Goal: Task Accomplishment & Management: Manage account settings

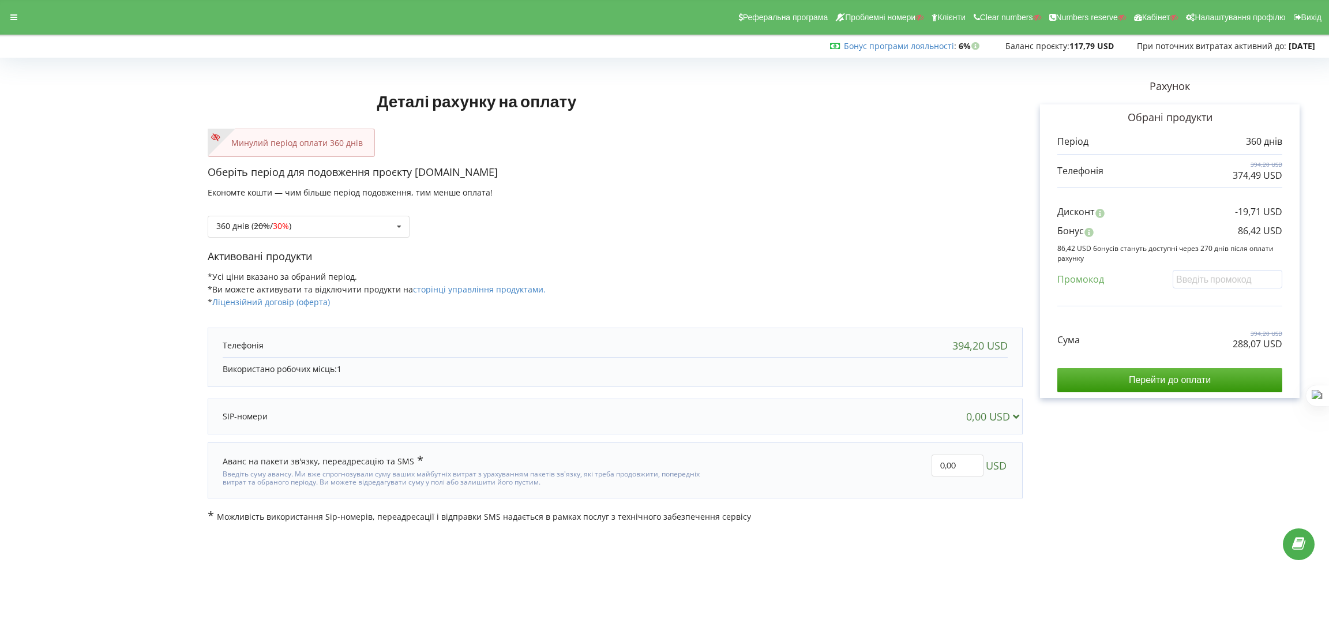
click at [283, 212] on div "360 днів ( 20% / 30% ) Поповнити баланс без подовження 20% / 30% 30% / 40%" at bounding box center [615, 217] width 815 height 39
click at [287, 222] on span "30%" at bounding box center [281, 225] width 16 height 11
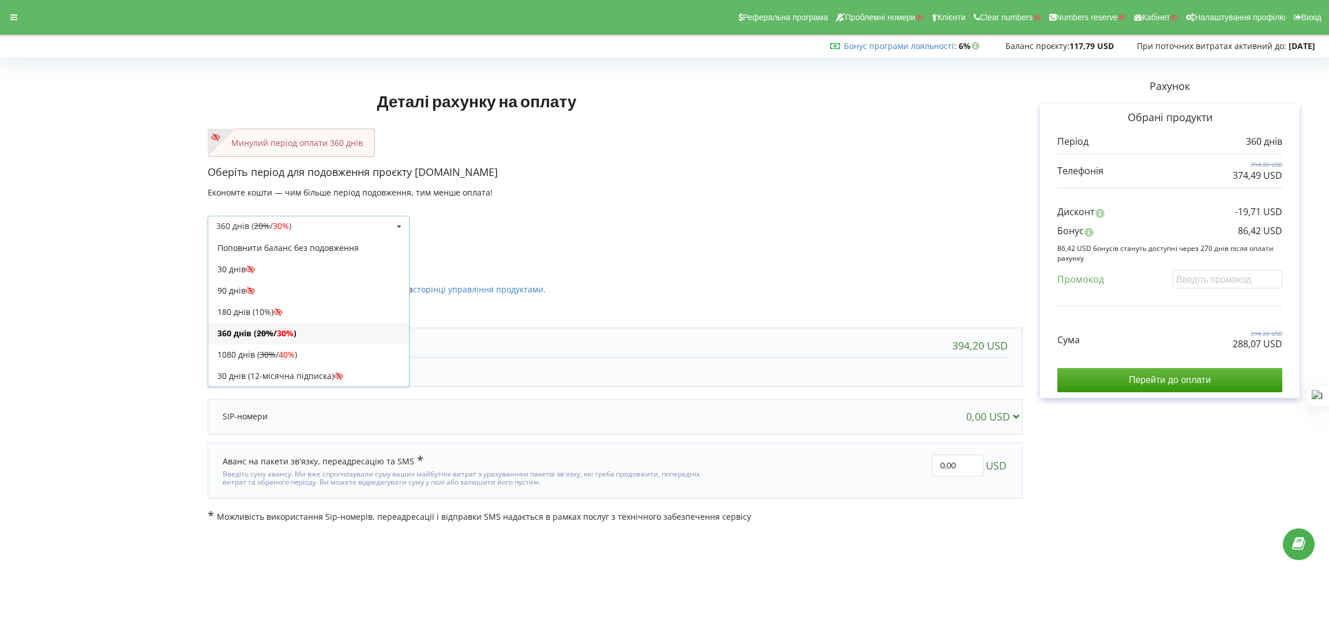
click at [729, 228] on div "360 днів ( 20% / 30% ) Поповнити баланс без подовження 20% / 30% 30% / 40%" at bounding box center [615, 217] width 815 height 39
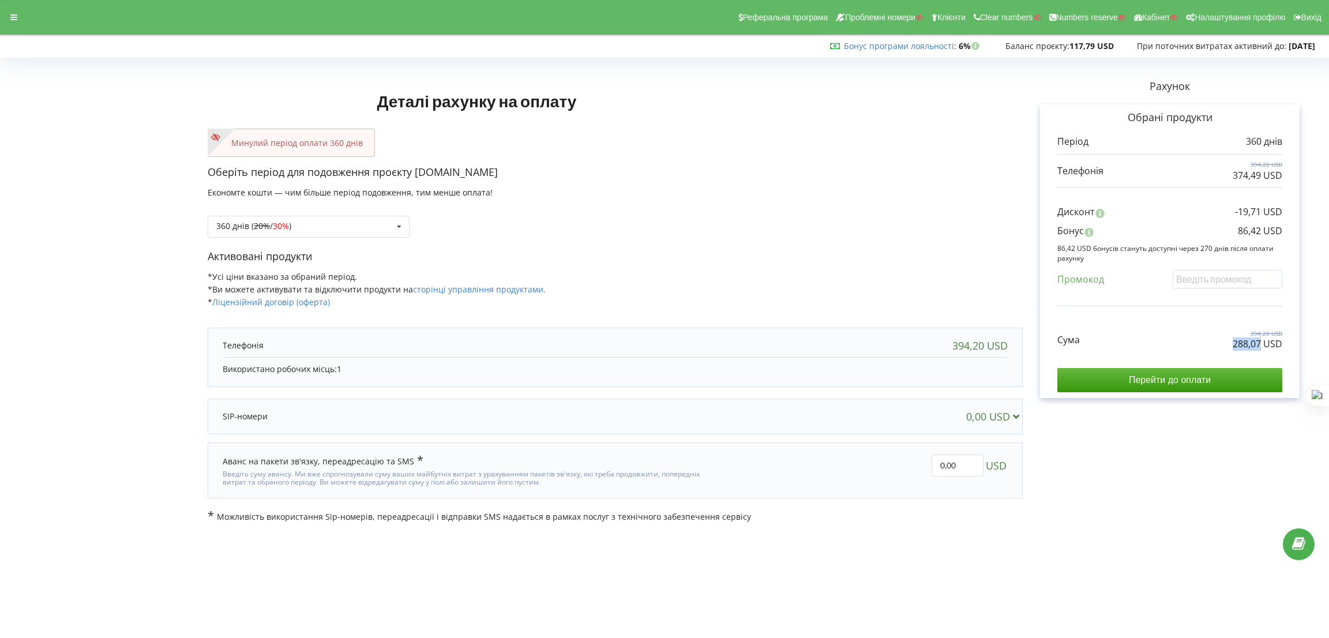
drag, startPoint x: 1235, startPoint y: 348, endPoint x: 1261, endPoint y: 347, distance: 26.0
click at [1261, 347] on div "Сума 394,20 USD 288,07 USD" at bounding box center [1170, 331] width 225 height 39
copy p "288,07"
drag, startPoint x: 459, startPoint y: 173, endPoint x: 417, endPoint y: 178, distance: 43.0
click at [417, 178] on p "Оберіть період для подовження проєкту biurores-ticket.com" at bounding box center [615, 172] width 815 height 15
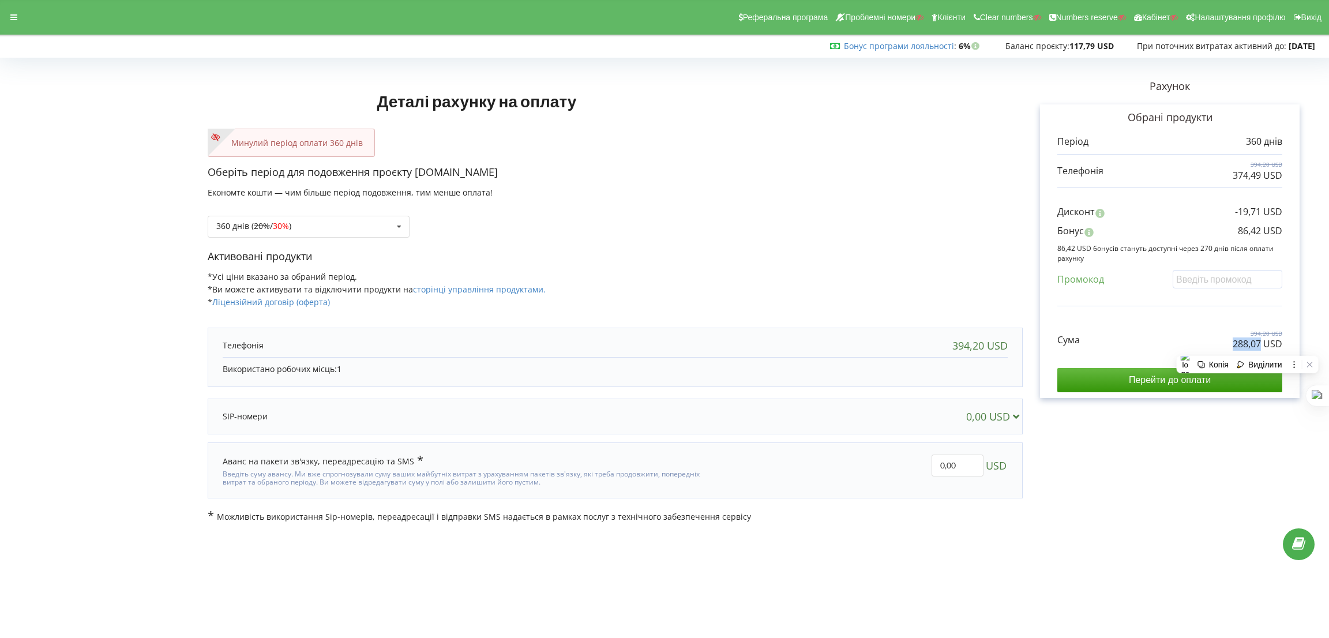
copy p "[DOMAIN_NAME]"
drag, startPoint x: 1231, startPoint y: 344, endPoint x: 1262, endPoint y: 350, distance: 31.7
click at [1262, 350] on div "Сума 394,20 USD 288,07 USD" at bounding box center [1170, 331] width 225 height 39
copy p "288,07"
drag, startPoint x: 1238, startPoint y: 231, endPoint x: 1261, endPoint y: 233, distance: 23.7
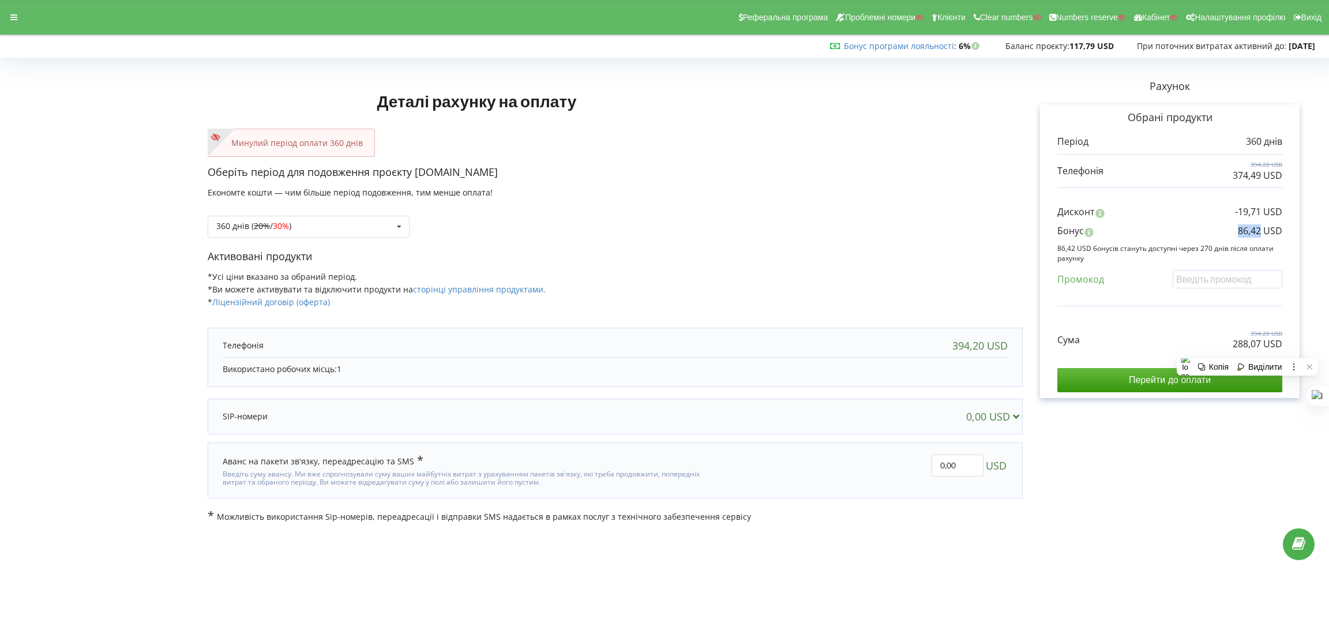
click at [1261, 233] on p "86,42 USD" at bounding box center [1260, 230] width 44 height 13
copy p "86,42"
click at [844, 160] on div "Деталі рахунку на оплату Минулий період оплати 360 днів Оберіть період для подо…" at bounding box center [615, 292] width 815 height 461
click at [1259, 381] on input "Перейти до оплати" at bounding box center [1170, 380] width 225 height 24
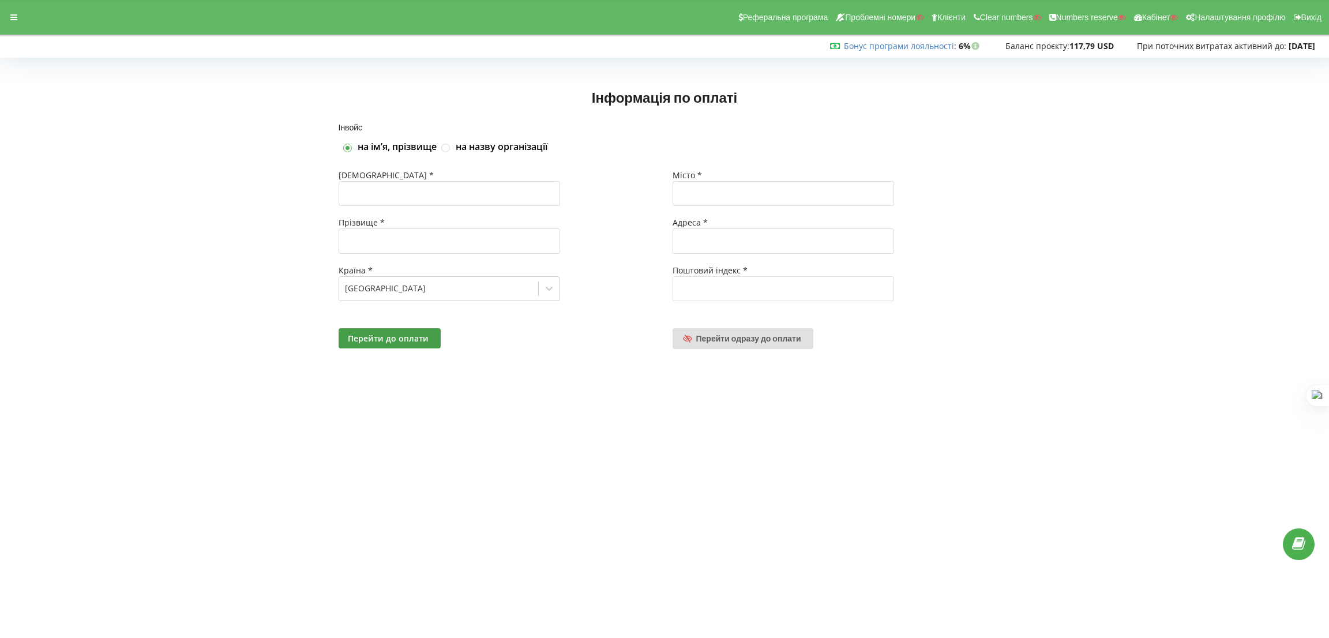
click at [1, 1] on div "Реферальна програма Проблемні номери Клієнти Clear numbers Numbers reserve Кабі…" at bounding box center [665, 17] width 1346 height 35
click at [18, 11] on div at bounding box center [13, 17] width 21 height 16
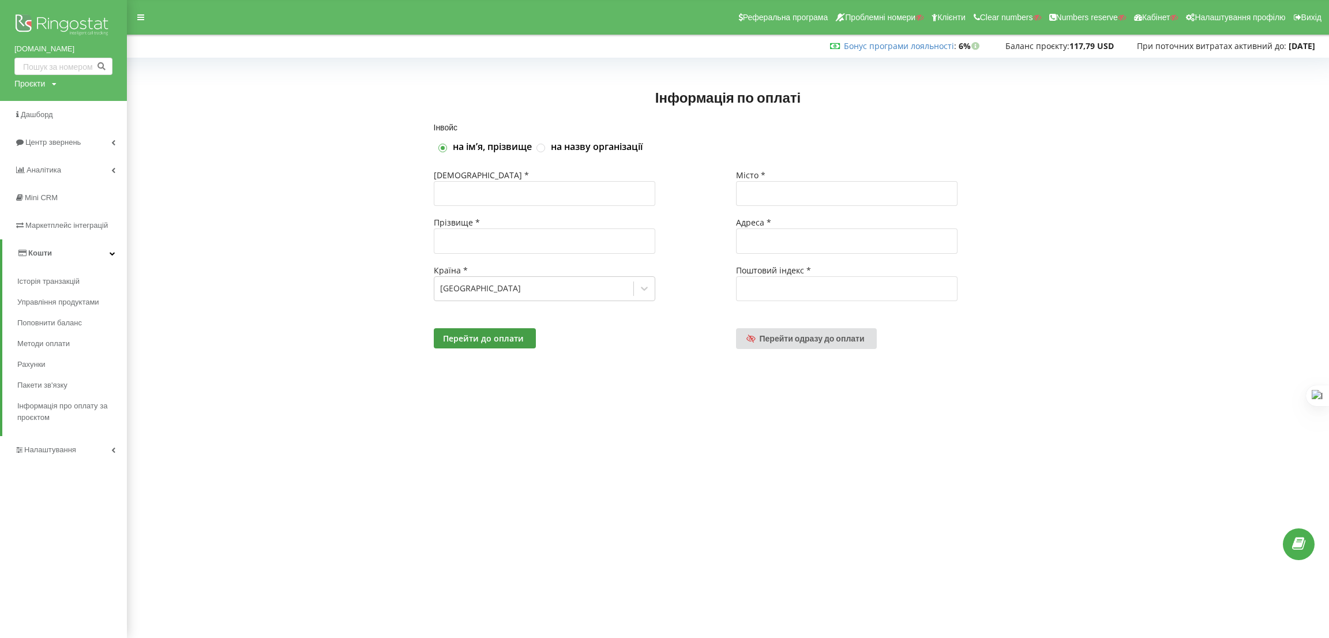
drag, startPoint x: 23, startPoint y: 84, endPoint x: 38, endPoint y: 107, distance: 27.7
click at [23, 84] on div "Проєкти" at bounding box center [29, 84] width 31 height 12
drag, startPoint x: 38, startPoint y: 107, endPoint x: 44, endPoint y: 112, distance: 8.3
click at [39, 107] on input "text" at bounding box center [50, 107] width 58 height 17
paste input "[DOMAIN_NAME]"
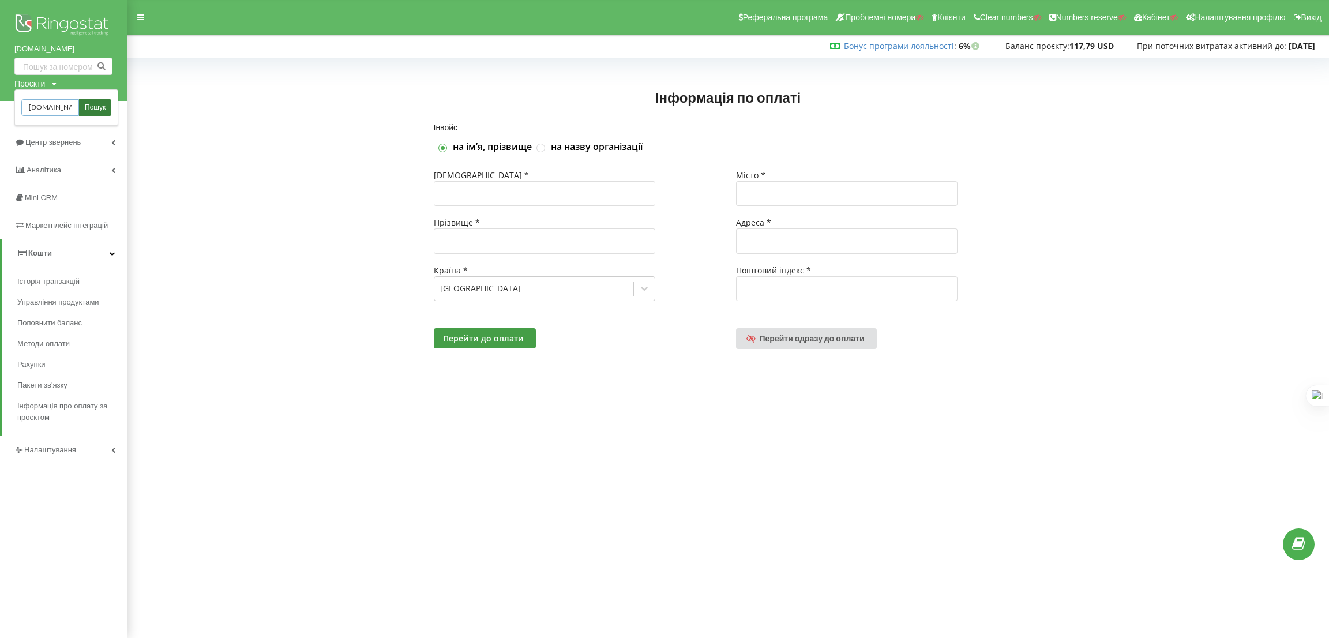
scroll to position [0, 10]
type input "monocars.com.ua"
click at [99, 105] on span "Пошук" at bounding box center [95, 108] width 21 height 10
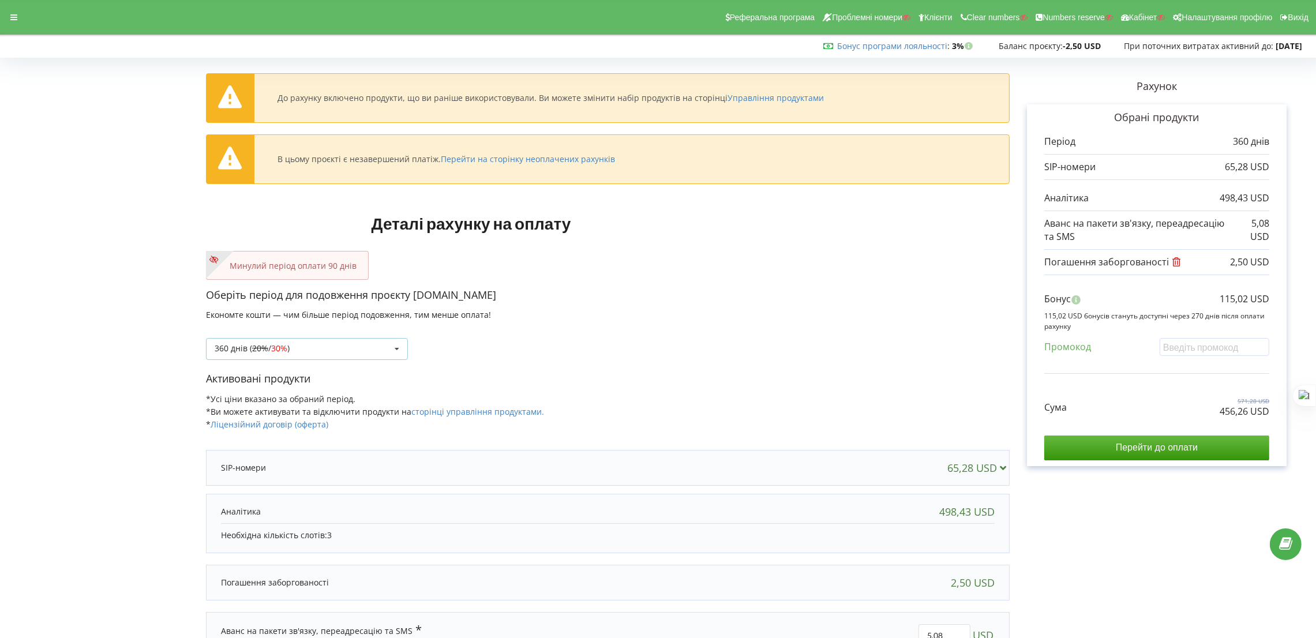
click at [358, 353] on div "360 днів ( 20% / 30% ) Поповнити баланс без подовження 20% / 30% 30% / 40%" at bounding box center [307, 349] width 202 height 22
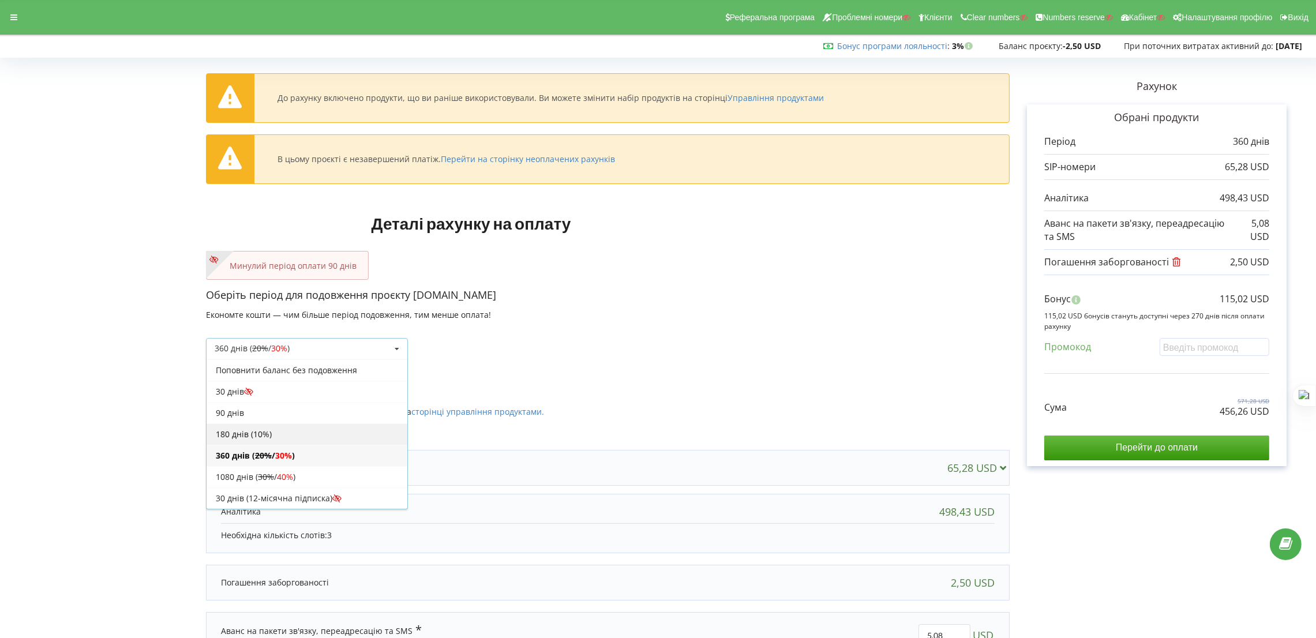
click at [272, 432] on div "180 днів (10%)" at bounding box center [307, 434] width 201 height 21
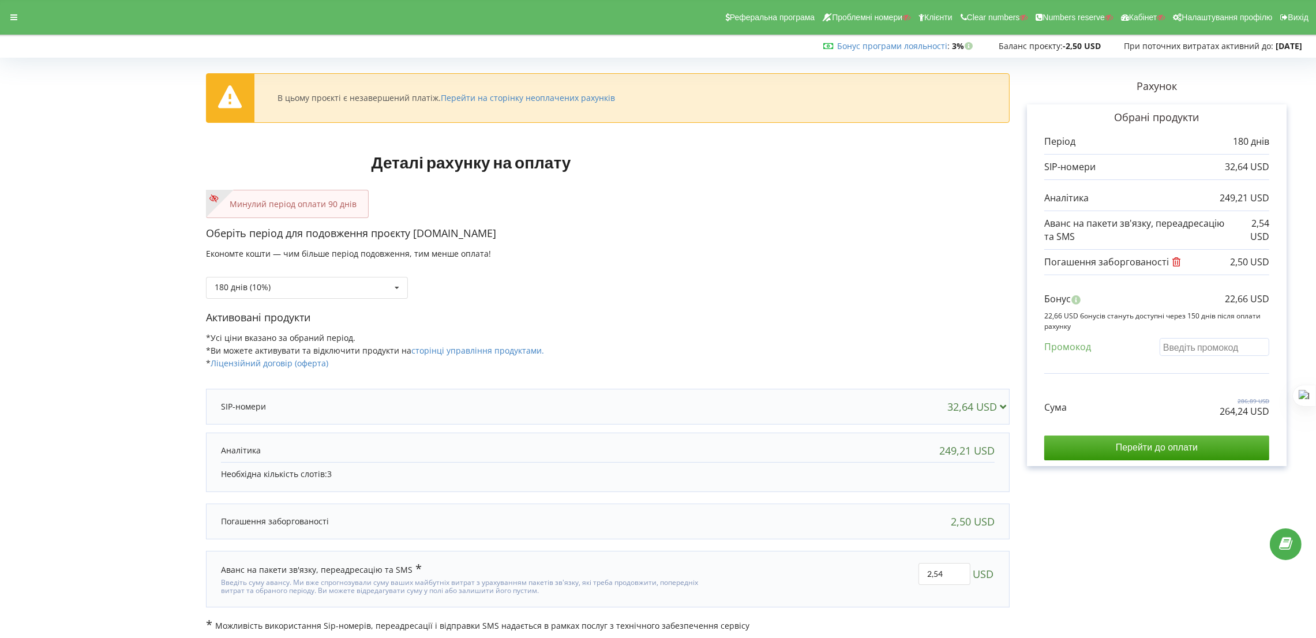
click at [1182, 351] on input "text" at bounding box center [1215, 347] width 110 height 18
paste input "EKLH-TLWT"
type input "EKLH-TLWT"
drag, startPoint x: 1196, startPoint y: 415, endPoint x: 1246, endPoint y: 415, distance: 49.6
click at [1246, 415] on div "Сума 286,90 USD 245,36 USD" at bounding box center [1156, 399] width 225 height 39
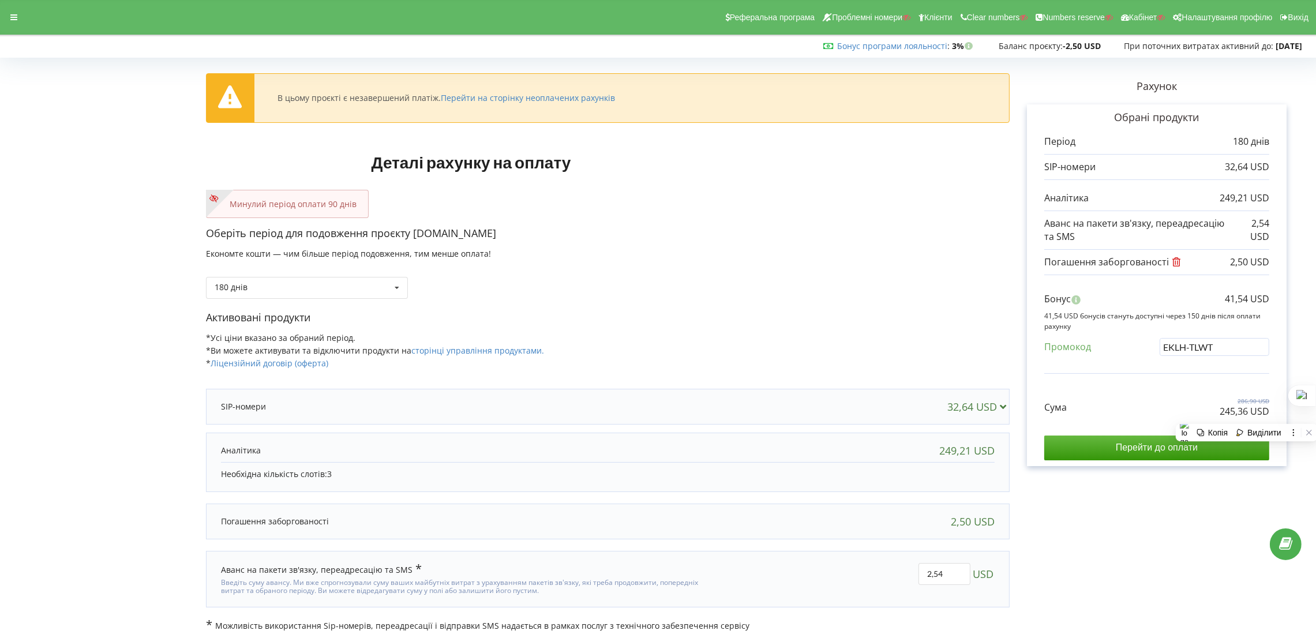
click at [933, 357] on div "Активовані продукти *Усі ціни вказано за обраний період. *Ви можете активувати …" at bounding box center [608, 345] width 804 height 70
drag, startPoint x: 1215, startPoint y: 411, endPoint x: 1247, endPoint y: 415, distance: 32.5
click at [1247, 415] on div "Сума 286,90 USD 245,36 USD" at bounding box center [1156, 399] width 225 height 39
copy p "245,36"
drag, startPoint x: 1223, startPoint y: 298, endPoint x: 1247, endPoint y: 301, distance: 24.4
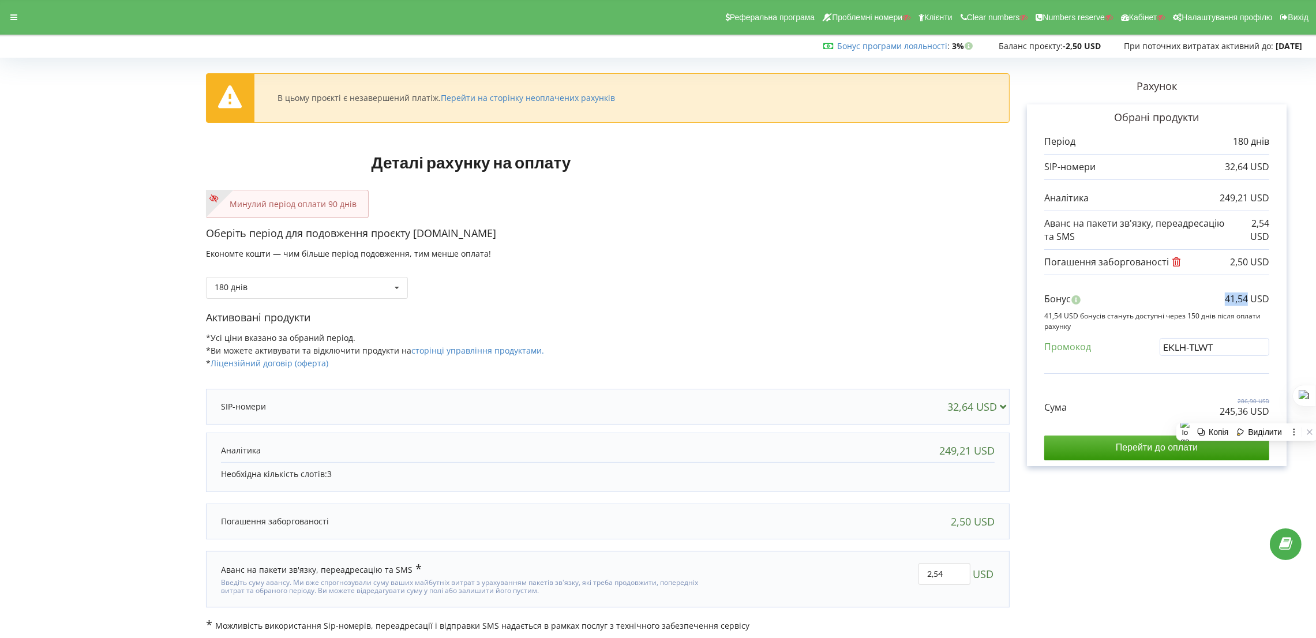
click at [1247, 301] on div "Бонус 41,54 USD" at bounding box center [1156, 302] width 225 height 19
copy p "41,54"
click at [965, 316] on p "Активовані продукти" at bounding box center [608, 317] width 804 height 15
click at [1121, 445] on input "Перейти до оплати" at bounding box center [1156, 448] width 225 height 24
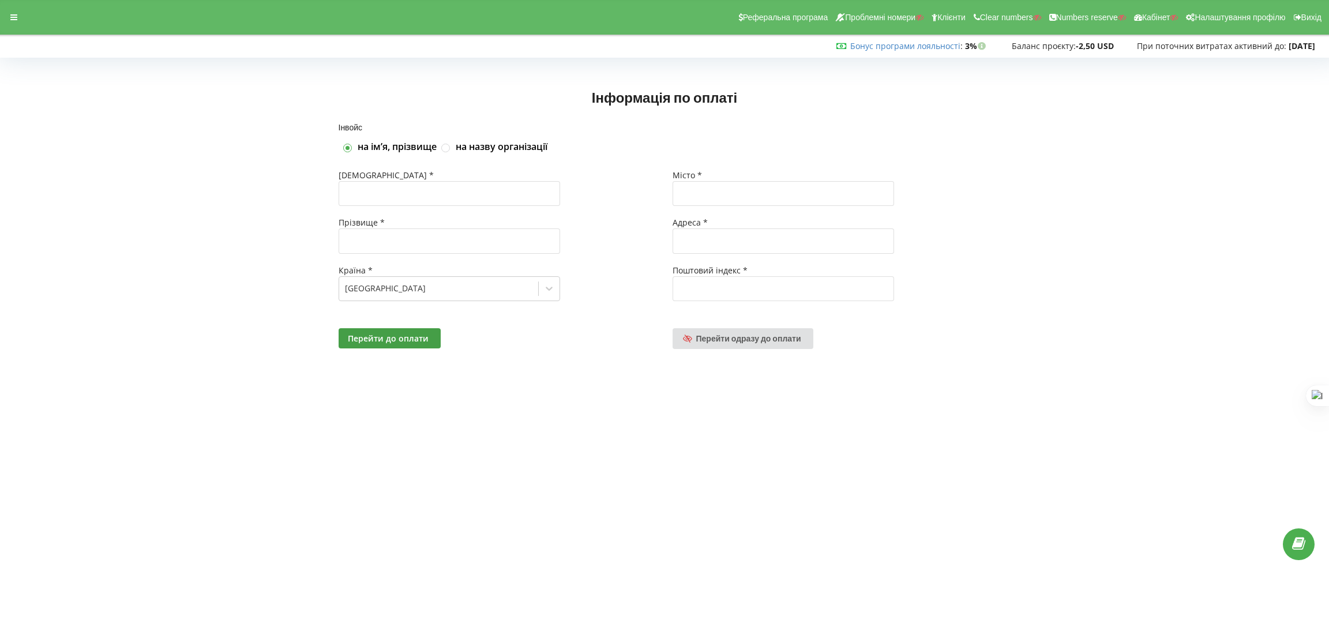
click at [6, 25] on div "Реферальна програма Проблемні номери Клієнти Clear numbers Numbers reserve Кабі…" at bounding box center [665, 17] width 1346 height 35
click at [13, 17] on icon at bounding box center [13, 17] width 7 height 8
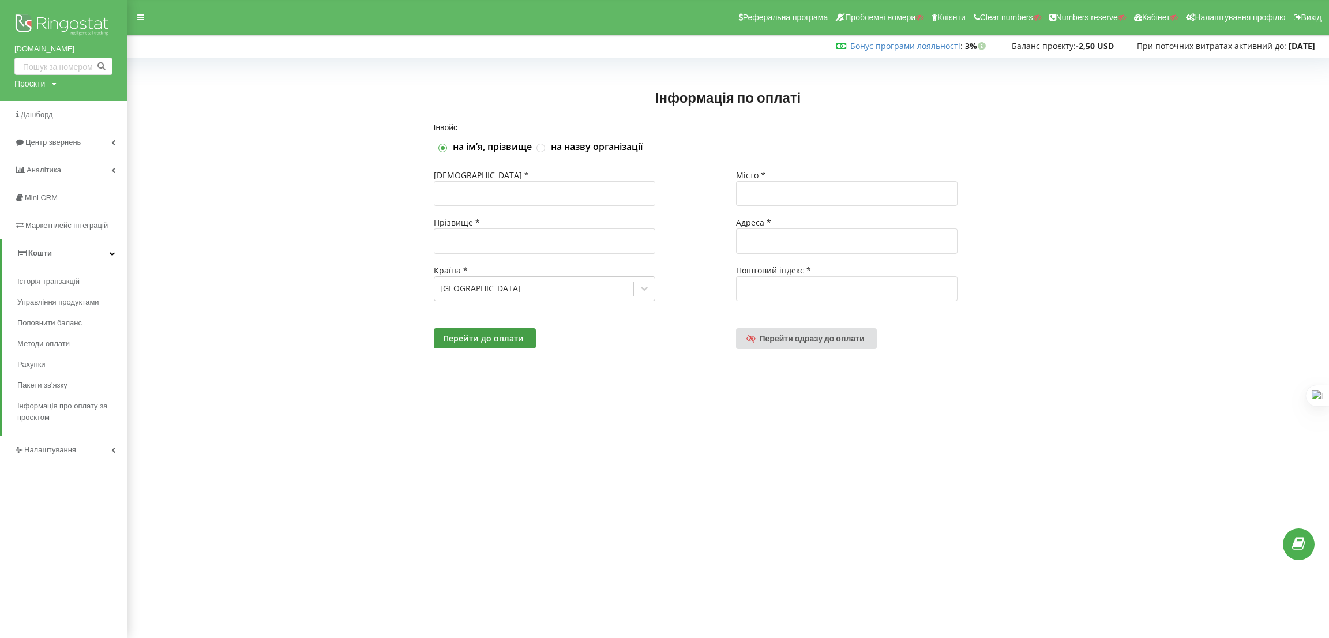
click at [44, 87] on div "Проєкти" at bounding box center [29, 84] width 31 height 12
click at [46, 100] on input "text" at bounding box center [50, 107] width 58 height 17
paste input "pidbir.ua"
type input "pidbir.ua"
click at [106, 103] on link "Пошук" at bounding box center [95, 107] width 32 height 17
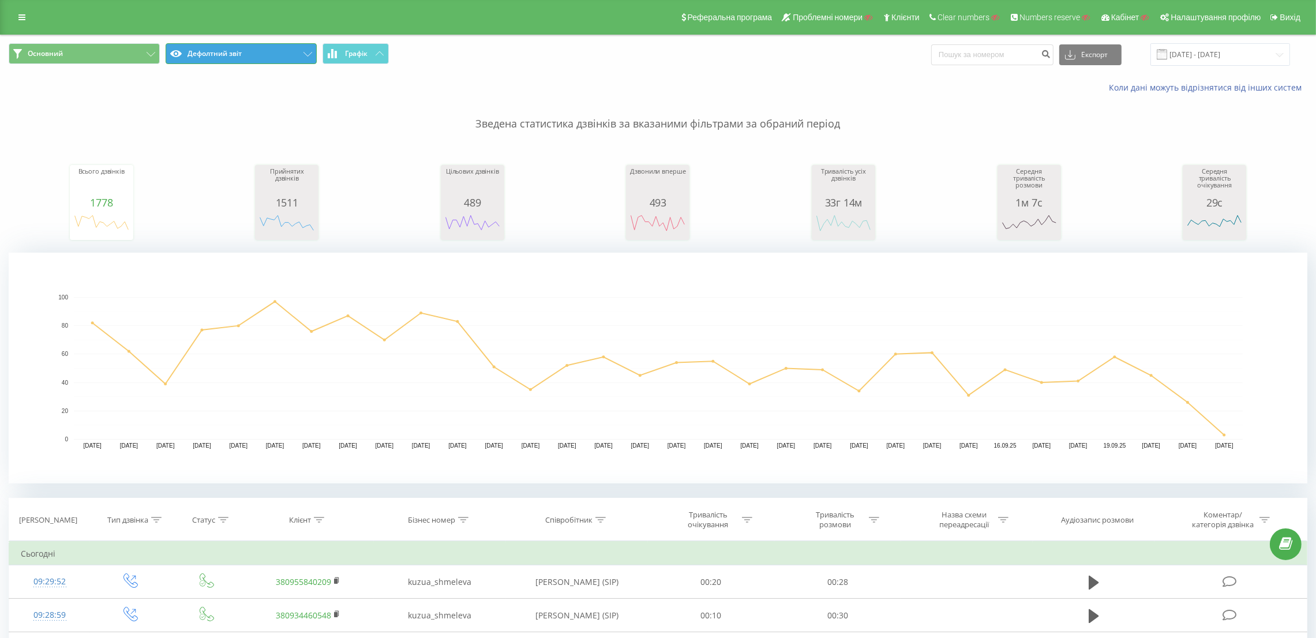
click at [214, 53] on button "Дефолтний звіт" at bounding box center [241, 53] width 151 height 21
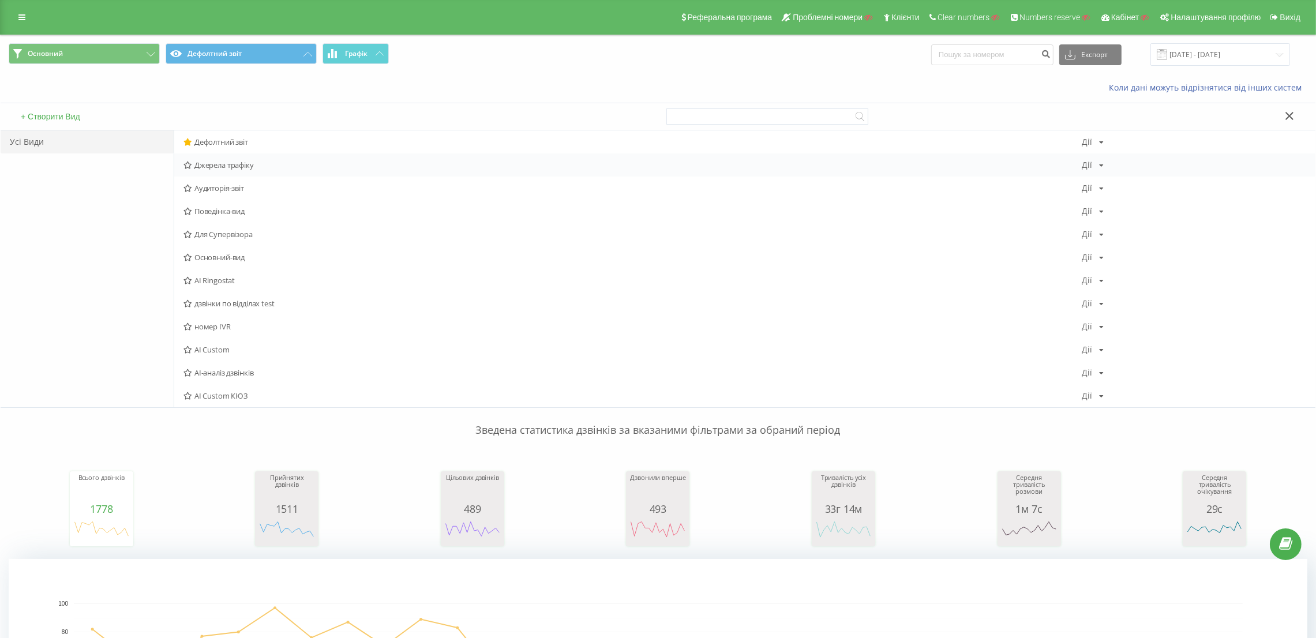
click at [209, 161] on span "Джерела трафіку" at bounding box center [632, 165] width 898 height 8
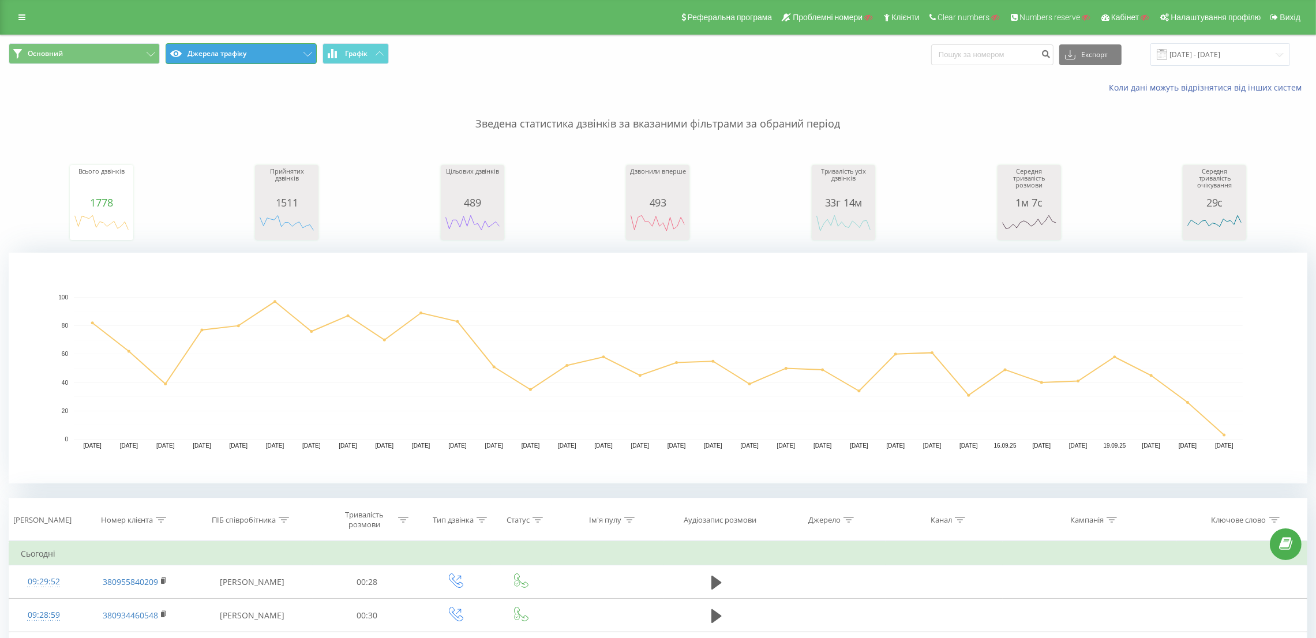
click at [216, 59] on button "Джерела трафіку" at bounding box center [241, 53] width 151 height 21
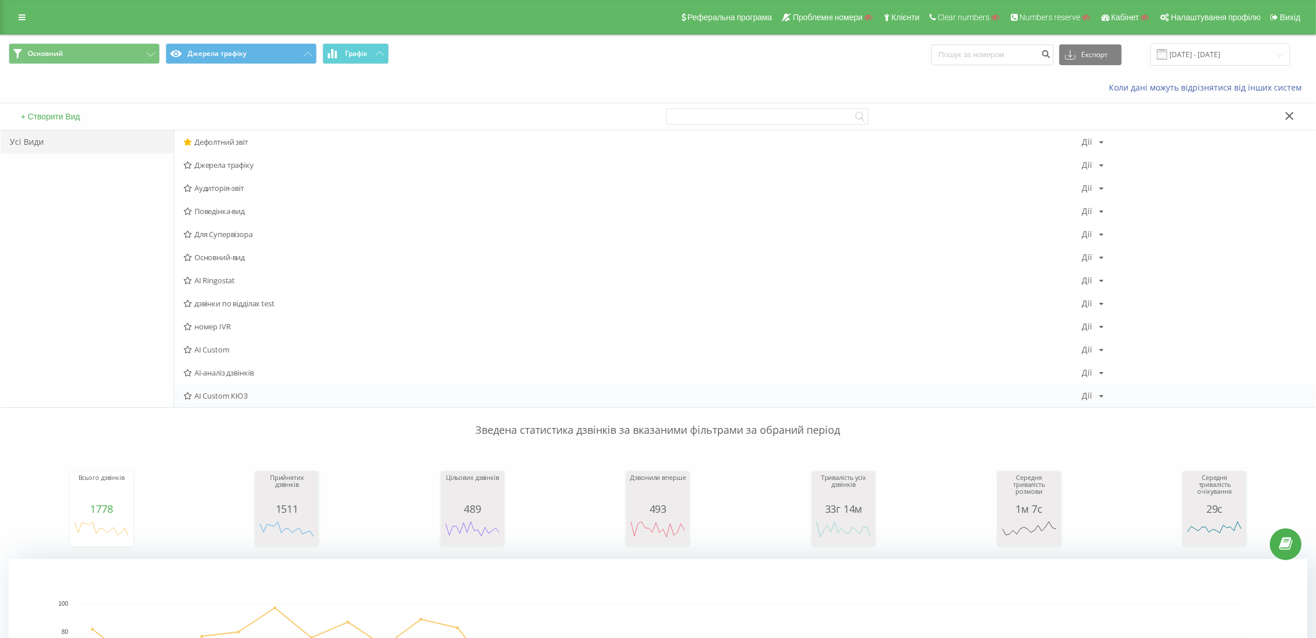
click at [244, 393] on span "AI Custom КЮЗ" at bounding box center [632, 396] width 898 height 8
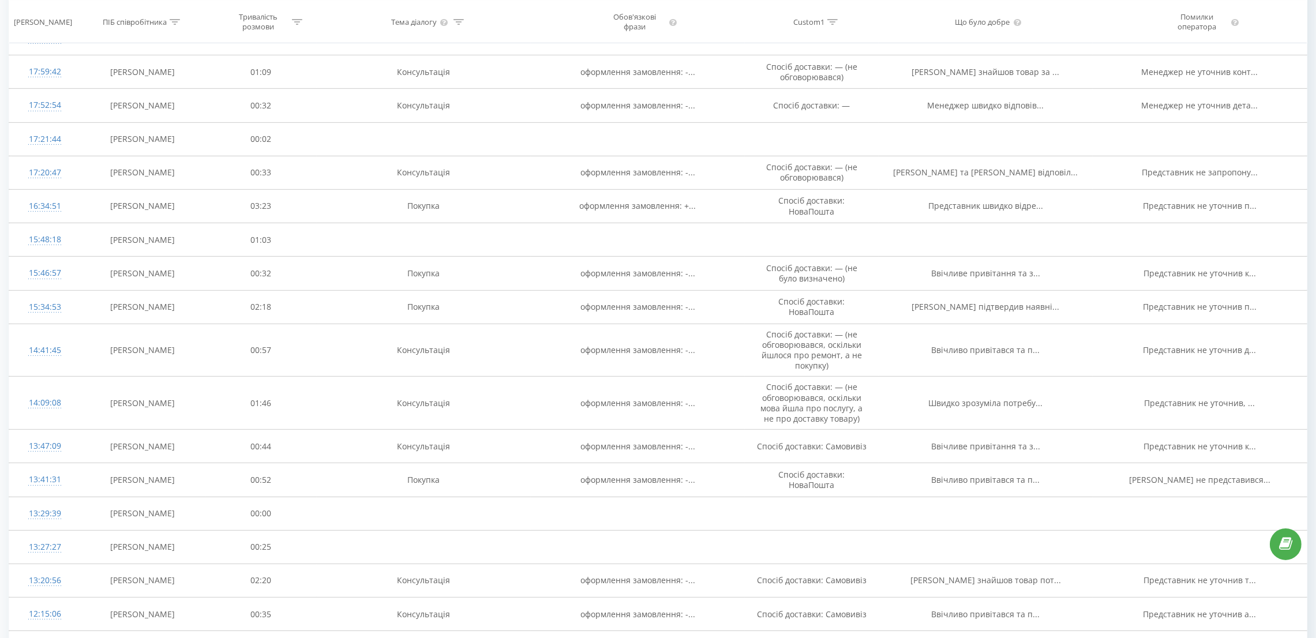
scroll to position [874, 0]
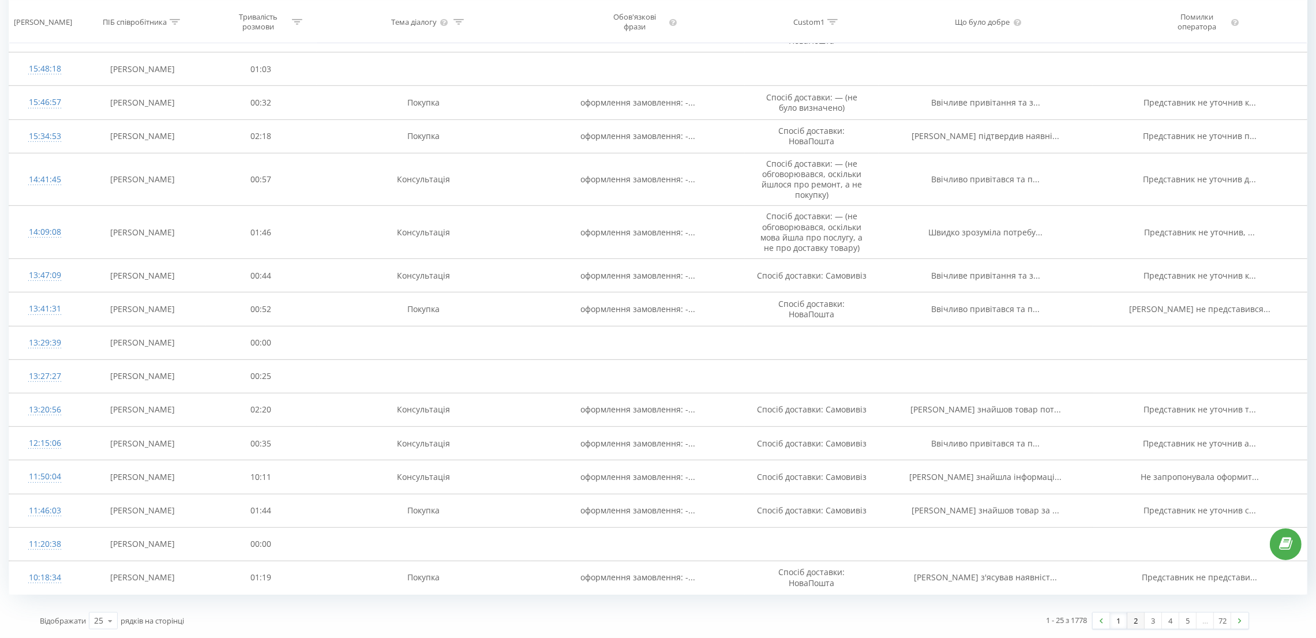
click at [1135, 617] on link "2" at bounding box center [1136, 621] width 17 height 16
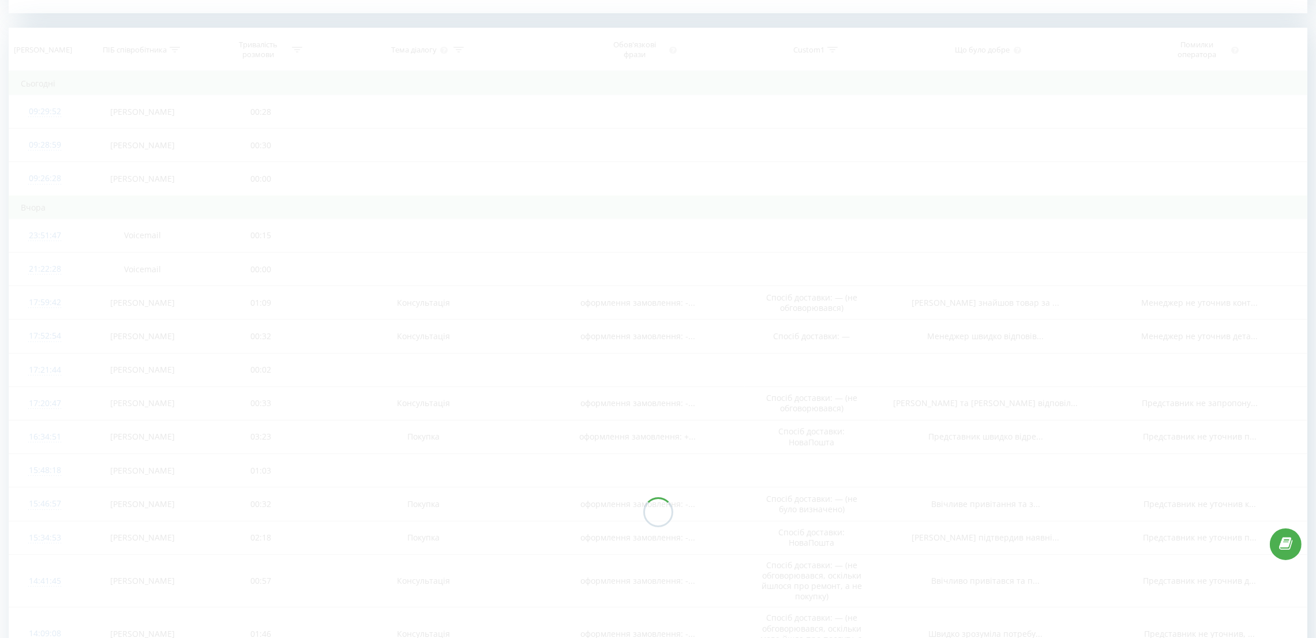
scroll to position [469, 0]
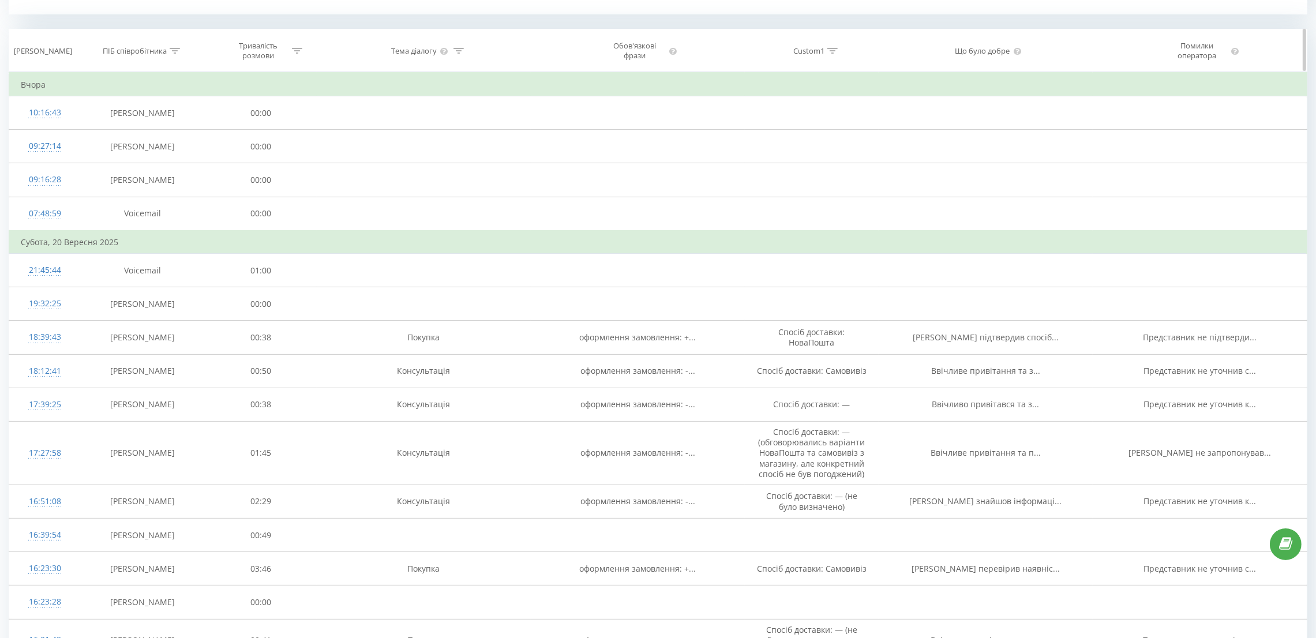
click at [295, 48] on icon at bounding box center [297, 51] width 10 height 6
drag, startPoint x: 259, startPoint y: 140, endPoint x: 259, endPoint y: 122, distance: 17.3
click at [259, 140] on input "text" at bounding box center [261, 133] width 102 height 20
click at [257, 108] on div at bounding box center [255, 106] width 82 height 11
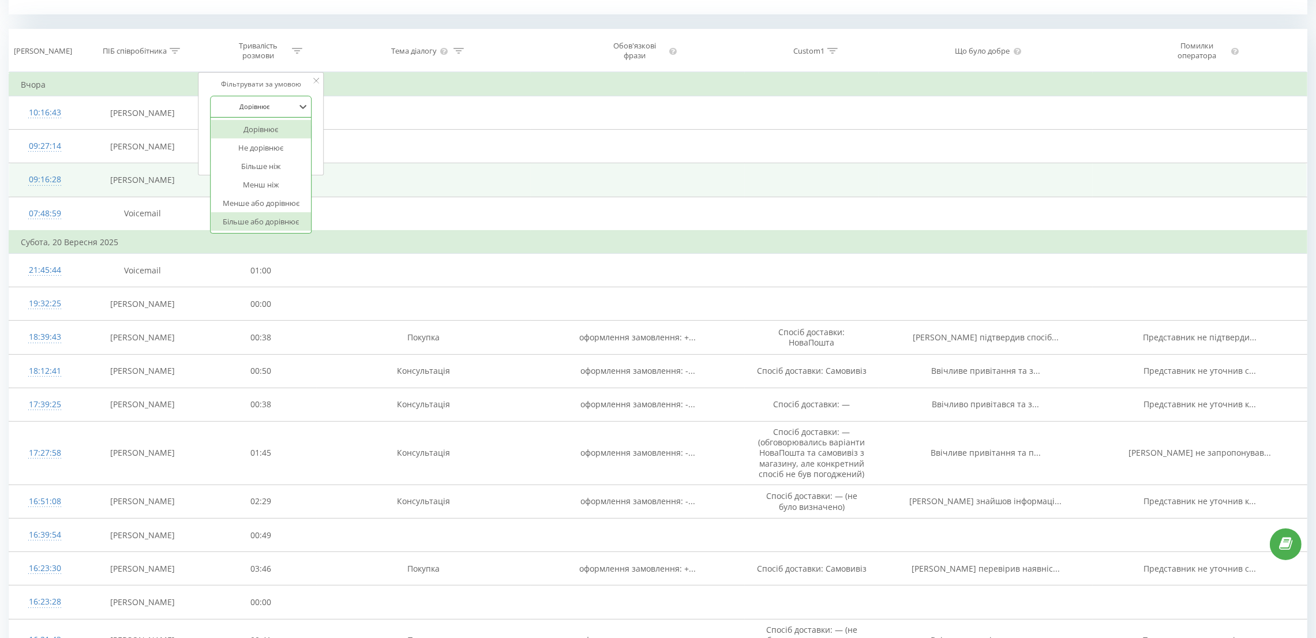
drag, startPoint x: 255, startPoint y: 222, endPoint x: 260, endPoint y: 178, distance: 44.2
click at [254, 221] on div "Більше або дорівнює" at bounding box center [261, 221] width 100 height 18
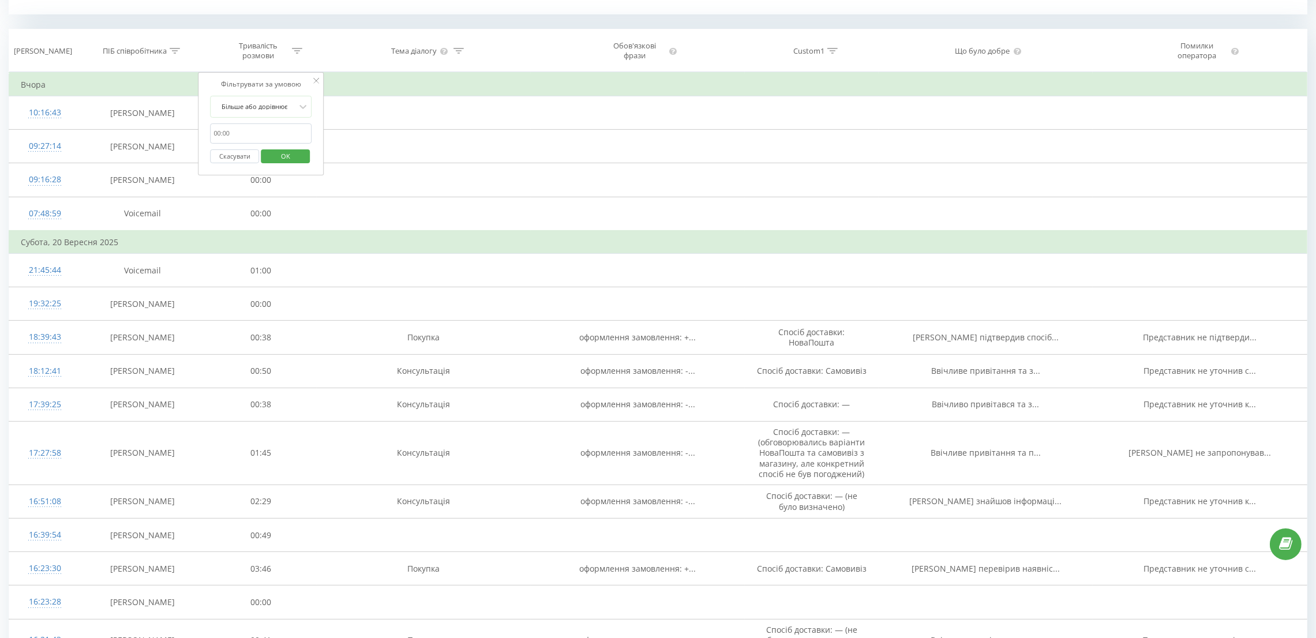
click at [259, 140] on input "text" at bounding box center [261, 133] width 102 height 20
type input "00:30"
click at [297, 152] on span "OK" at bounding box center [285, 156] width 32 height 18
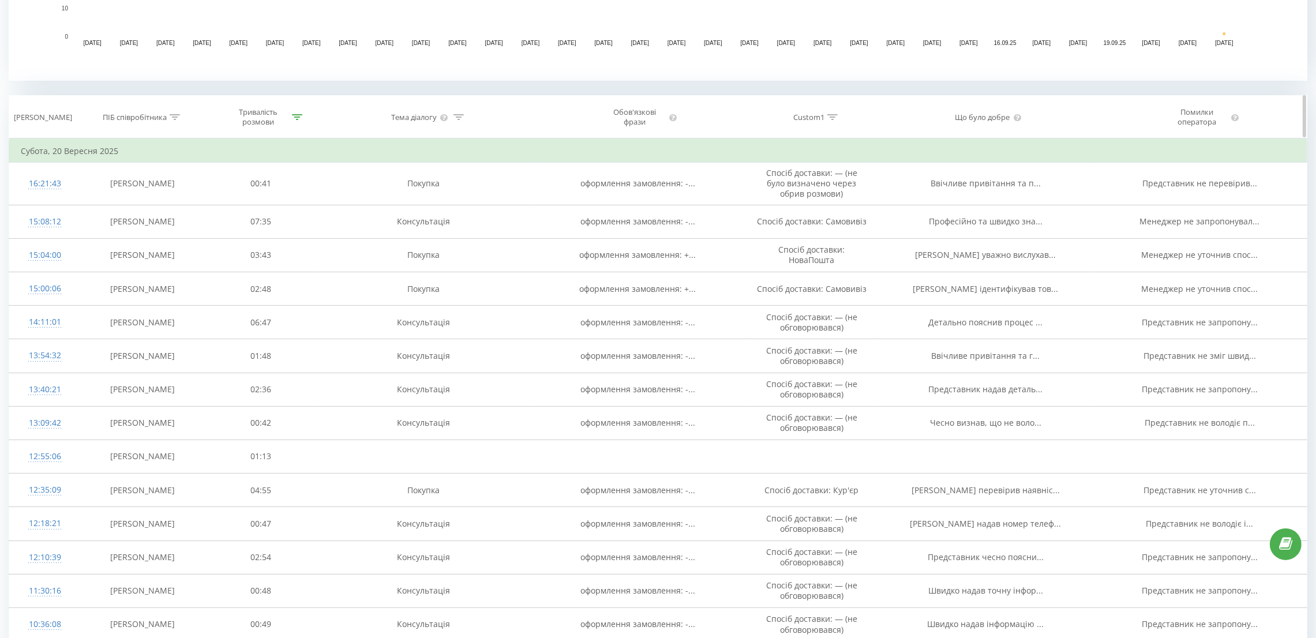
scroll to position [631, 0]
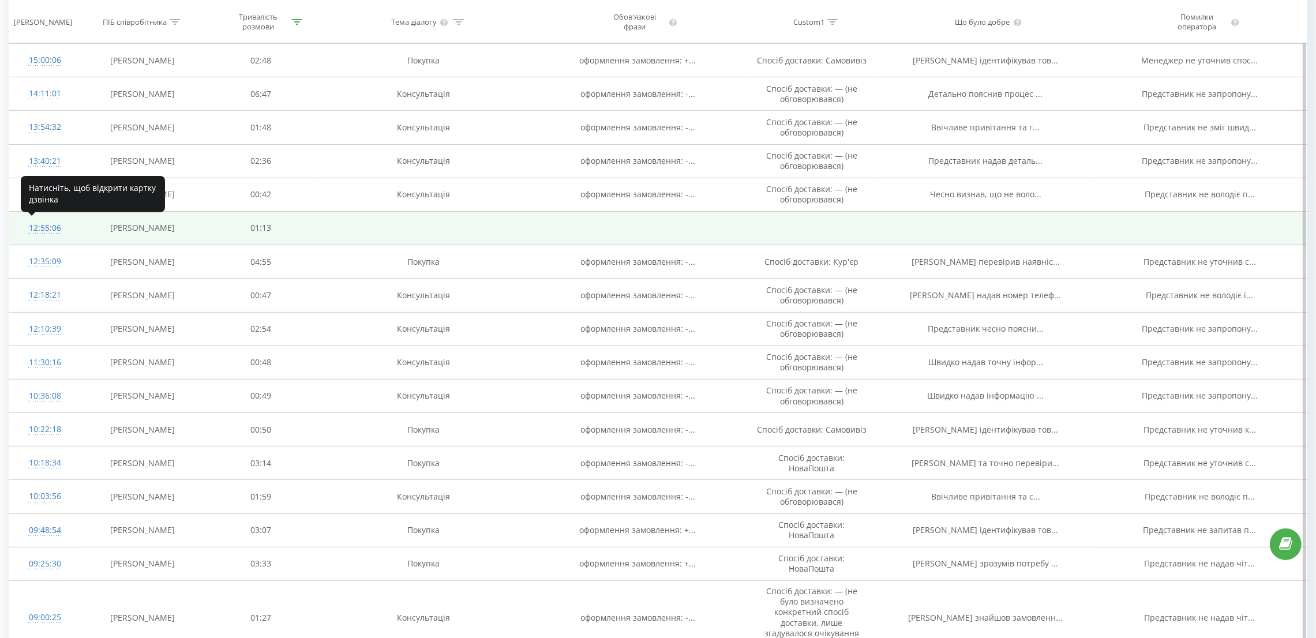
click at [50, 228] on div "12:55:06" at bounding box center [45, 228] width 48 height 23
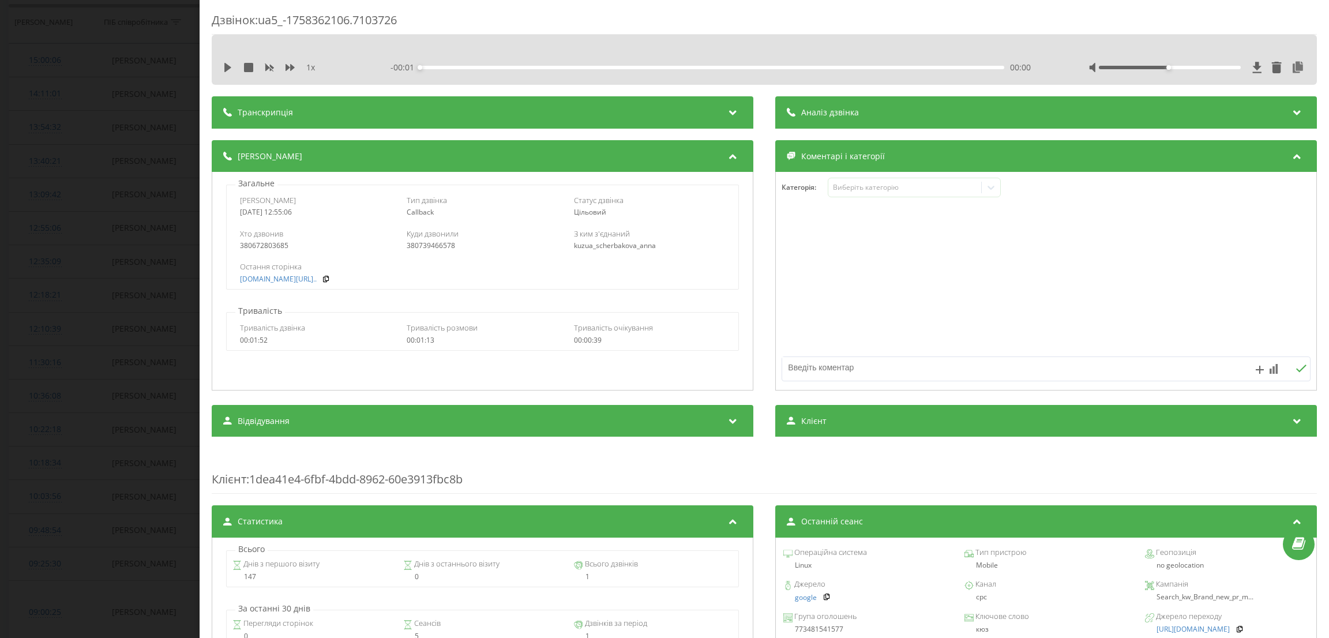
click at [304, 116] on div "Транскрипція" at bounding box center [483, 112] width 542 height 32
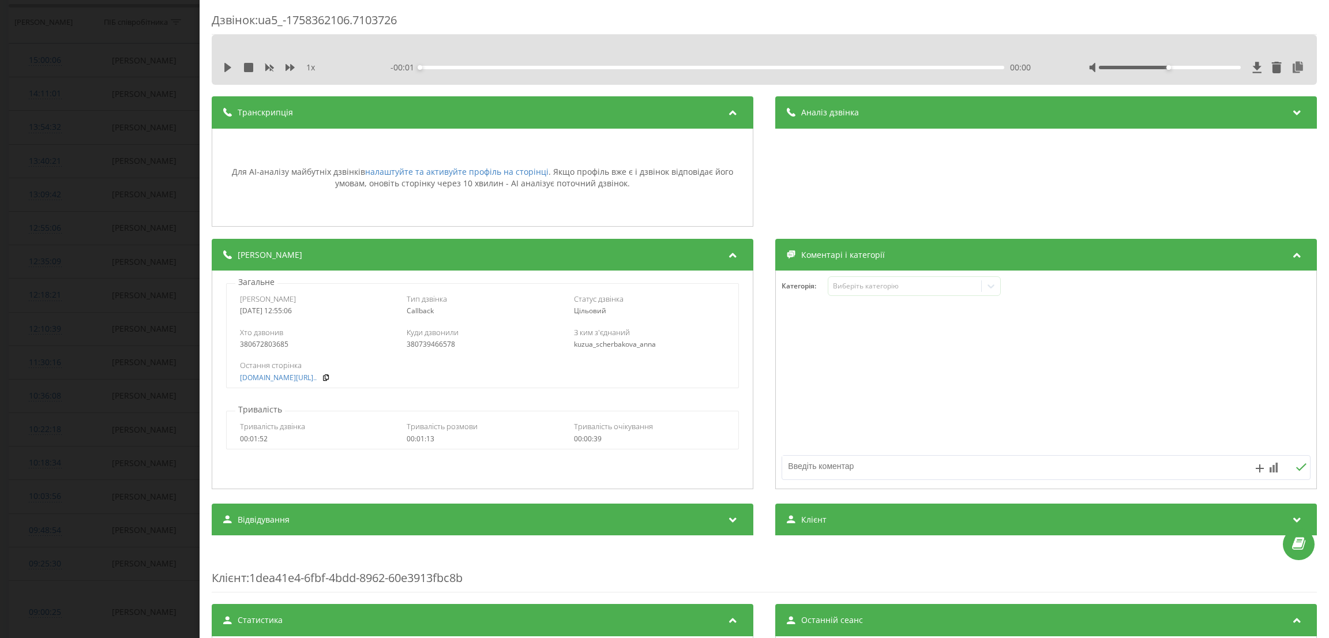
click at [881, 128] on div "Аналіз дзвінка" at bounding box center [1047, 112] width 542 height 32
click at [2, 243] on div "Дзвінок : ua5_-1758362106.7103726 1 x - 00:01 00:00 00:00 Транскрипція Для AI-а…" at bounding box center [664, 319] width 1329 height 638
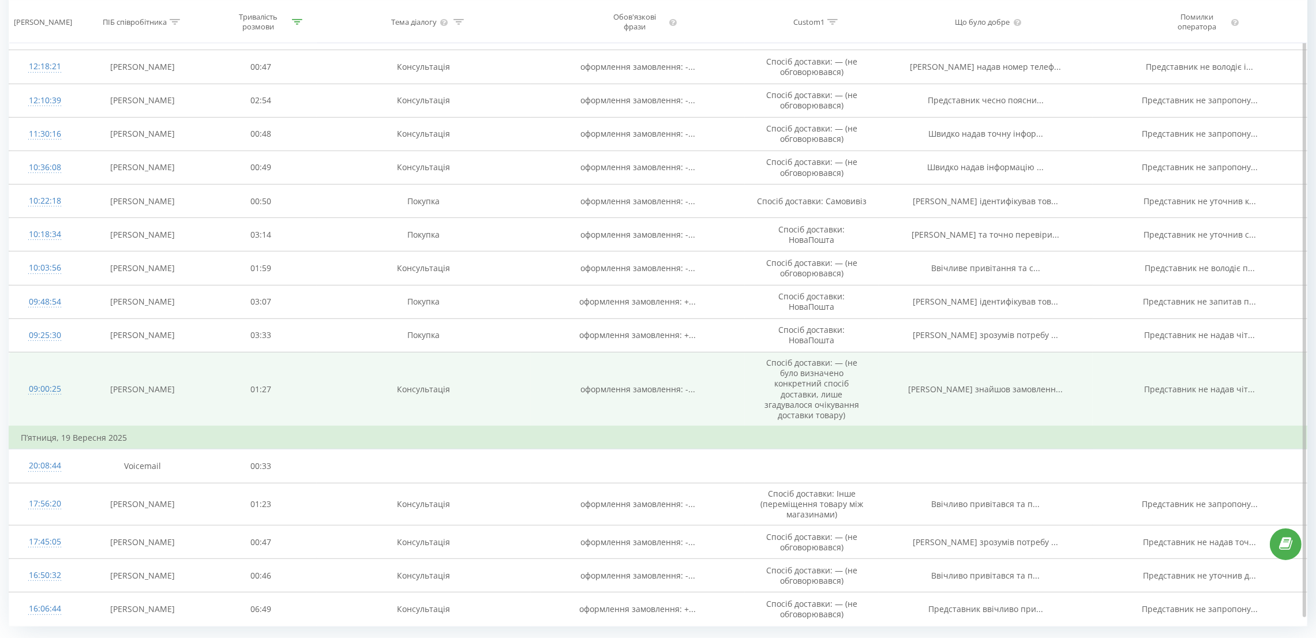
scroll to position [883, 0]
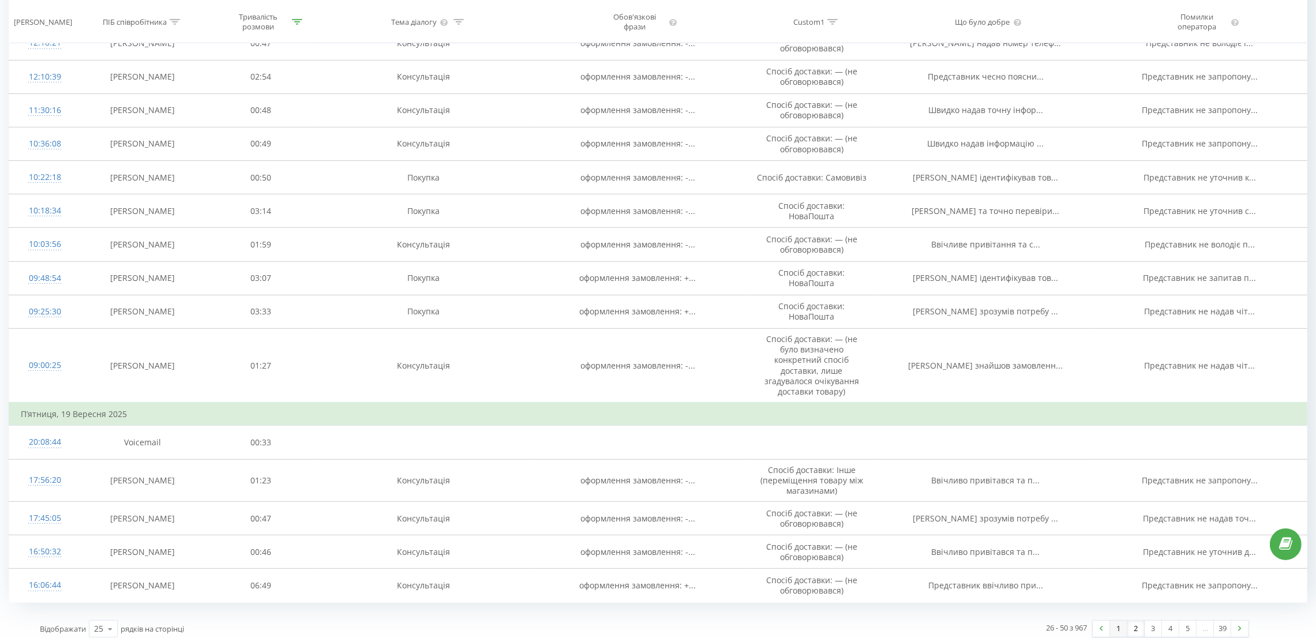
click at [1121, 621] on link "1" at bounding box center [1118, 629] width 17 height 16
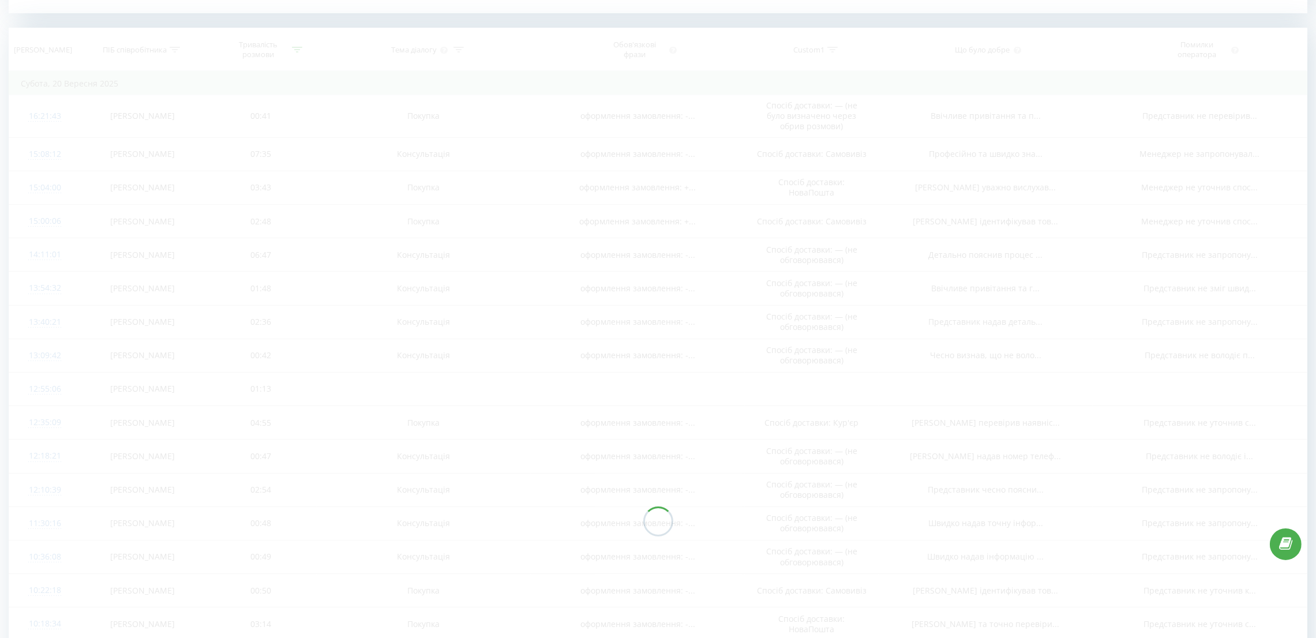
scroll to position [469, 0]
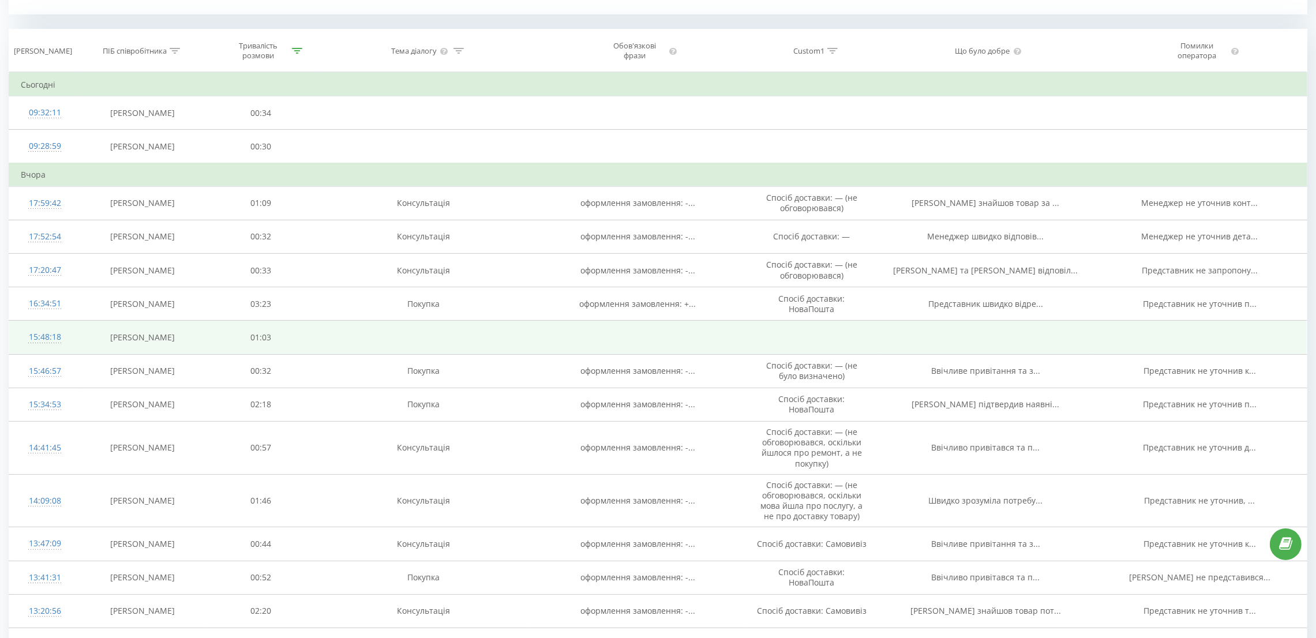
click at [61, 338] on div "15:48:18" at bounding box center [45, 337] width 48 height 23
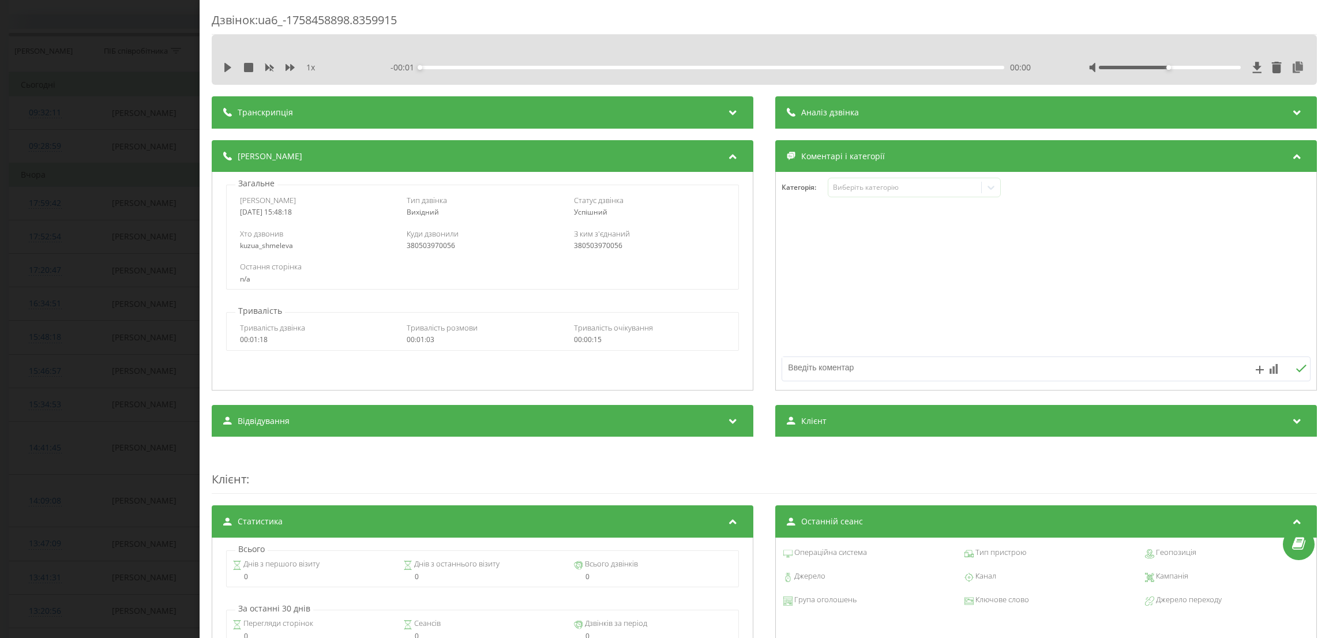
click at [317, 108] on div "Транскрипція" at bounding box center [483, 112] width 542 height 32
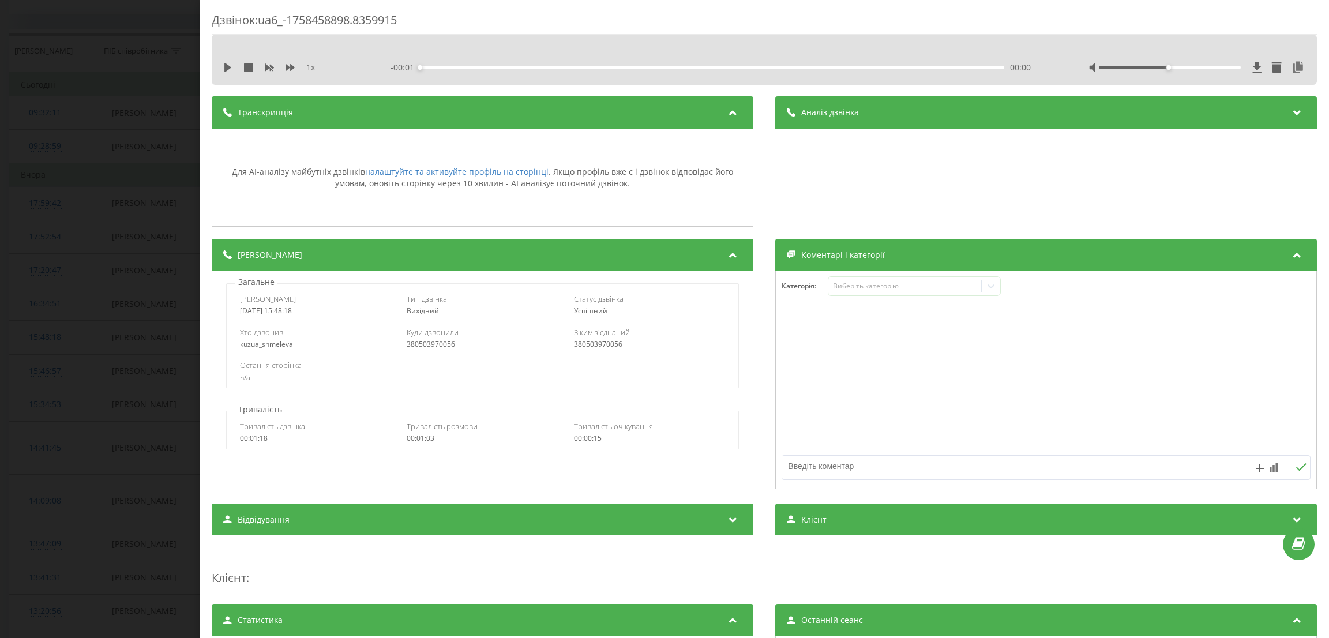
click at [828, 118] on div "Аналіз дзвінка" at bounding box center [1047, 112] width 542 height 32
click at [141, 185] on div "Дзвінок : ua6_-1758458898.8359915 1 x - 00:01 00:00 00:00 Транскрипція Для AI-а…" at bounding box center [664, 319] width 1329 height 638
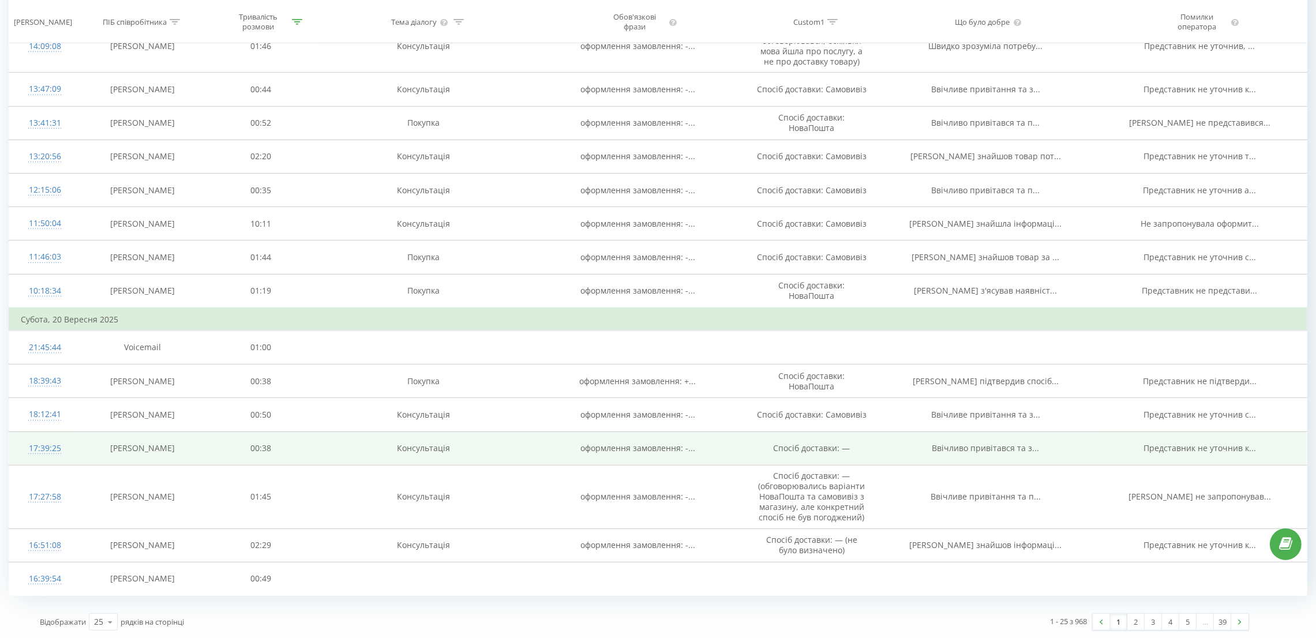
scroll to position [927, 0]
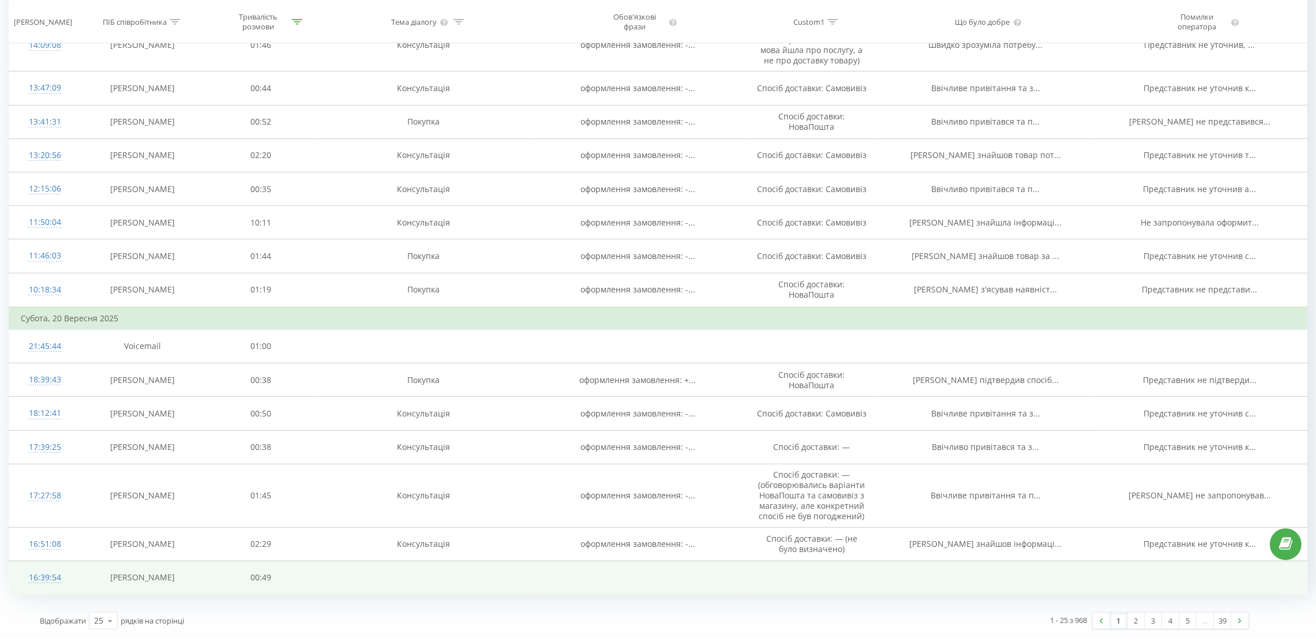
click at [25, 576] on div "16:39:54" at bounding box center [45, 578] width 48 height 23
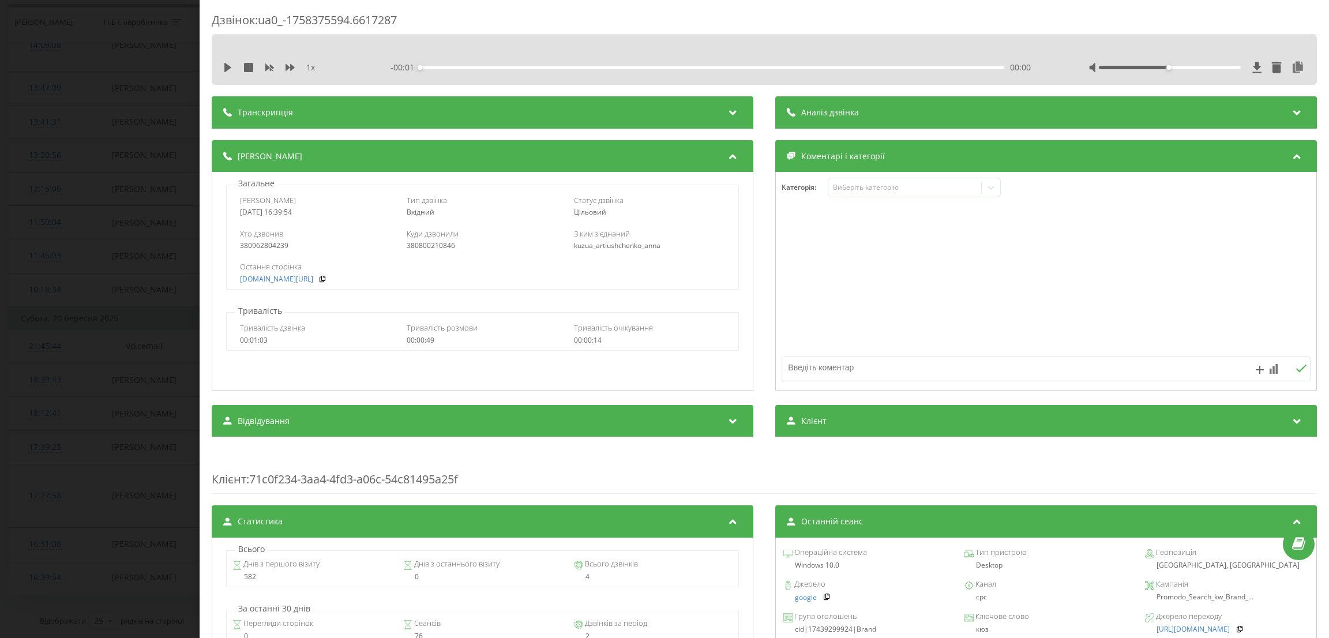
drag, startPoint x: 279, startPoint y: 105, endPoint x: 434, endPoint y: 125, distance: 156.0
click at [279, 107] on div "Транскрипція" at bounding box center [483, 112] width 542 height 32
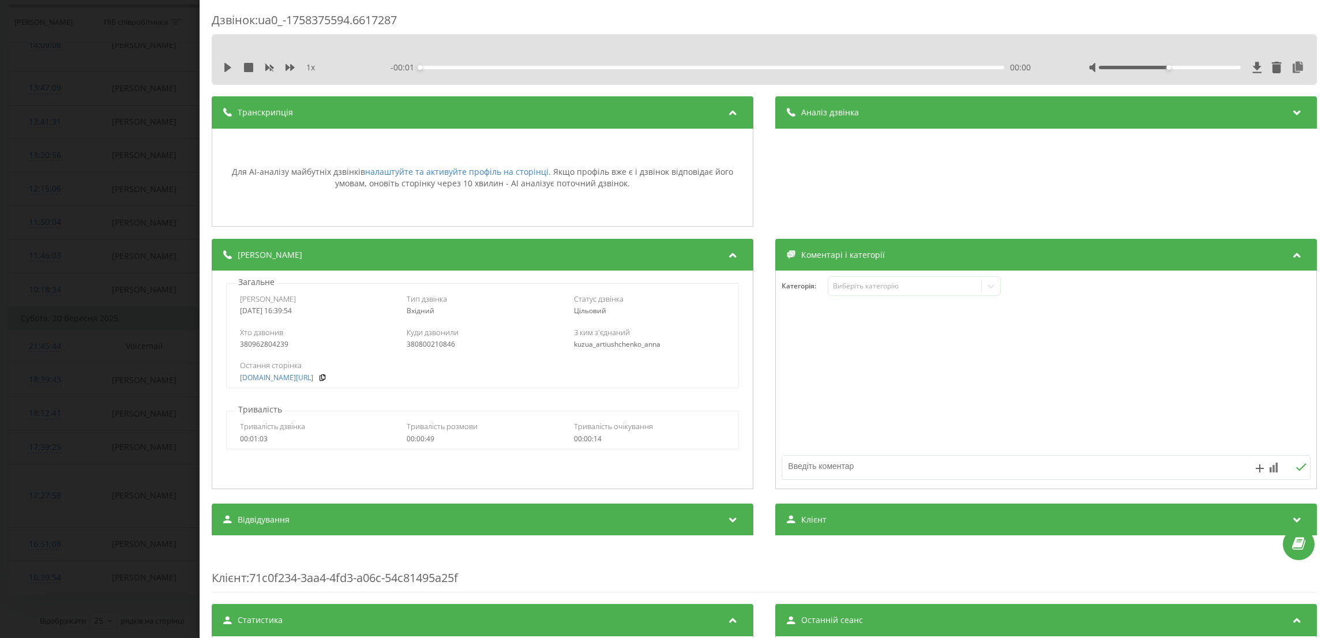
click at [801, 108] on span "Аналіз дзвінка" at bounding box center [830, 113] width 58 height 12
drag, startPoint x: 0, startPoint y: 341, endPoint x: 9, endPoint y: 347, distance: 10.4
click at [1, 340] on div "Дзвінок : ua0_-1758375594.6617287 1 x - 00:01 00:00 00:00 Транскрипція Для AI-а…" at bounding box center [664, 319] width 1329 height 638
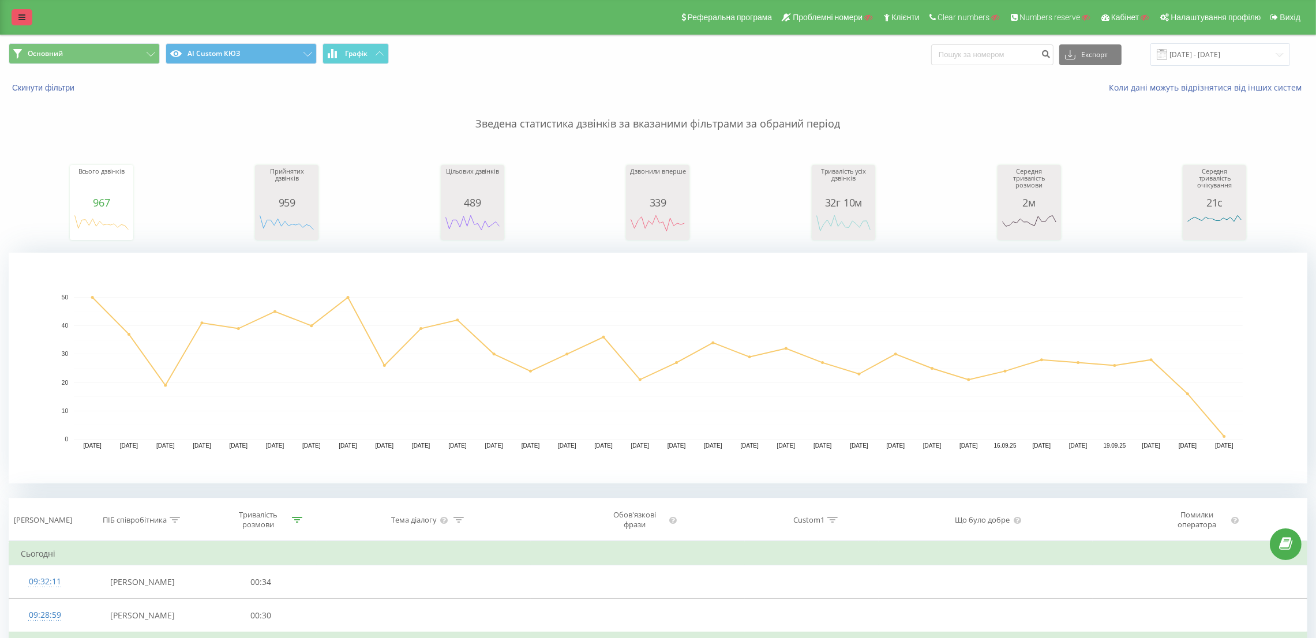
click at [18, 20] on icon at bounding box center [21, 17] width 7 height 8
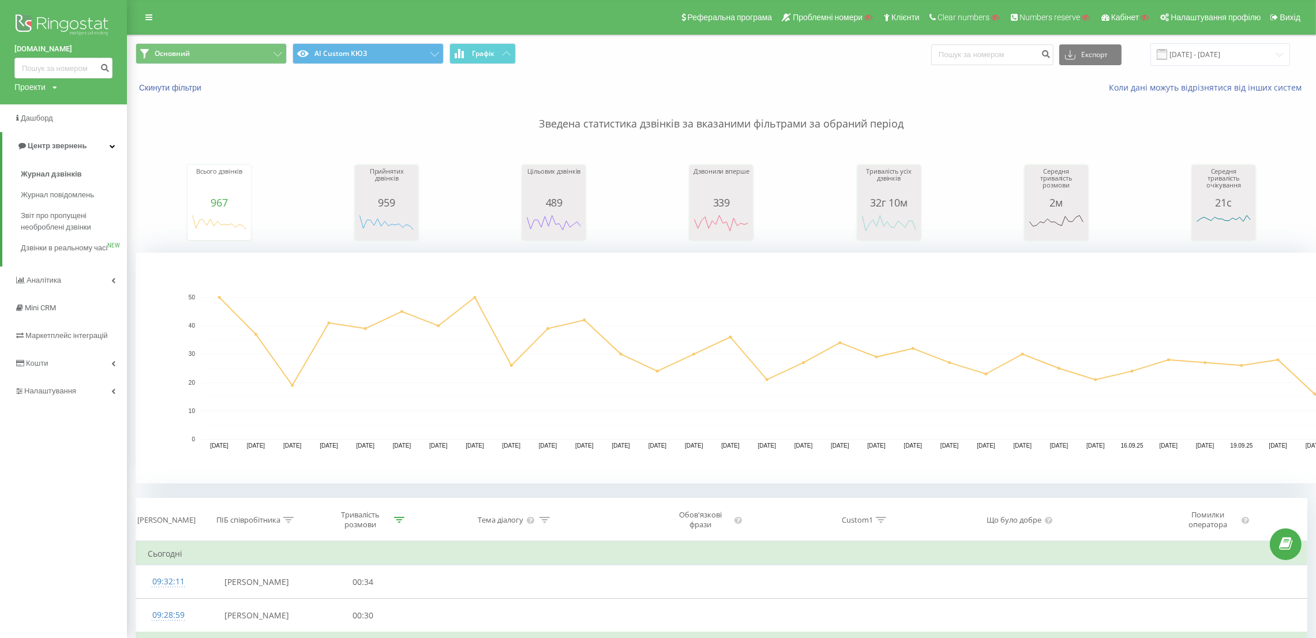
click at [40, 84] on div "Проекти" at bounding box center [29, 87] width 31 height 12
click at [57, 372] on link "Кошти" at bounding box center [63, 364] width 127 height 28
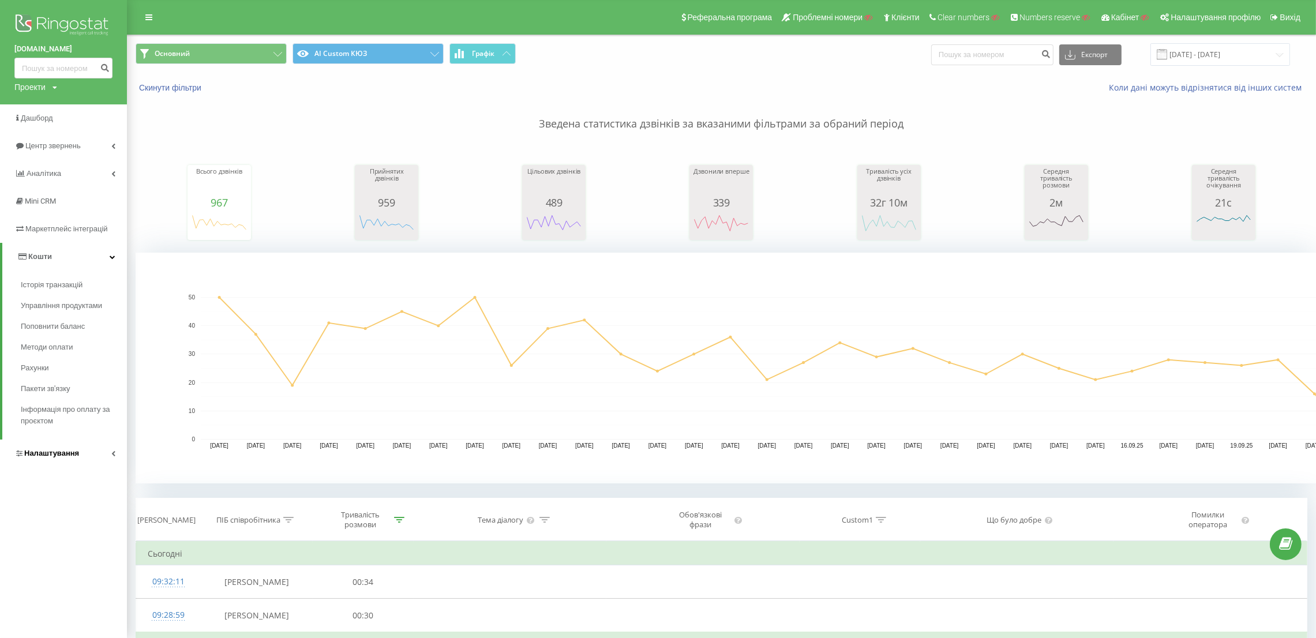
click at [75, 452] on span "Налаштування" at bounding box center [51, 453] width 55 height 9
click at [79, 319] on span "Загальні налаштування" at bounding box center [74, 321] width 87 height 23
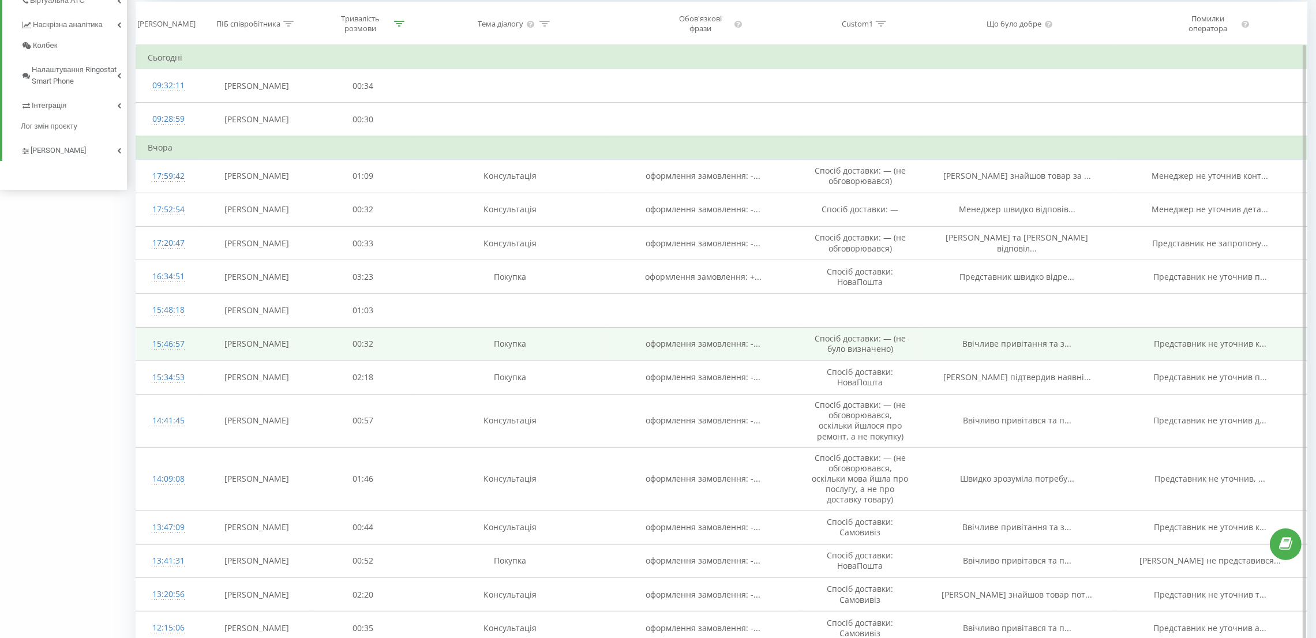
scroll to position [519, 0]
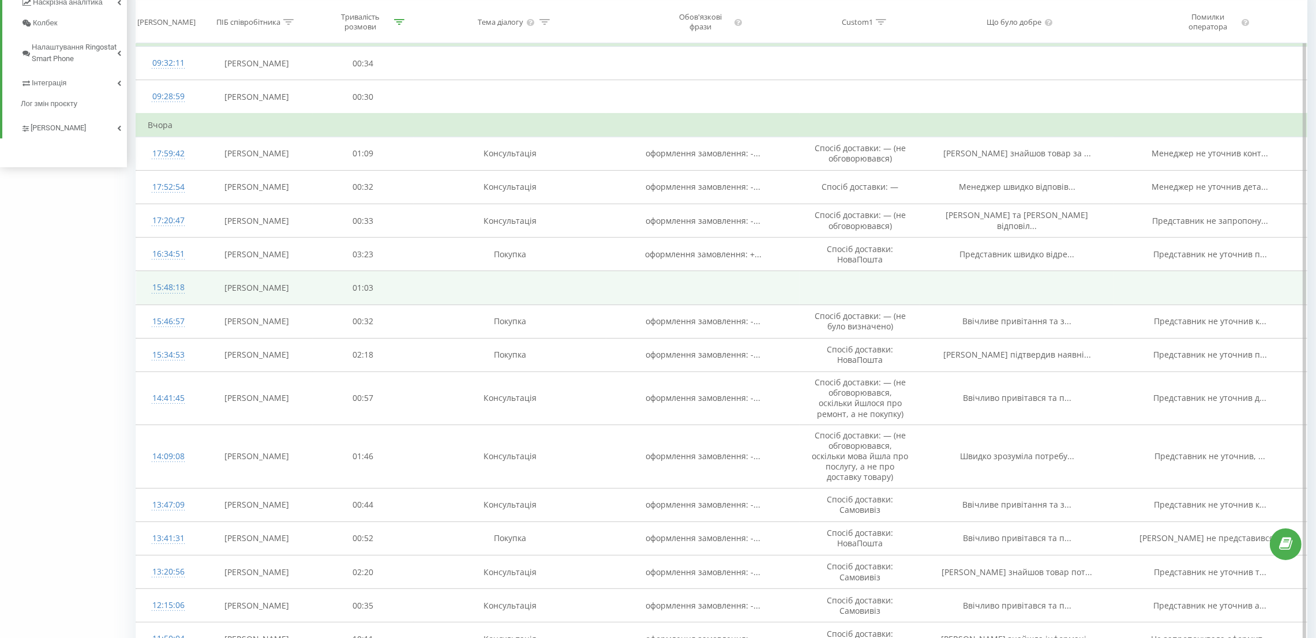
click at [163, 295] on div "15:48:18" at bounding box center [168, 287] width 41 height 23
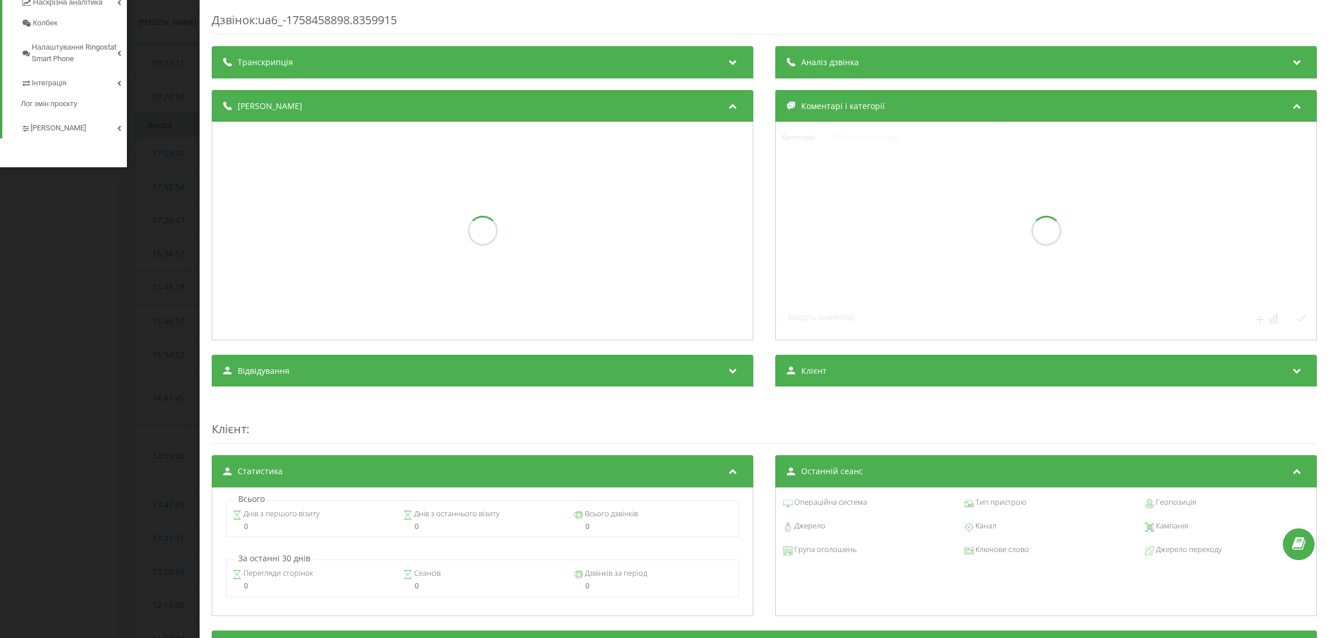
click at [275, 3] on div "Дзвінок : ua6_-1758458898.8359915 Транскрипція Аналіз дзвінка Деталі дзвінка Ко…" at bounding box center [765, 319] width 1130 height 638
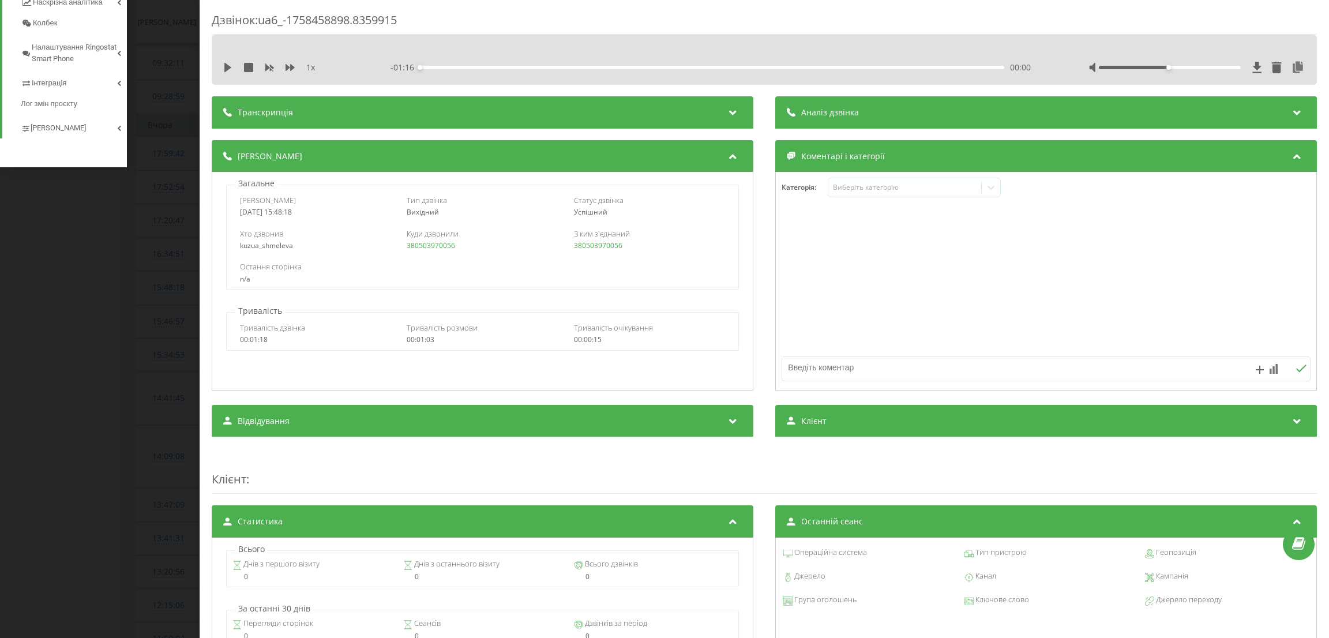
click at [13, 385] on div "Дзвінок : ua6_-1758458898.8359915 1 x - 01:16 00:00 00:00 Транскрипція Для AI-а…" at bounding box center [664, 319] width 1329 height 638
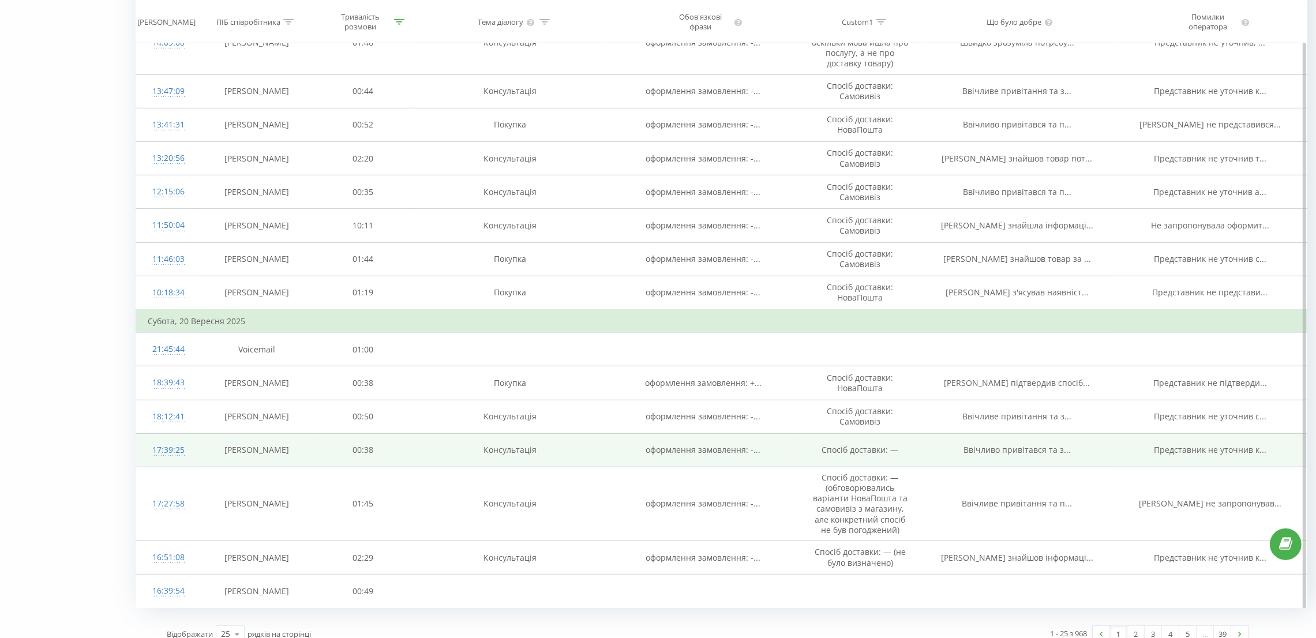
scroll to position [947, 0]
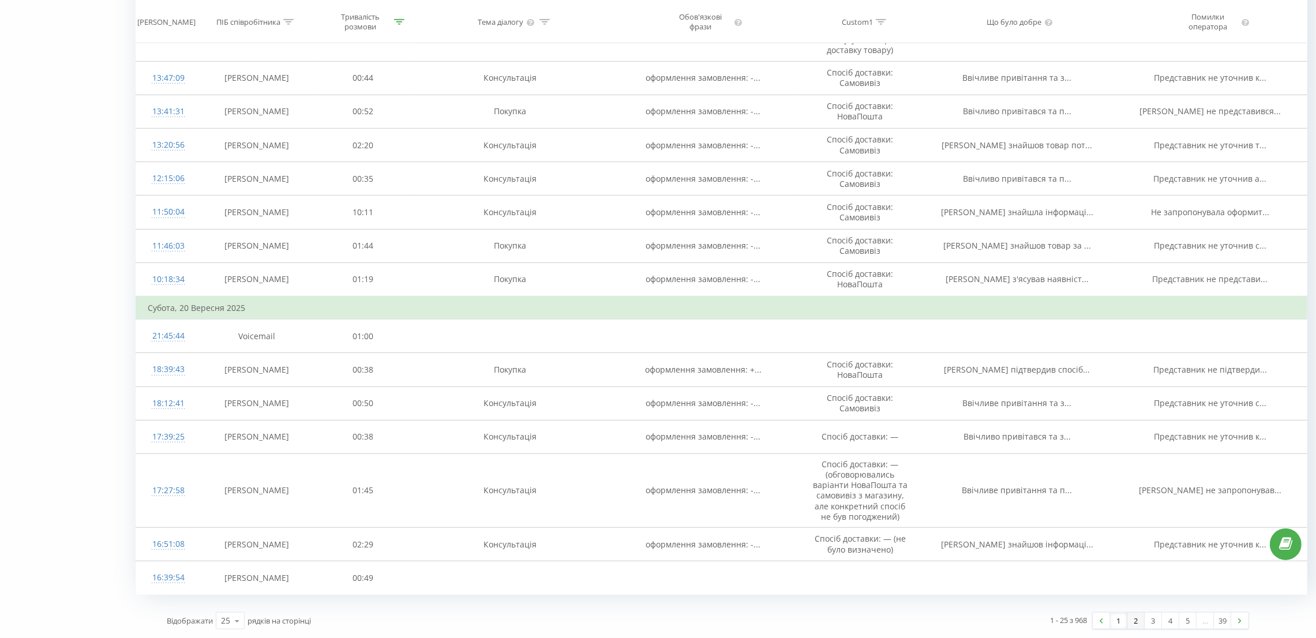
click at [1132, 621] on link "2" at bounding box center [1136, 621] width 17 height 16
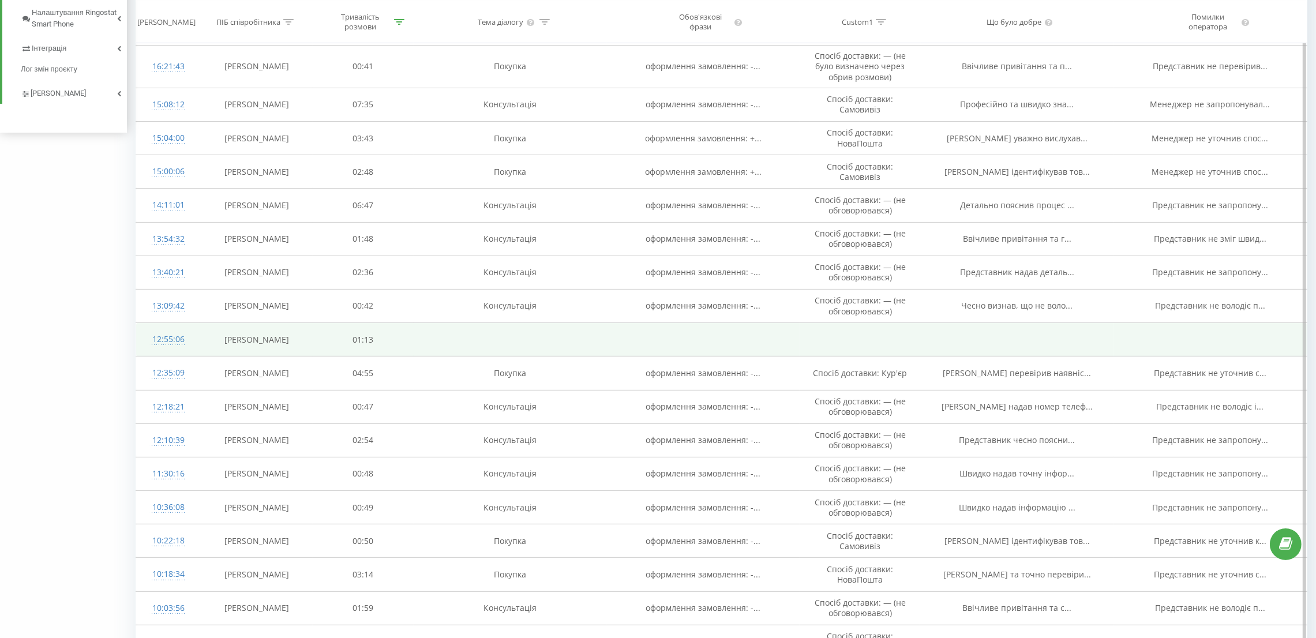
scroll to position [642, 0]
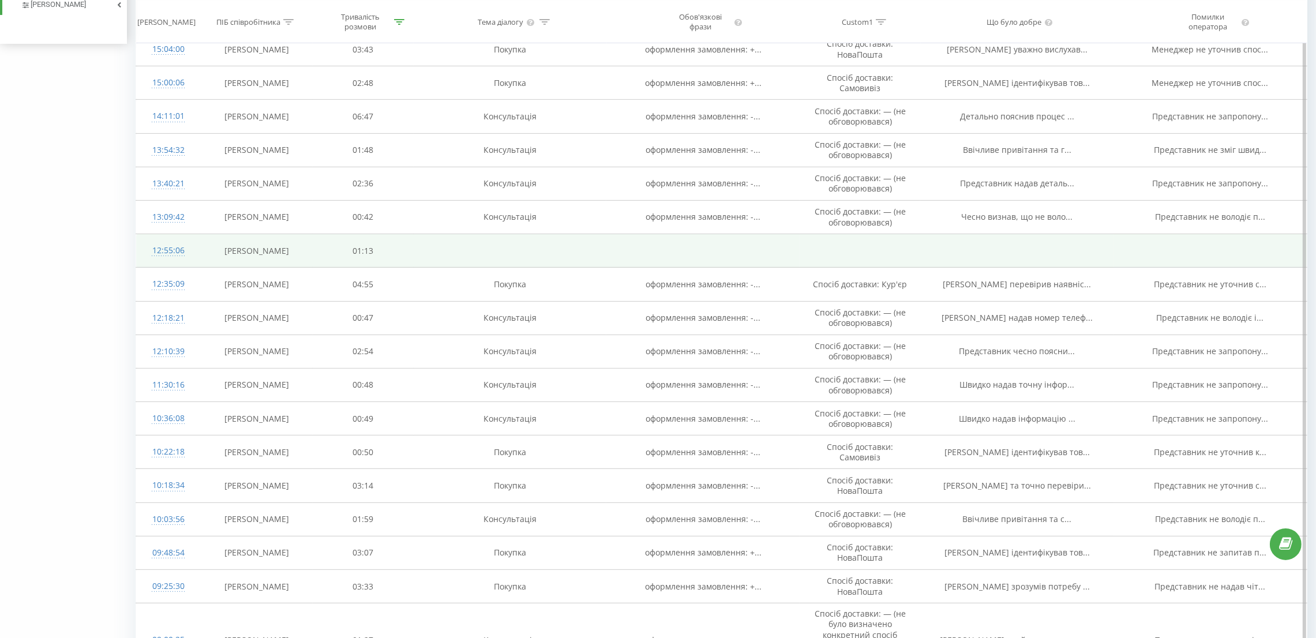
click at [160, 250] on div "12:55:06" at bounding box center [168, 250] width 41 height 23
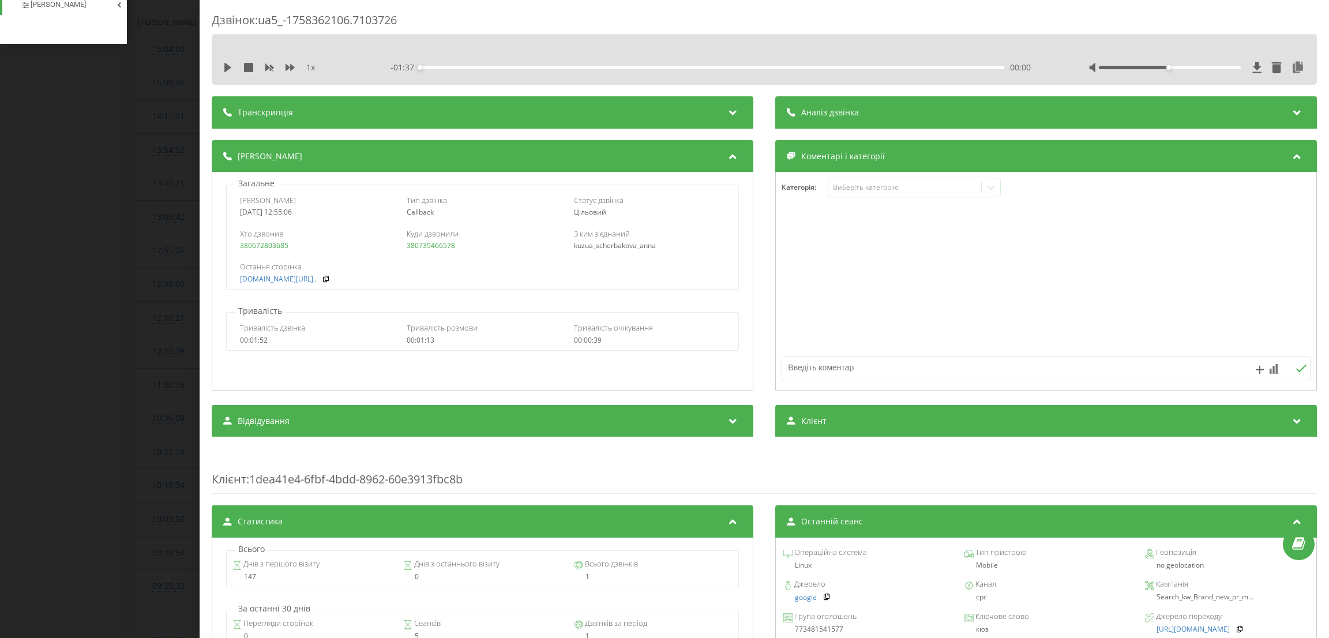
click at [33, 158] on div "Дзвінок : ua5_-1758362106.7103726 1 x - 01:37 00:00 00:00 Транскрипція Для AI-а…" at bounding box center [664, 319] width 1329 height 638
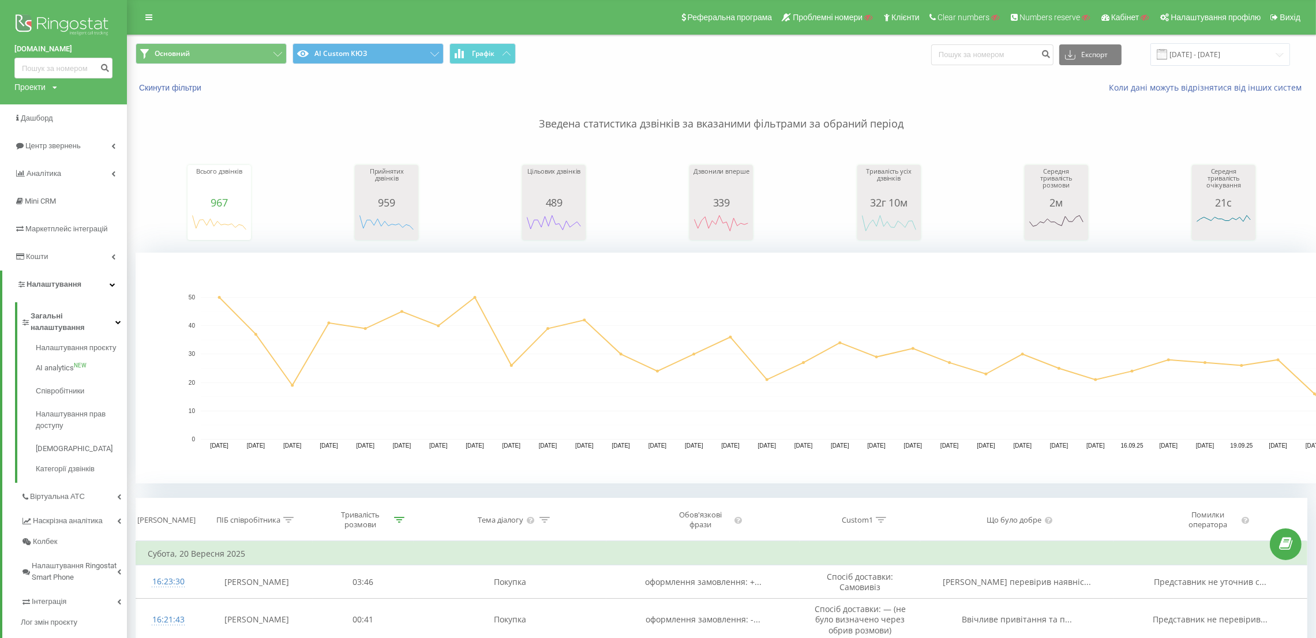
click at [40, 87] on div "Проекти" at bounding box center [29, 87] width 31 height 12
click at [40, 115] on div "Пошук" at bounding box center [63, 105] width 99 height 24
click at [60, 96] on input "text" at bounding box center [47, 104] width 58 height 17
drag, startPoint x: 21, startPoint y: 108, endPoint x: 66, endPoint y: 111, distance: 45.1
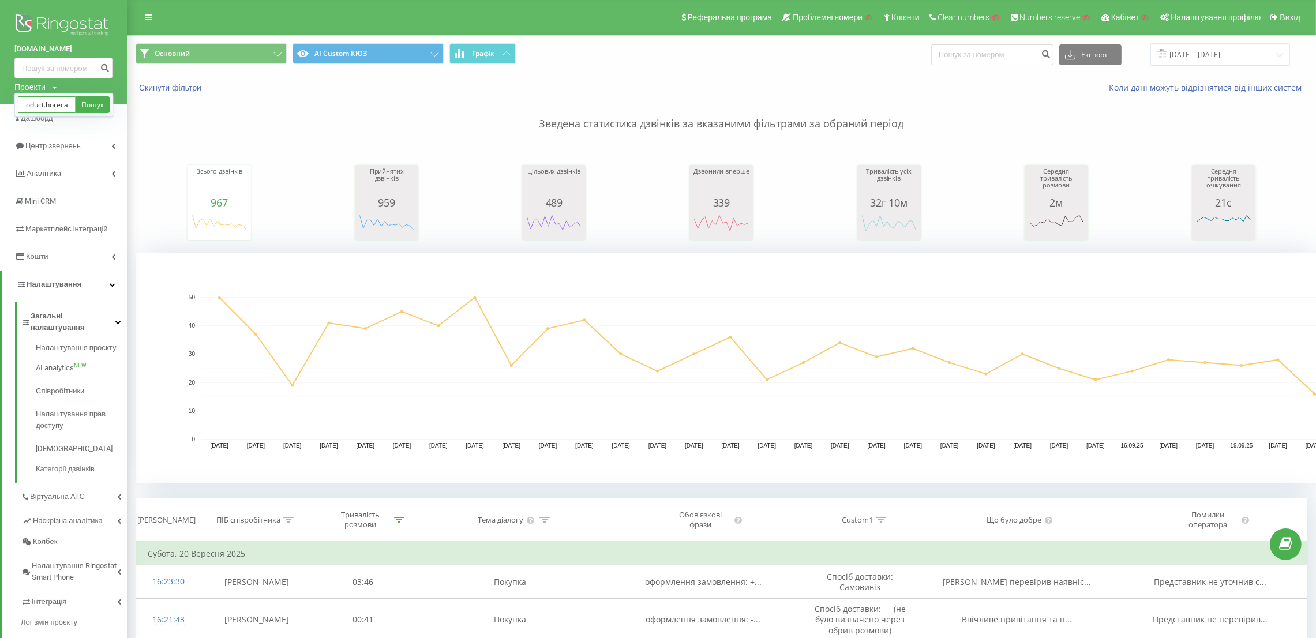
click at [66, 111] on input "sushi-product.horeca" at bounding box center [47, 104] width 58 height 17
click at [54, 103] on input "sushi-product.horeca" at bounding box center [47, 104] width 58 height 17
click at [61, 103] on input "sushi-product.horeca" at bounding box center [47, 104] width 58 height 17
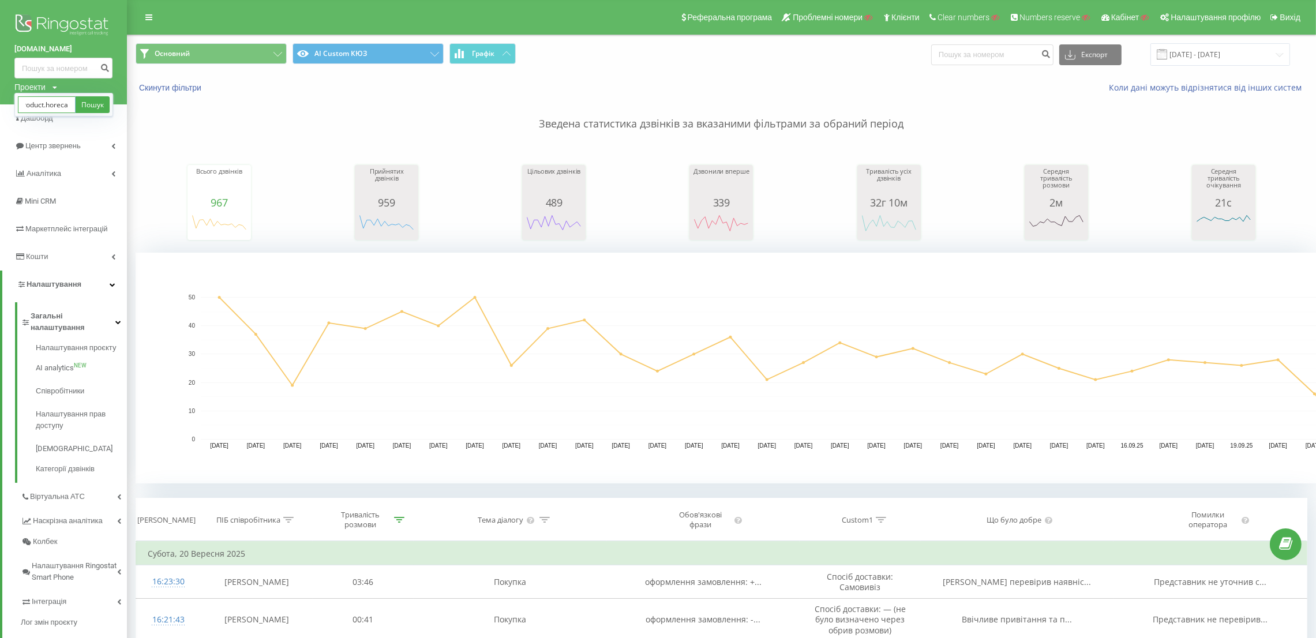
click at [68, 104] on input "sushi-product.horeca" at bounding box center [47, 104] width 58 height 17
click at [58, 104] on input "sushi-product.horeca" at bounding box center [47, 104] width 58 height 17
drag, startPoint x: 69, startPoint y: 107, endPoint x: 73, endPoint y: 116, distance: 9.8
click at [81, 110] on div "sushi-product.horeca Пошук" at bounding box center [64, 104] width 92 height 17
type input "sushi-product"
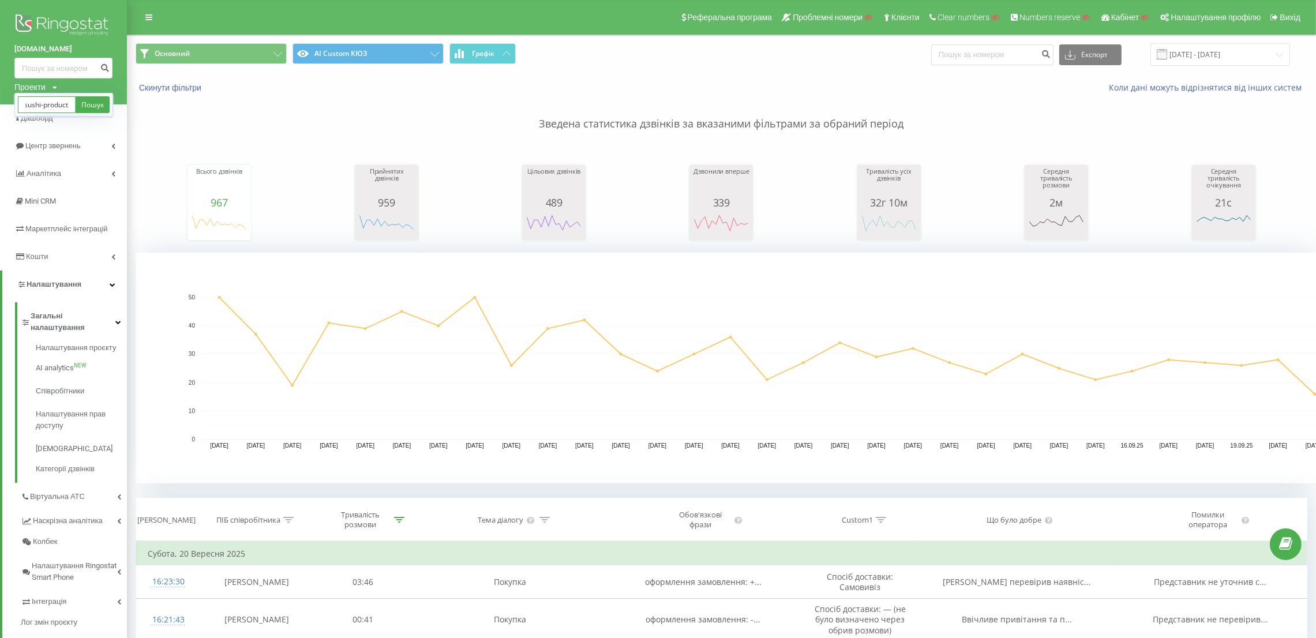
scroll to position [0, 2]
click at [99, 91] on div "kuz.ua Проекти sushi-product Пошук" at bounding box center [63, 52] width 127 height 104
click at [57, 83] on div "Проекти sushi-product Пошук" at bounding box center [35, 87] width 43 height 12
click at [91, 104] on link "Пошук" at bounding box center [93, 104] width 34 height 17
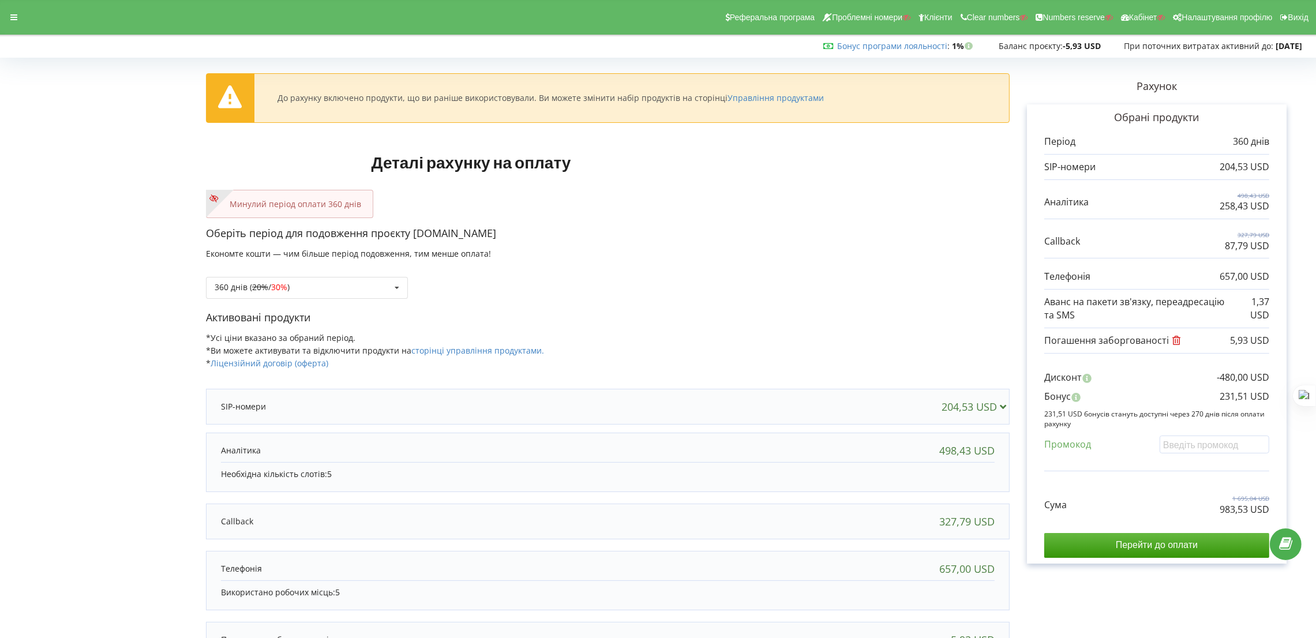
click at [834, 253] on div "Оберіть період для подовження проєкту [DOMAIN_NAME] Економте кошти — чим більше…" at bounding box center [608, 268] width 804 height 84
click at [342, 284] on div "360 днів ( 20% / 30% ) Поповнити баланс без подовження 20%" at bounding box center [307, 288] width 202 height 22
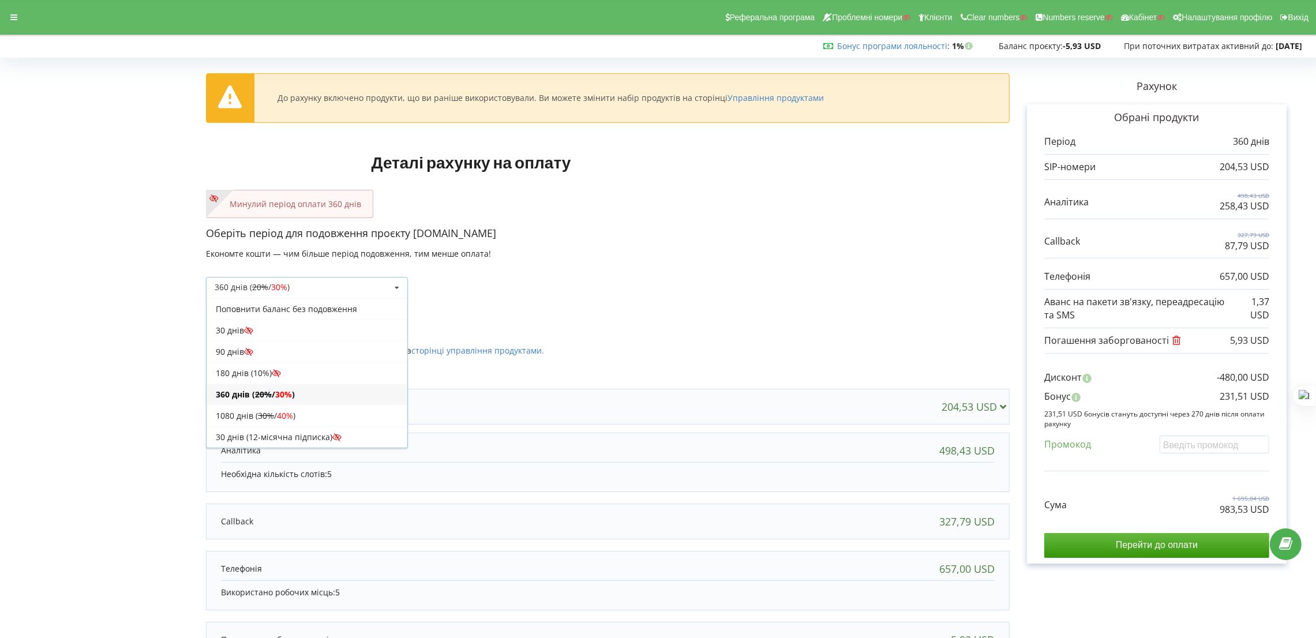
drag, startPoint x: 265, startPoint y: 332, endPoint x: 283, endPoint y: 323, distance: 20.1
click at [266, 332] on div "30 днів" at bounding box center [307, 330] width 201 height 21
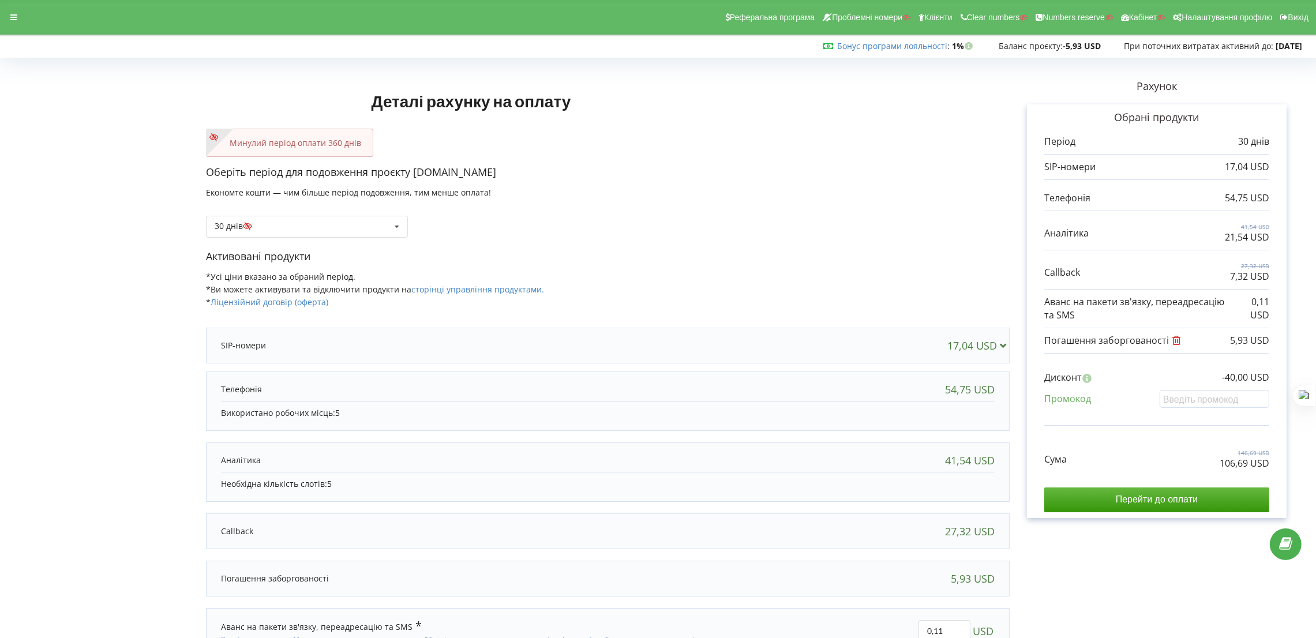
click at [545, 282] on div "Активовані продукти *Усі ціни вказано за обраний період. *Ви можете активувати …" at bounding box center [608, 284] width 804 height 70
drag, startPoint x: 887, startPoint y: 289, endPoint x: 884, endPoint y: 298, distance: 10.2
click at [885, 295] on div "Активовані продукти *Усі ціни вказано за обраний період. *Ви можете активувати …" at bounding box center [608, 284] width 804 height 70
click at [1169, 497] on input "Перейти до оплати" at bounding box center [1156, 500] width 225 height 24
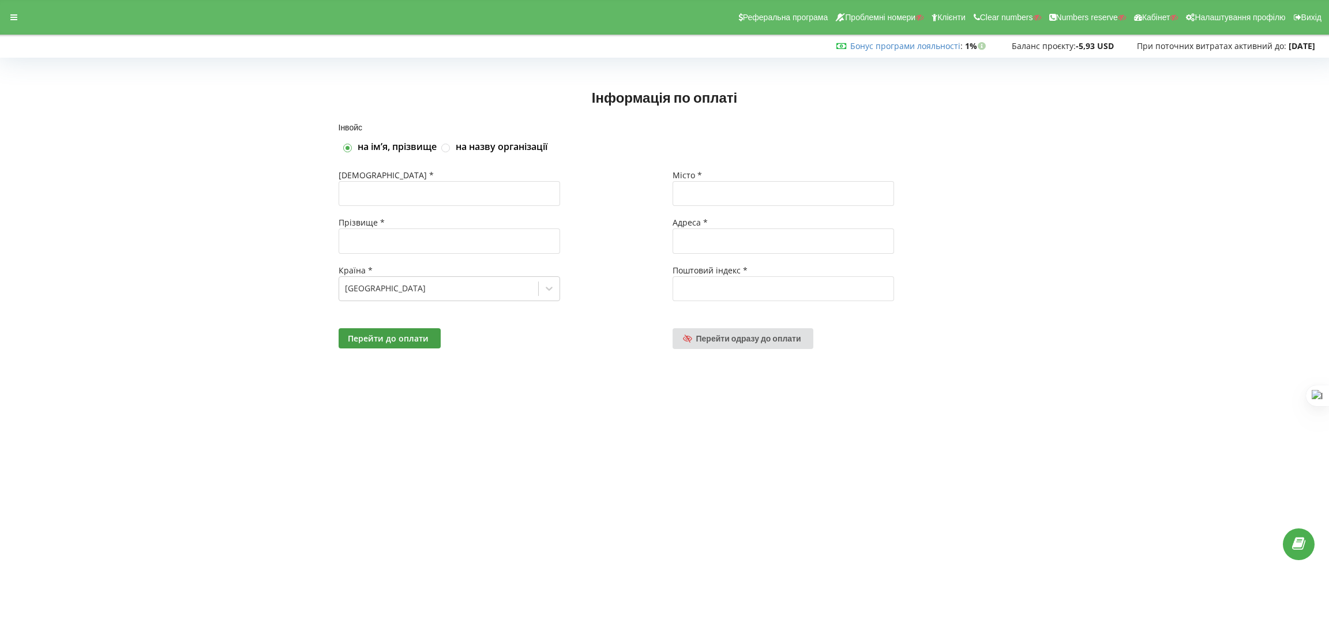
click at [12, 14] on icon at bounding box center [13, 17] width 7 height 8
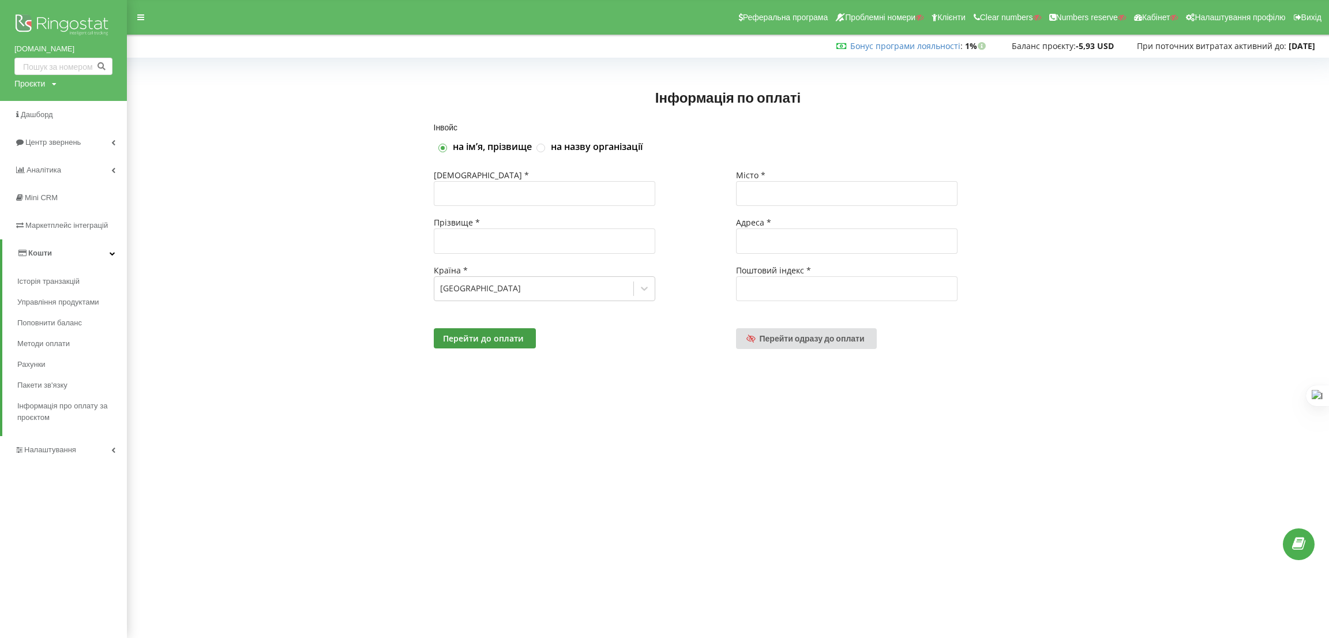
click at [50, 83] on div "Проєкти Пошук" at bounding box center [35, 84] width 42 height 12
click at [58, 103] on input "text" at bounding box center [50, 107] width 58 height 17
paste input "gororesort.com"
type input "gororesort.com"
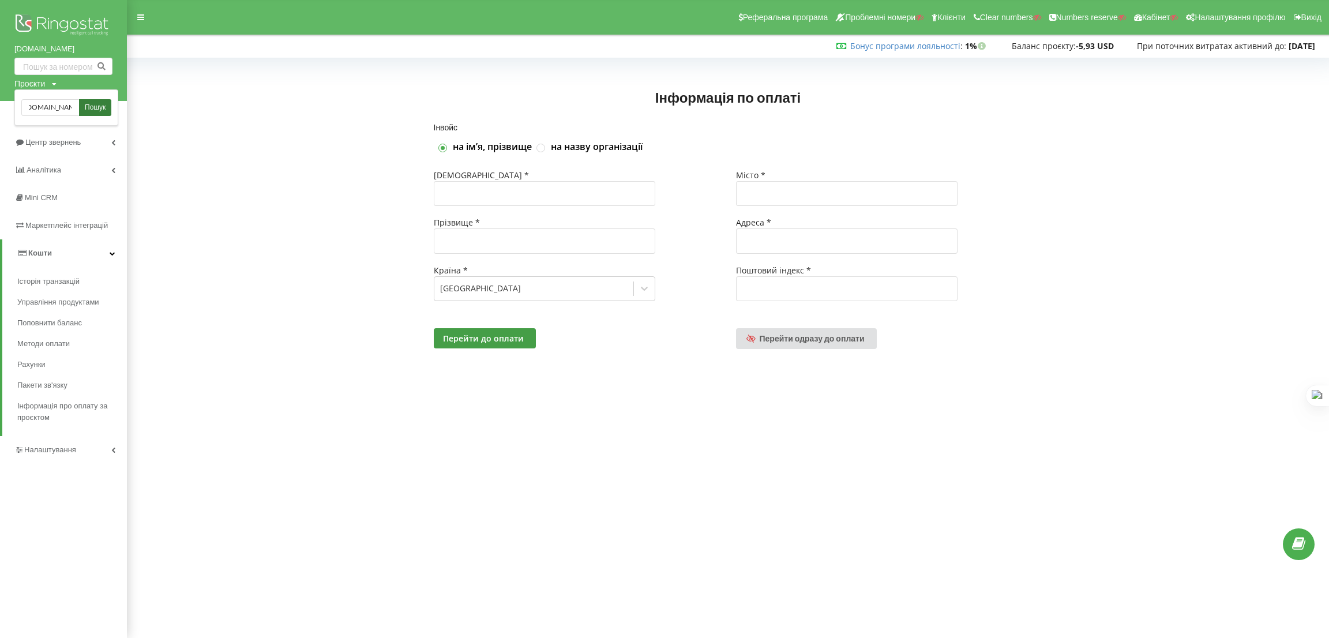
click at [108, 108] on link "Пошук" at bounding box center [95, 107] width 32 height 17
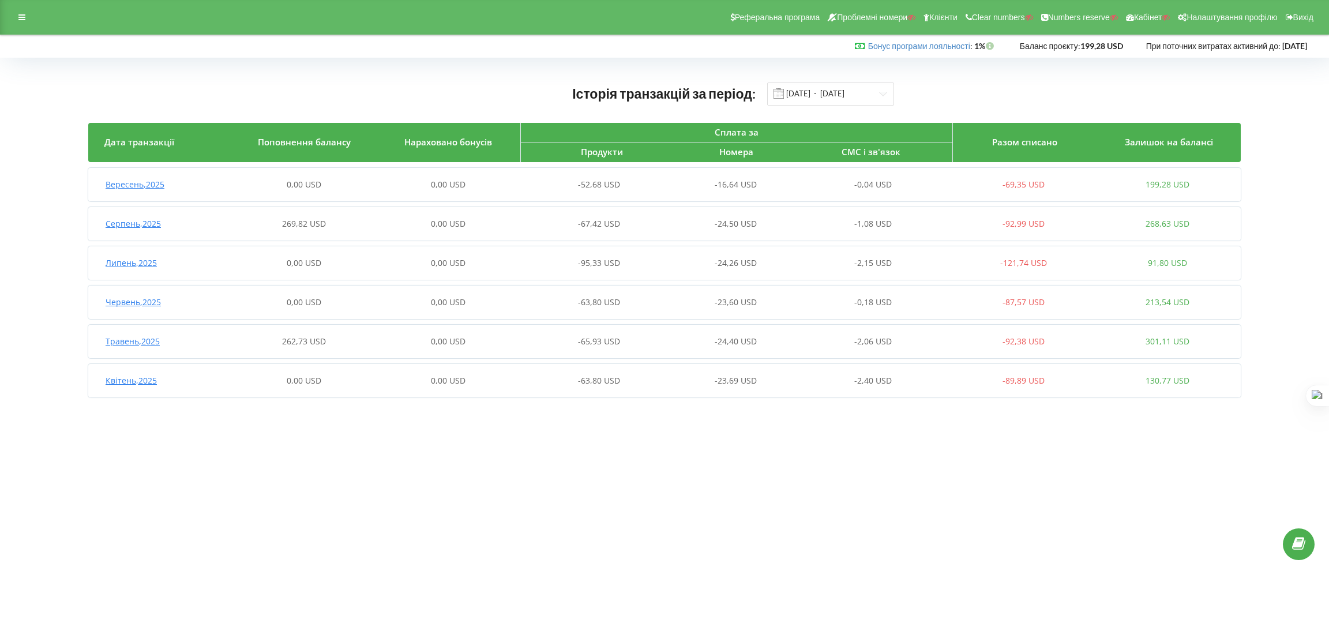
click at [436, 186] on span "0,00 USD" at bounding box center [448, 184] width 35 height 11
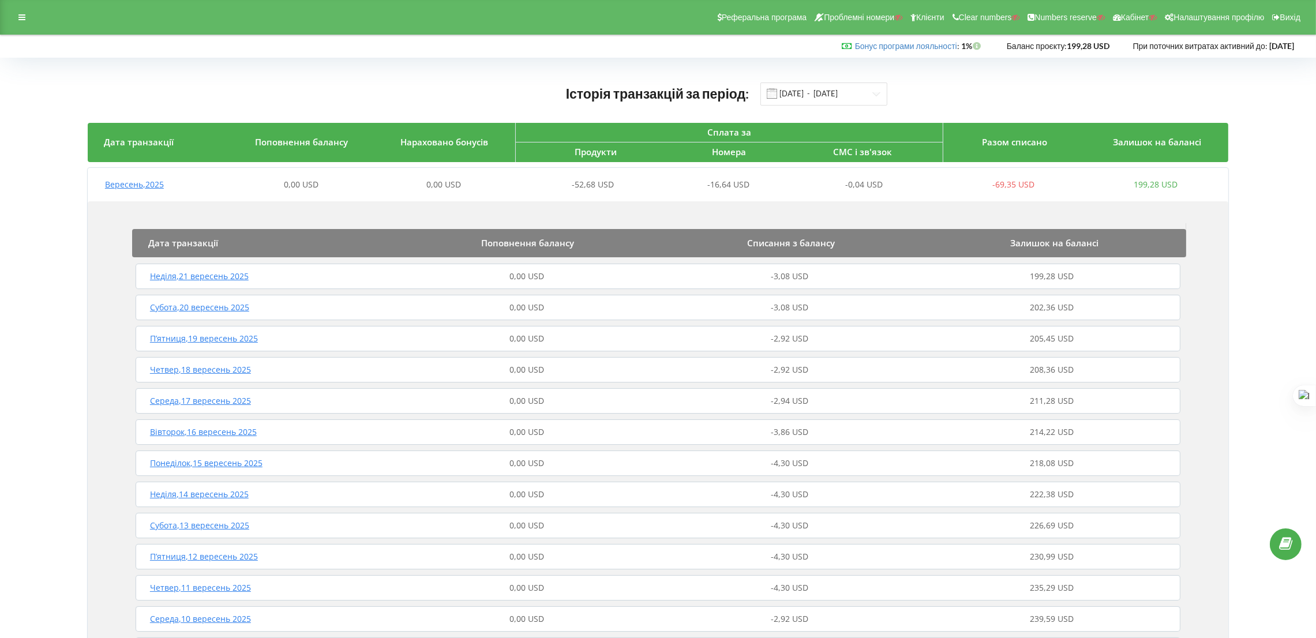
click at [436, 186] on span "0,00 USD" at bounding box center [443, 184] width 35 height 11
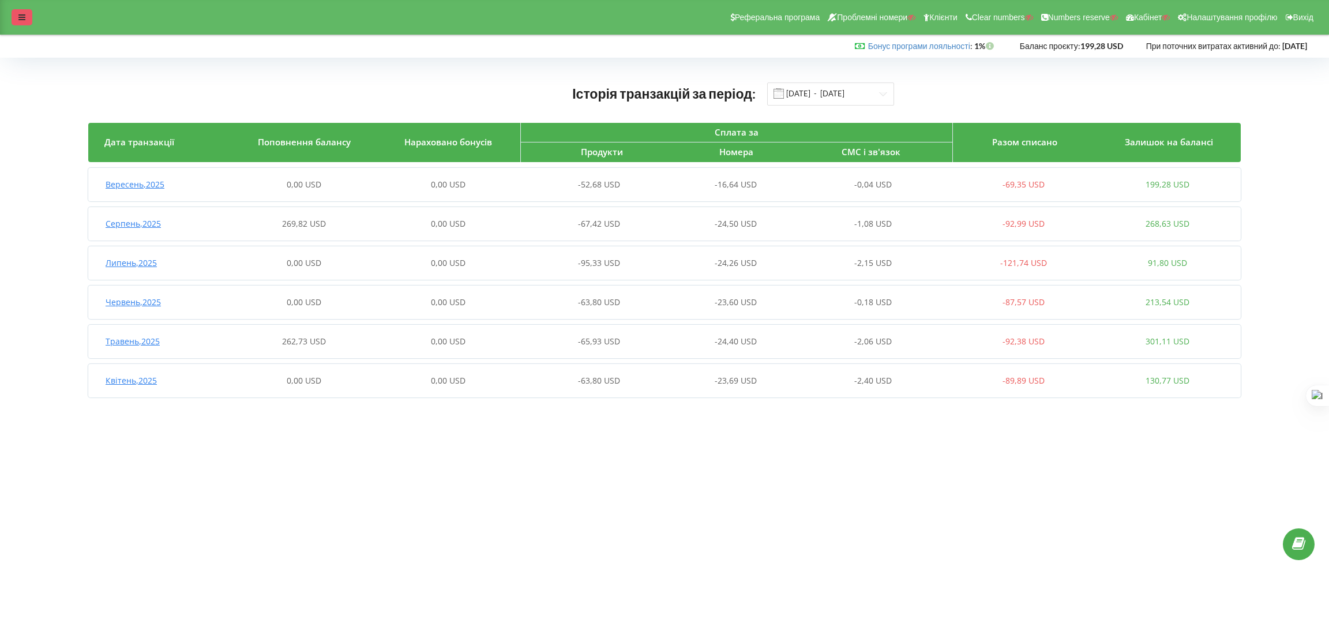
click at [25, 23] on div "Реферальна програма Проблемні номери Клієнти Clear numbers Numbers reserve Кабі…" at bounding box center [664, 17] width 1329 height 35
click at [20, 23] on div at bounding box center [22, 17] width 21 height 16
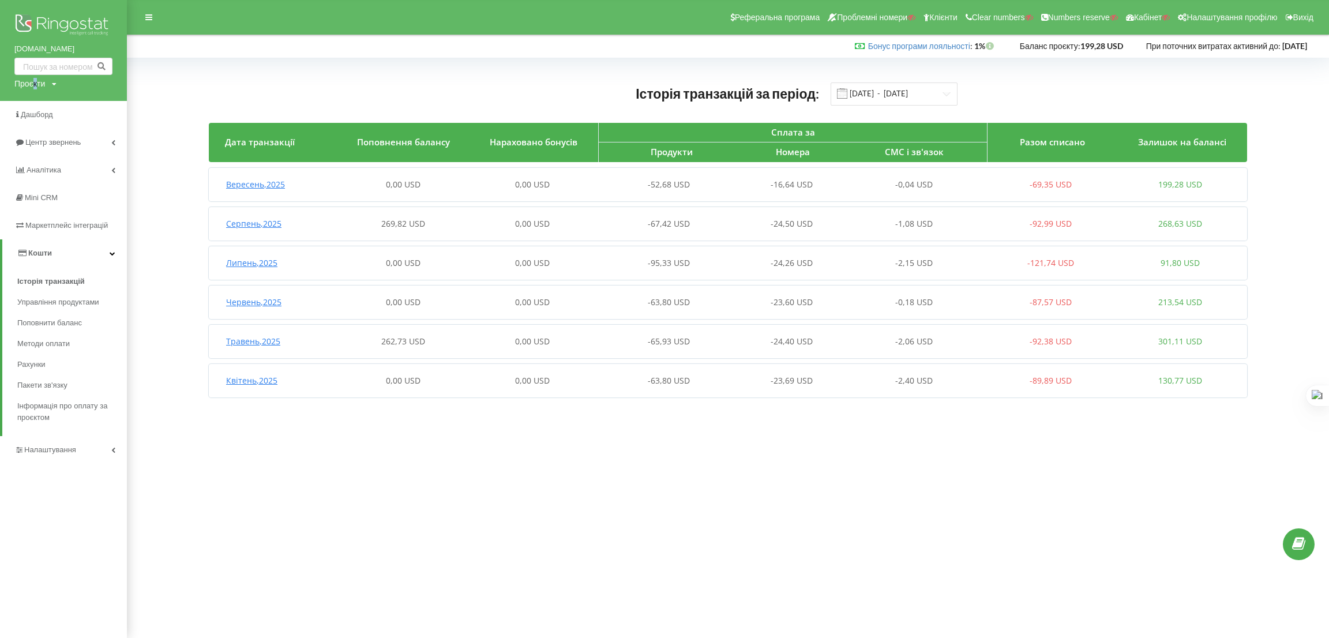
click at [33, 80] on div "Проєкти" at bounding box center [29, 84] width 31 height 12
click at [39, 106] on div "Копія Виділити" at bounding box center [83, 97] width 142 height 17
drag, startPoint x: 31, startPoint y: 74, endPoint x: 31, endPoint y: 80, distance: 6.3
click at [31, 76] on div "flf.com.ua Проєкти Пошук" at bounding box center [63, 50] width 127 height 101
click at [31, 81] on div "Проєкти" at bounding box center [29, 84] width 31 height 12
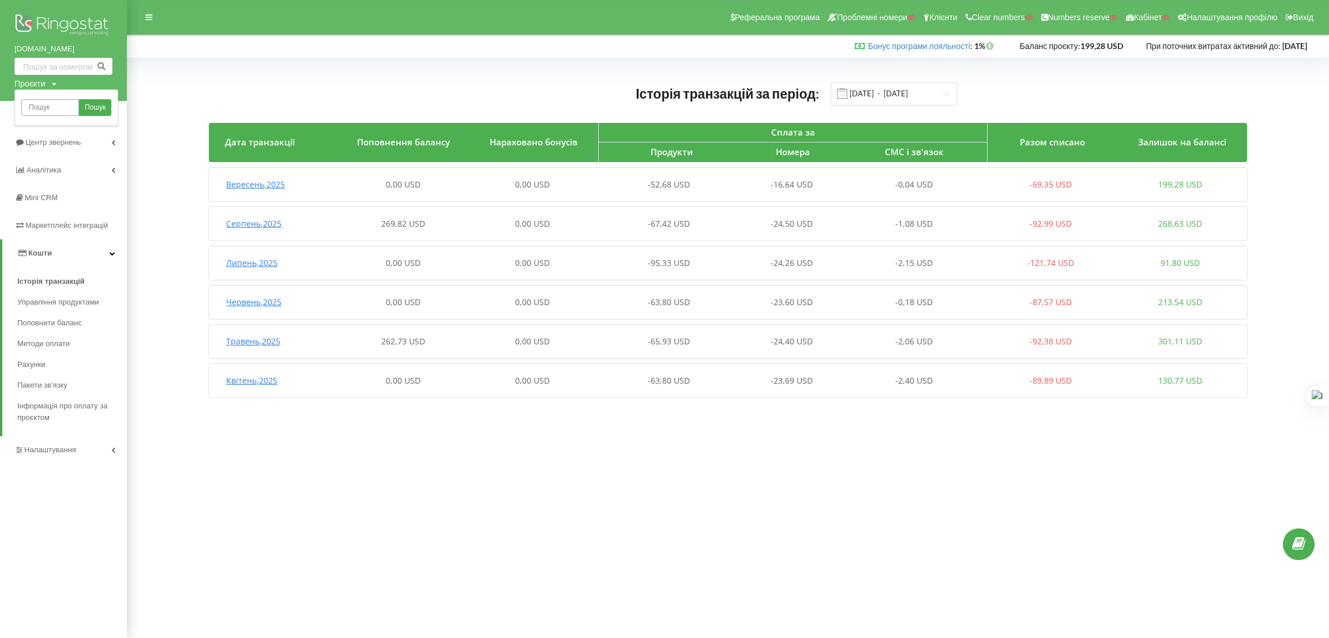
drag, startPoint x: 35, startPoint y: 103, endPoint x: 55, endPoint y: 107, distance: 19.9
click at [35, 103] on input "text" at bounding box center [50, 107] width 58 height 17
paste input "organicbud.kiev.ua"
type input "organicbud.kiev.ua"
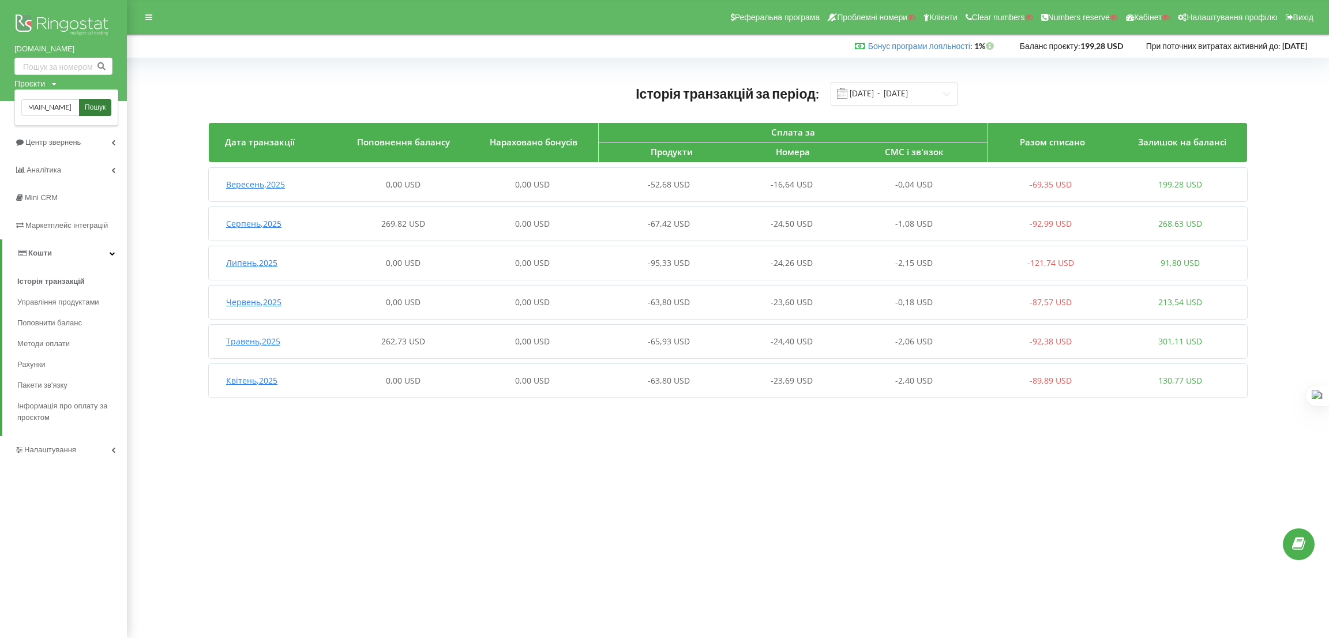
click at [99, 108] on span "Пошук" at bounding box center [95, 108] width 21 height 10
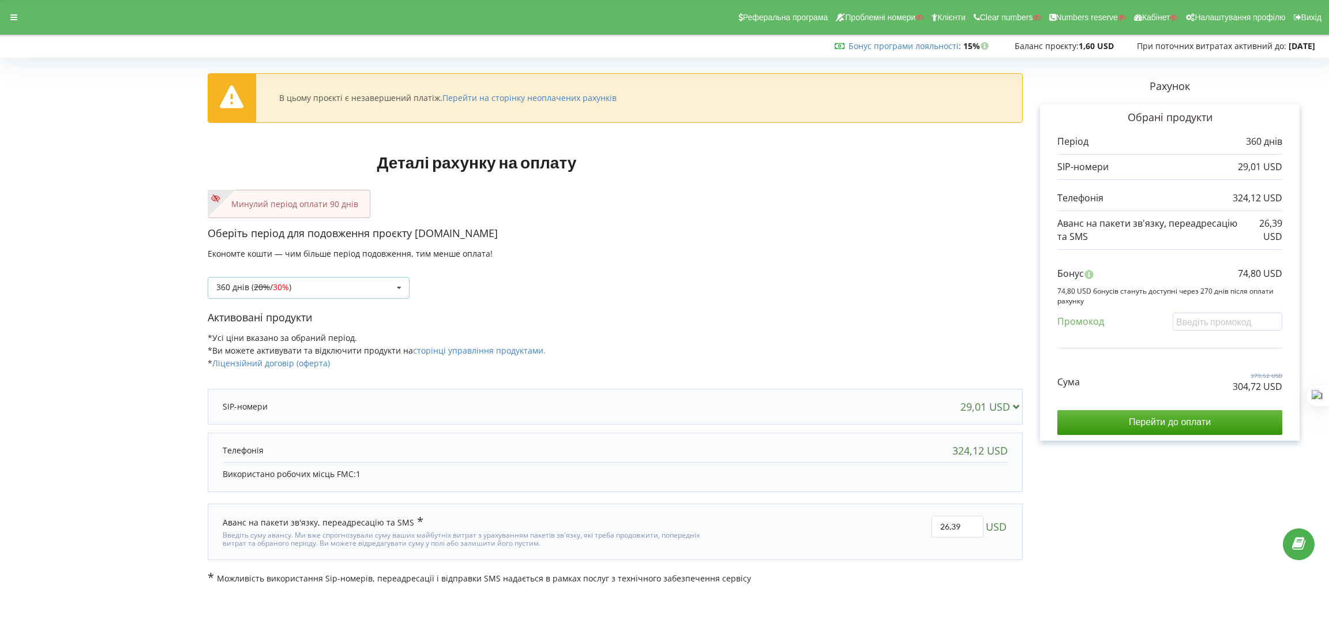
click at [338, 285] on div "360 днів ( 20% / 30% ) Поповнити баланс без подовження 20% / 30% 30% / 40%" at bounding box center [309, 288] width 202 height 22
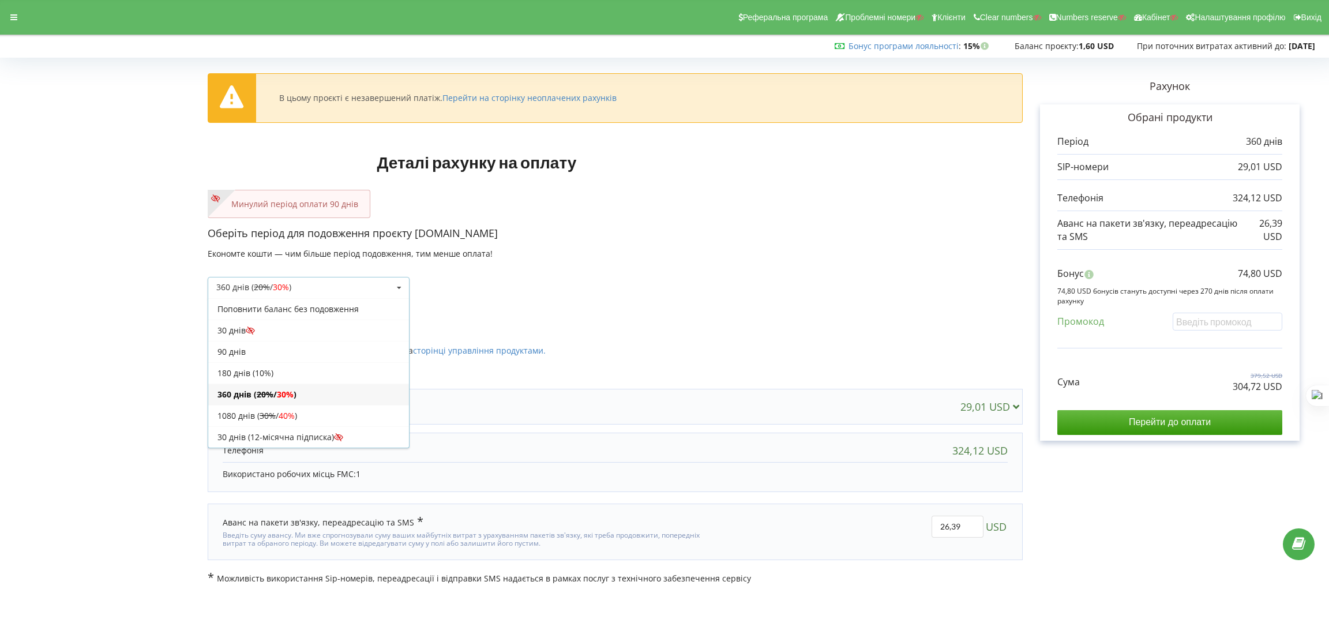
click at [280, 370] on div "180 днів (10%)" at bounding box center [308, 372] width 201 height 21
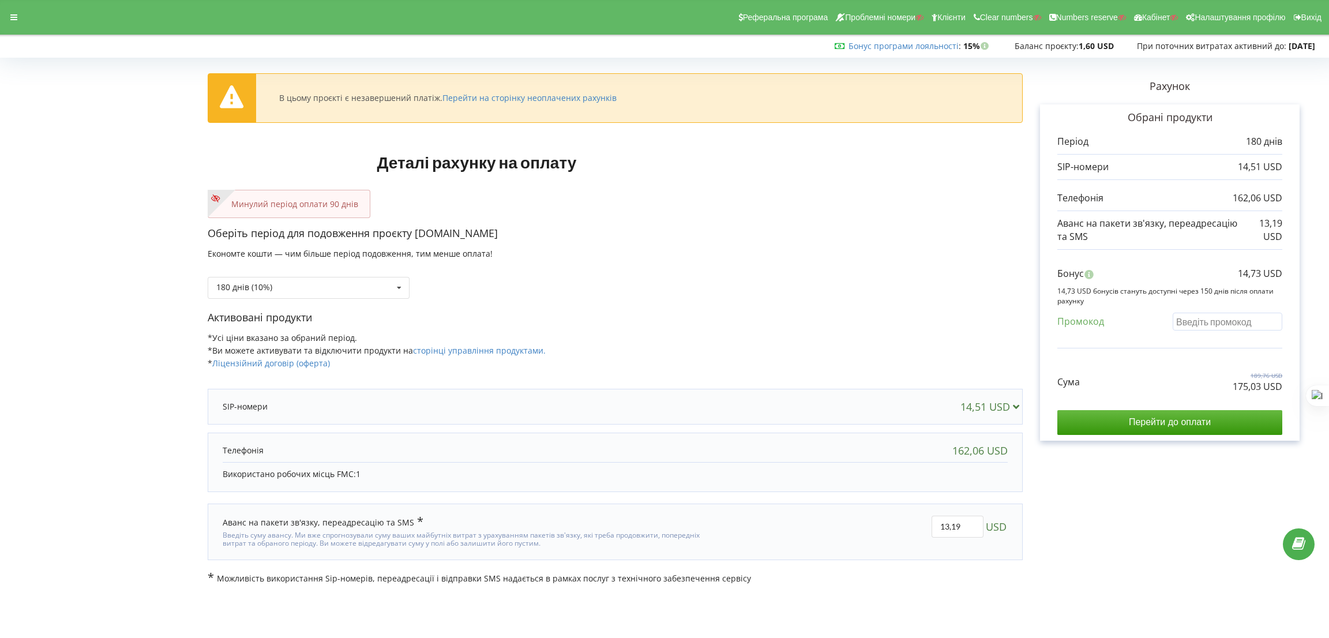
click at [1206, 327] on input "text" at bounding box center [1228, 322] width 110 height 18
paste input "EKLH-TLWT"
type input "EKLH-TLWT"
click at [905, 303] on div "В цьому проєкті є незавершений платіж. Перейти на сторінку неоплачених рахунків…" at bounding box center [664, 323] width 1305 height 523
drag, startPoint x: 535, startPoint y: 237, endPoint x: 414, endPoint y: 233, distance: 121.3
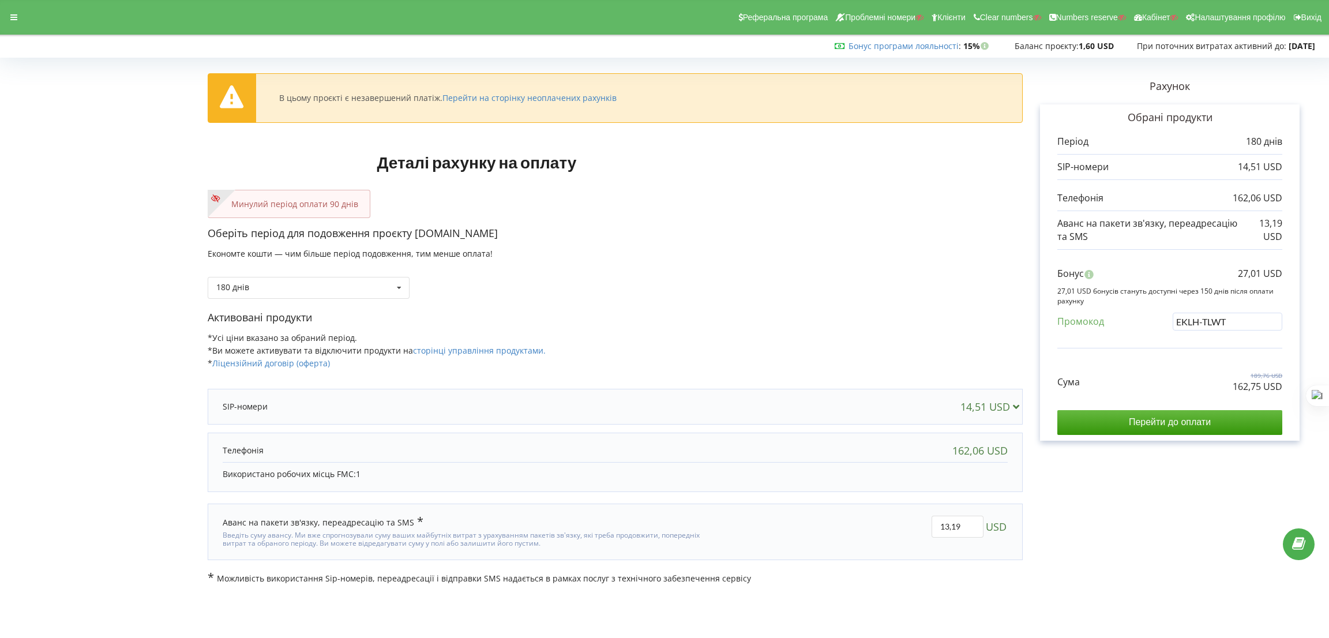
click at [414, 233] on p "Оберіть період для подовження проєкту organicbud.kiev.ua" at bounding box center [615, 233] width 815 height 15
click at [421, 239] on p "Оберіть період для подовження проєкту organicbud.kiev.ua" at bounding box center [615, 233] width 815 height 15
drag, startPoint x: 417, startPoint y: 234, endPoint x: 535, endPoint y: 237, distance: 118.3
click at [535, 237] on p "Оберіть період для подовження проєкту organicbud.kiev.ua" at bounding box center [615, 233] width 815 height 15
copy p "organicbud.kiev.ua"
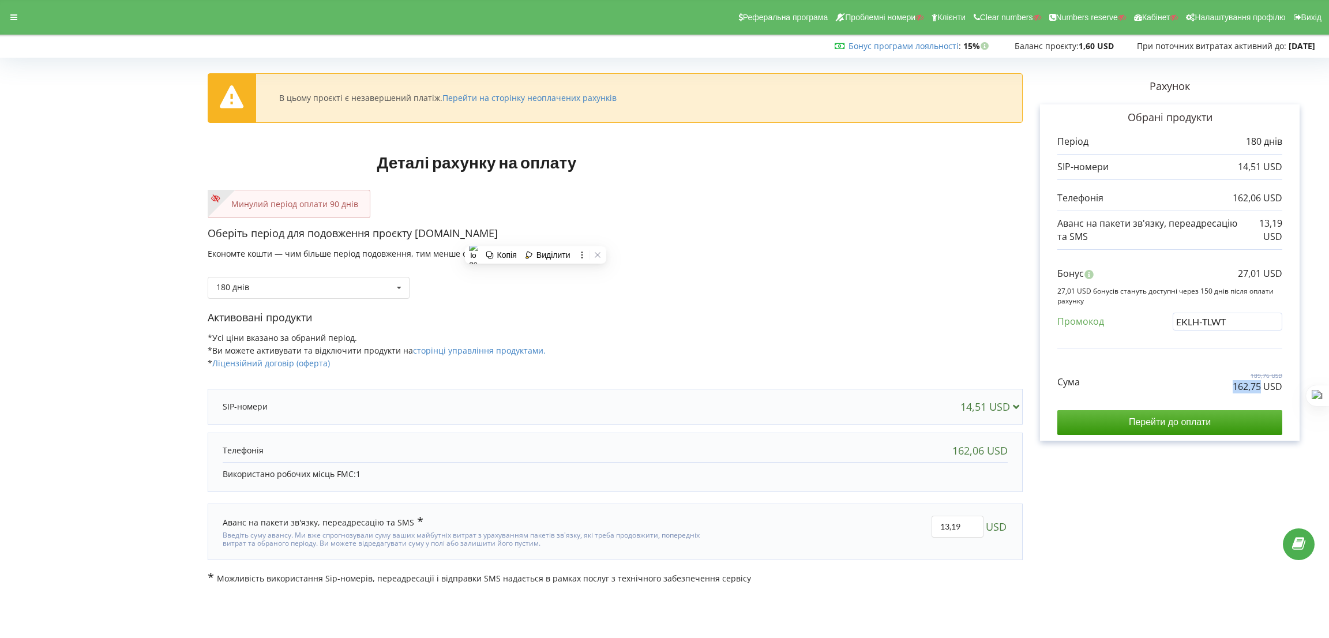
click at [1260, 385] on div "Сума 189,76 USD 162,75 USD" at bounding box center [1170, 373] width 225 height 39
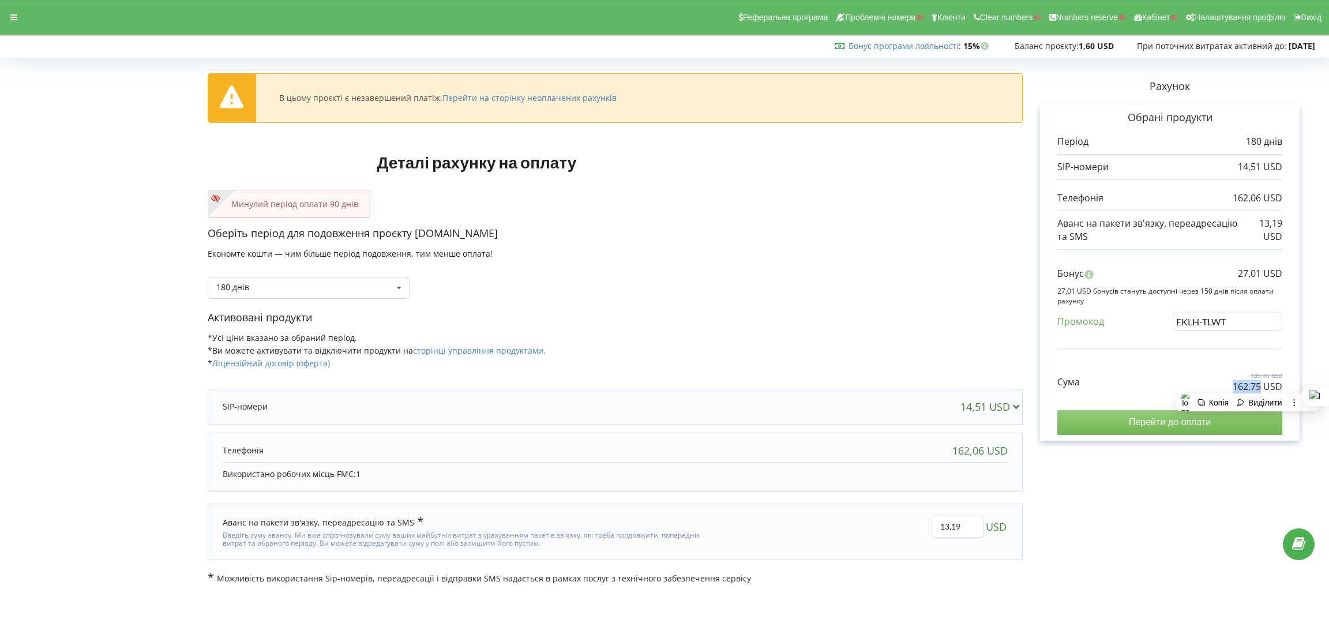
copy p "162,75"
drag, startPoint x: 1235, startPoint y: 275, endPoint x: 1259, endPoint y: 275, distance: 23.7
click at [1259, 275] on div "Бонус 27,01 USD" at bounding box center [1170, 276] width 225 height 19
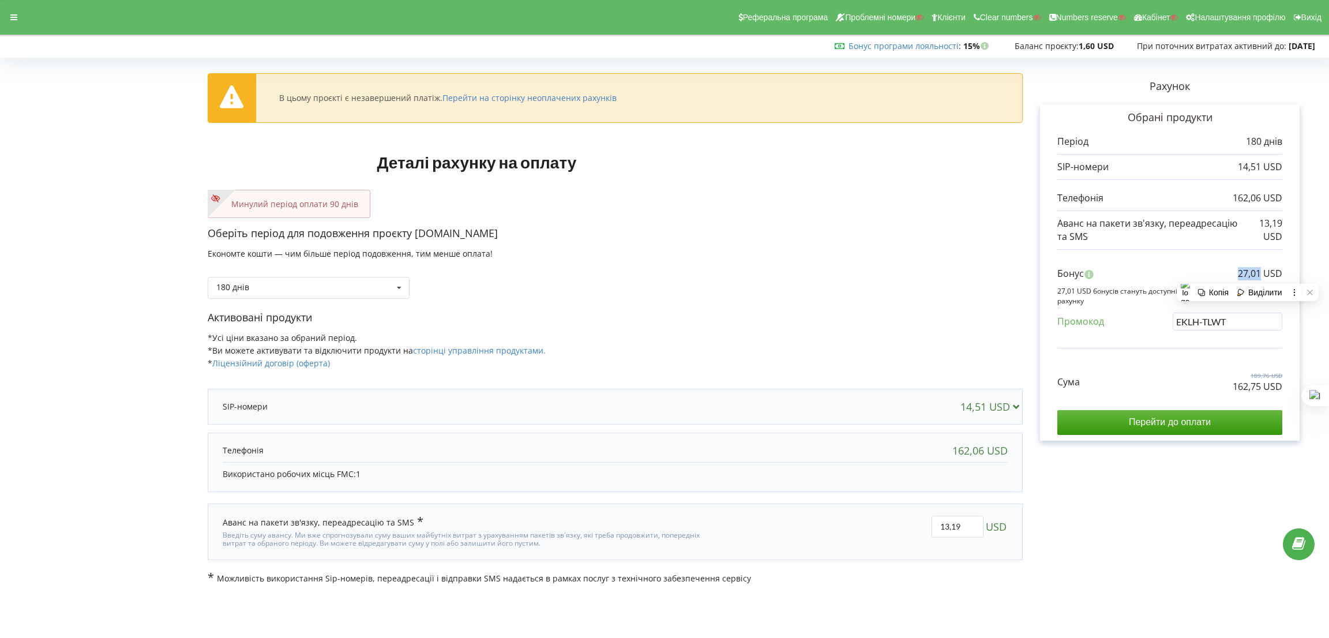
copy p "27,01"
click at [877, 291] on div "180 днів Поповнити баланс без подовження" at bounding box center [615, 279] width 815 height 39
click at [1137, 420] on input "Перейти до оплати" at bounding box center [1170, 422] width 225 height 24
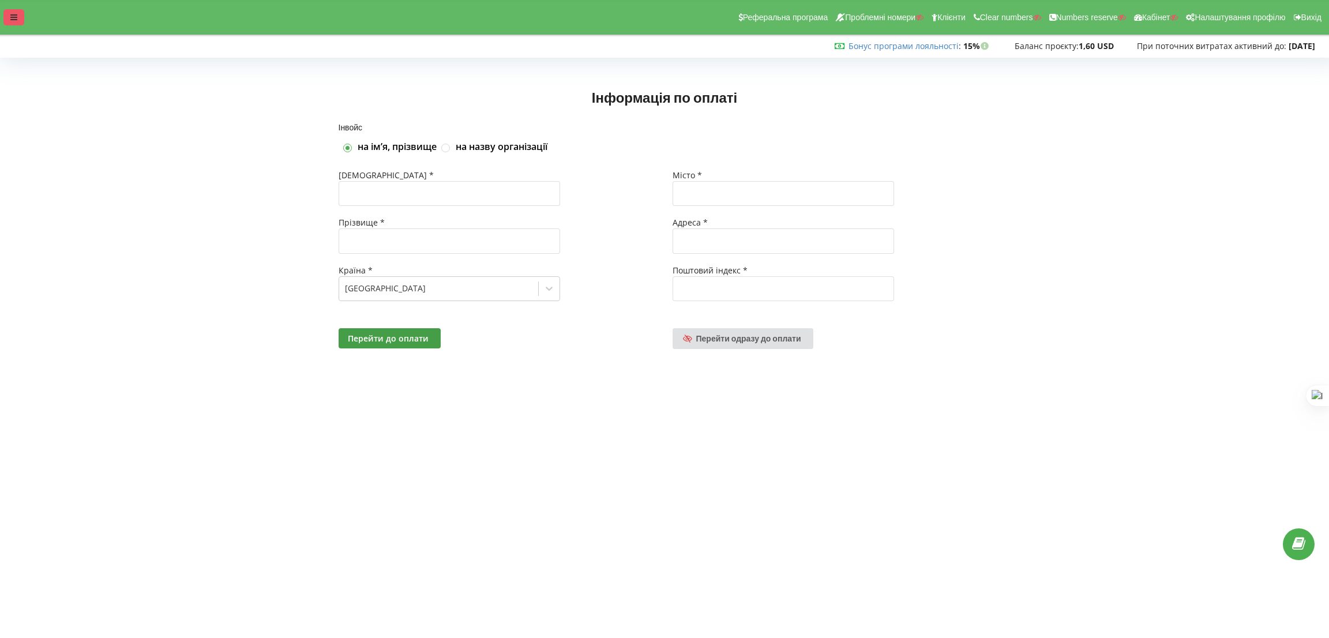
click at [9, 15] on div at bounding box center [13, 17] width 21 height 16
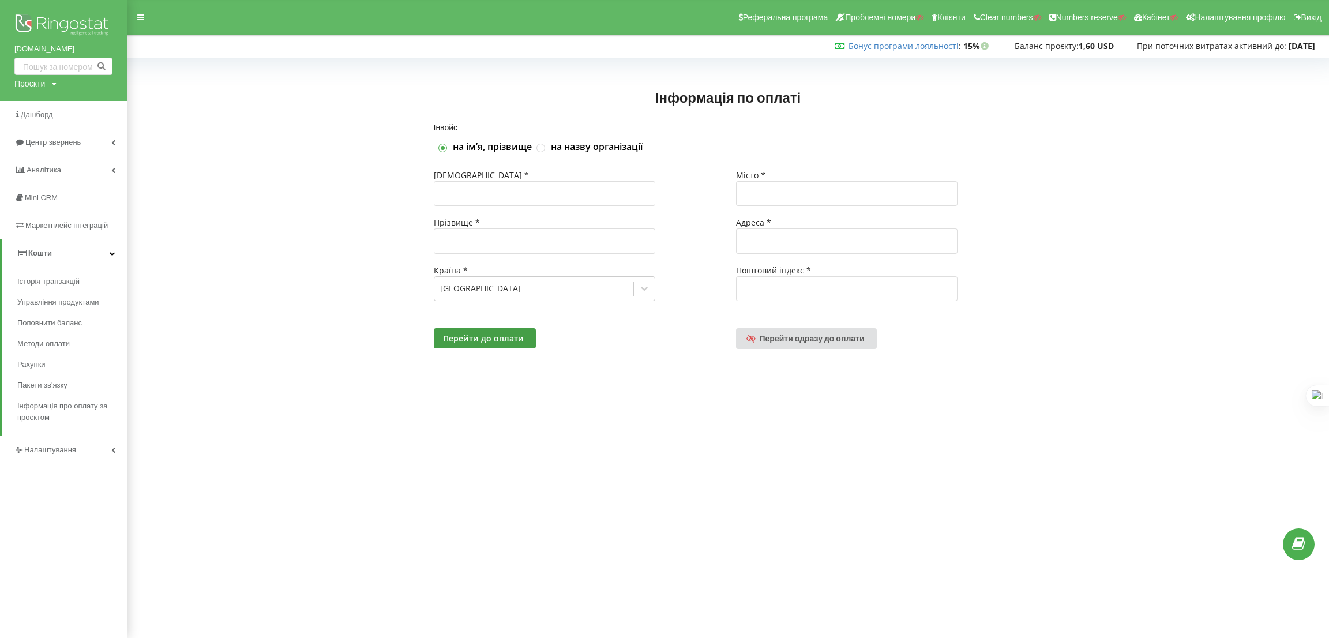
click at [33, 88] on div "Проєкти" at bounding box center [29, 84] width 31 height 12
drag, startPoint x: 41, startPoint y: 102, endPoint x: 46, endPoint y: 108, distance: 8.2
click at [41, 102] on input "text" at bounding box center [50, 107] width 58 height 17
paste input "nordihouse.com.ua"
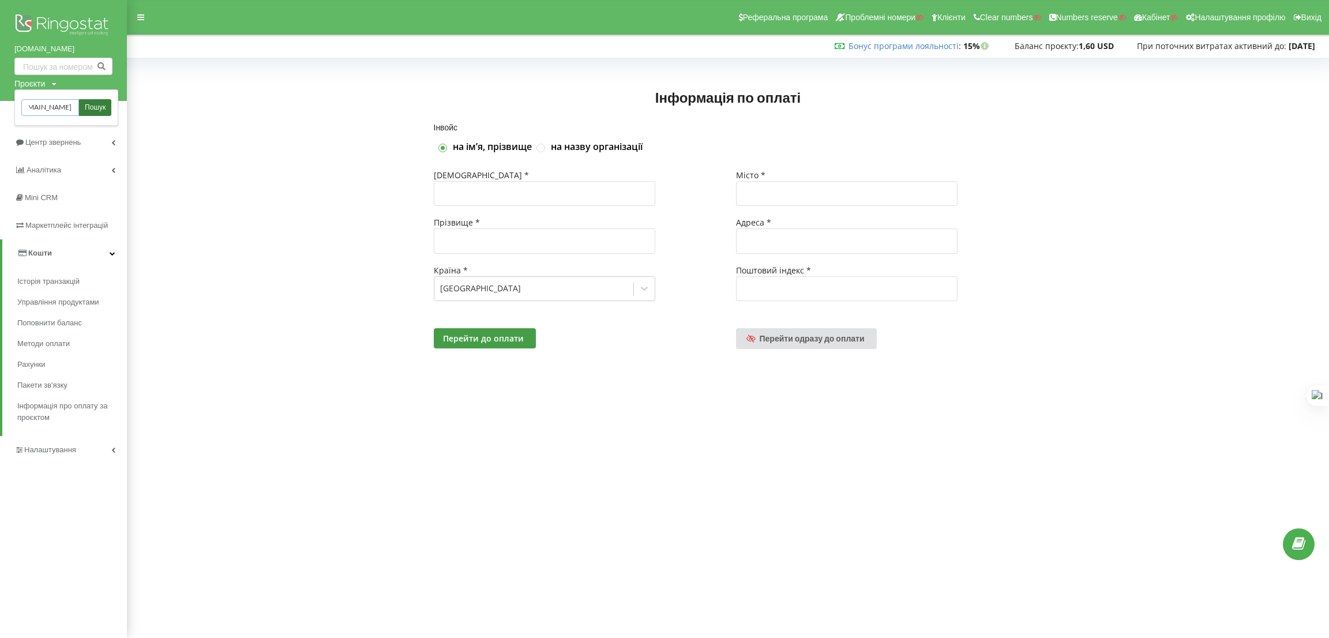
type input "nordihouse.com.ua"
click at [96, 109] on span "Пошук" at bounding box center [95, 108] width 21 height 10
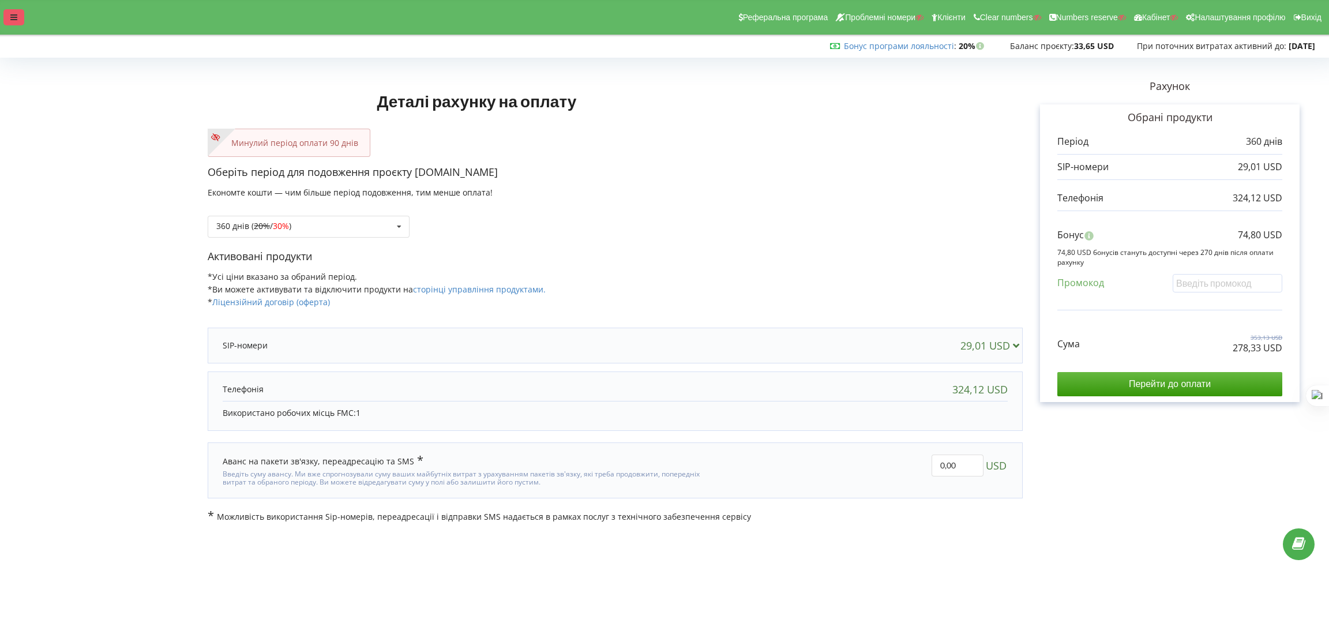
click at [8, 13] on div at bounding box center [13, 17] width 21 height 16
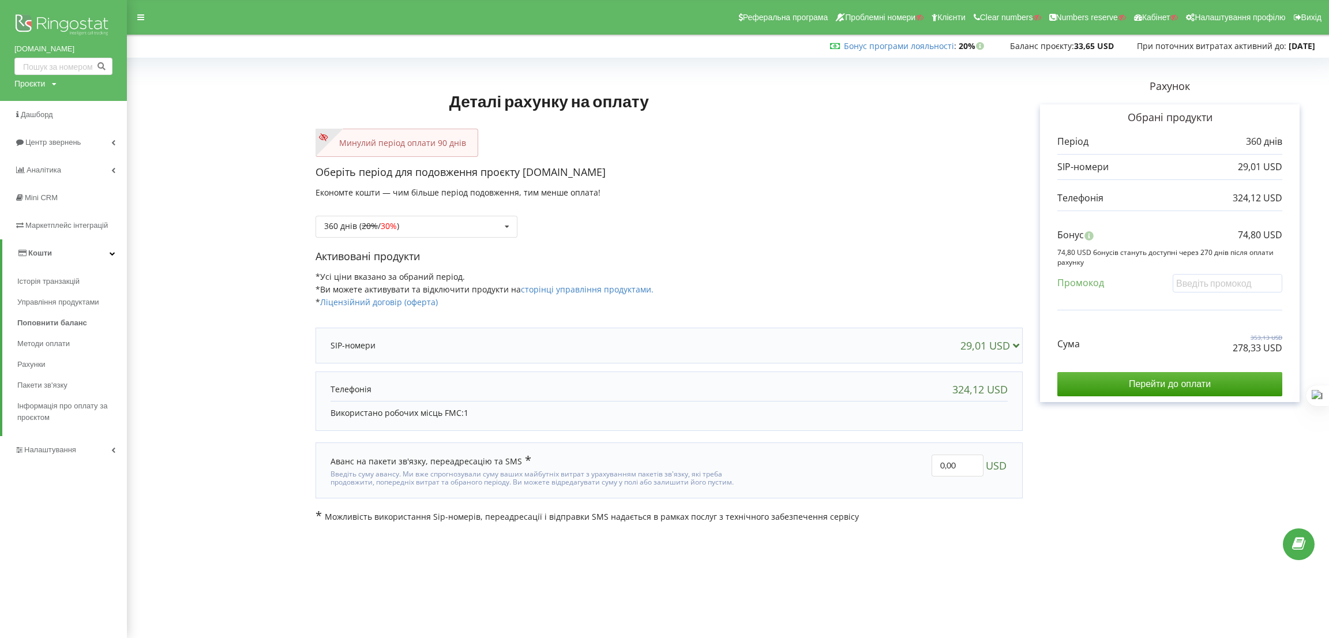
click at [40, 79] on div "Проєкти" at bounding box center [29, 84] width 31 height 12
click at [44, 98] on div "Пошук" at bounding box center [66, 107] width 104 height 36
click at [50, 104] on input "text" at bounding box center [50, 107] width 58 height 17
paste input "[DOMAIN_NAME]"
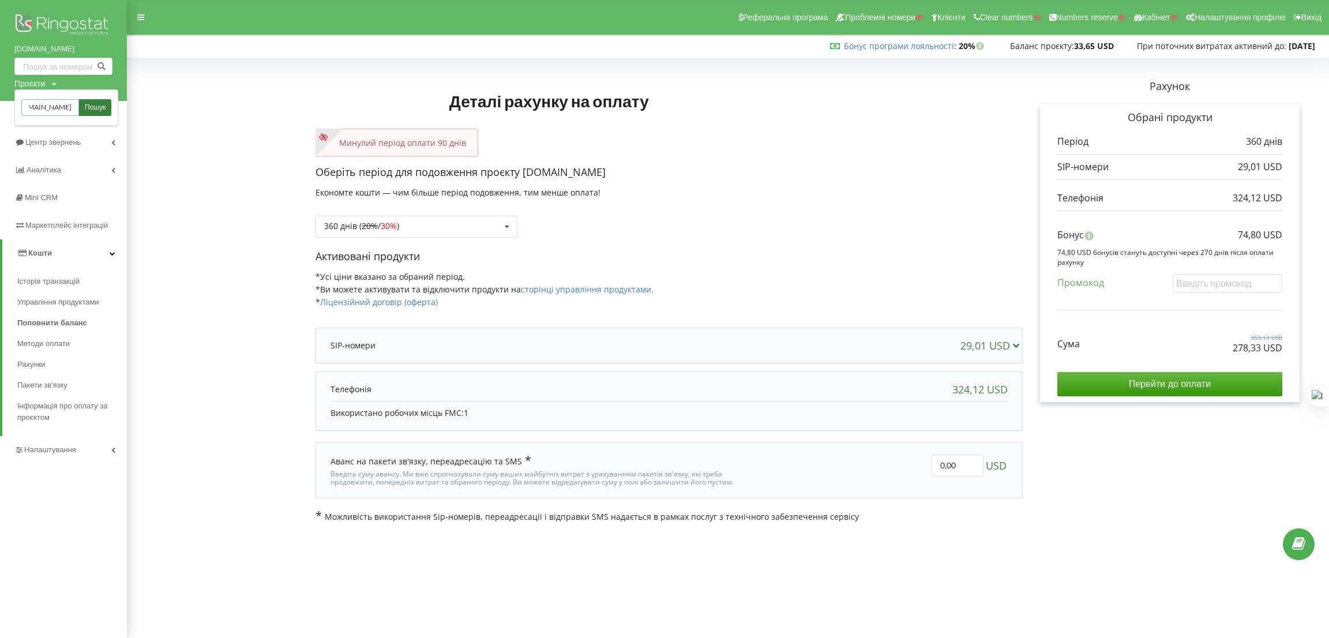
type input "[DOMAIN_NAME]"
drag, startPoint x: 95, startPoint y: 107, endPoint x: 95, endPoint y: 116, distance: 9.2
click at [95, 107] on span "Пошук" at bounding box center [95, 108] width 21 height 10
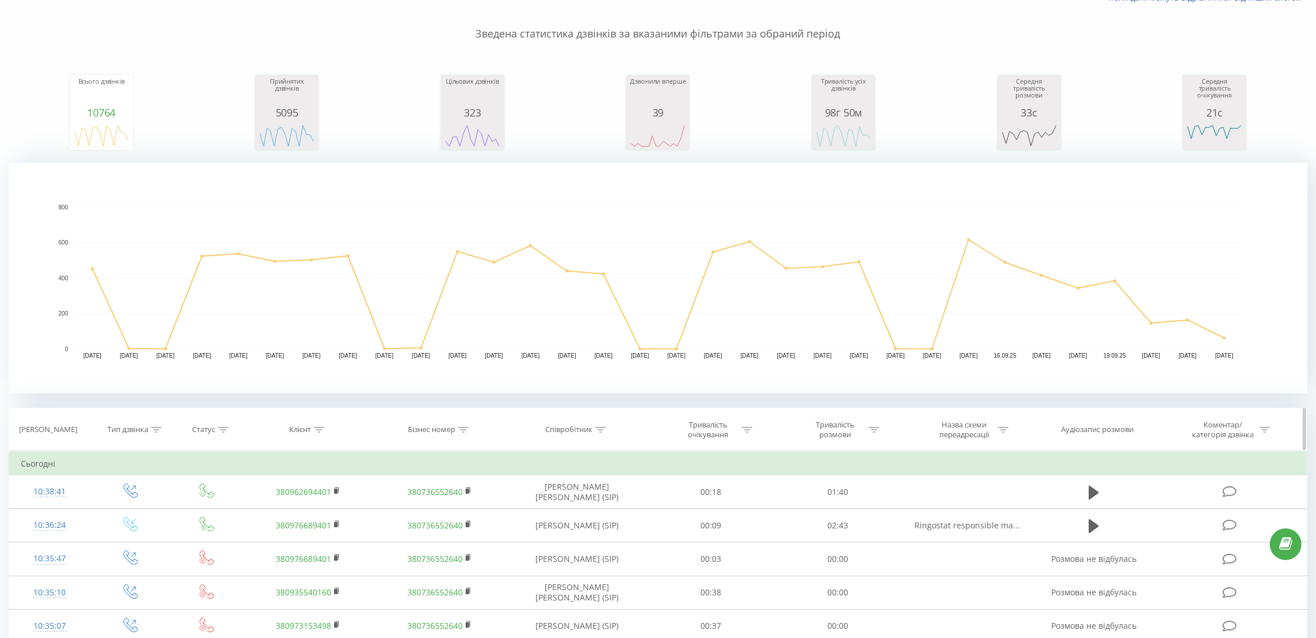
scroll to position [173, 0]
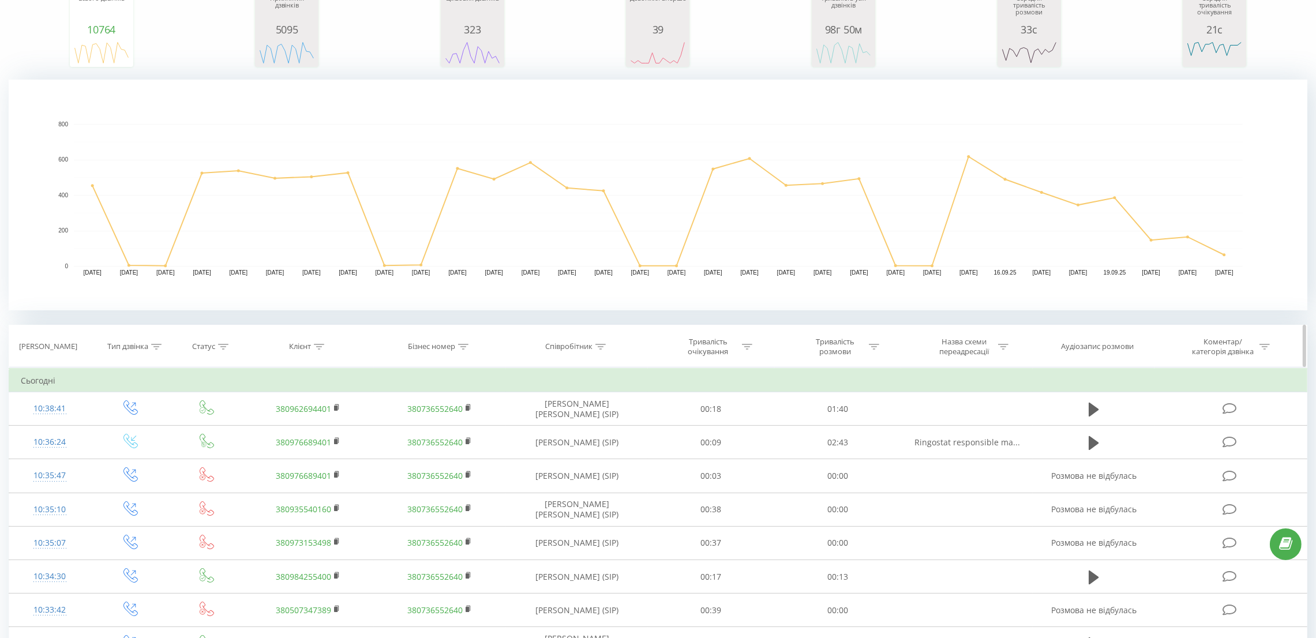
click at [320, 344] on icon at bounding box center [319, 347] width 10 height 6
click at [295, 428] on input "text" at bounding box center [308, 430] width 102 height 20
paste input "380968952634"
type input "380968952634"
click at [321, 448] on span "OK" at bounding box center [332, 452] width 32 height 18
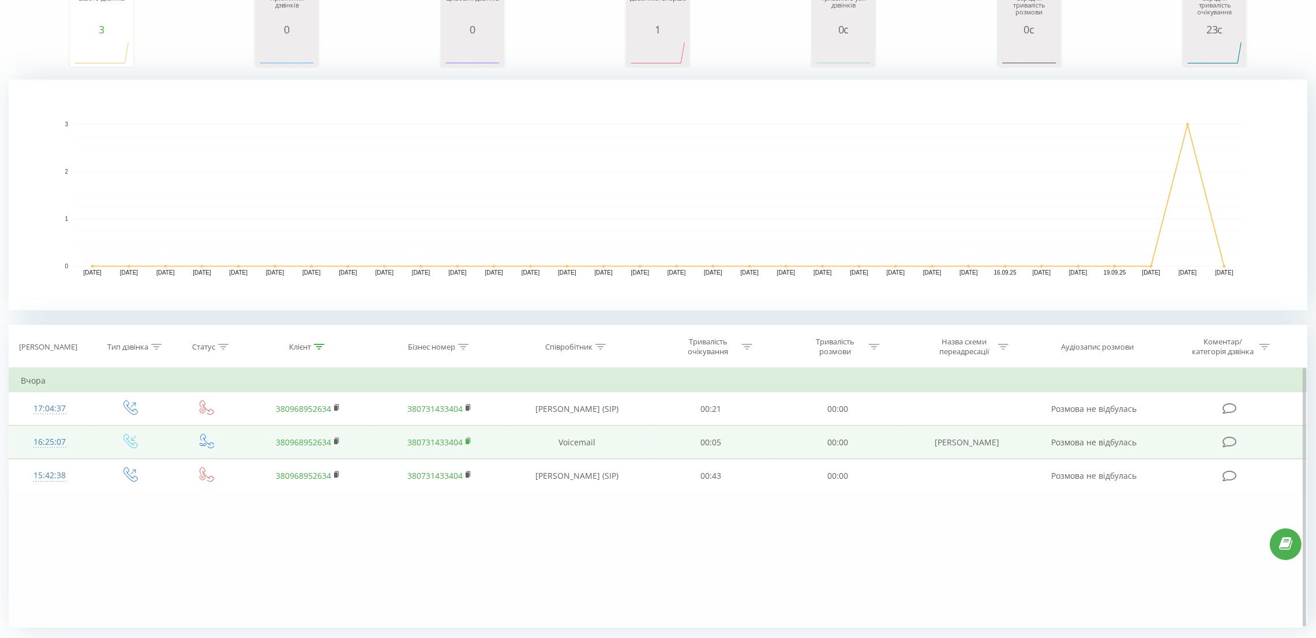
click at [469, 443] on rect at bounding box center [467, 441] width 3 height 5
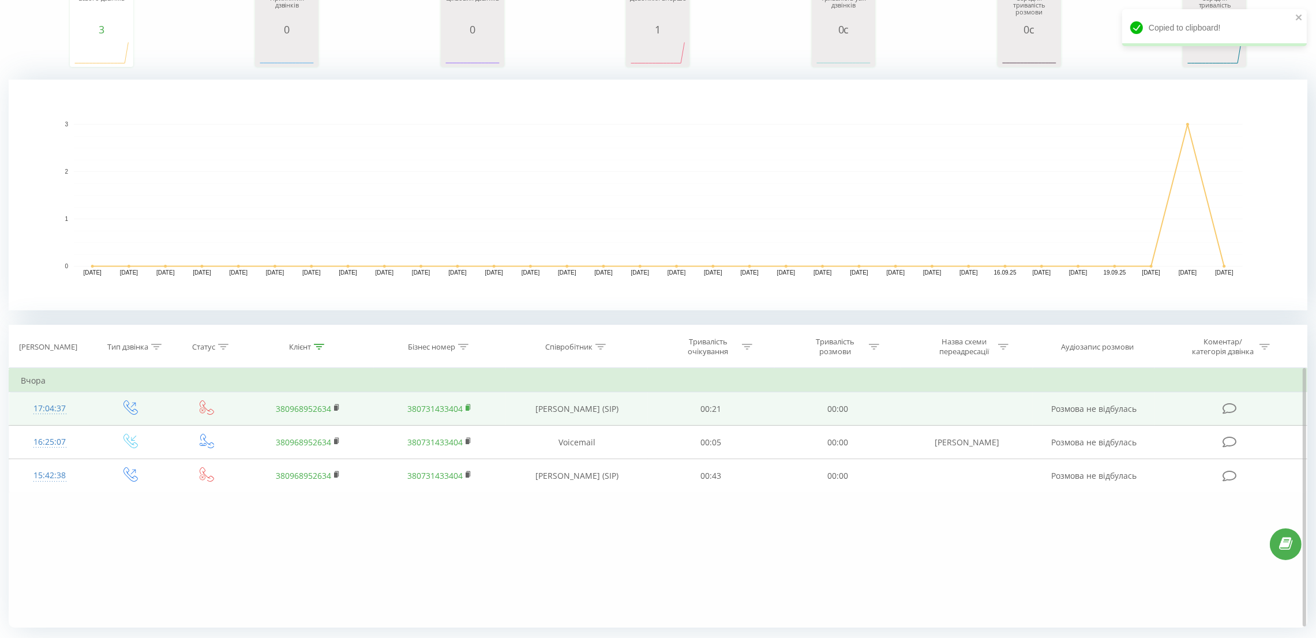
click at [469, 410] on rect at bounding box center [467, 408] width 3 height 5
drag, startPoint x: 519, startPoint y: 408, endPoint x: 597, endPoint y: 411, distance: 78.0
click at [597, 411] on td "[PERSON_NAME] (SIP)" at bounding box center [577, 408] width 142 height 33
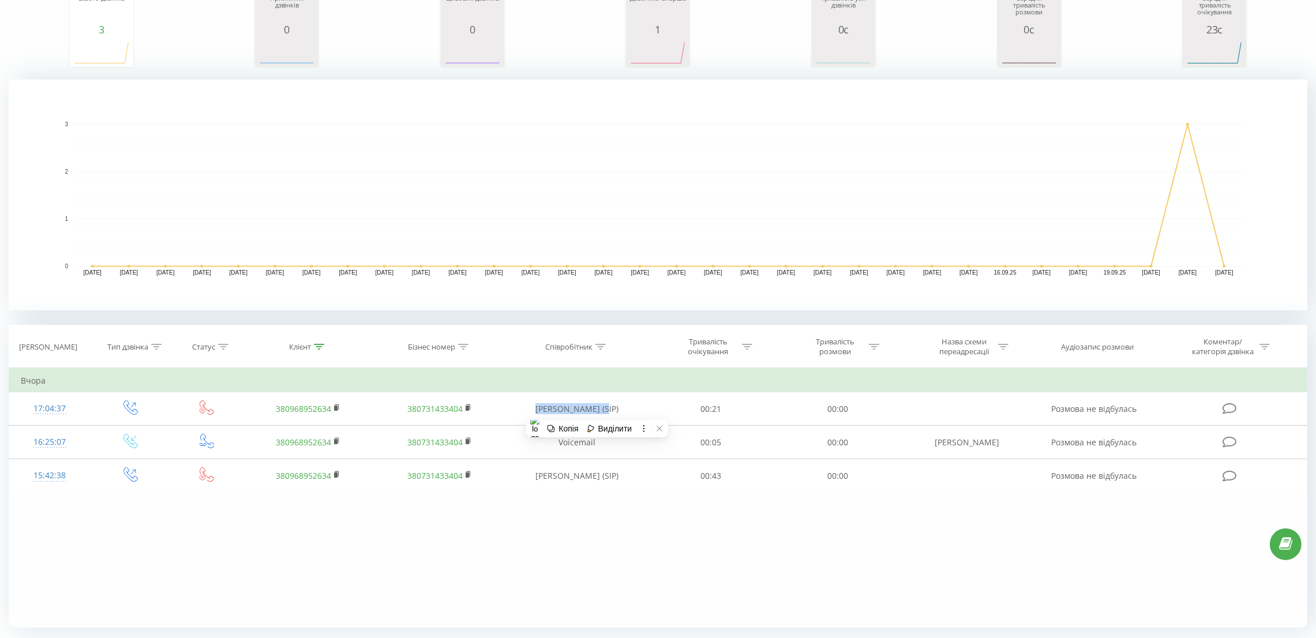
copy td "[PERSON_NAME]"
click at [604, 276] on text "[DATE]" at bounding box center [603, 273] width 18 height 6
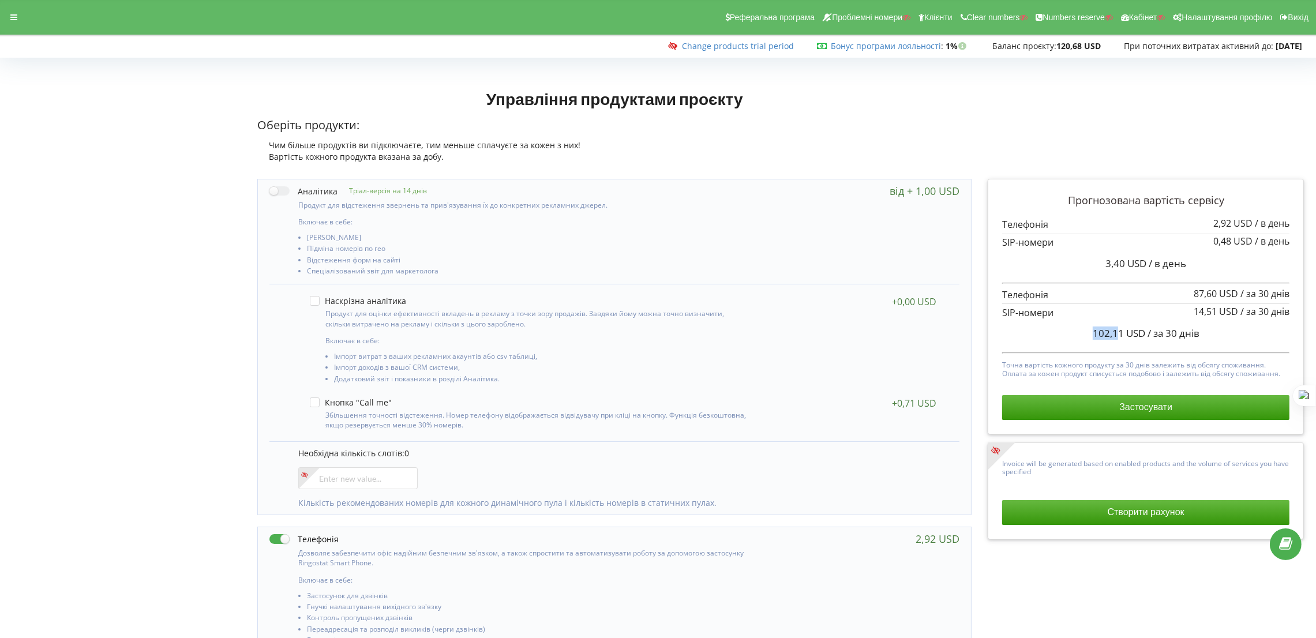
drag, startPoint x: 1090, startPoint y: 334, endPoint x: 1117, endPoint y: 334, distance: 27.1
click at [1117, 334] on div "102,11 USD / за 30 днів" at bounding box center [1145, 333] width 287 height 29
click at [1140, 204] on p "Прогнозована вартість сервісу" at bounding box center [1145, 200] width 287 height 15
click at [12, 8] on div "Реферальна програма Проблемні номери Клієнти Clear numbers Numbers reserve Кабі…" at bounding box center [658, 17] width 1332 height 35
drag, startPoint x: 20, startPoint y: 27, endPoint x: 17, endPoint y: 22, distance: 5.9
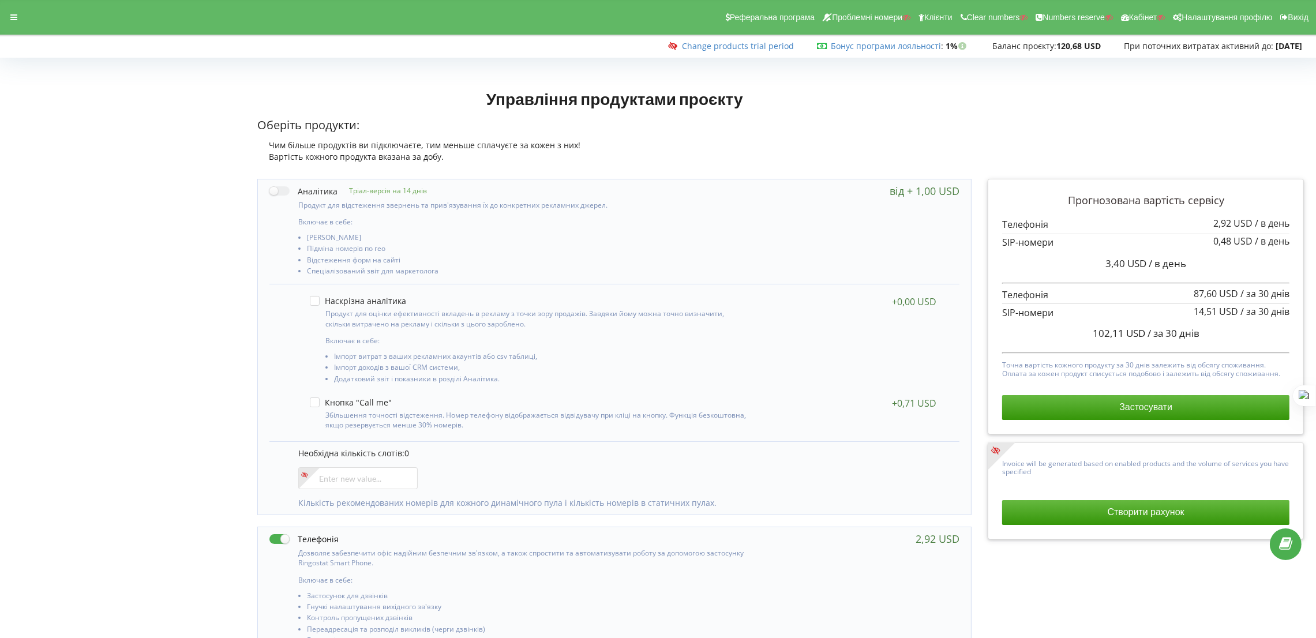
click at [19, 26] on div "Реферальна програма Проблемні номери Клієнти Clear numbers Numbers reserve Кабі…" at bounding box center [658, 17] width 1332 height 35
click at [17, 18] on div at bounding box center [13, 17] width 21 height 16
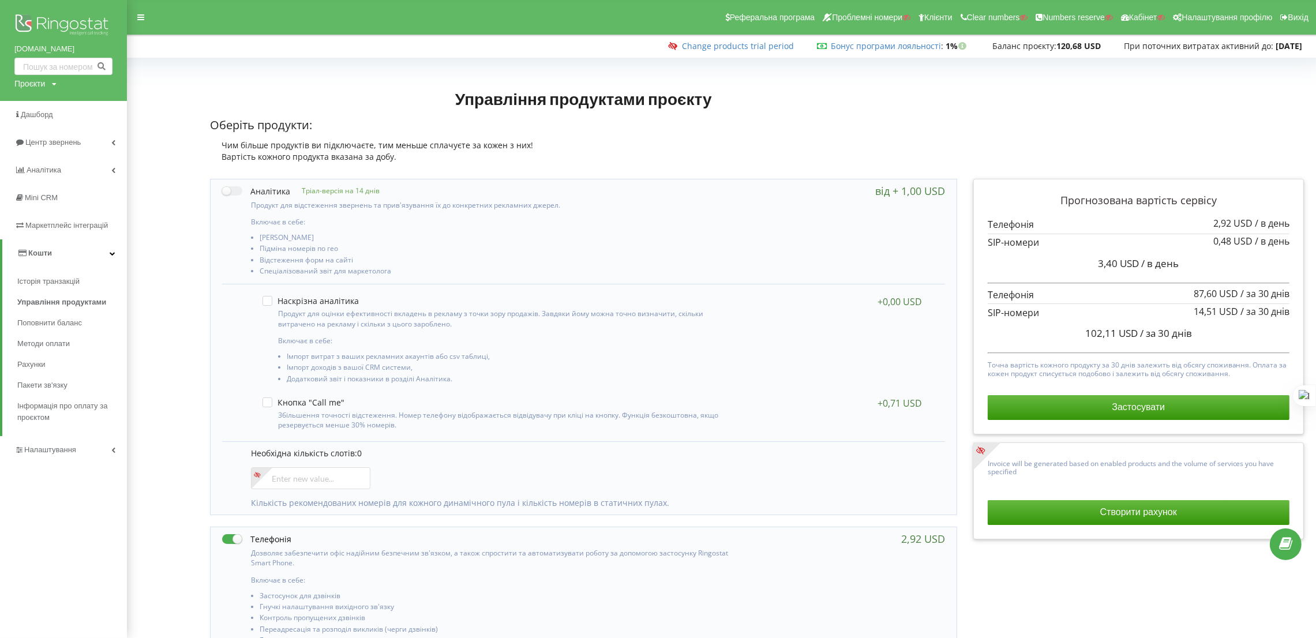
click at [44, 85] on div "Проєкти" at bounding box center [29, 84] width 31 height 12
click at [65, 278] on span "Історія транзакцій" at bounding box center [51, 282] width 68 height 12
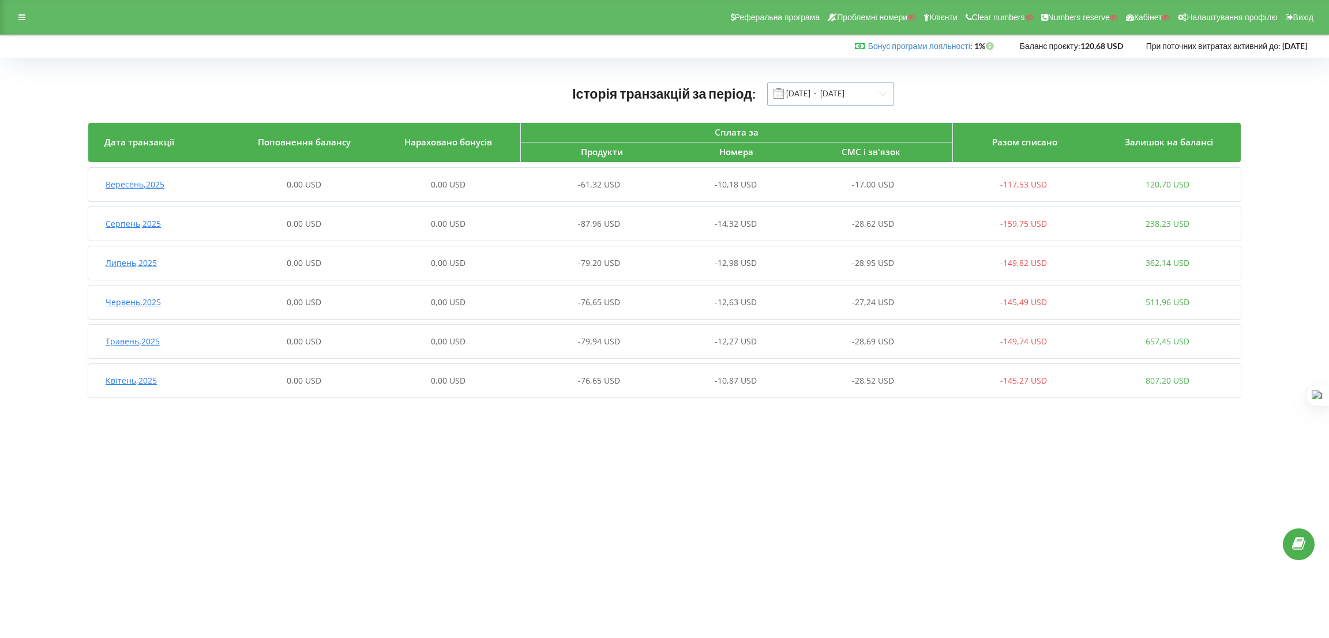
click at [836, 103] on input "01.04.2025 - 22.09.2025" at bounding box center [830, 94] width 127 height 23
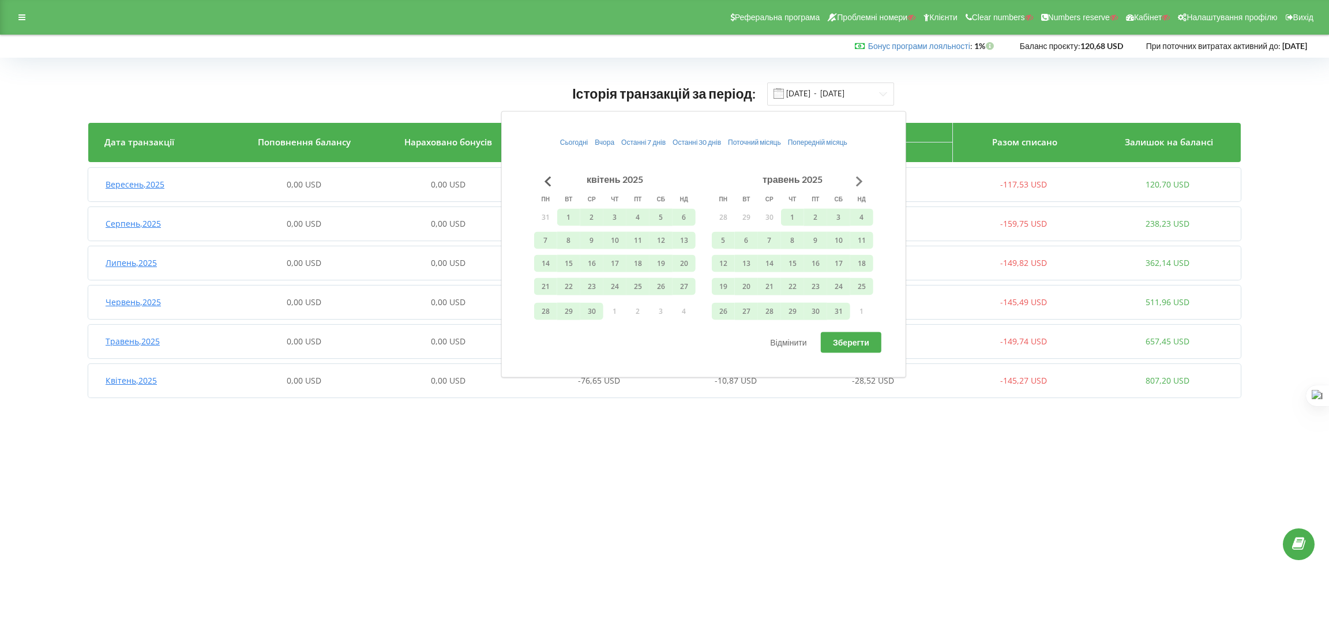
click at [851, 181] on button "Go to next month" at bounding box center [859, 181] width 23 height 23
click at [851, 180] on button "Go to next month" at bounding box center [859, 181] width 23 height 23
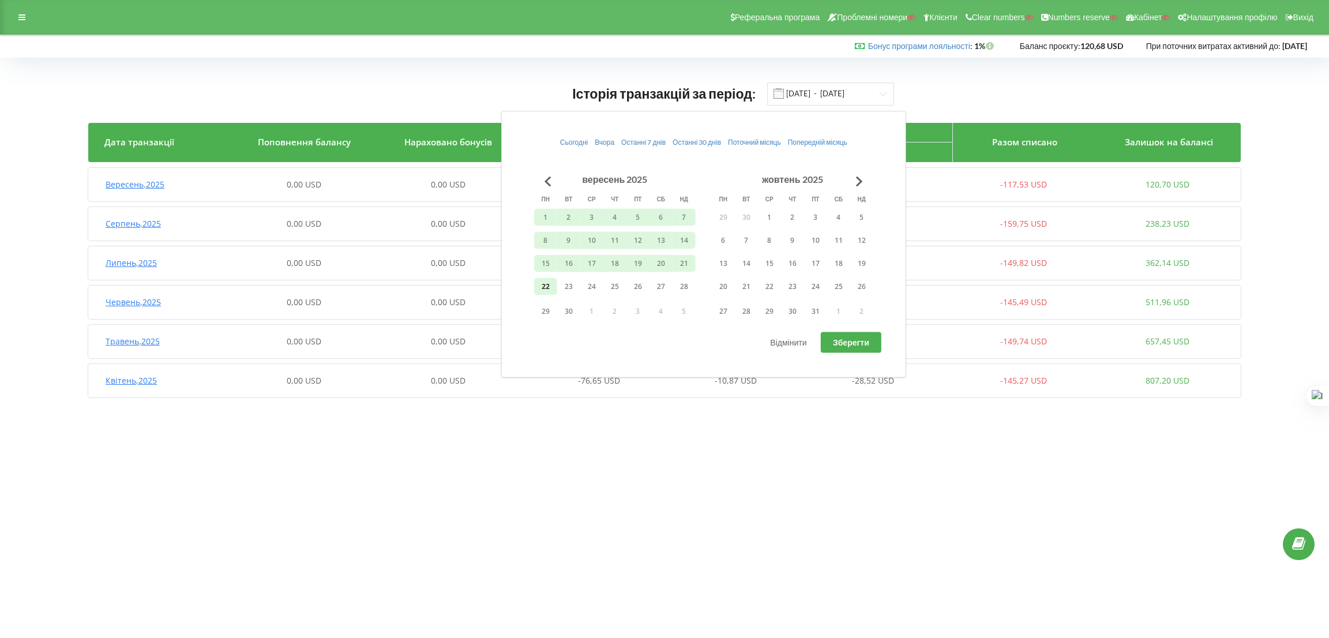
click at [545, 283] on button "22" at bounding box center [545, 286] width 23 height 17
click at [555, 180] on button "Go to previous month" at bounding box center [548, 181] width 23 height 23
click at [551, 180] on button "Go to previous month" at bounding box center [548, 181] width 23 height 23
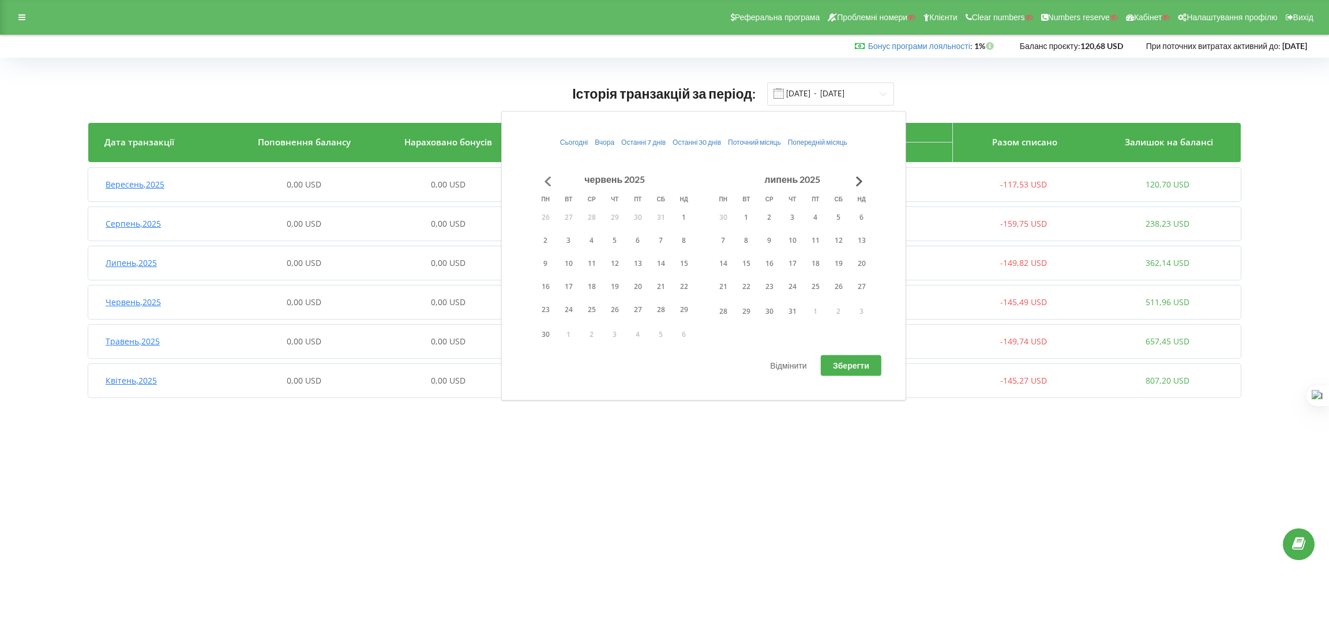
click at [551, 180] on button "Go to previous month" at bounding box center [548, 181] width 23 height 23
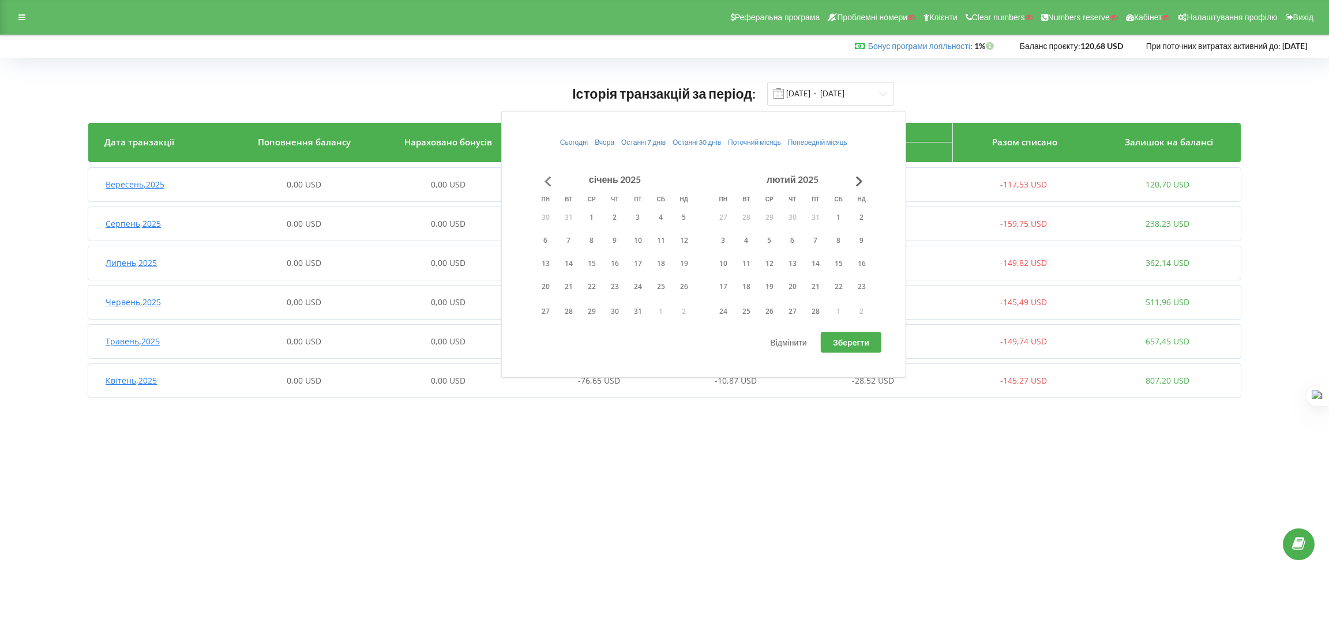
click at [551, 180] on button "Go to previous month" at bounding box center [548, 181] width 23 height 23
click at [552, 184] on button "Go to previous month" at bounding box center [548, 181] width 23 height 23
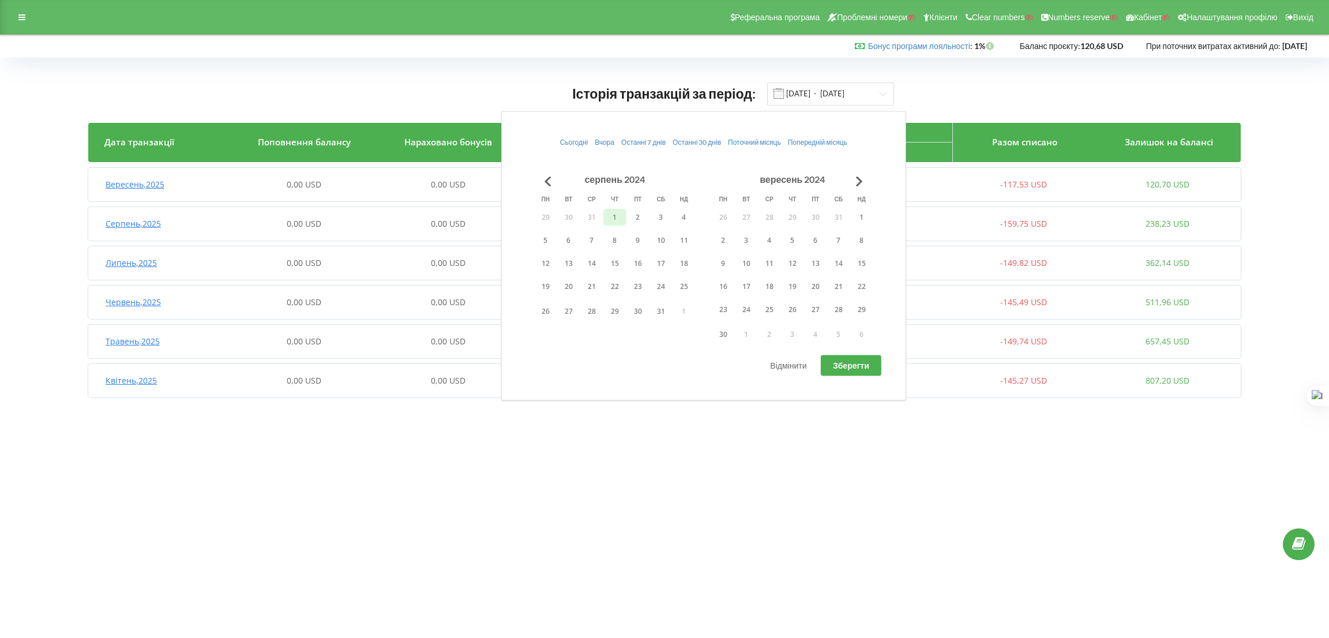
click at [606, 212] on button "1" at bounding box center [615, 216] width 23 height 17
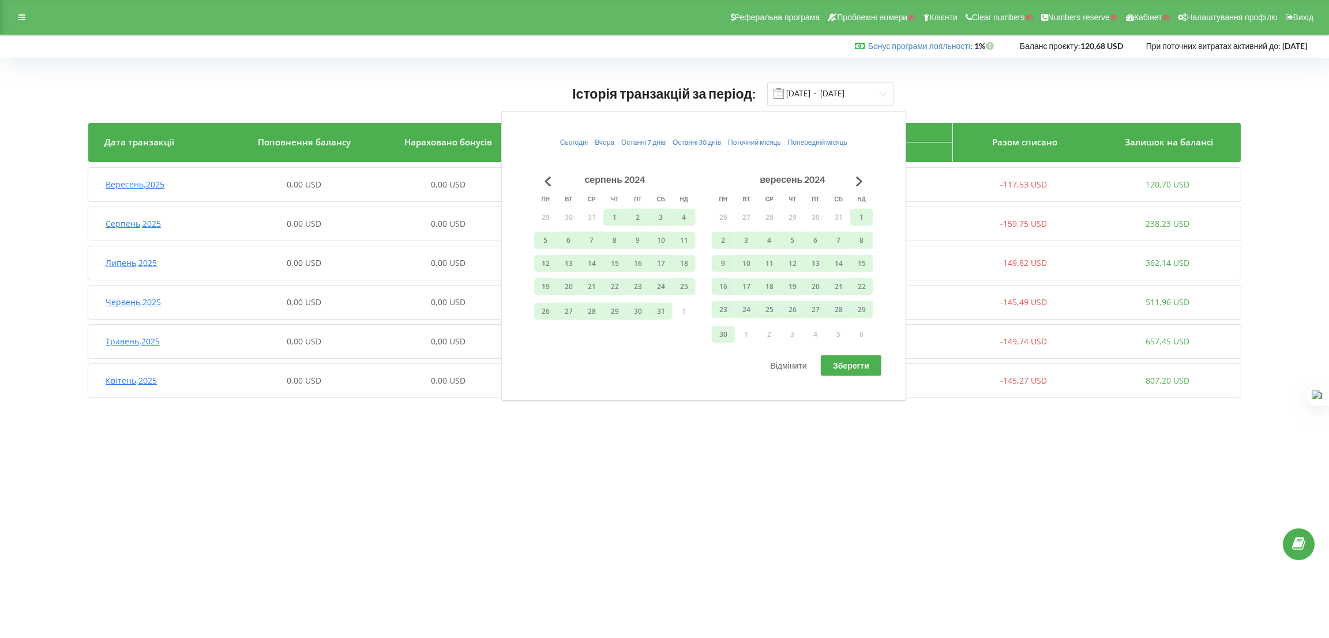
click at [825, 365] on button "Зберегти" at bounding box center [851, 365] width 61 height 21
type input "01.08.2024 - 22.09.2025"
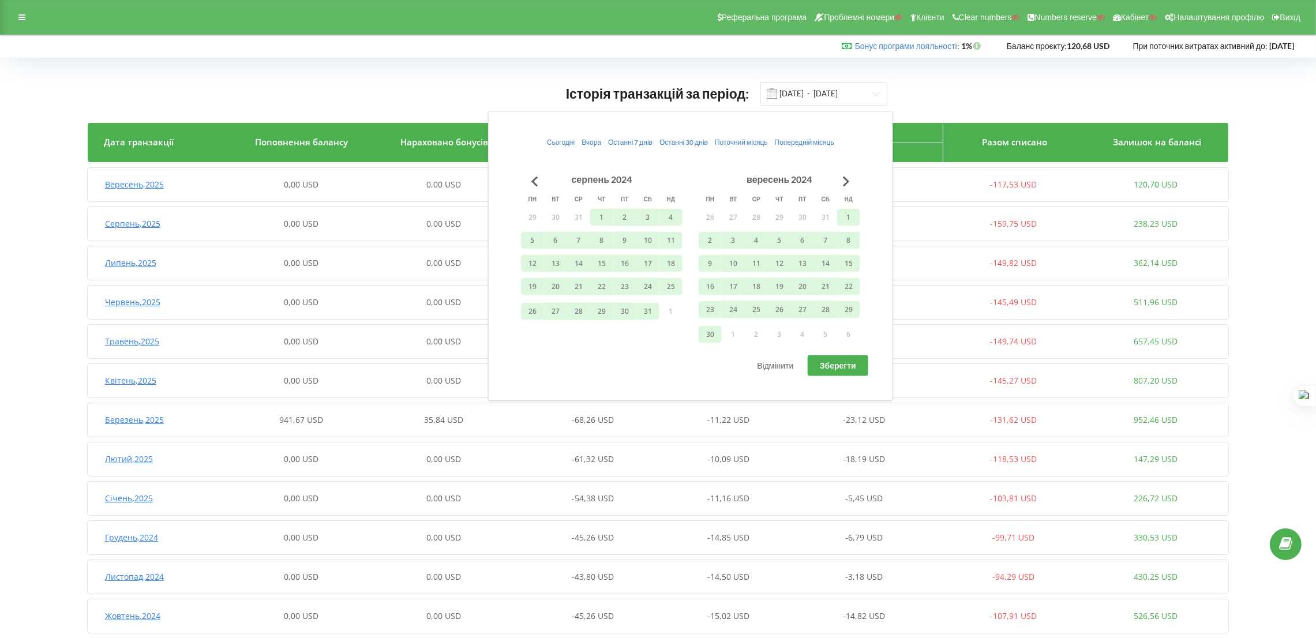
click at [0, 292] on div "Історія транзакцій за період: 01.08.2024 - 22.09.2025 Дата транзакції Поповненн…" at bounding box center [658, 400] width 1316 height 684
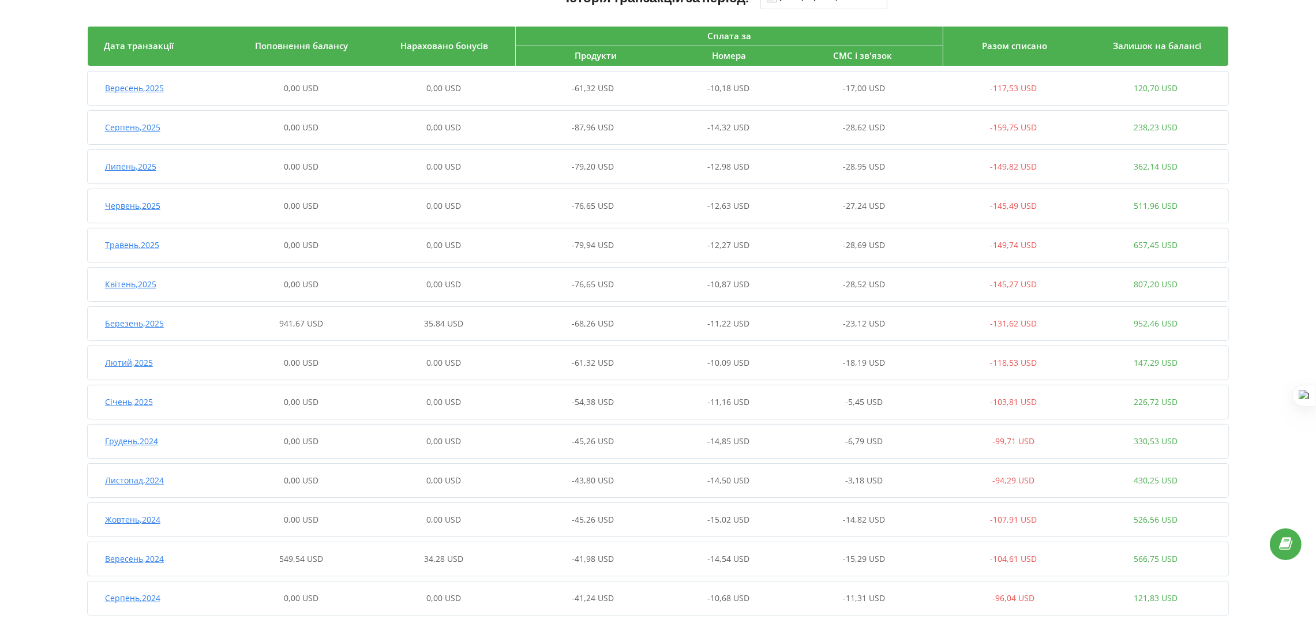
scroll to position [103, 0]
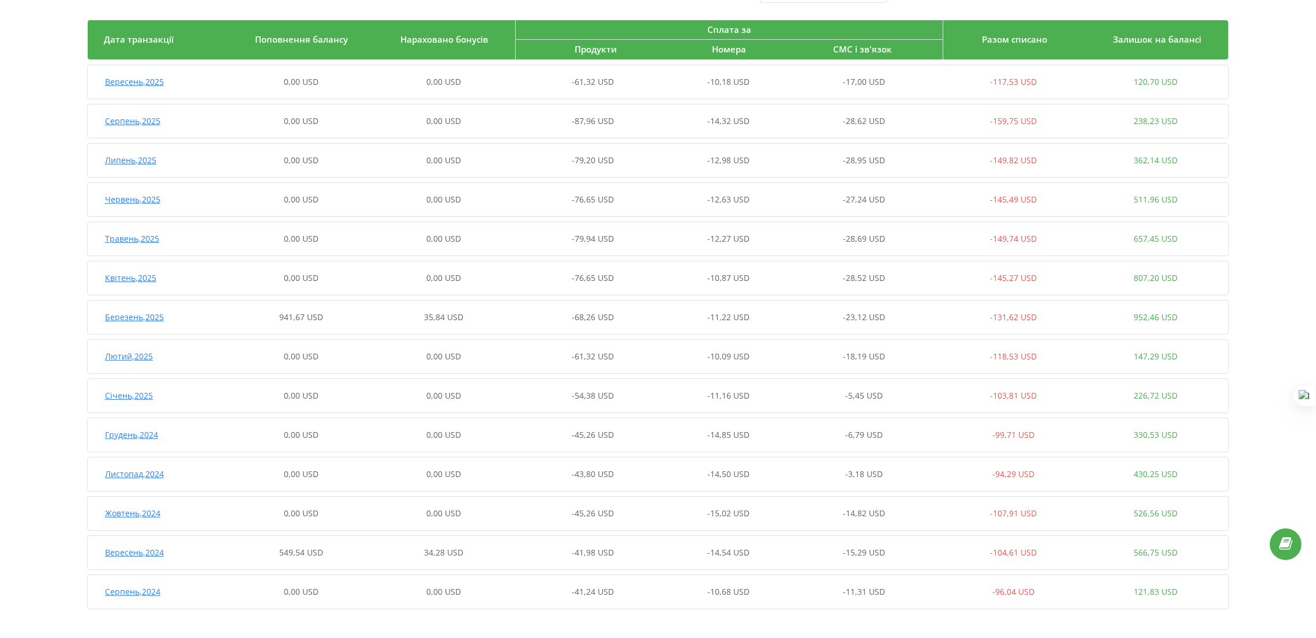
click at [278, 320] on div "941,67 USD" at bounding box center [301, 318] width 143 height 12
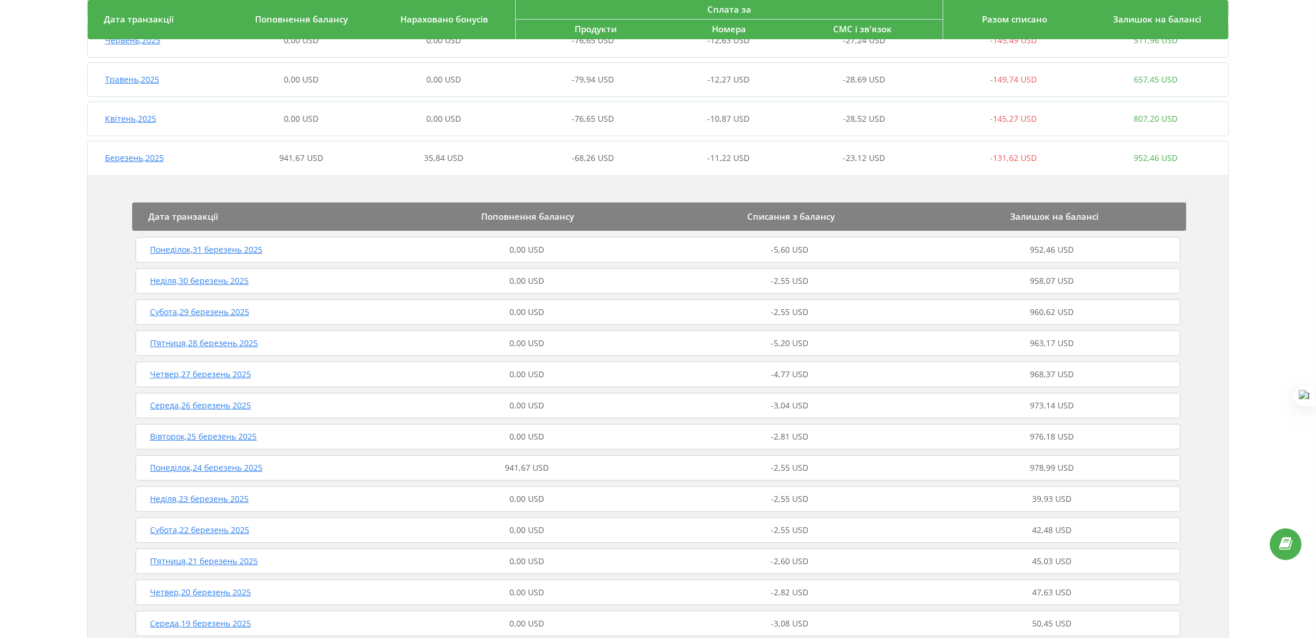
scroll to position [535, 0]
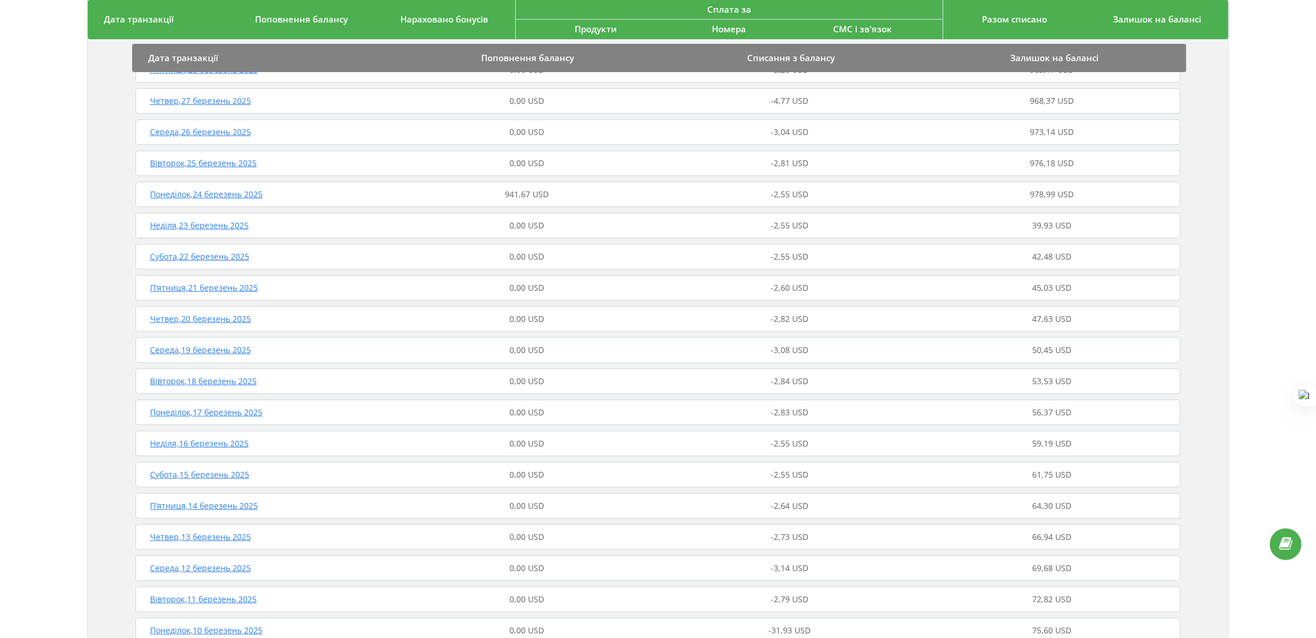
click at [534, 201] on div "Понеділок , 24 березень 2025 941,67 USD -2,55 USD 978,99 USD" at bounding box center [658, 195] width 1051 height 28
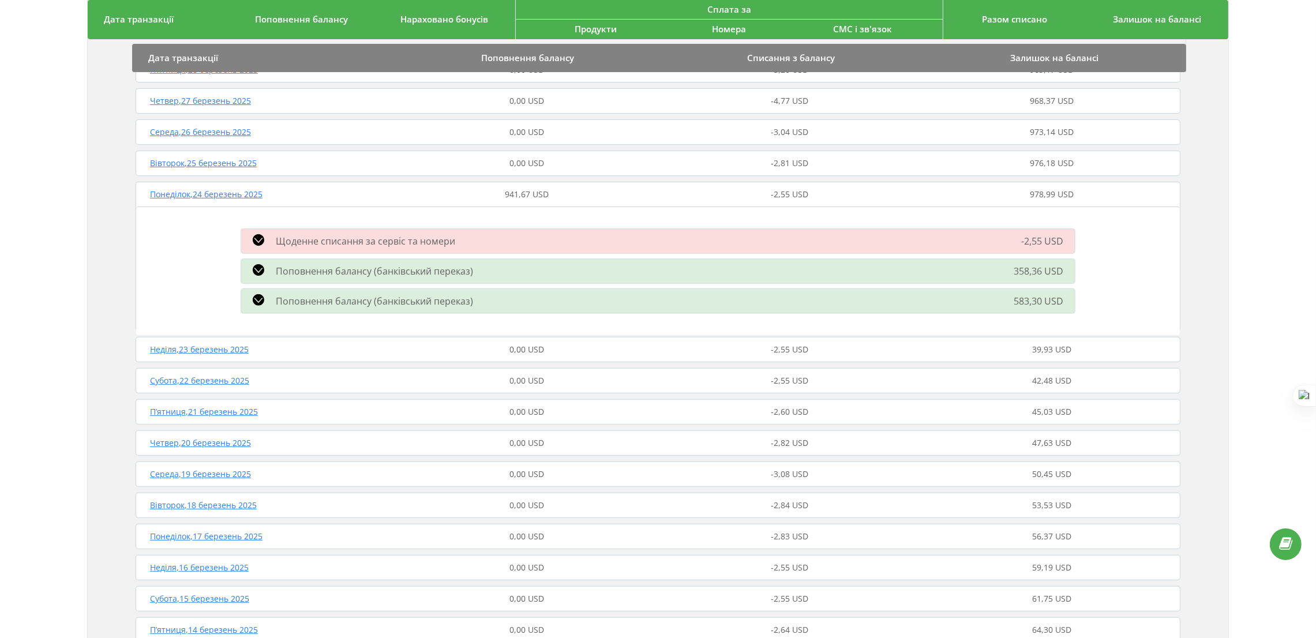
click at [424, 274] on span "Поповнення балансу (банківський переказ)" at bounding box center [374, 271] width 197 height 13
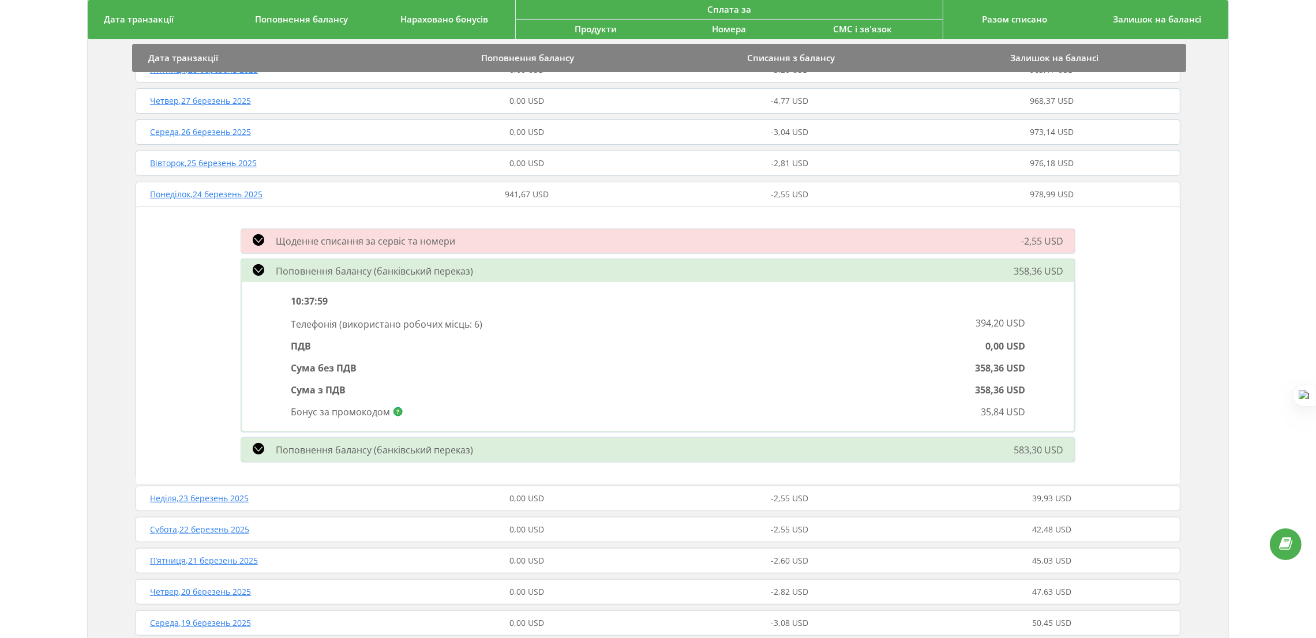
click at [415, 271] on span "Поповнення балансу (банківський переказ)" at bounding box center [374, 271] width 197 height 13
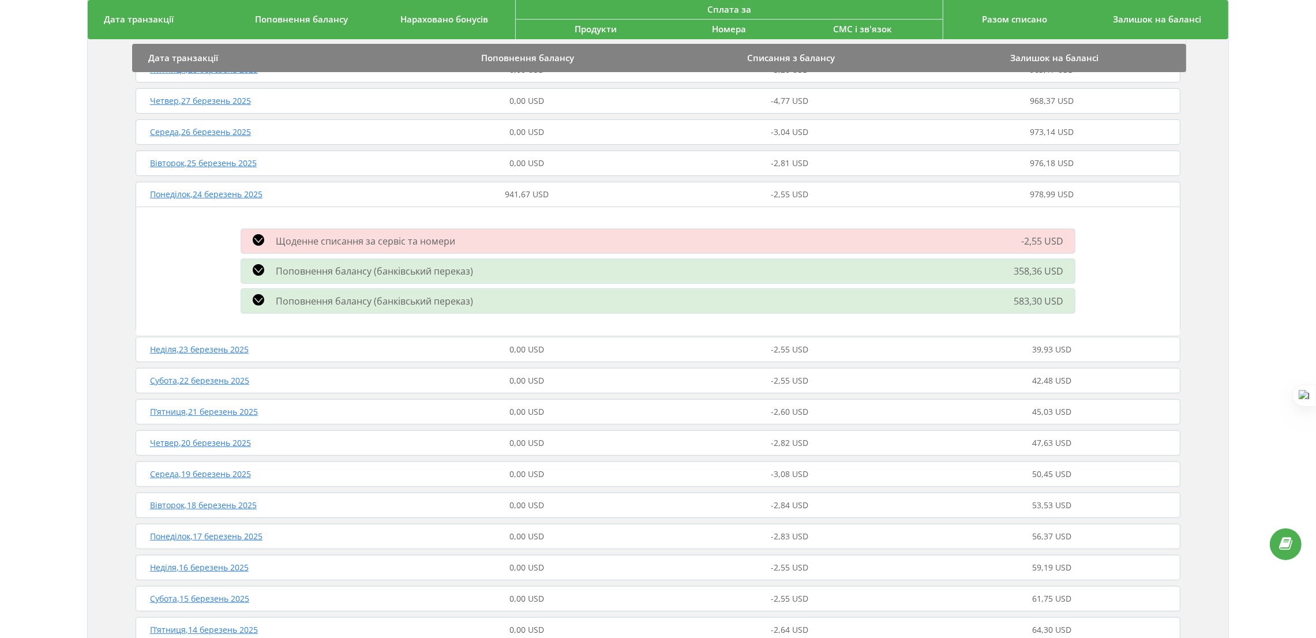
click at [433, 304] on span "Поповнення балансу (банківський переказ)" at bounding box center [374, 301] width 197 height 13
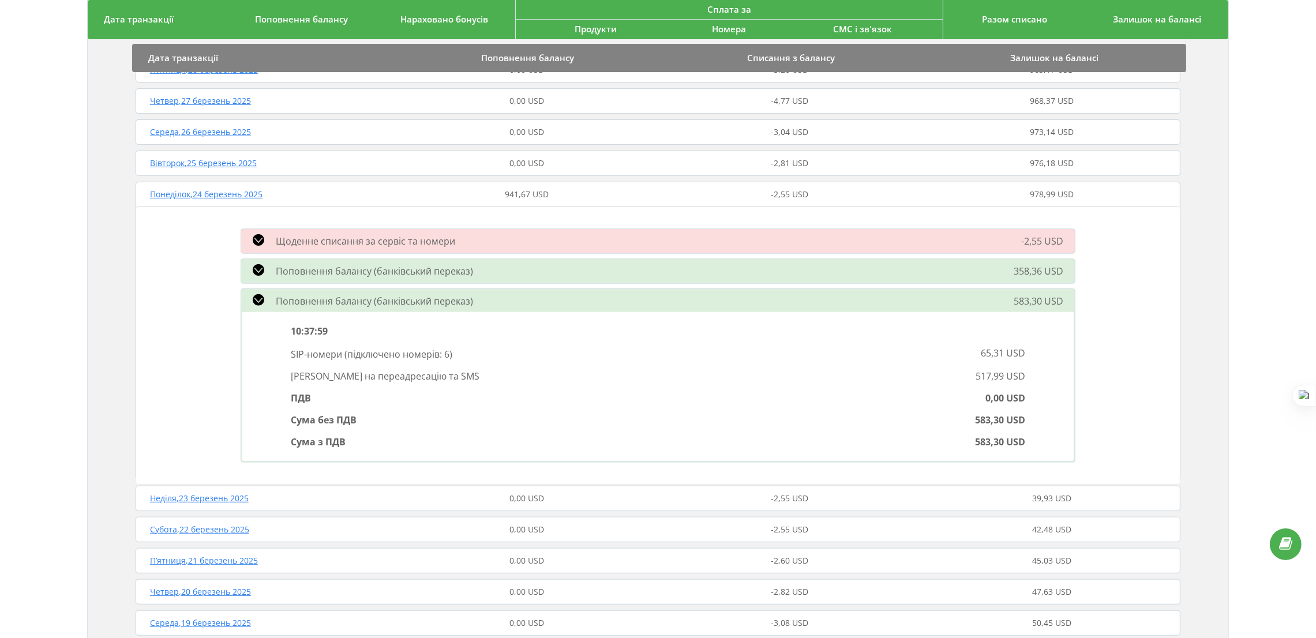
click at [428, 298] on span "Поповнення балансу (банківський переказ)" at bounding box center [374, 301] width 197 height 13
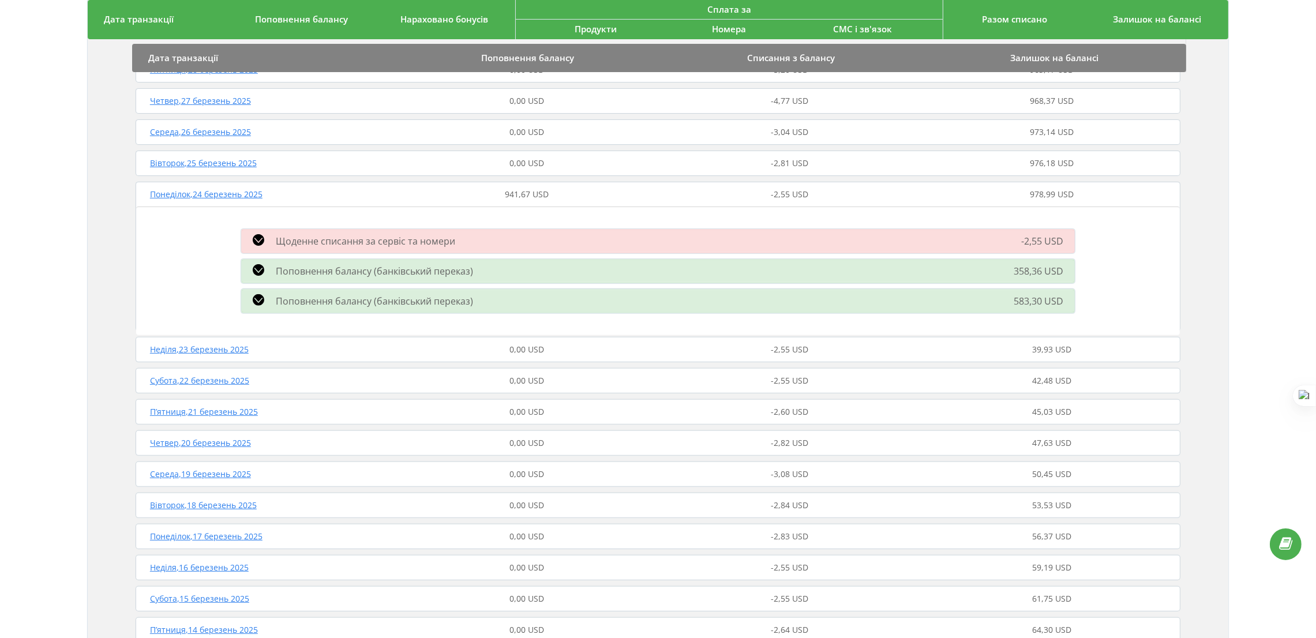
click at [445, 190] on div "941,67 USD" at bounding box center [526, 195] width 263 height 12
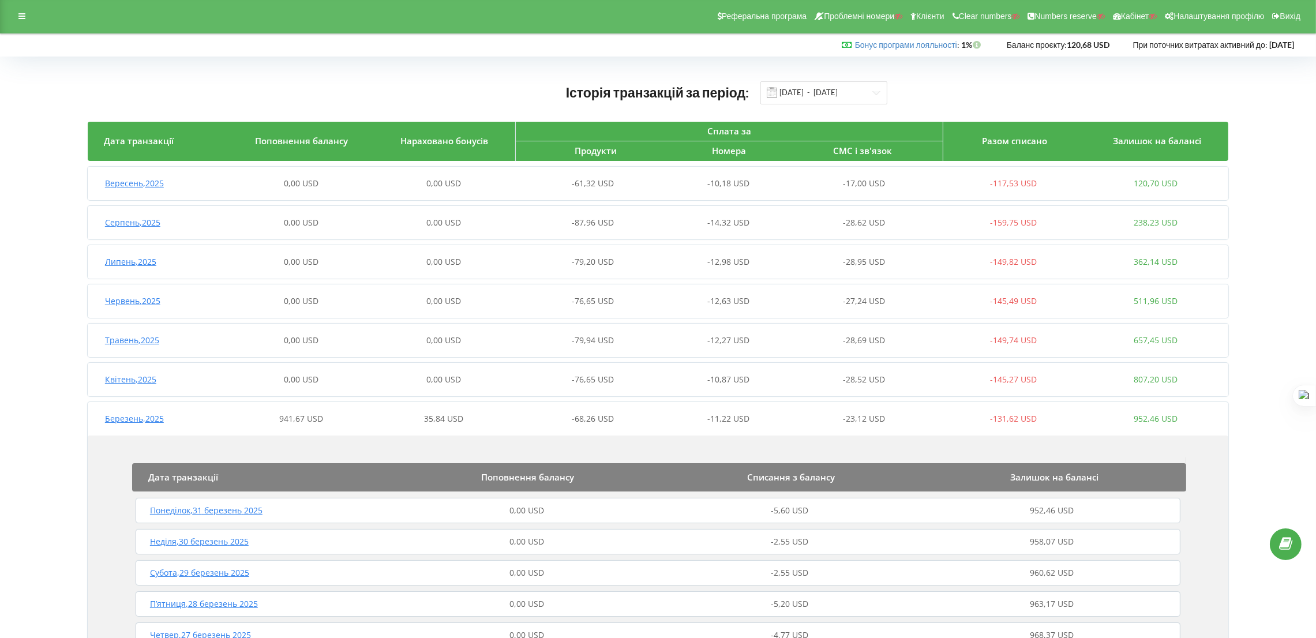
scroll to position [0, 0]
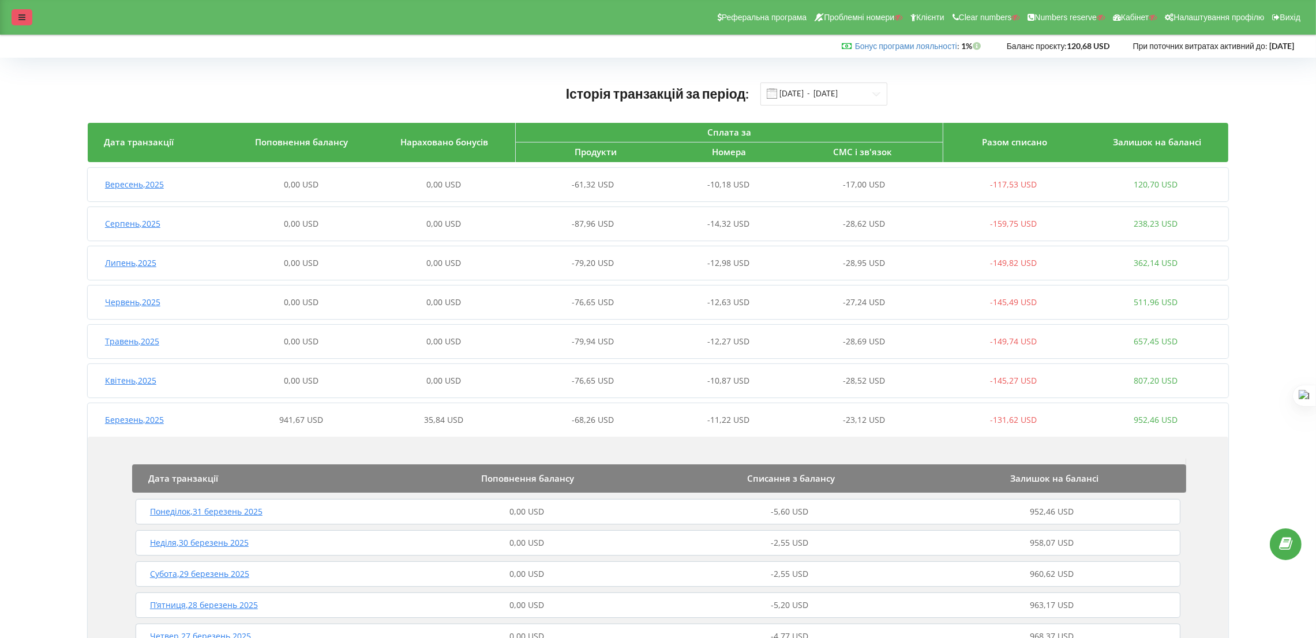
click at [26, 19] on div at bounding box center [22, 17] width 21 height 16
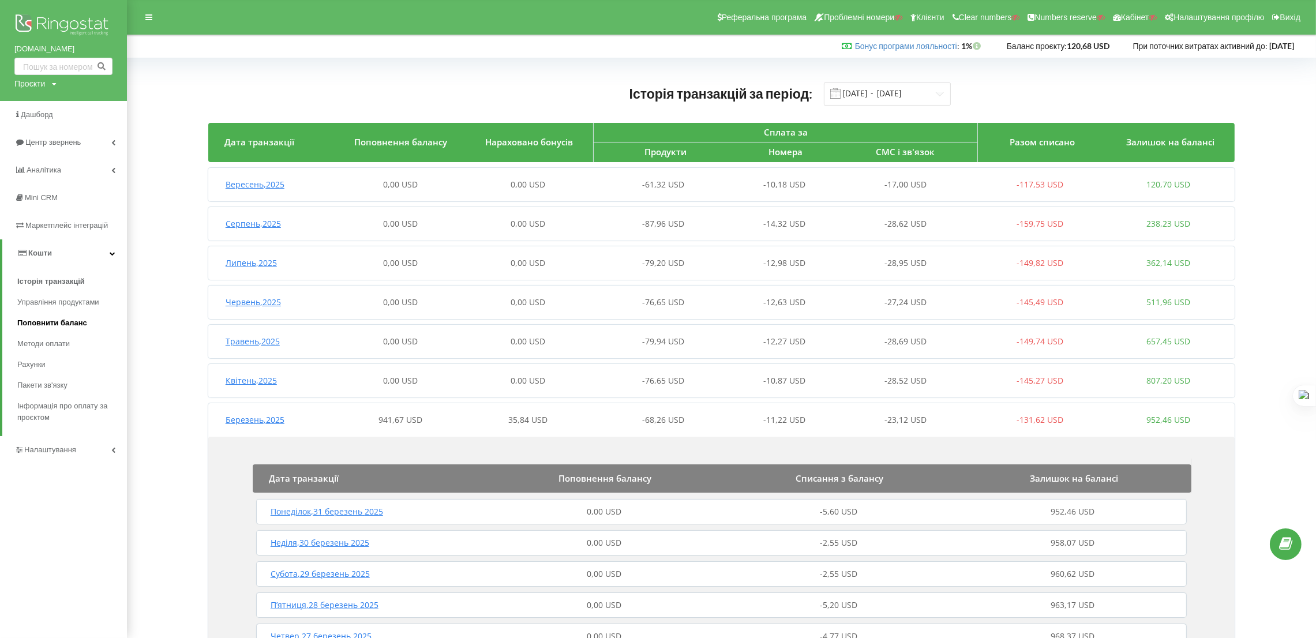
click at [85, 317] on span "Поповнити баланс" at bounding box center [52, 323] width 70 height 12
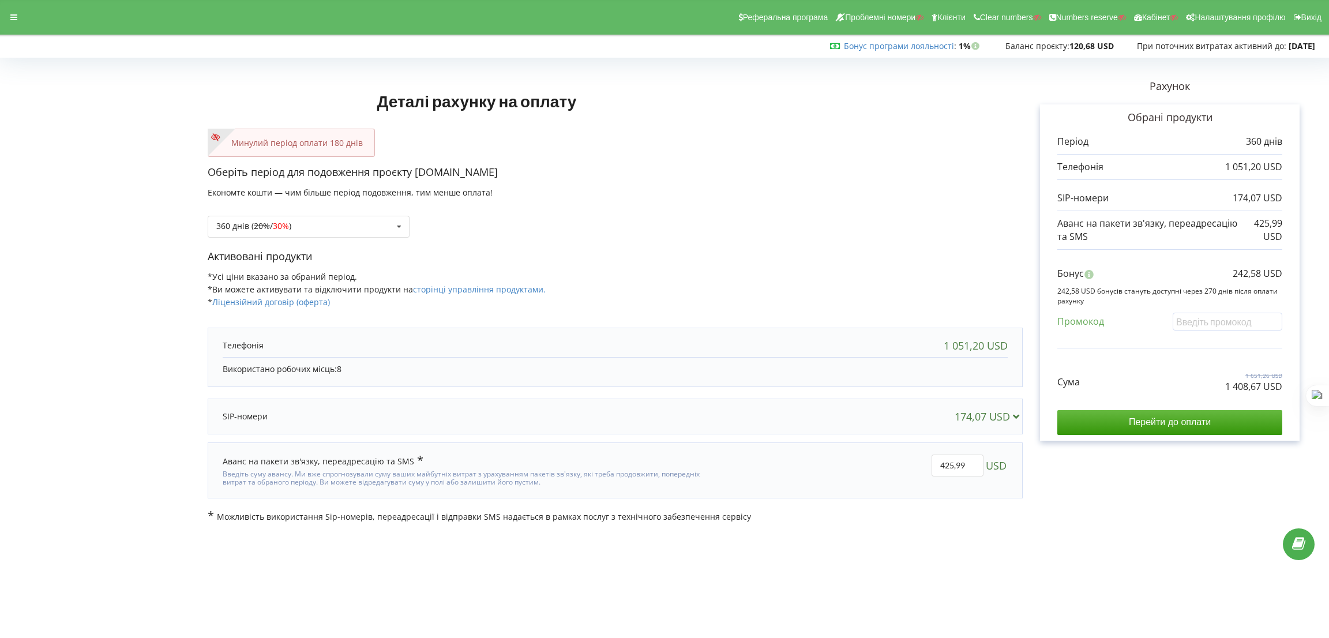
click at [794, 205] on div "360 днів ( 20% / 30% ) Поповнити баланс без подовження 20% / 30% 30% / 40%" at bounding box center [615, 217] width 815 height 39
click at [311, 228] on div "360 днів ( 20% / 30% ) Поповнити баланс без подовження 20%" at bounding box center [309, 227] width 202 height 22
click at [669, 208] on div "360 днів ( 20% / 30% ) Поповнити баланс без подовження 20% / 30% 30% / 40%" at bounding box center [615, 217] width 815 height 39
click at [768, 267] on div "Активовані продукти *Усі ціни вказано за обраний період. *Ви можете активувати …" at bounding box center [615, 284] width 815 height 70
click at [17, 22] on div at bounding box center [13, 17] width 21 height 16
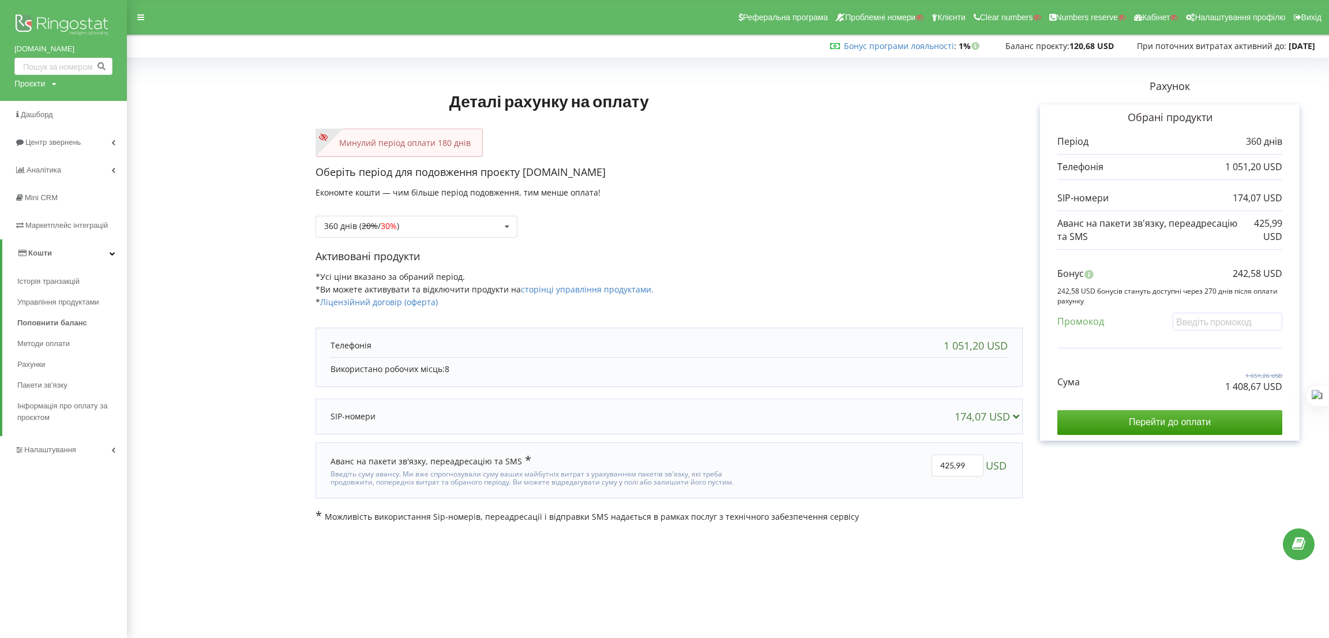
click at [746, 212] on div "360 днів ( 20% / 30% ) Поповнити баланс без подовження 20% / 30% 30% / 40%" at bounding box center [669, 217] width 707 height 39
click at [944, 196] on div "Оберіть період для подовження проєкту [DOMAIN_NAME] Економте кошти — чим більше…" at bounding box center [669, 207] width 707 height 84
click at [1182, 430] on input "Перейти до оплати" at bounding box center [1170, 422] width 225 height 24
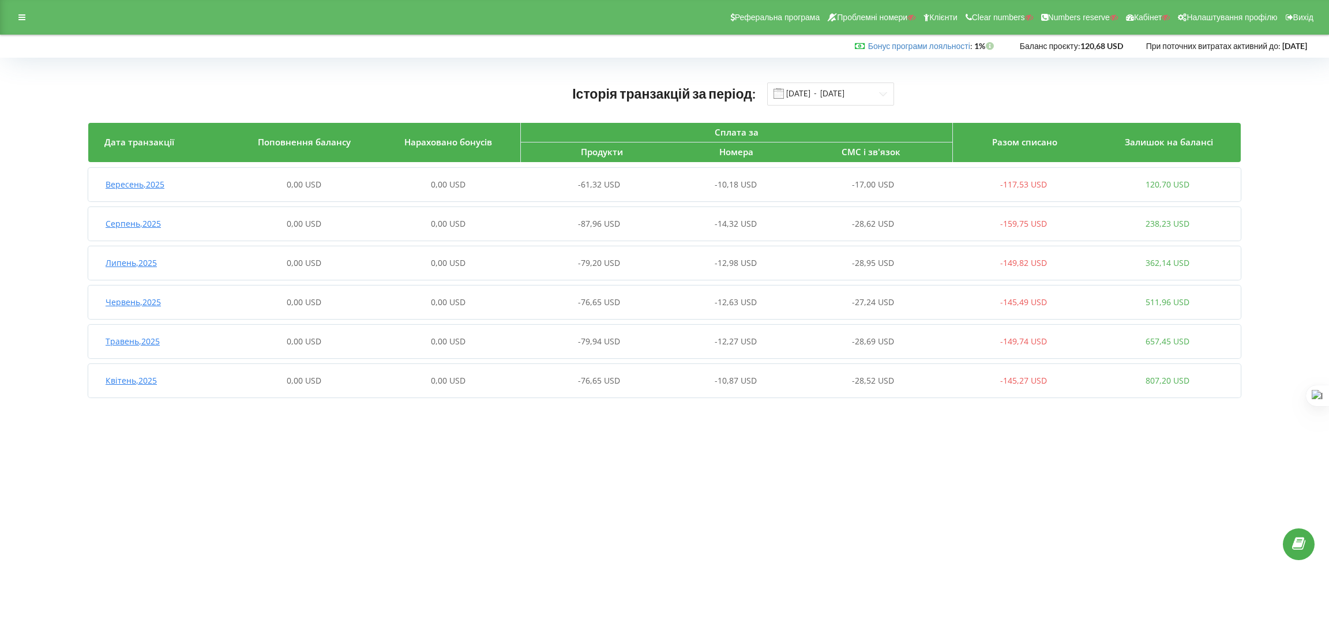
click at [9, 21] on div "Реферальна програма Проблемні номери Клієнти Clear numbers Numbers reserve Кабі…" at bounding box center [664, 17] width 1329 height 35
click at [22, 17] on icon at bounding box center [21, 17] width 7 height 8
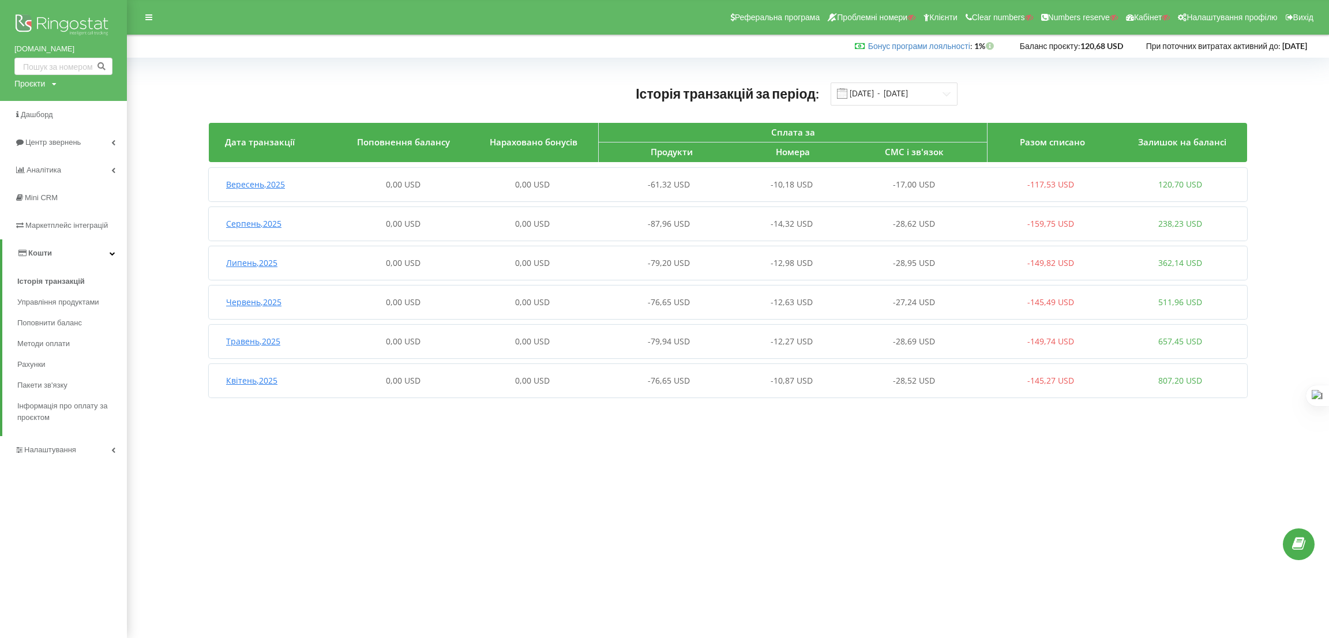
click at [32, 85] on div "Проєкти" at bounding box center [29, 84] width 31 height 12
click at [48, 104] on input "text" at bounding box center [50, 107] width 58 height 17
paste input "[DOMAIN_NAME]"
type input "[DOMAIN_NAME]"
click at [88, 106] on span "Пошук" at bounding box center [95, 108] width 21 height 10
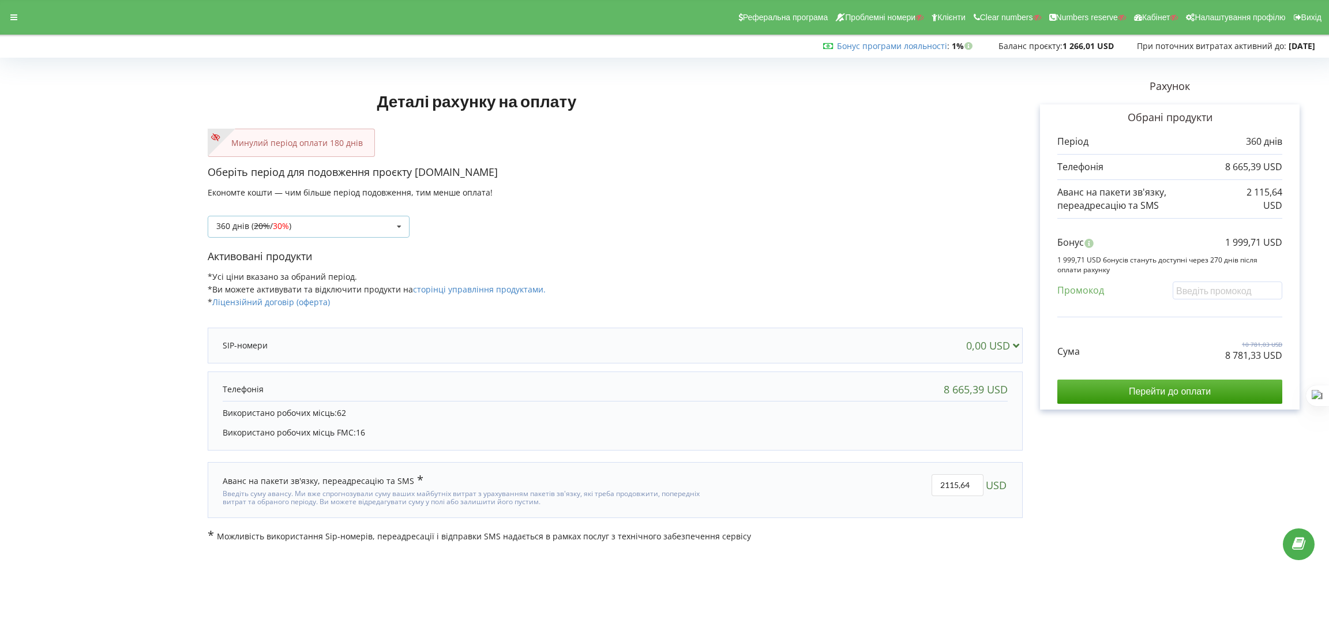
click at [317, 235] on div "360 днів ( 20% / 30% ) Поповнити баланс без подовження 20%" at bounding box center [309, 227] width 202 height 22
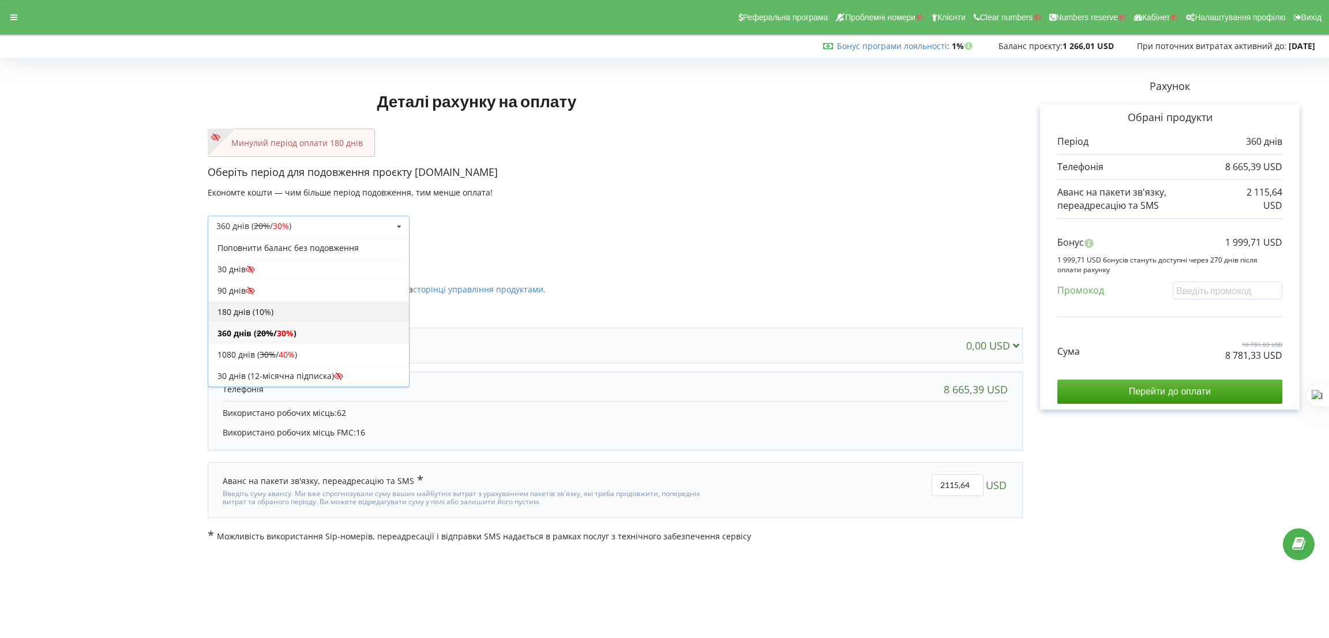
click at [273, 316] on div "180 днів (10%)" at bounding box center [308, 311] width 201 height 21
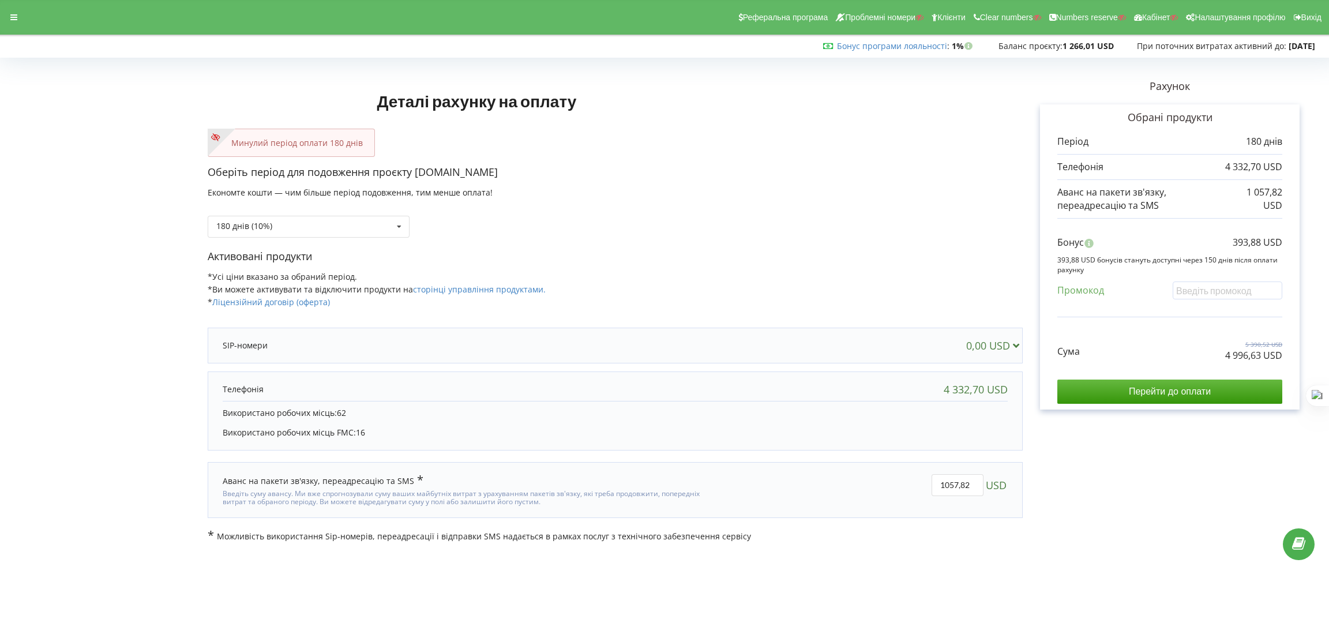
click at [1200, 280] on div "Бонус 393,88 USD 393,88 USD бонусів стануть доступні через 150 днів після оплат…" at bounding box center [1170, 270] width 225 height 93
click at [1197, 284] on input "text" at bounding box center [1228, 291] width 110 height 18
paste input "EKLH-TLWT"
type input "EKLH-TLWT"
click at [771, 239] on div "Деталі рахунку на оплату Минулий період оплати 180 днів Оберіть період для подо…" at bounding box center [664, 302] width 1305 height 481
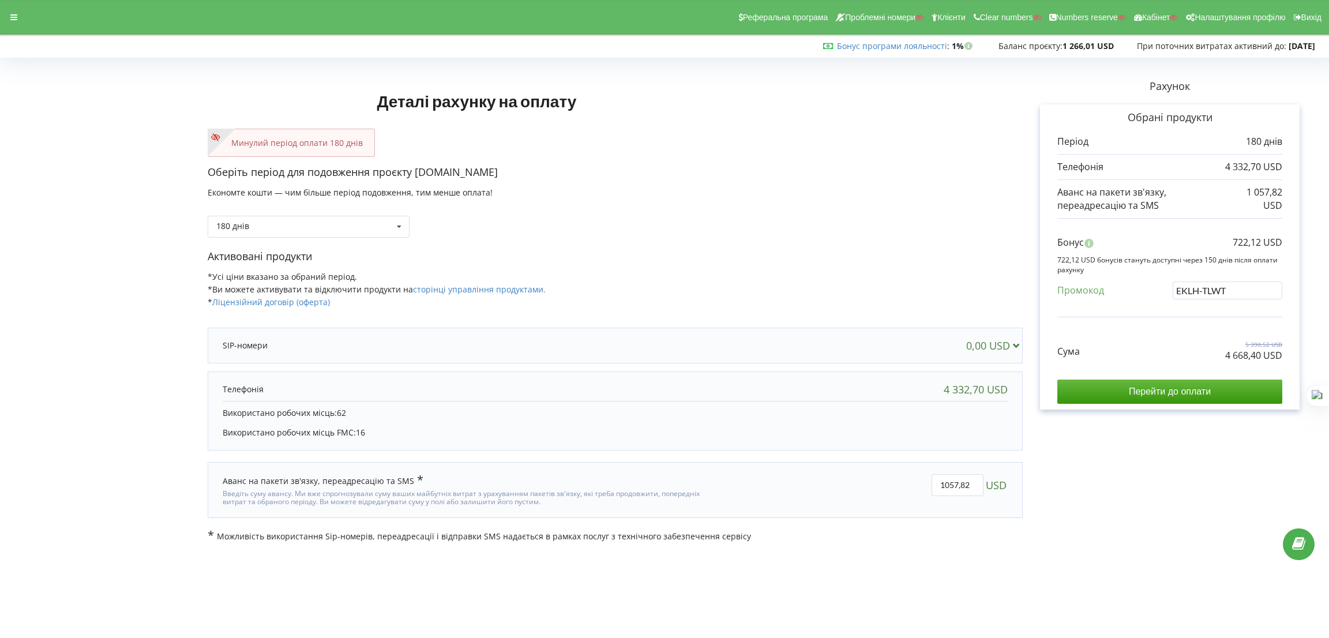
click at [965, 260] on p "Активовані продукти" at bounding box center [615, 256] width 815 height 15
drag, startPoint x: 1224, startPoint y: 361, endPoint x: 1249, endPoint y: 360, distance: 24.2
click at [1249, 360] on div "Сума 5 390,52 USD 4 668,40 USD Перейти до оплати" at bounding box center [1170, 363] width 225 height 81
click at [1188, 356] on div "Сума 5 390,52 USD 4 668,40 USD" at bounding box center [1170, 342] width 225 height 39
drag, startPoint x: 1237, startPoint y: 358, endPoint x: 1262, endPoint y: 358, distance: 24.8
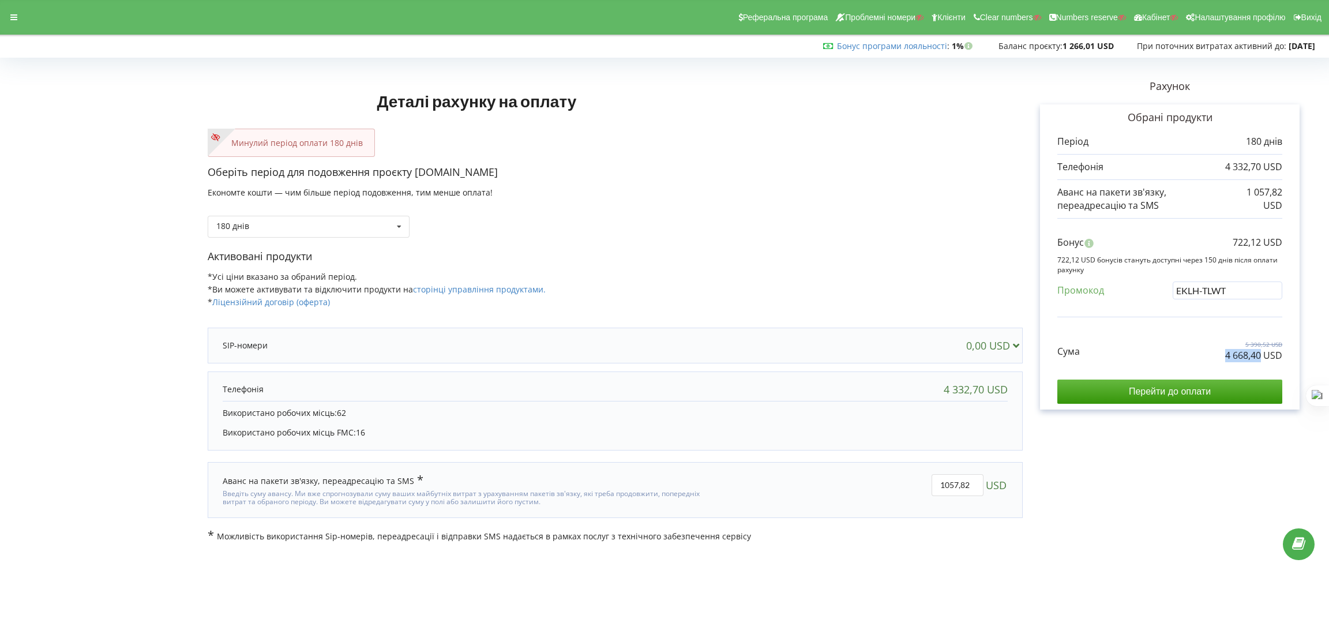
click at [1262, 358] on div "Сума 5 390,52 USD 4 668,40 USD" at bounding box center [1170, 342] width 225 height 39
copy p "4 668,40"
drag, startPoint x: 1252, startPoint y: 241, endPoint x: 1285, endPoint y: 243, distance: 33.0
click at [1285, 243] on div "Обрані продукти Період 180 днів 4 332,70 USD 1 057,82 USD" at bounding box center [1170, 256] width 260 height 305
copy p "722,12 USD"
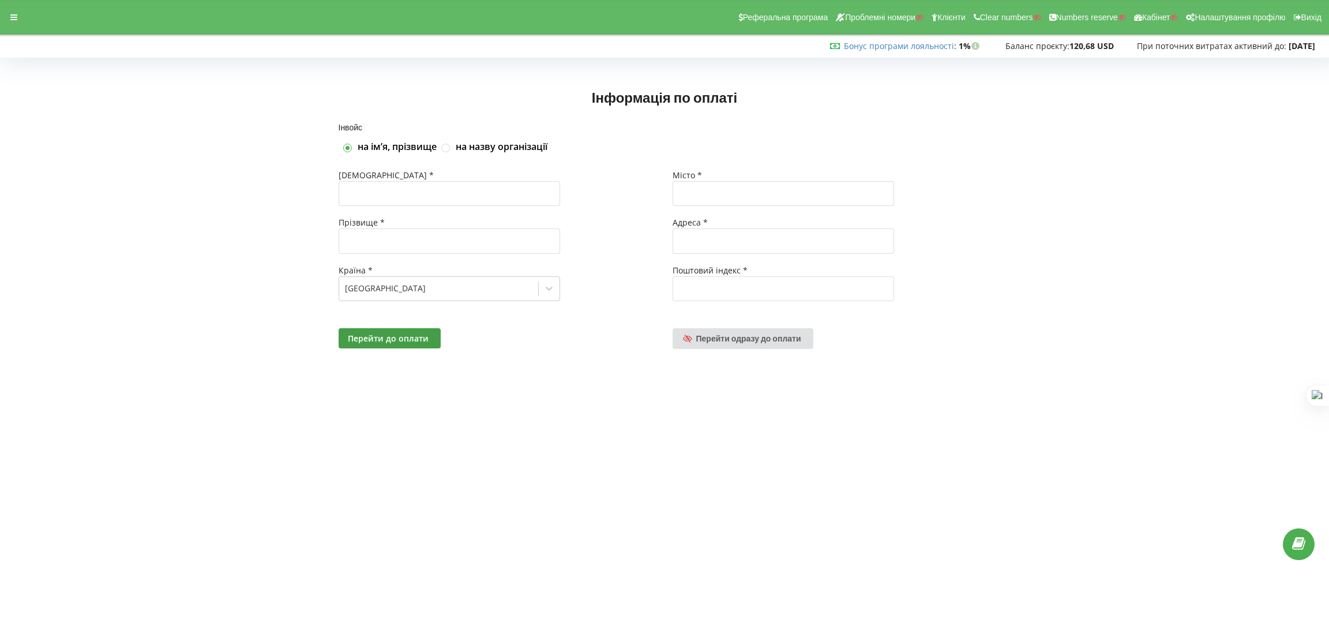
click at [10, 27] on div "Реферальна програма Проблемні номери Клієнти Clear numbers Numbers reserve Кабі…" at bounding box center [665, 17] width 1346 height 35
click at [13, 18] on icon at bounding box center [13, 17] width 7 height 8
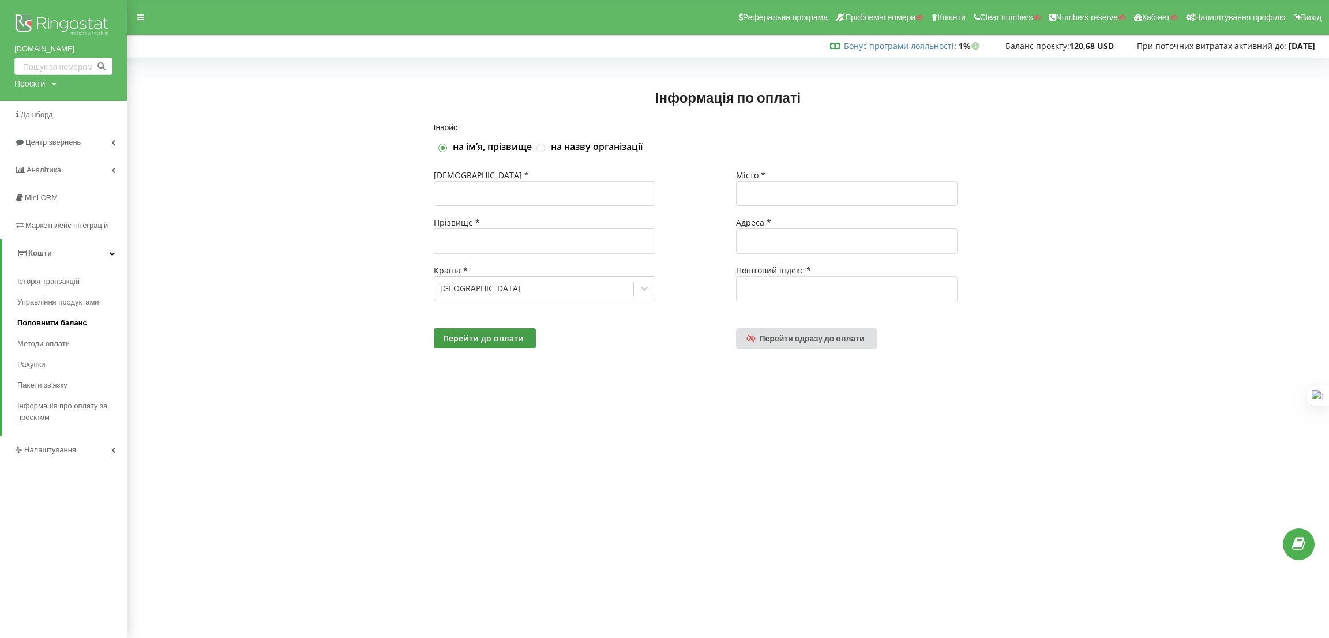
click at [57, 329] on link "Поповнити баланс" at bounding box center [72, 323] width 110 height 21
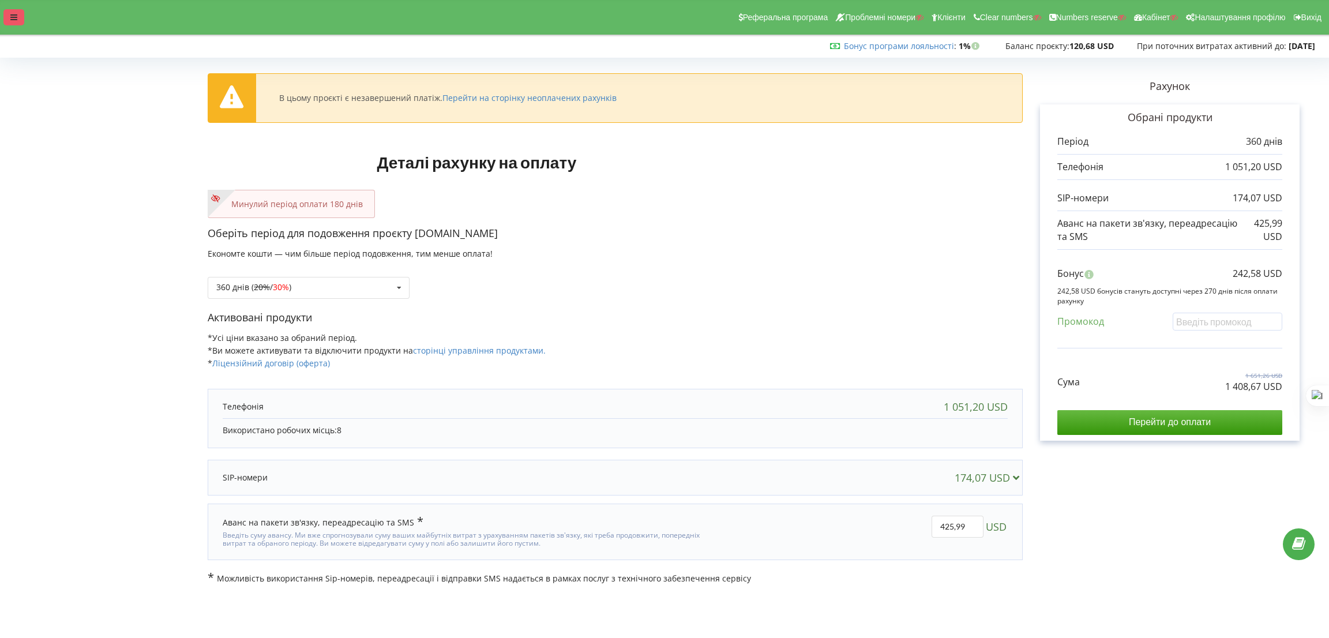
click at [14, 11] on div at bounding box center [13, 17] width 21 height 16
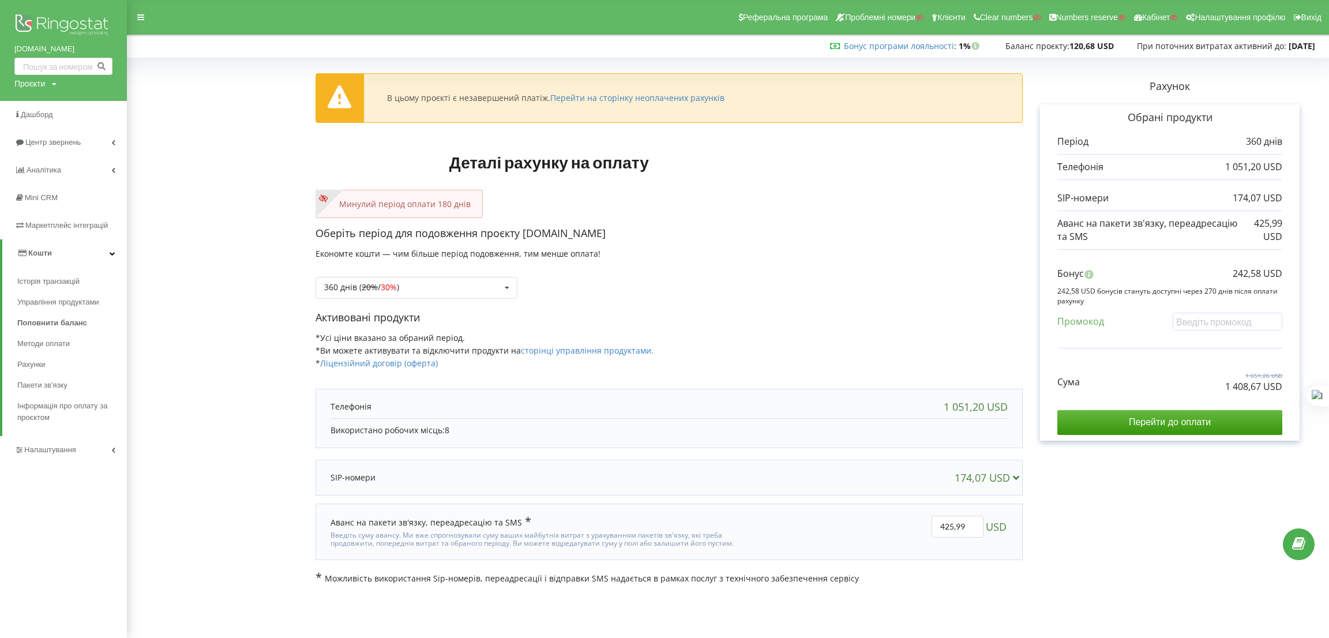
click at [38, 83] on div "Проєкти" at bounding box center [29, 84] width 31 height 12
click at [42, 100] on input "text" at bounding box center [50, 107] width 58 height 17
paste input "level.od.ua"
click at [973, 107] on div "В цьому проєкті є незавершений платіж. Перейти на сторінку неоплачених рахунків" at bounding box center [669, 98] width 706 height 48
drag, startPoint x: 1248, startPoint y: 391, endPoint x: 1259, endPoint y: 388, distance: 11.9
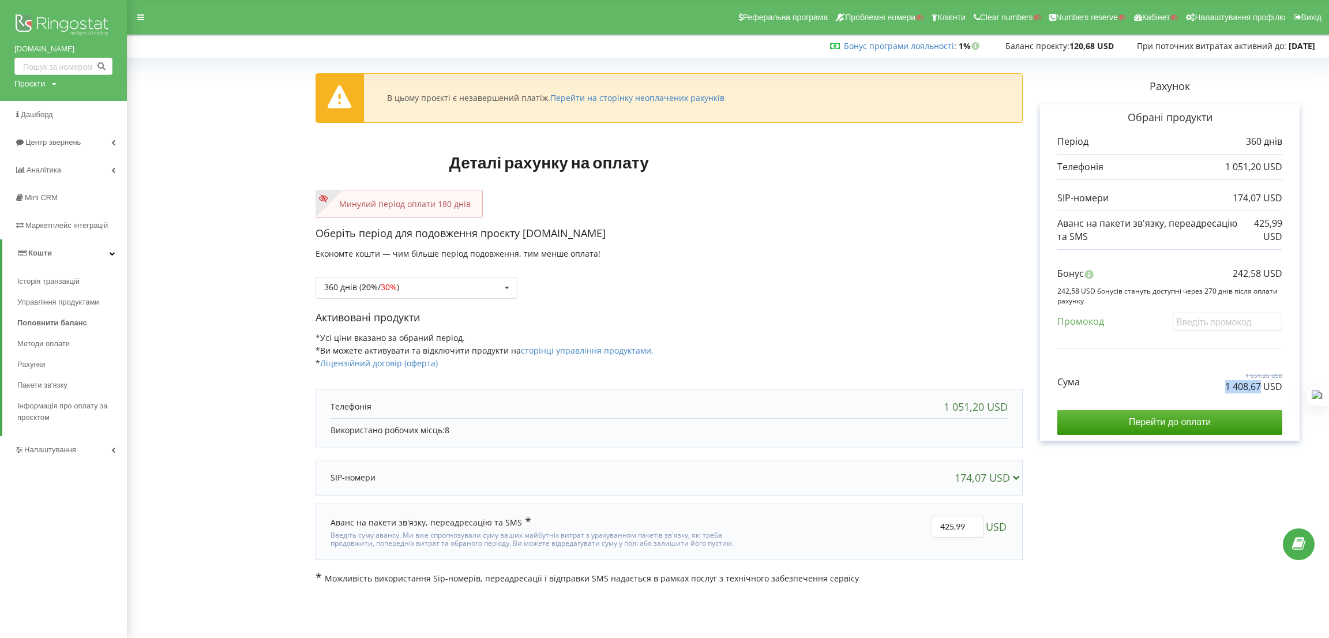
click at [1259, 388] on div "Сума 1 651,26 USD 1 408,67 USD" at bounding box center [1170, 373] width 225 height 39
copy p "1 408,67"
drag, startPoint x: 583, startPoint y: 224, endPoint x: 525, endPoint y: 237, distance: 59.5
click at [525, 237] on div "В цьому проєкті є незавершений платіж. Перейти на сторінку неоплачених рахунків…" at bounding box center [669, 323] width 707 height 523
copy p "pidbir.ua"
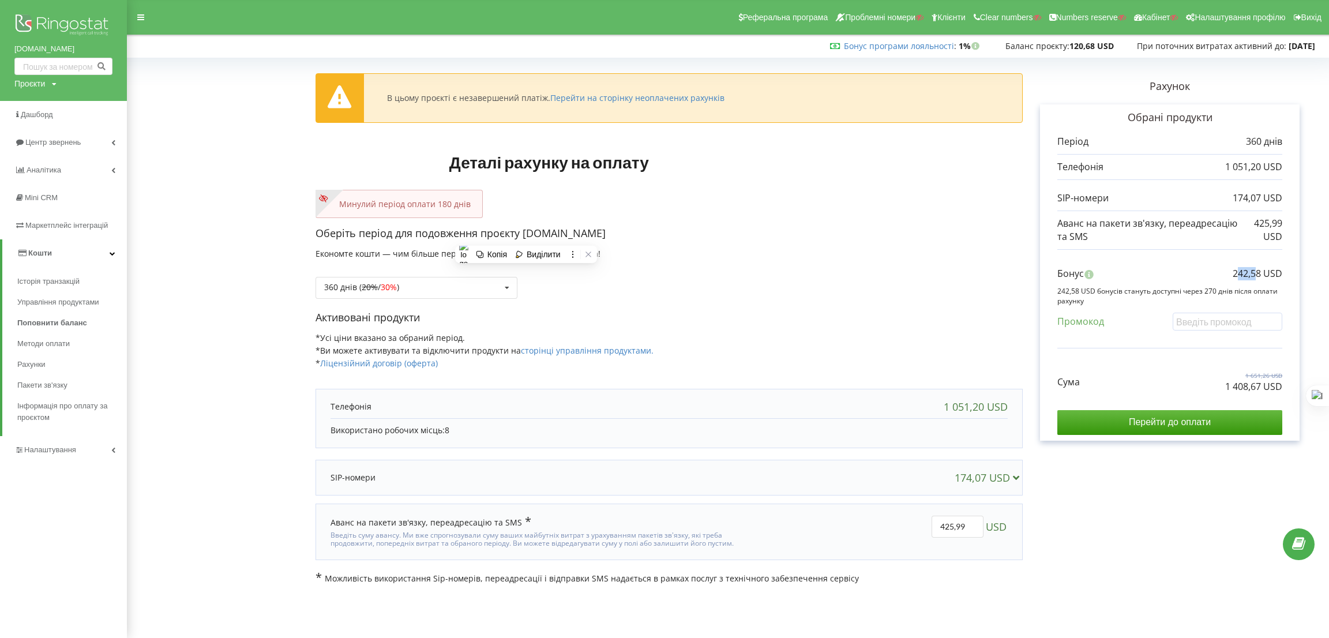
drag, startPoint x: 1237, startPoint y: 276, endPoint x: 1259, endPoint y: 276, distance: 22.5
click at [1259, 276] on p "242,58 USD" at bounding box center [1258, 273] width 50 height 13
drag, startPoint x: 1262, startPoint y: 273, endPoint x: 1234, endPoint y: 274, distance: 27.7
click at [1234, 274] on p "242,58 USD" at bounding box center [1258, 273] width 50 height 13
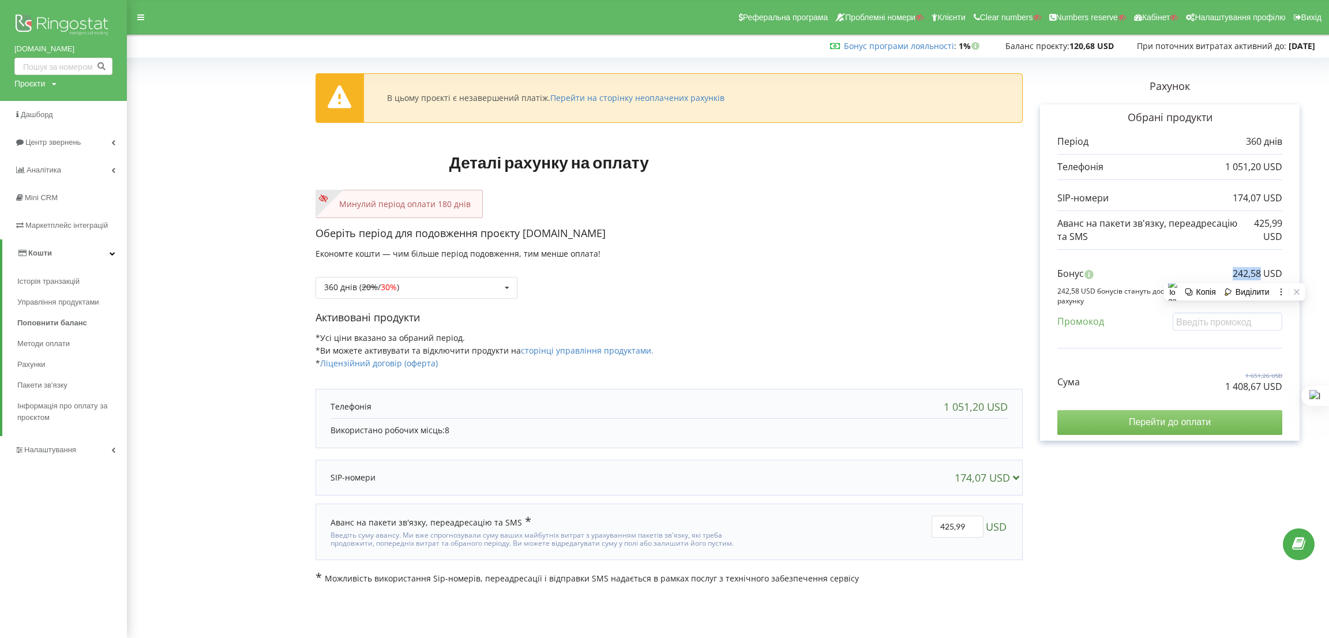
copy p "242,58"
drag, startPoint x: 583, startPoint y: 294, endPoint x: 540, endPoint y: 289, distance: 43.6
click at [583, 294] on div "360 днів ( 20% / 30% ) Поповнити баланс без подовження 20% / 30% 30% / 40%" at bounding box center [669, 279] width 707 height 39
click at [434, 287] on div "360 днів ( 20% / 30% ) Поповнити баланс без подовження 20%" at bounding box center [417, 288] width 202 height 22
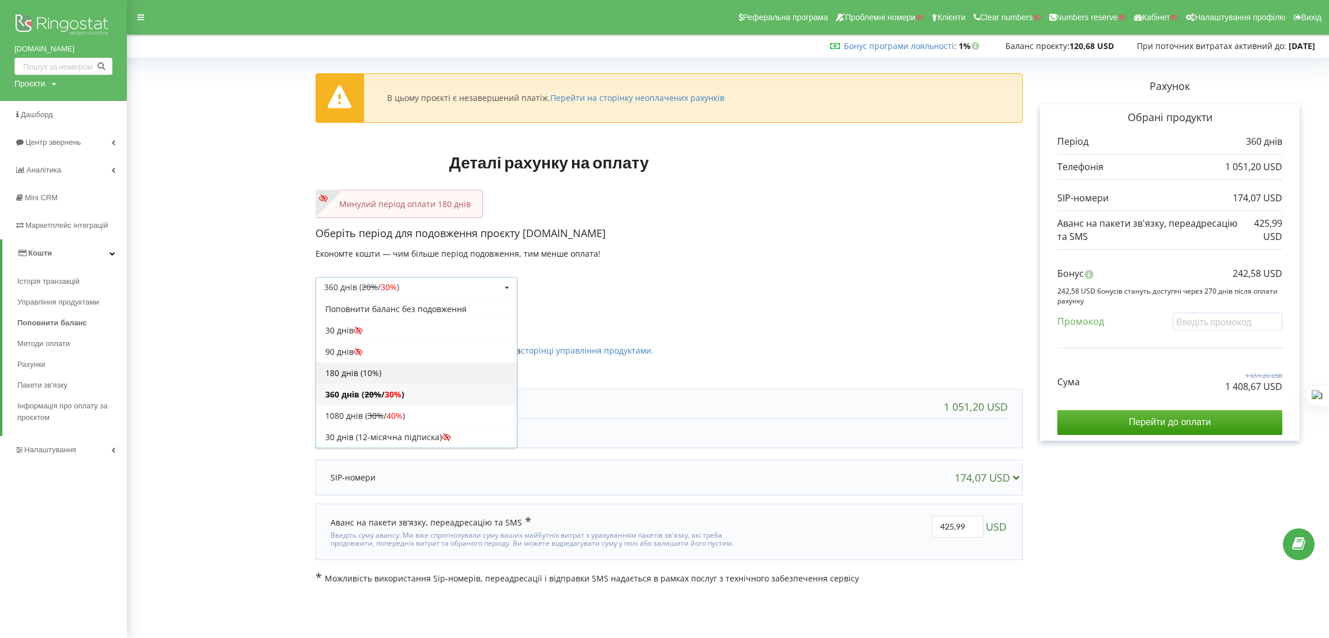
click at [386, 374] on div "180 днів (10%)" at bounding box center [416, 372] width 201 height 21
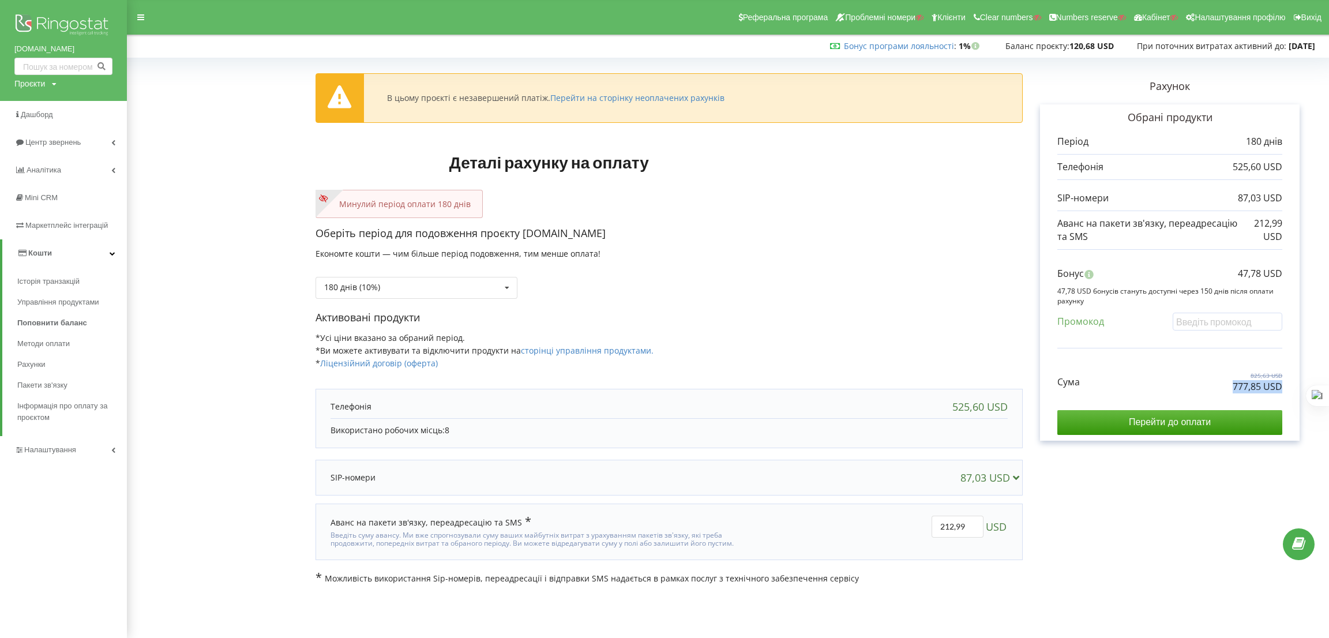
drag, startPoint x: 1235, startPoint y: 388, endPoint x: 1290, endPoint y: 387, distance: 54.8
click at [1290, 387] on div "Обрані продукти Період 180 днів 525,60 USD 87,03 USD 212,99 USD" at bounding box center [1170, 272] width 260 height 336
copy p "777,85 USD"
drag, startPoint x: 1238, startPoint y: 271, endPoint x: 1305, endPoint y: 277, distance: 66.6
click at [1301, 272] on div "Рахунок Обрані продукти Період 180 днів 525,60 USD 87,03 USD 212,99 USD Бонус 4…" at bounding box center [1170, 323] width 294 height 523
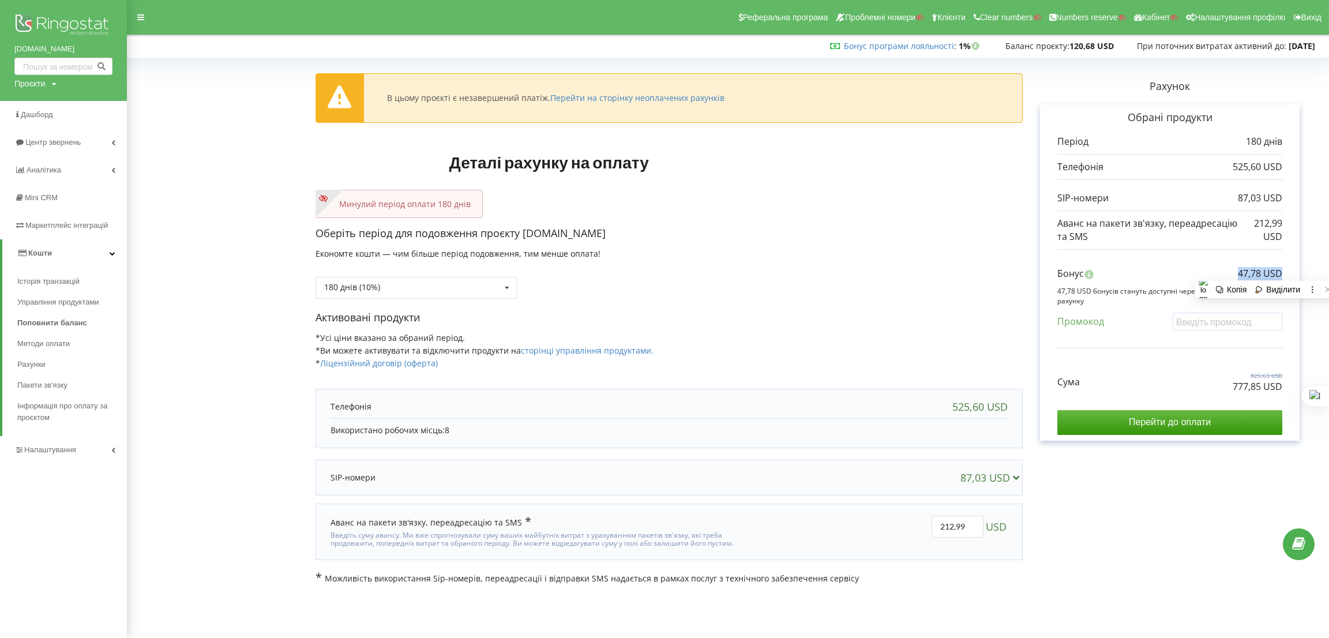
copy p "47,78 USD"
click at [41, 87] on div "Проєкти" at bounding box center [29, 84] width 31 height 12
click at [51, 102] on input "level.od.ua" at bounding box center [50, 107] width 58 height 17
drag, startPoint x: 65, startPoint y: 106, endPoint x: 17, endPoint y: 113, distance: 49.0
click at [14, 109] on div "level.od.ua Пошук" at bounding box center [66, 107] width 104 height 36
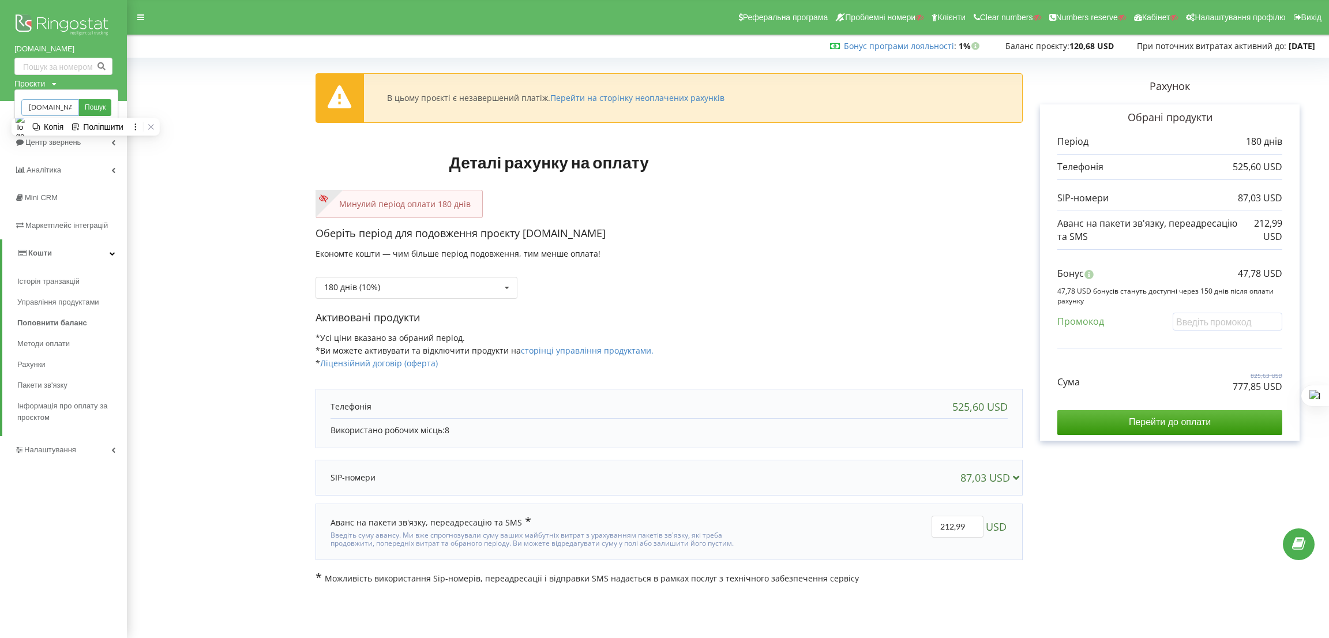
paste input "makelove.vn"
type input "makelove.vn.ua"
click at [99, 109] on span "Пошук" at bounding box center [95, 108] width 21 height 10
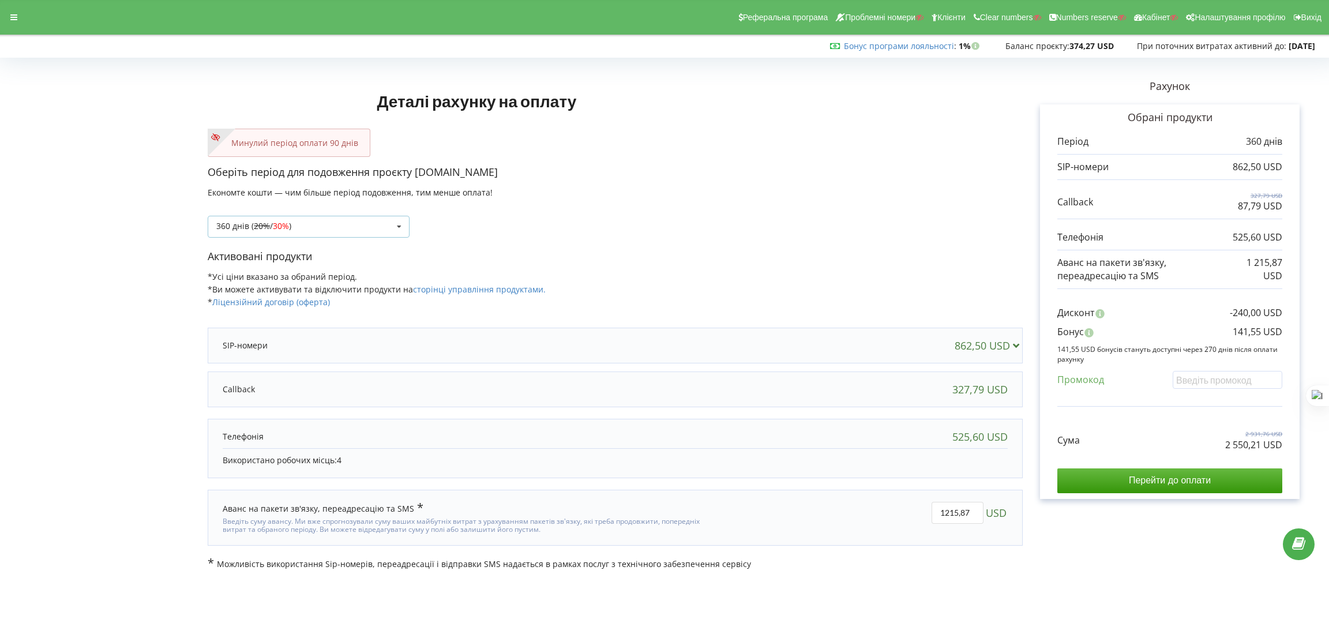
click at [399, 230] on icon at bounding box center [399, 226] width 17 height 21
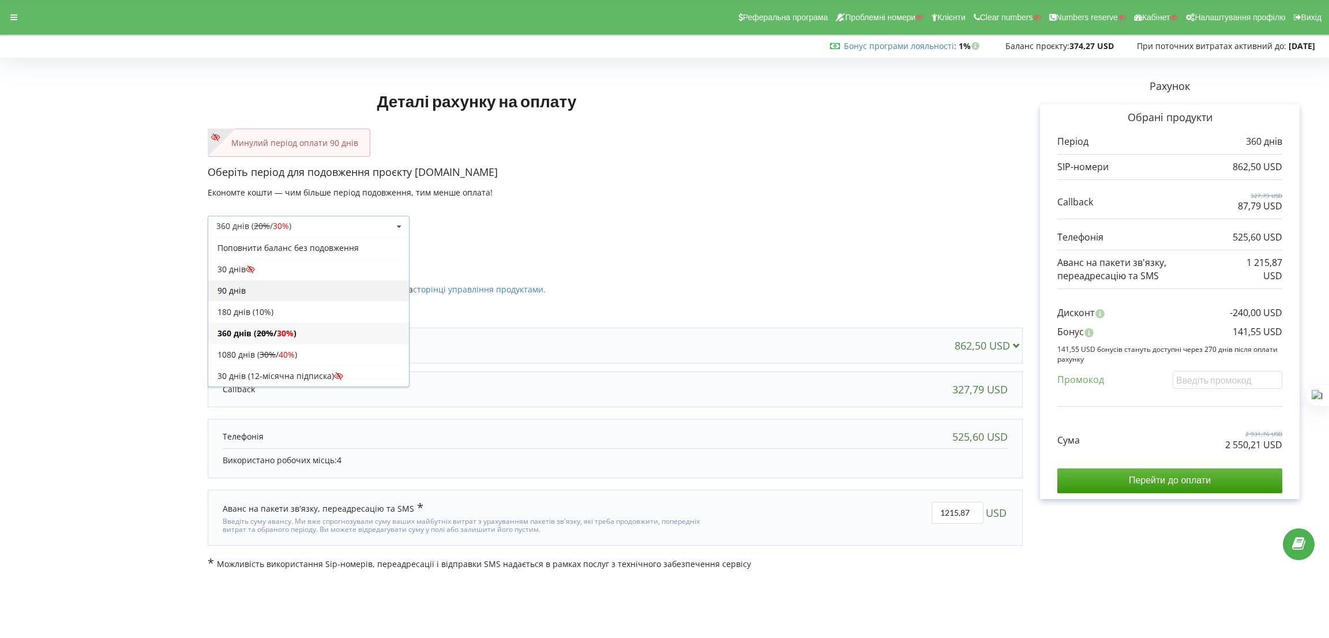
click at [320, 289] on div "90 днів" at bounding box center [308, 290] width 201 height 21
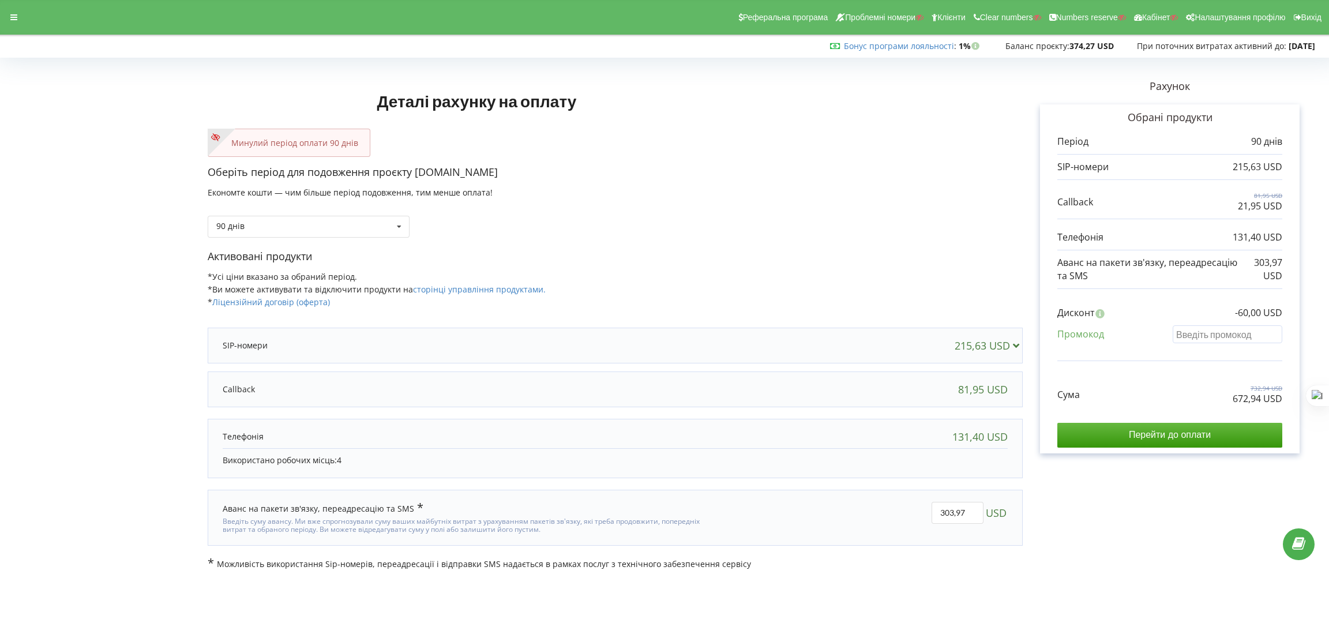
click at [1200, 331] on input "text" at bounding box center [1228, 334] width 110 height 18
paste input "KRYB-DQUU"
type input "KRYB-DQUU"
click at [924, 254] on div "Деталі рахунку на оплату Минулий період оплати 90 днів Оберіть період для подов…" at bounding box center [664, 316] width 1305 height 508
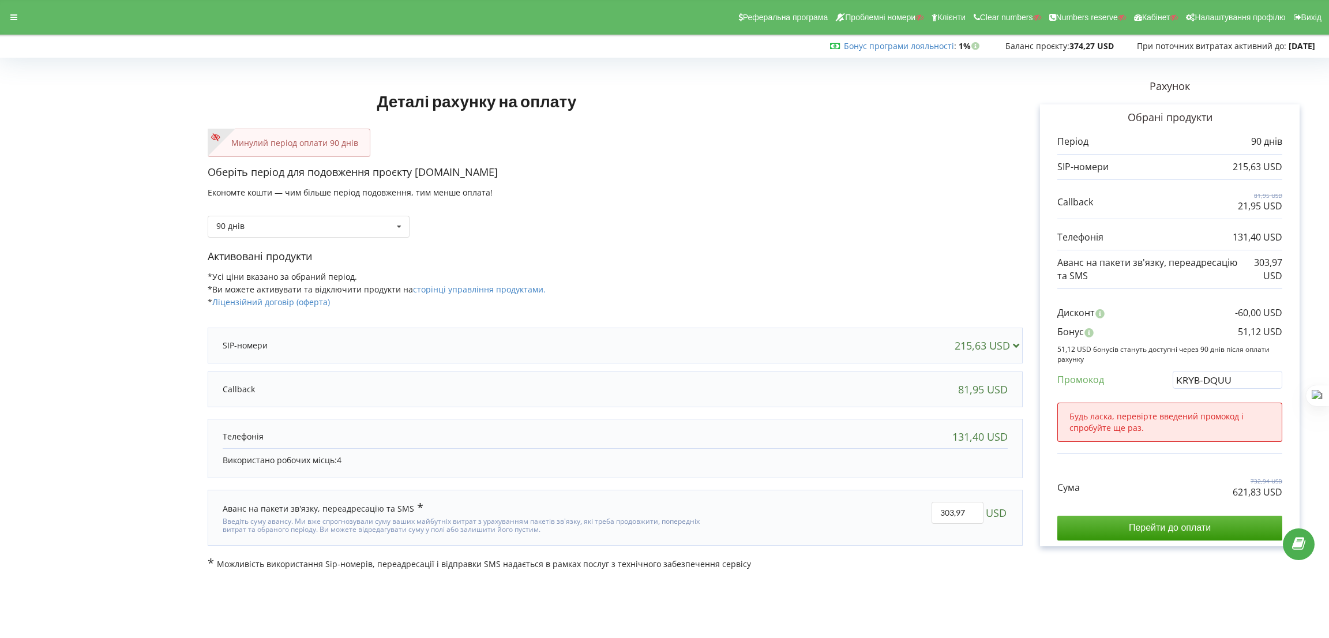
click at [811, 258] on p "Активовані продукти" at bounding box center [615, 256] width 815 height 15
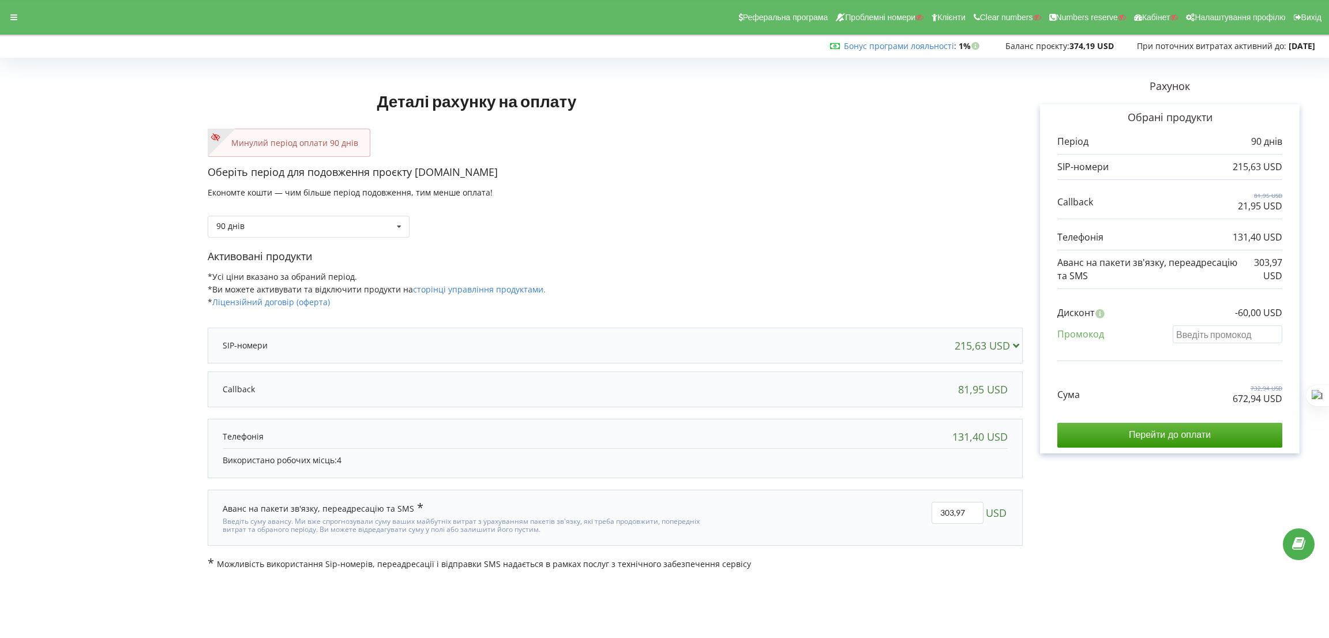
click at [1241, 327] on input "text" at bounding box center [1228, 334] width 110 height 18
paste input "KRYB-DQUU"
type input "KRYB-DQUU"
click at [920, 268] on div "Деталі рахунку на оплату Минулий період оплати 90 днів Оберіть період для подов…" at bounding box center [664, 316] width 1305 height 508
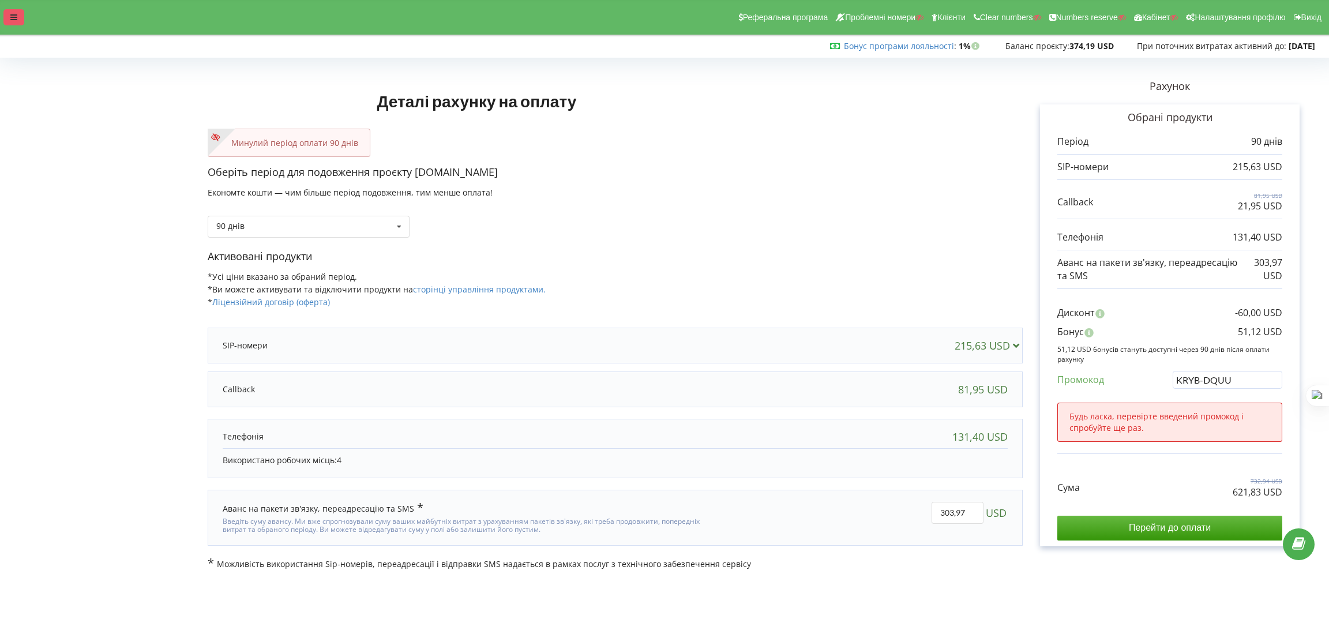
click at [9, 19] on div at bounding box center [13, 17] width 21 height 16
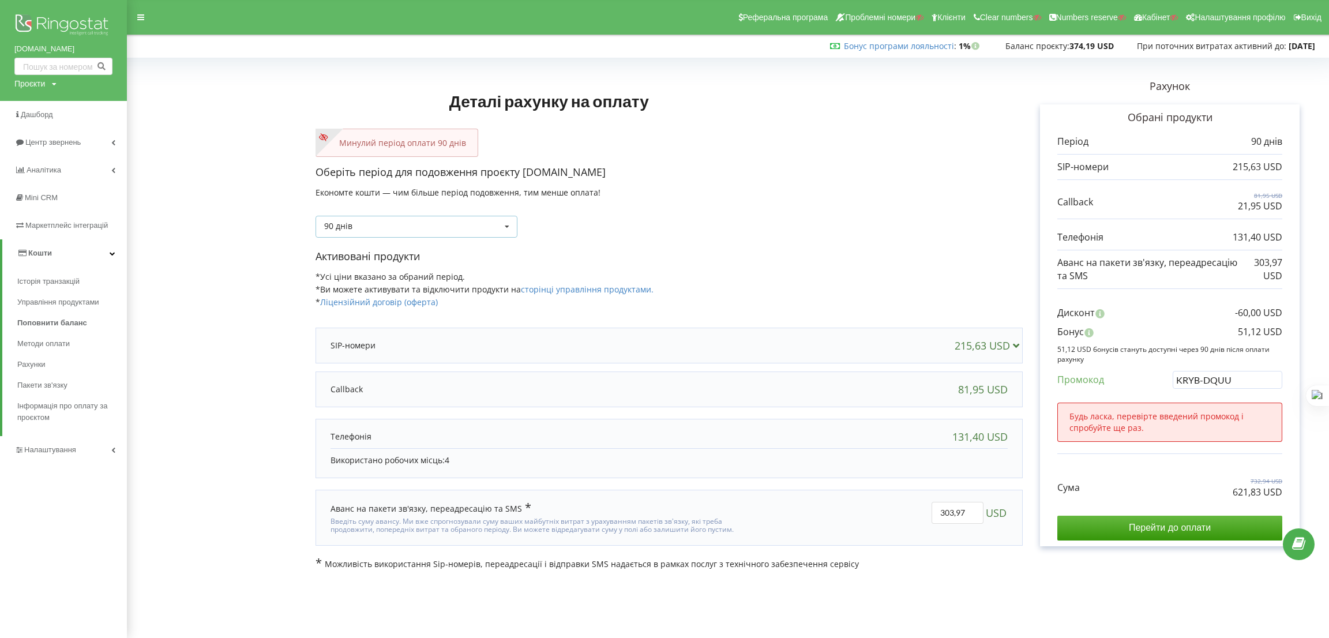
click at [484, 224] on div "90 днів Поповнити баланс без подовження 30 днів" at bounding box center [417, 227] width 202 height 22
click at [885, 207] on div "90 днів Поповнити баланс без подовження" at bounding box center [669, 217] width 707 height 39
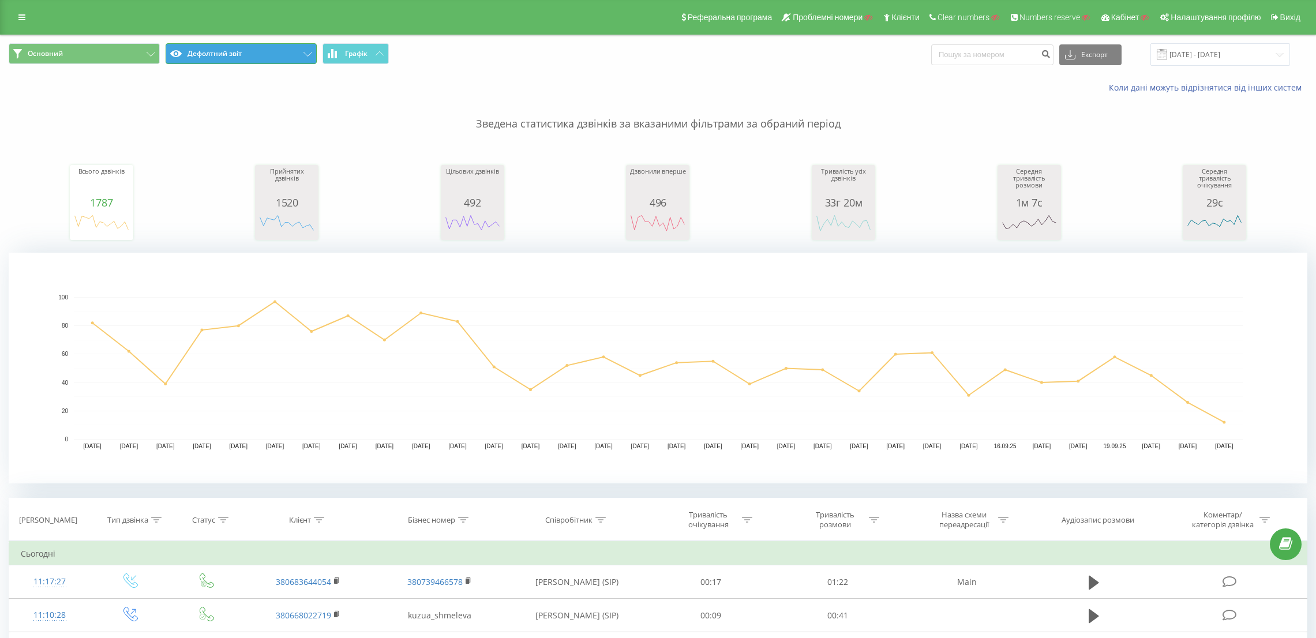
click at [237, 50] on button "Дефолтний звіт" at bounding box center [241, 53] width 151 height 21
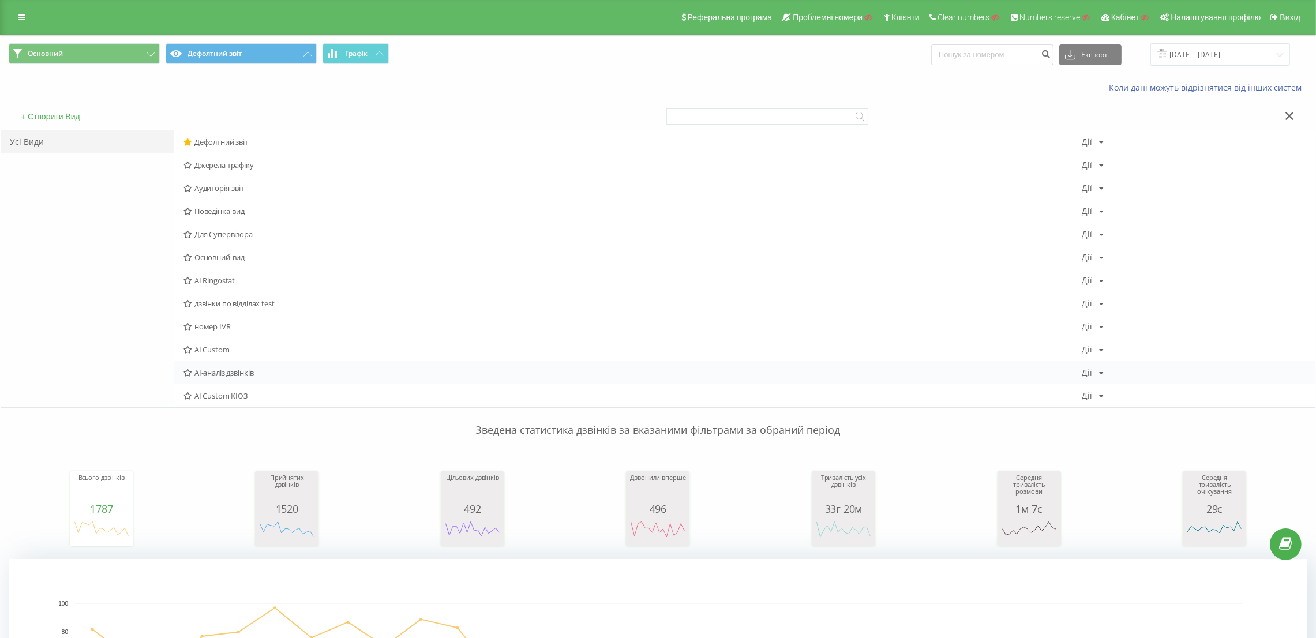
click at [241, 374] on span "AI-аналіз дзвінків" at bounding box center [632, 373] width 898 height 8
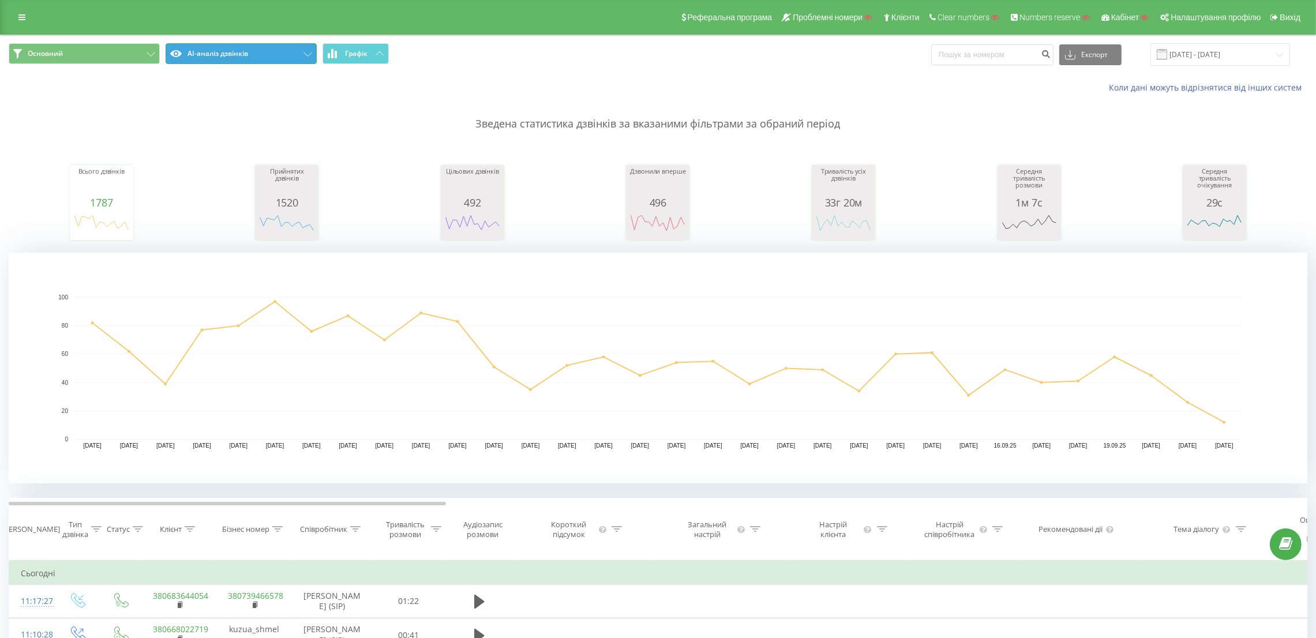
click at [233, 48] on button "AI-аналіз дзвінків" at bounding box center [241, 53] width 151 height 21
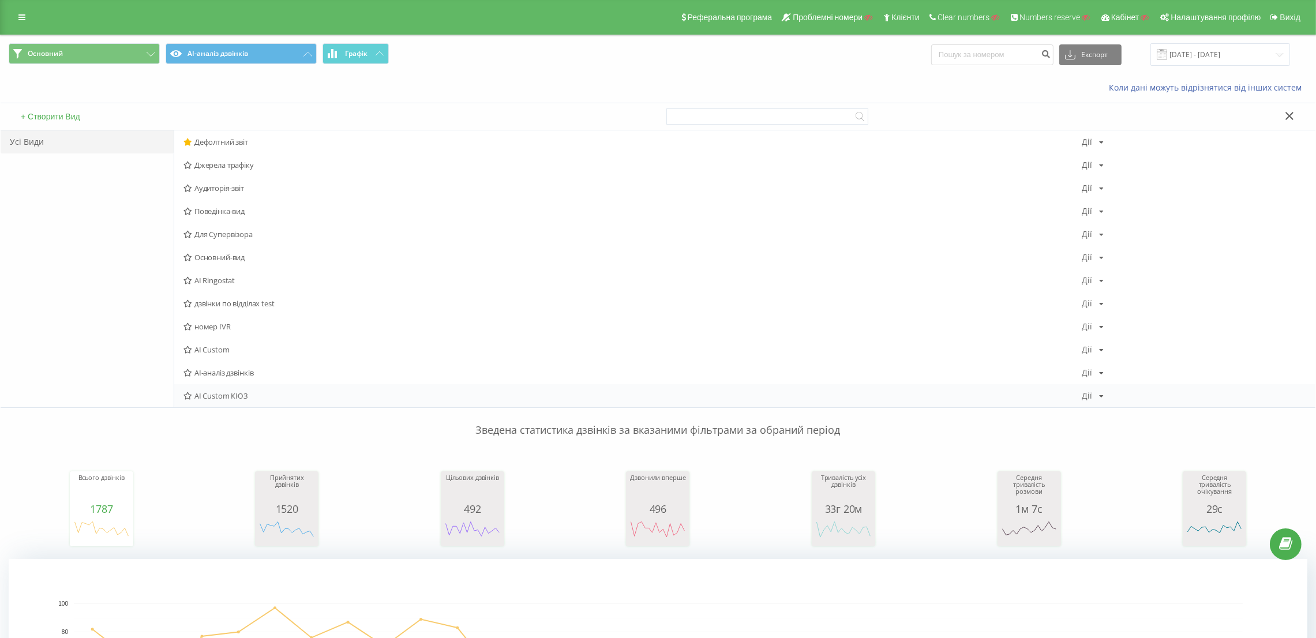
click at [221, 394] on span "AI Custom КЮЗ" at bounding box center [632, 396] width 898 height 8
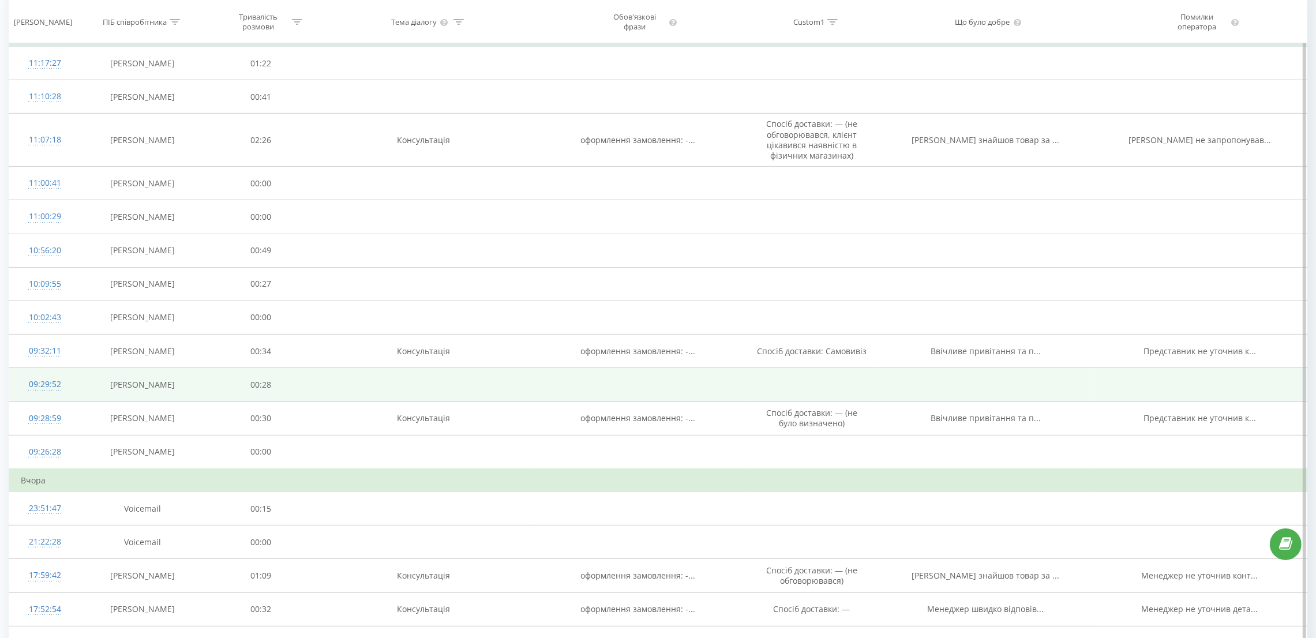
scroll to position [894, 0]
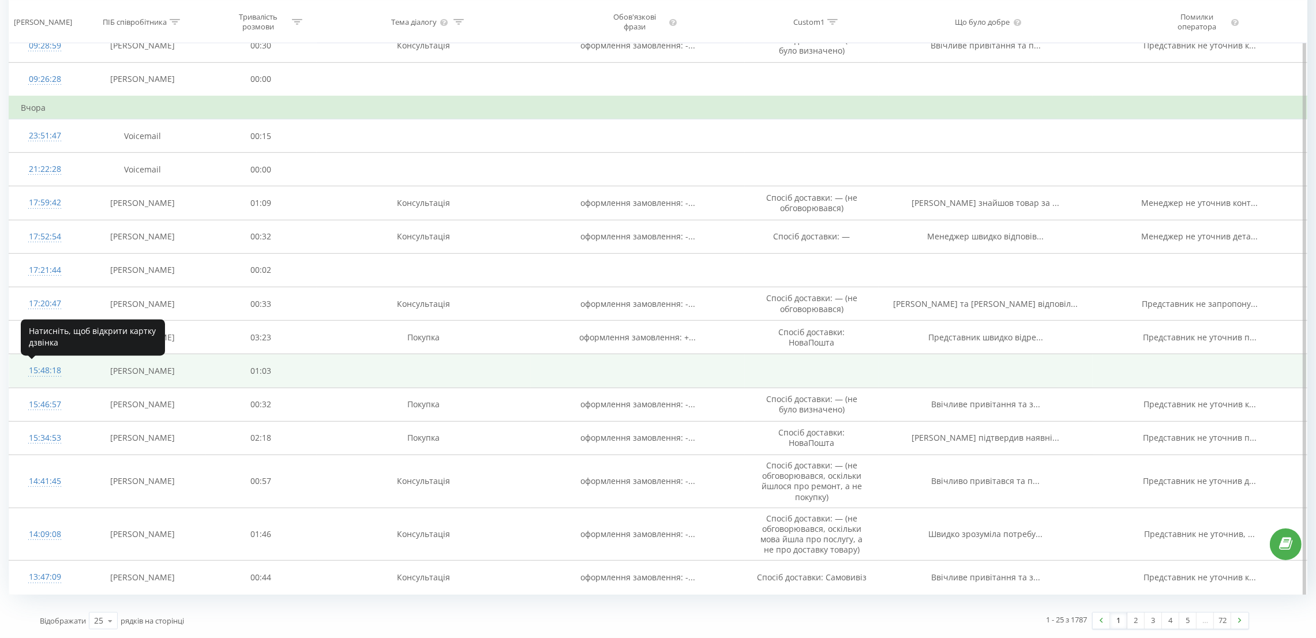
click at [49, 372] on div "15:48:18" at bounding box center [45, 370] width 48 height 23
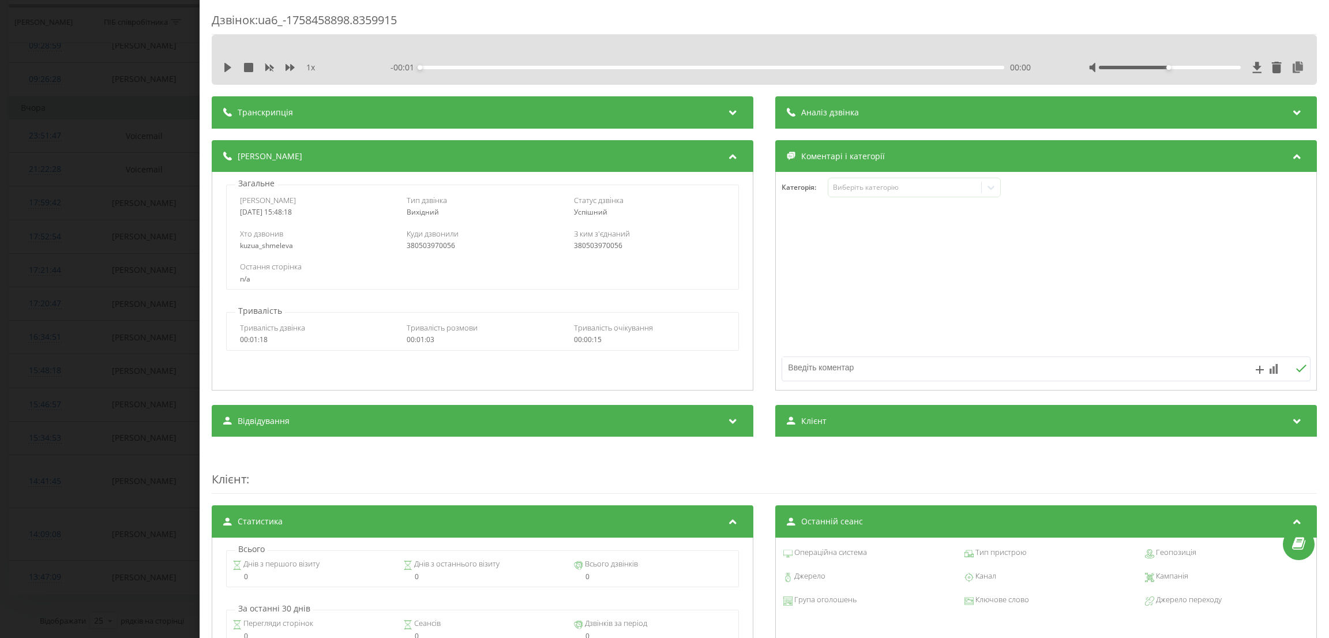
click at [220, 108] on div "Транскрипція" at bounding box center [483, 112] width 542 height 32
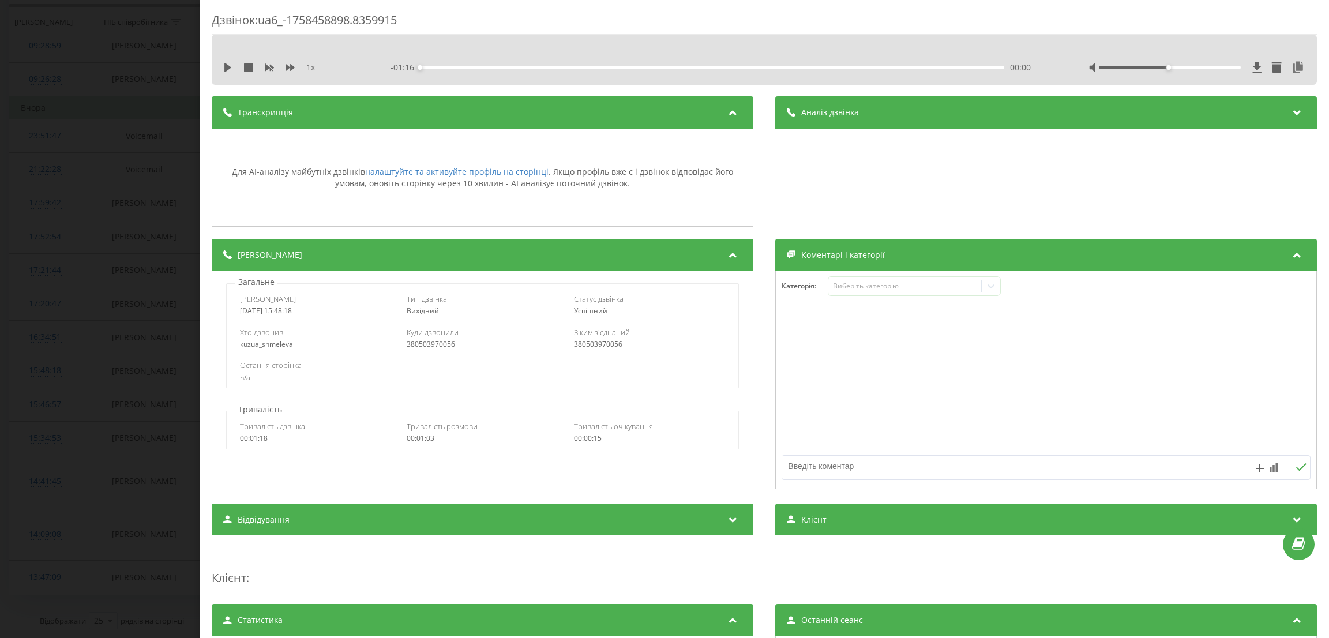
click at [219, 76] on div "1 x - 01:16 00:00 00:00" at bounding box center [765, 60] width 1106 height 50
click at [224, 68] on icon at bounding box center [227, 67] width 7 height 9
click at [289, 70] on icon at bounding box center [290, 67] width 9 height 9
drag, startPoint x: 1166, startPoint y: 66, endPoint x: 1219, endPoint y: 69, distance: 53.2
click at [1219, 69] on div at bounding box center [1170, 67] width 143 height 3
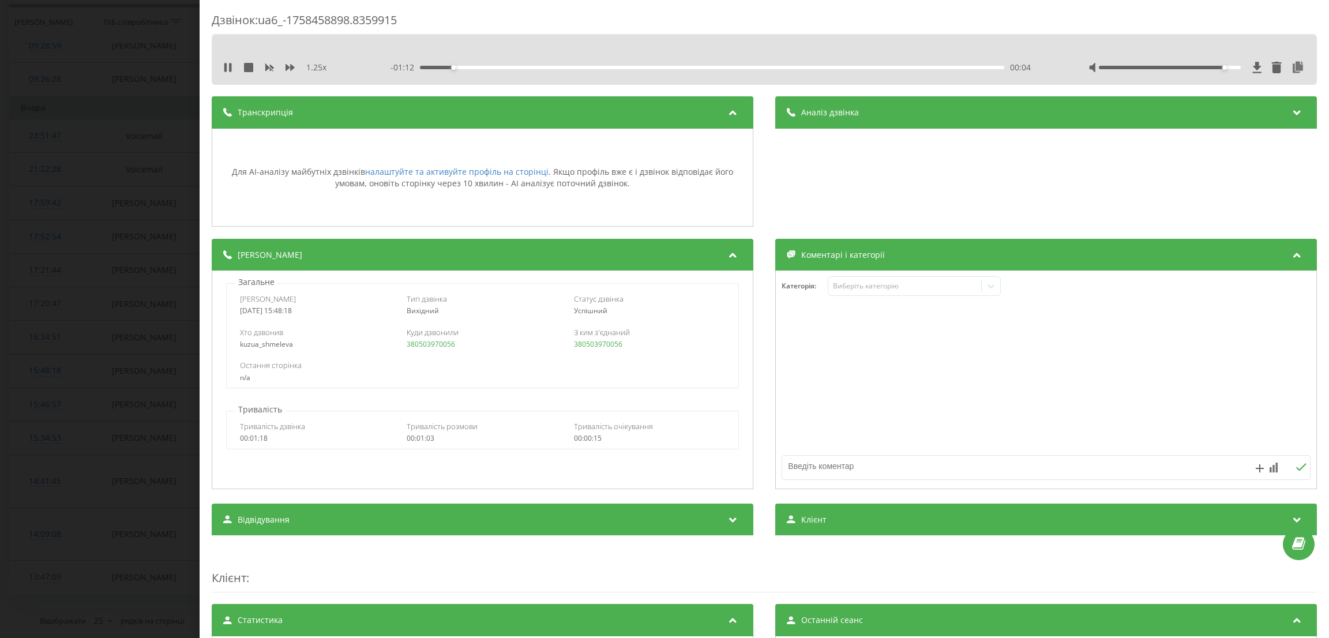
click at [540, 69] on div "- 01:12 00:04 00:04" at bounding box center [716, 68] width 650 height 12
drag, startPoint x: 541, startPoint y: 69, endPoint x: 550, endPoint y: 63, distance: 10.9
click at [541, 69] on div "- 01:11 00:05 00:05" at bounding box center [716, 68] width 650 height 12
click at [550, 63] on div "- 01:11 00:05 00:05" at bounding box center [716, 68] width 650 height 12
click at [549, 68] on div "00:17" at bounding box center [712, 67] width 585 height 3
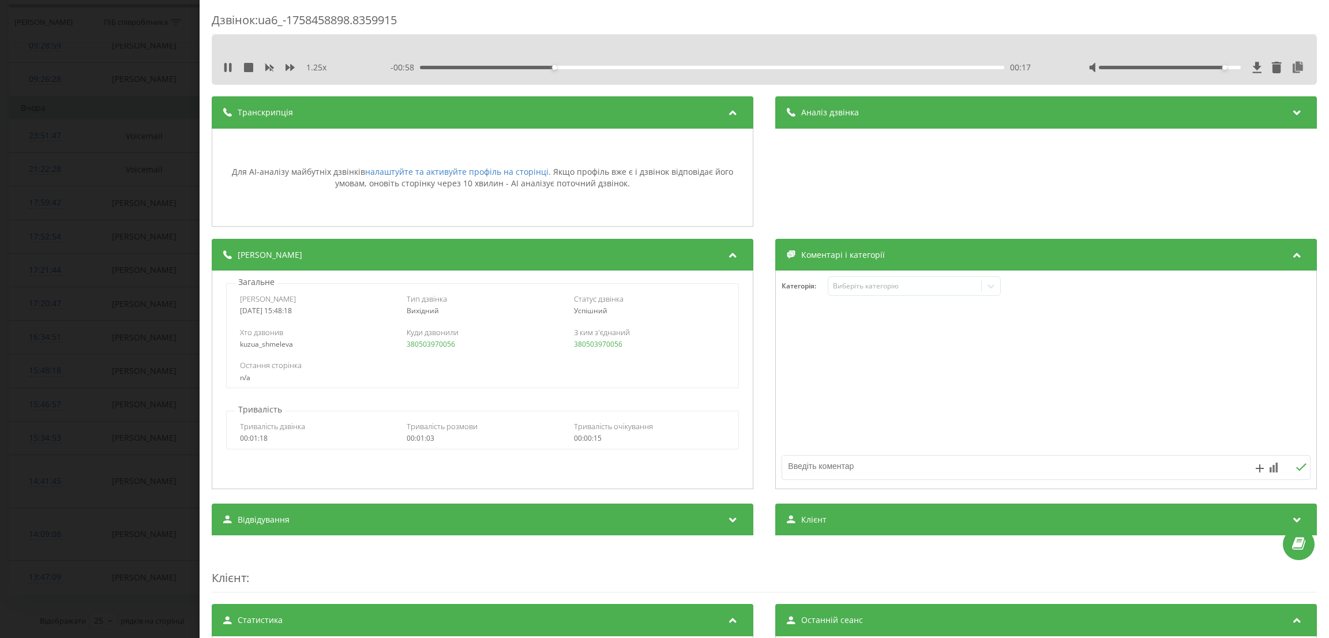
click at [593, 66] on div "00:17" at bounding box center [712, 67] width 585 height 3
click at [669, 66] on div "00:23" at bounding box center [712, 67] width 585 height 3
click at [857, 66] on div "00:36" at bounding box center [712, 67] width 585 height 3
click at [0, 323] on div "Дзвінок : ua6_-1758458898.8359915 1.25 x - 00:17 00:59 00:59 Транскрипція Для A…" at bounding box center [664, 319] width 1329 height 638
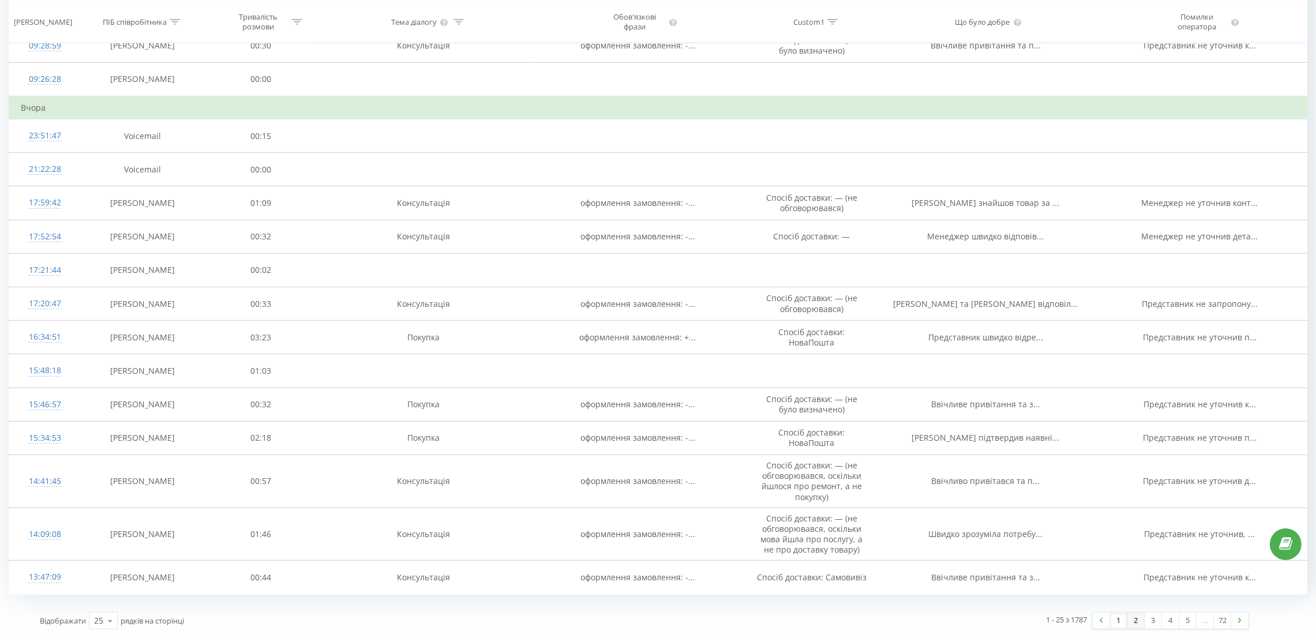
click at [1133, 621] on link "2" at bounding box center [1136, 621] width 17 height 16
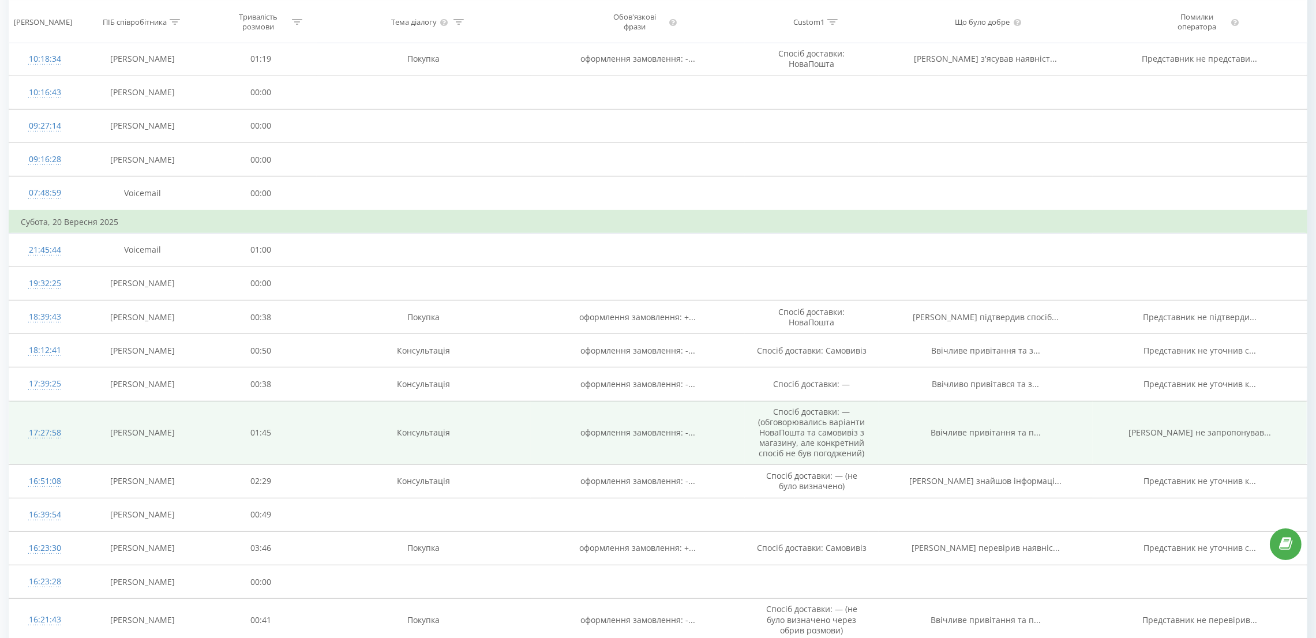
scroll to position [815, 0]
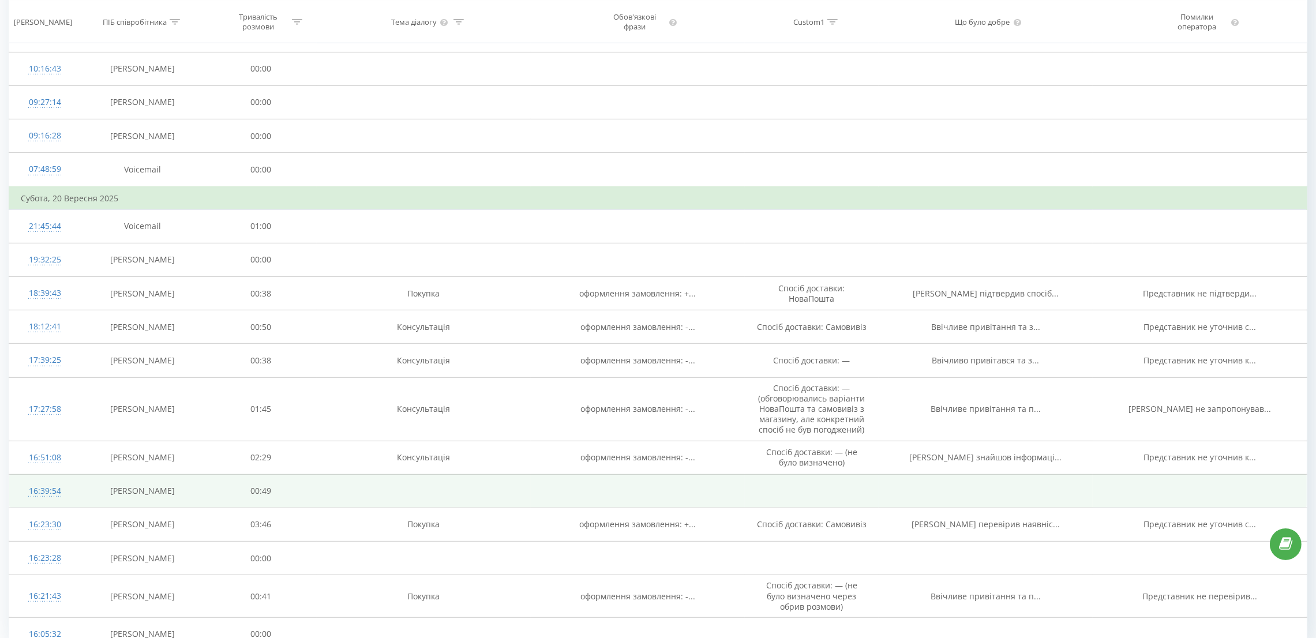
click at [63, 500] on div "16:39:54" at bounding box center [45, 491] width 48 height 23
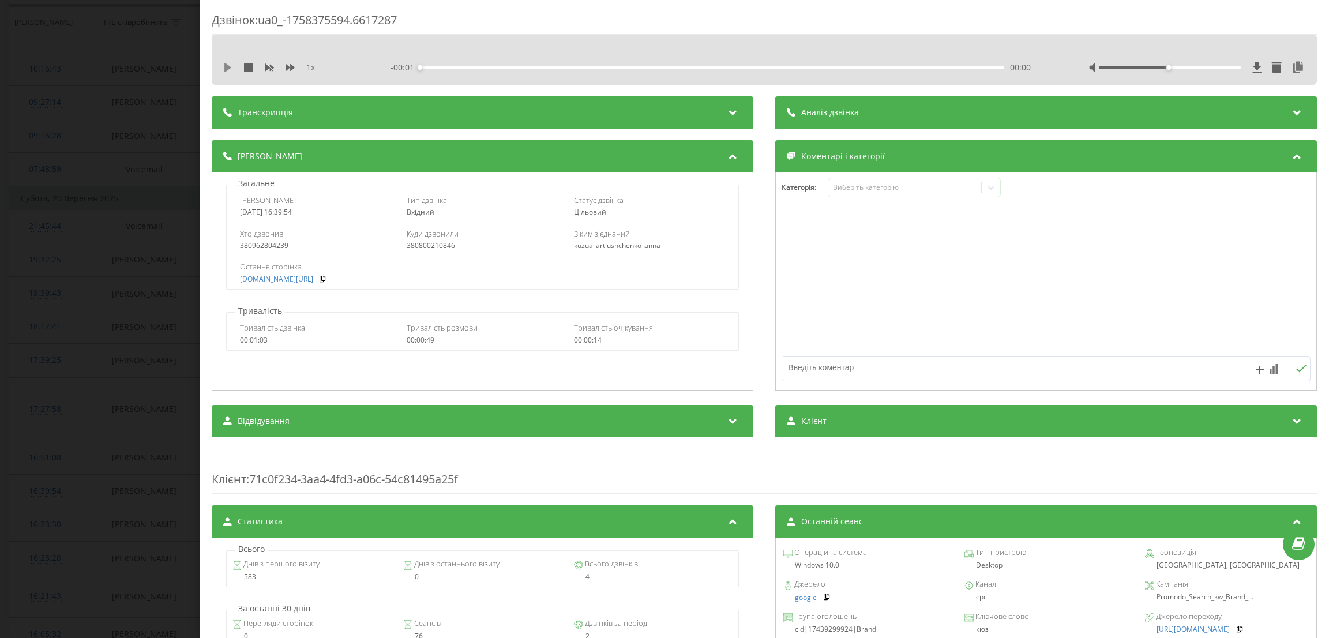
click at [224, 64] on icon at bounding box center [227, 67] width 7 height 9
drag, startPoint x: 1180, startPoint y: 69, endPoint x: 1231, endPoint y: 69, distance: 50.8
click at [1231, 69] on div at bounding box center [1197, 68] width 216 height 12
click at [273, 126] on div "Транскрипція" at bounding box center [483, 112] width 542 height 32
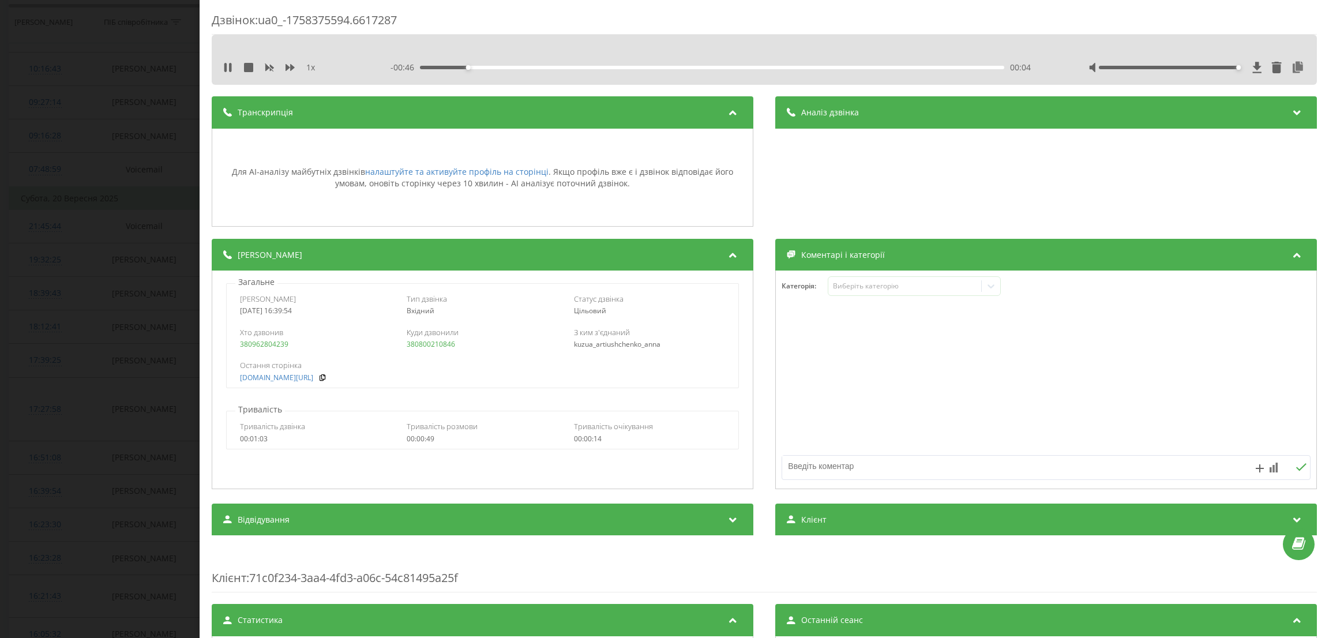
click at [816, 107] on span "Аналіз дзвінка" at bounding box center [830, 113] width 58 height 12
click at [501, 59] on div "1 x - 00:45 00:04 00:04" at bounding box center [764, 67] width 1088 height 17
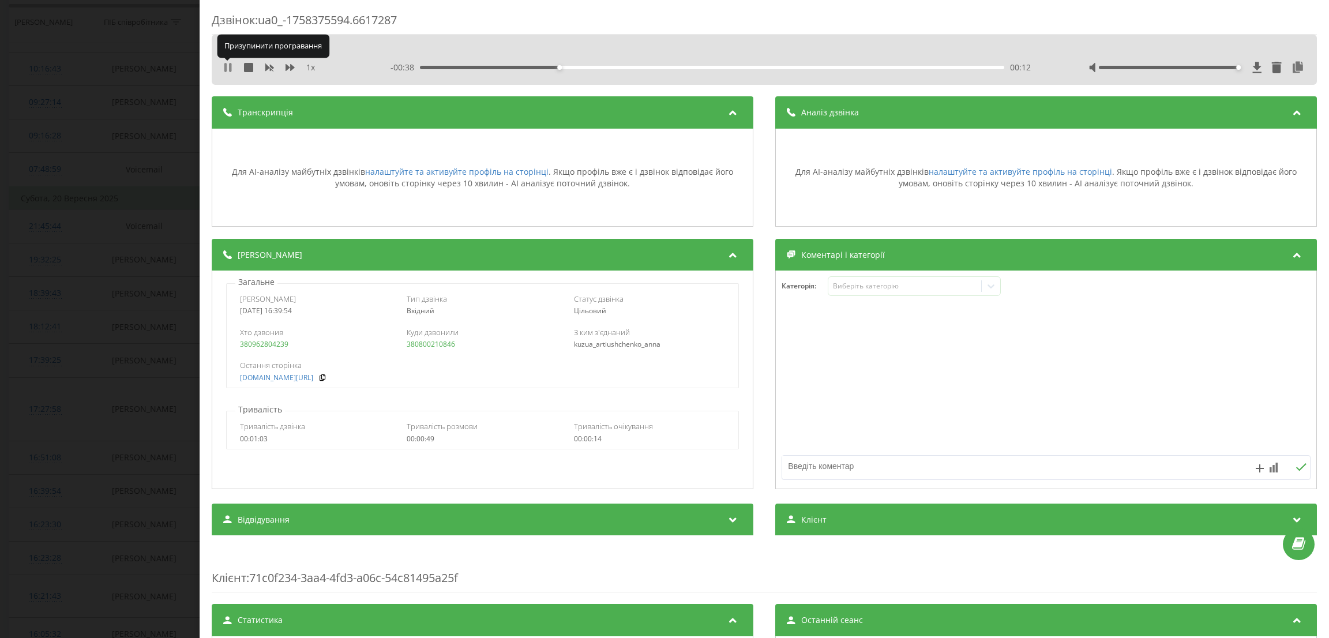
click at [224, 71] on icon at bounding box center [225, 67] width 2 height 9
click at [125, 186] on div "Дзвінок : ua0_-1758375594.6617287 1 x - 00:38 00:12 00:12 Транскрипція Для AI-а…" at bounding box center [664, 319] width 1329 height 638
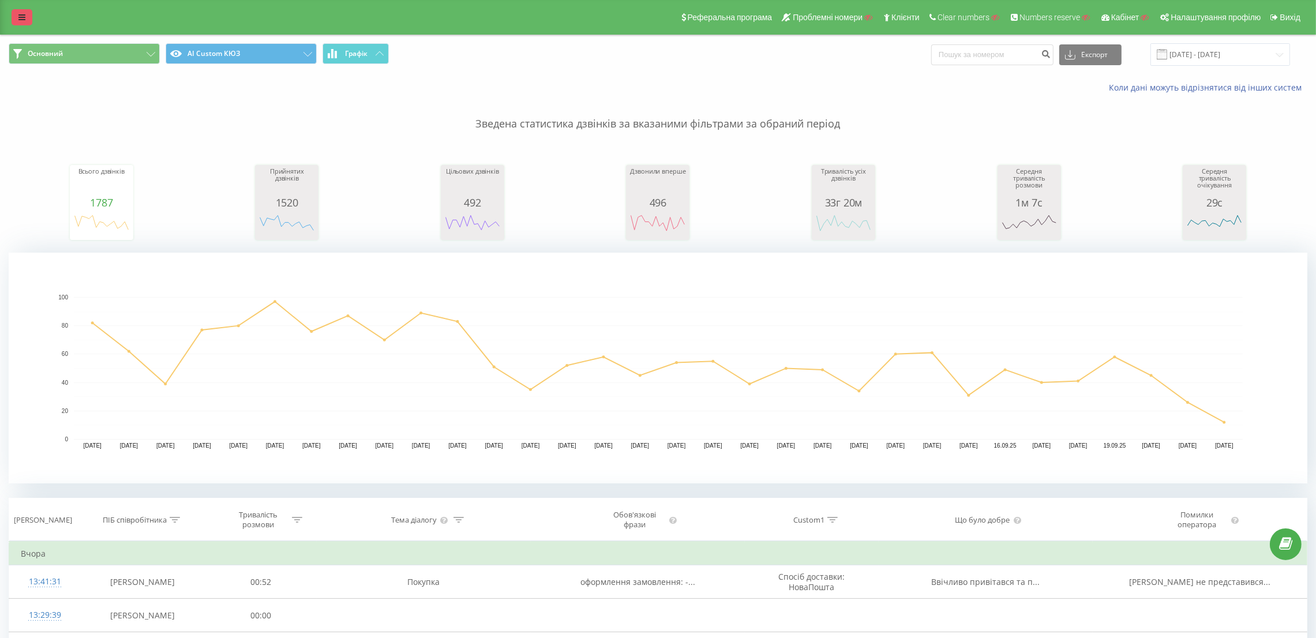
click at [12, 15] on link at bounding box center [22, 17] width 21 height 16
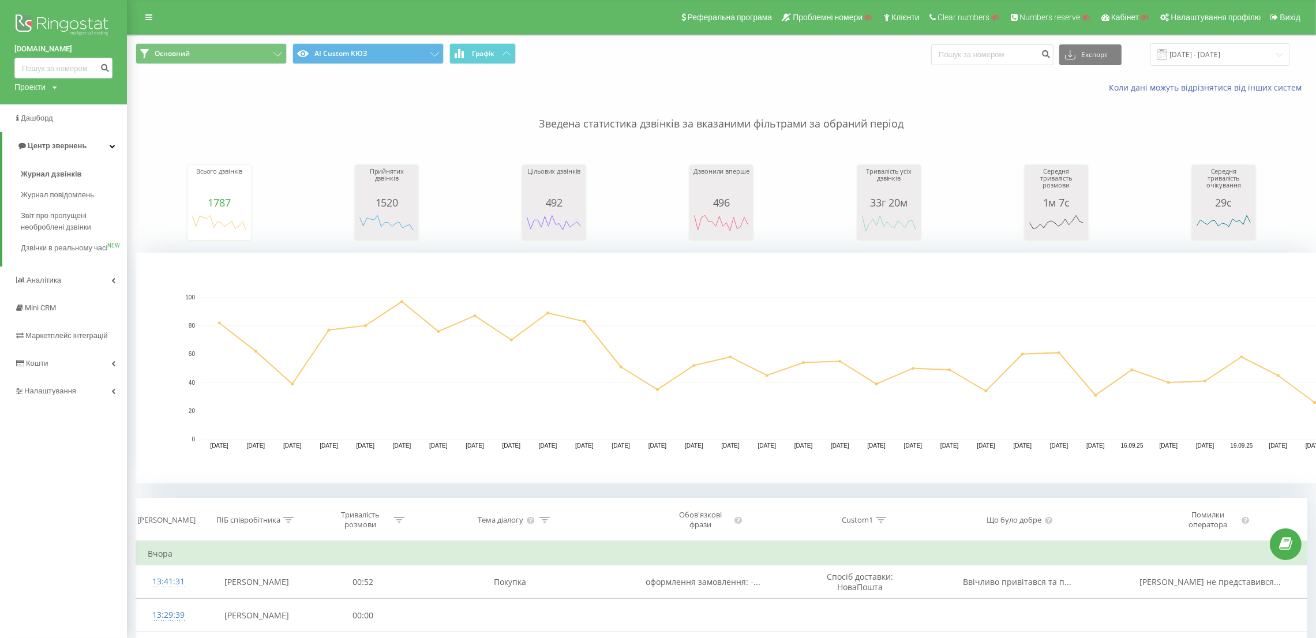
click at [41, 94] on div "kuz.ua Проекти Пошук" at bounding box center [63, 52] width 127 height 104
click at [44, 85] on div "Проекти" at bounding box center [29, 87] width 31 height 12
click at [43, 107] on input "text" at bounding box center [47, 104] width 58 height 17
paste input "astra-dia.ua Tuesday, September 23 · 9:00 – 9:30am Time zone: Europe/Kiev Googl…"
type input "astra-dia.ua Tuesday, September 23 · 9:00 – 9:30am Time zone: Europe/Kiev Googl…"
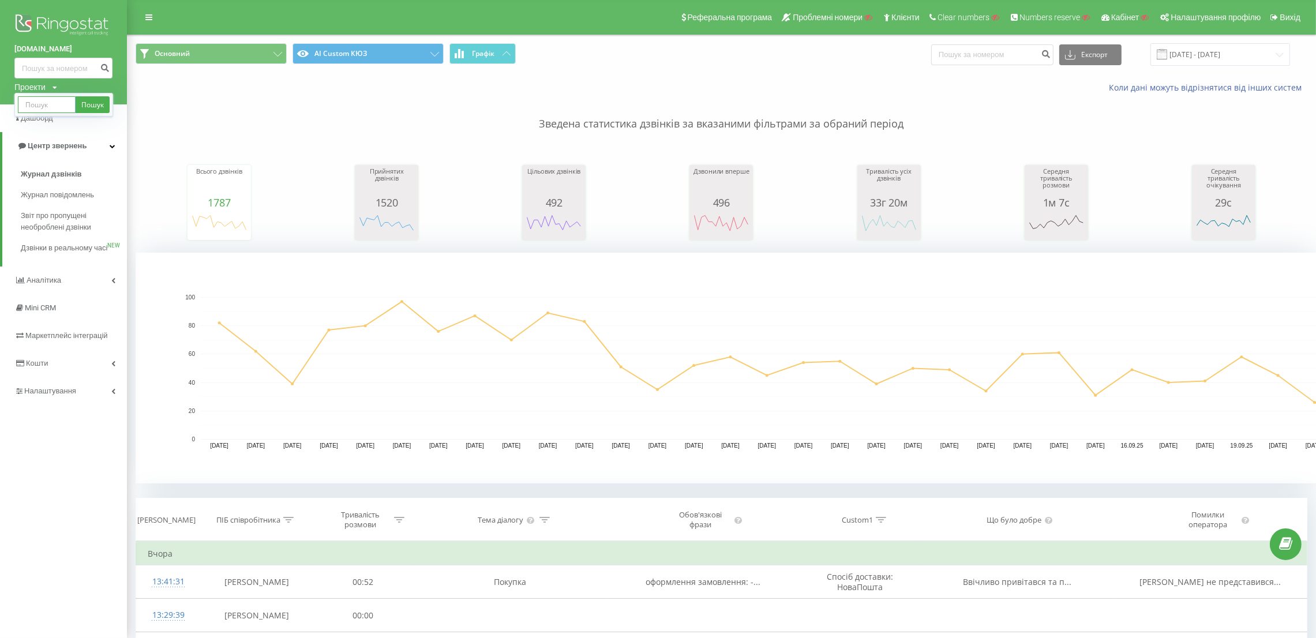
click at [36, 104] on input "text" at bounding box center [47, 104] width 58 height 17
paste input "javarush.com"
type input "javarush.com"
click at [103, 108] on link "Пошук" at bounding box center [93, 104] width 34 height 17
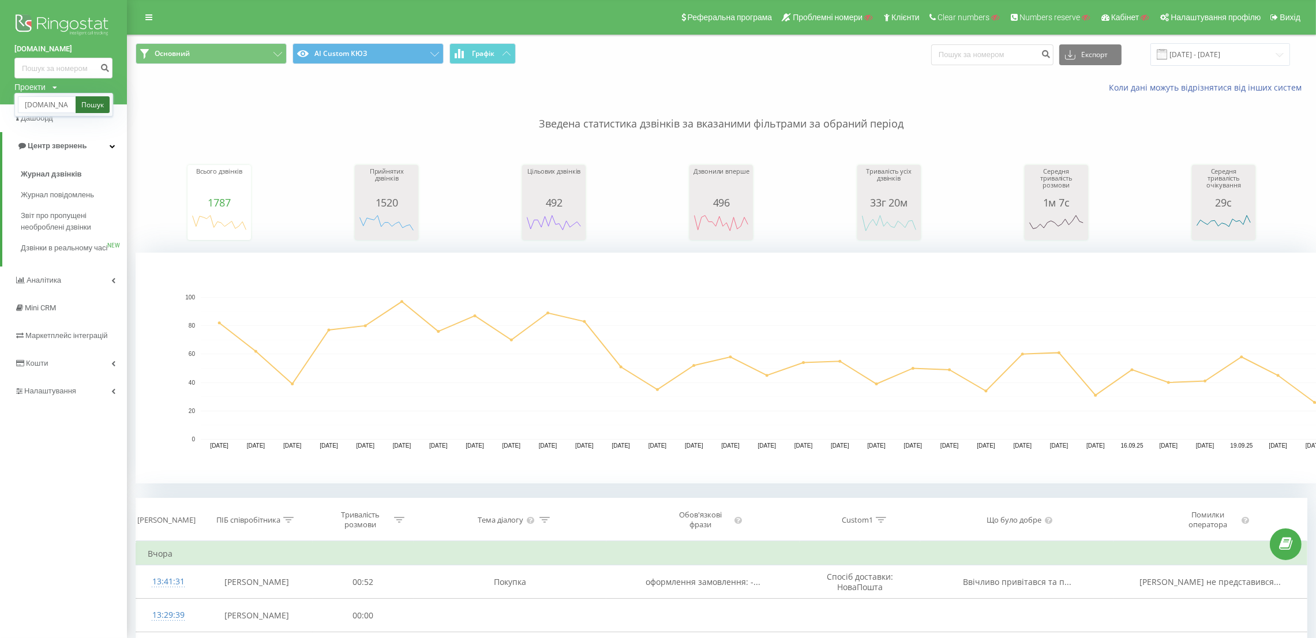
scroll to position [0, 0]
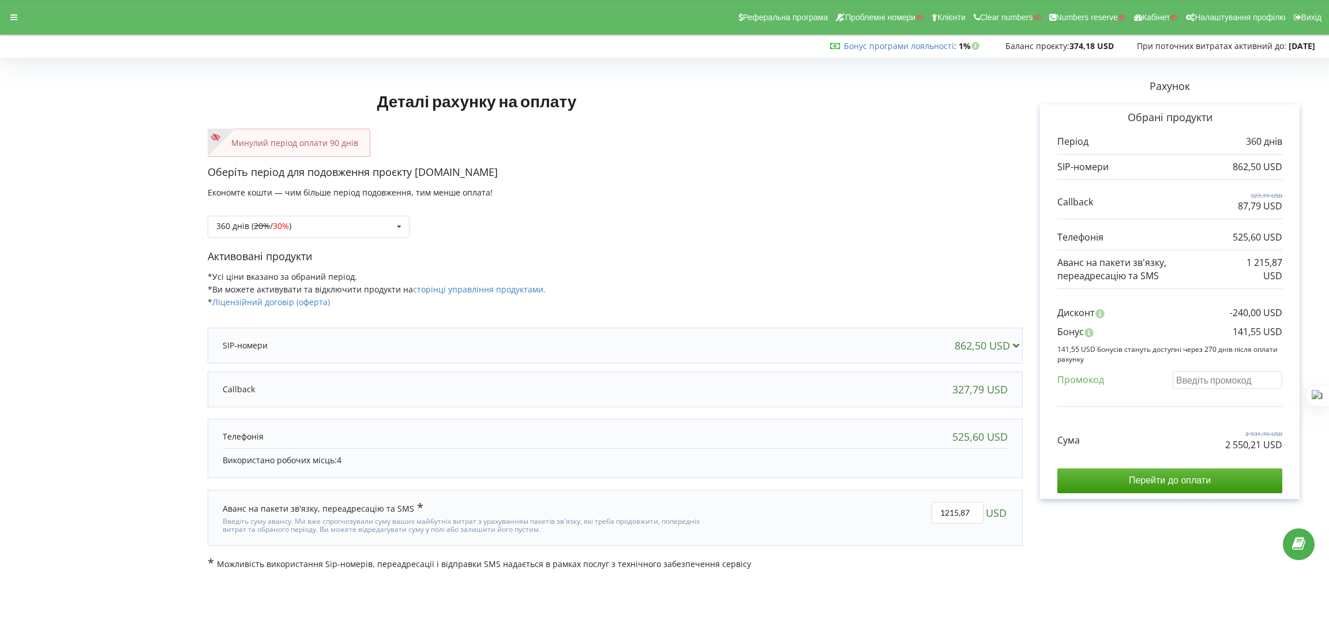
click at [1200, 381] on input "text" at bounding box center [1228, 380] width 110 height 18
click at [297, 220] on div "360 днів ( 20% / 30% ) Поповнити баланс без подовження 20% / 30% 30% / 40%" at bounding box center [309, 227] width 202 height 22
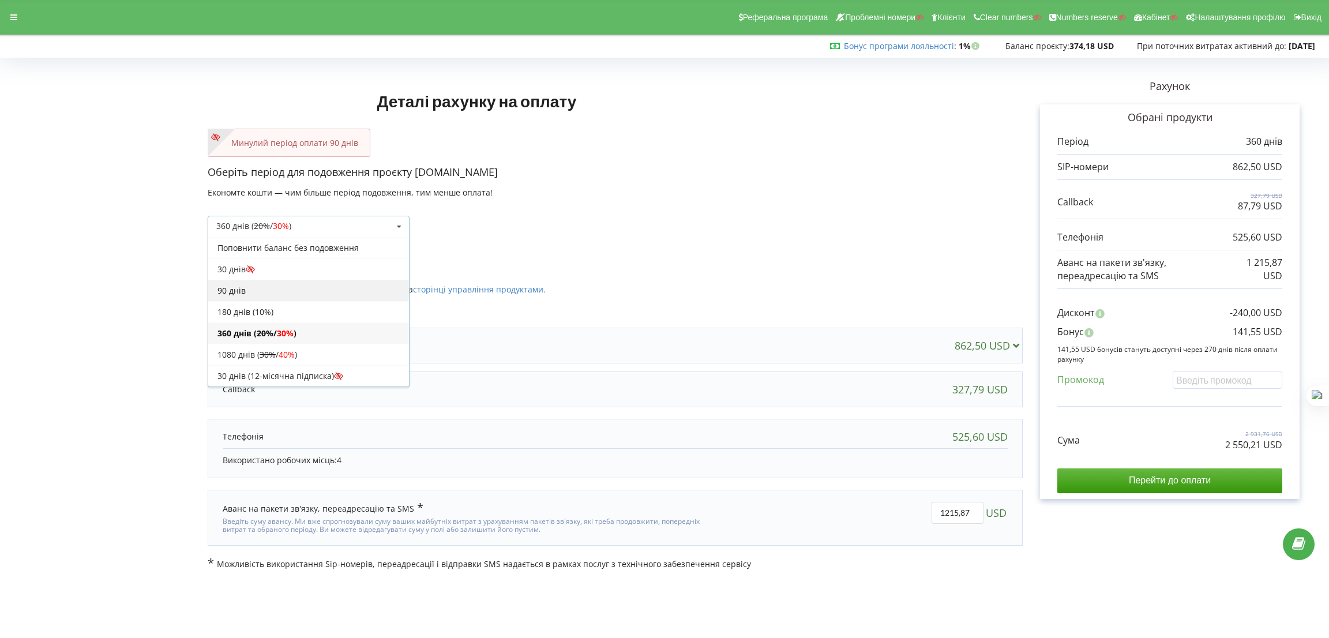
click at [279, 295] on div "90 днів" at bounding box center [308, 290] width 201 height 21
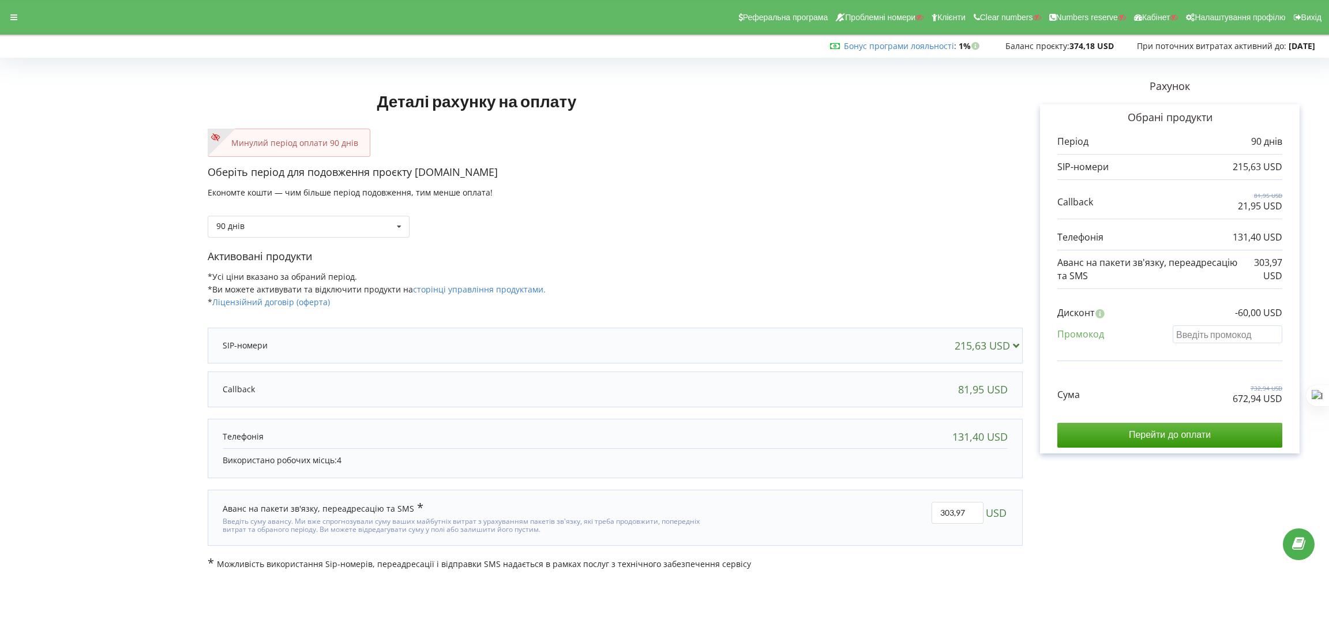
click at [1211, 343] on input "text" at bounding box center [1228, 334] width 110 height 18
click at [1215, 337] on input "text" at bounding box center [1228, 334] width 110 height 18
paste input "KRYB-DQUU"
type input "KRYB-DQUU"
click at [787, 232] on div "Деталі рахунку на оплату Минулий період оплати 90 днів Оберіть період для подов…" at bounding box center [664, 316] width 1305 height 508
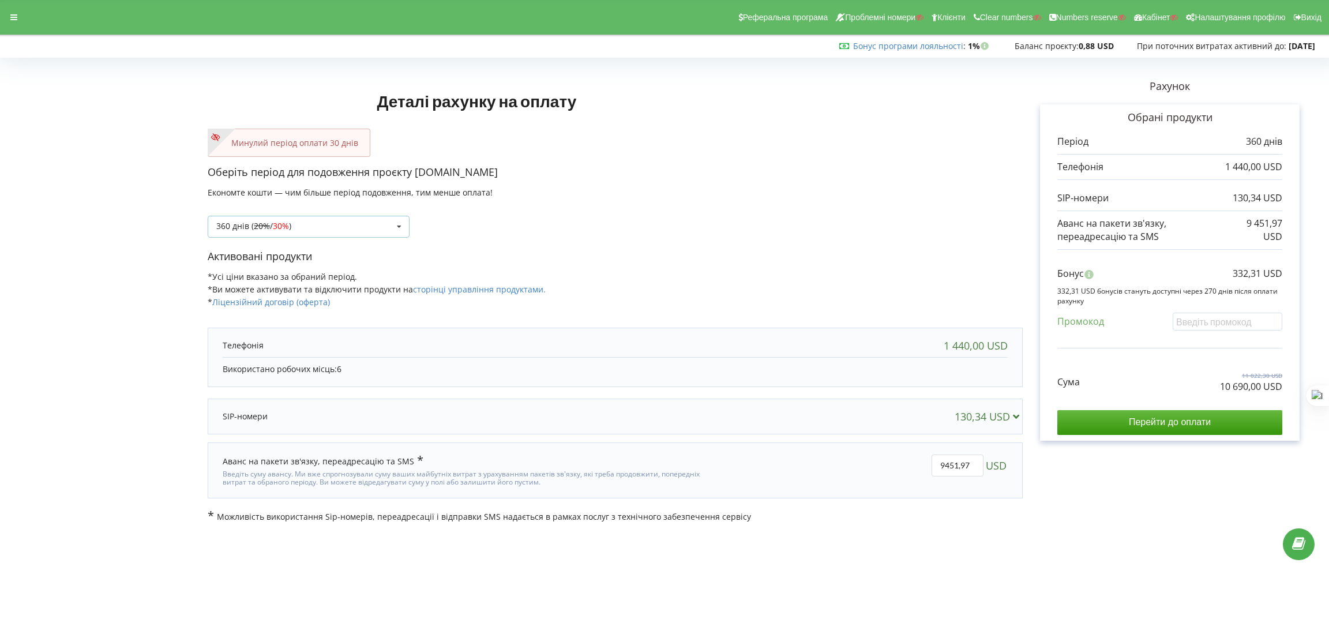
click at [289, 230] on span "30%" at bounding box center [281, 225] width 16 height 11
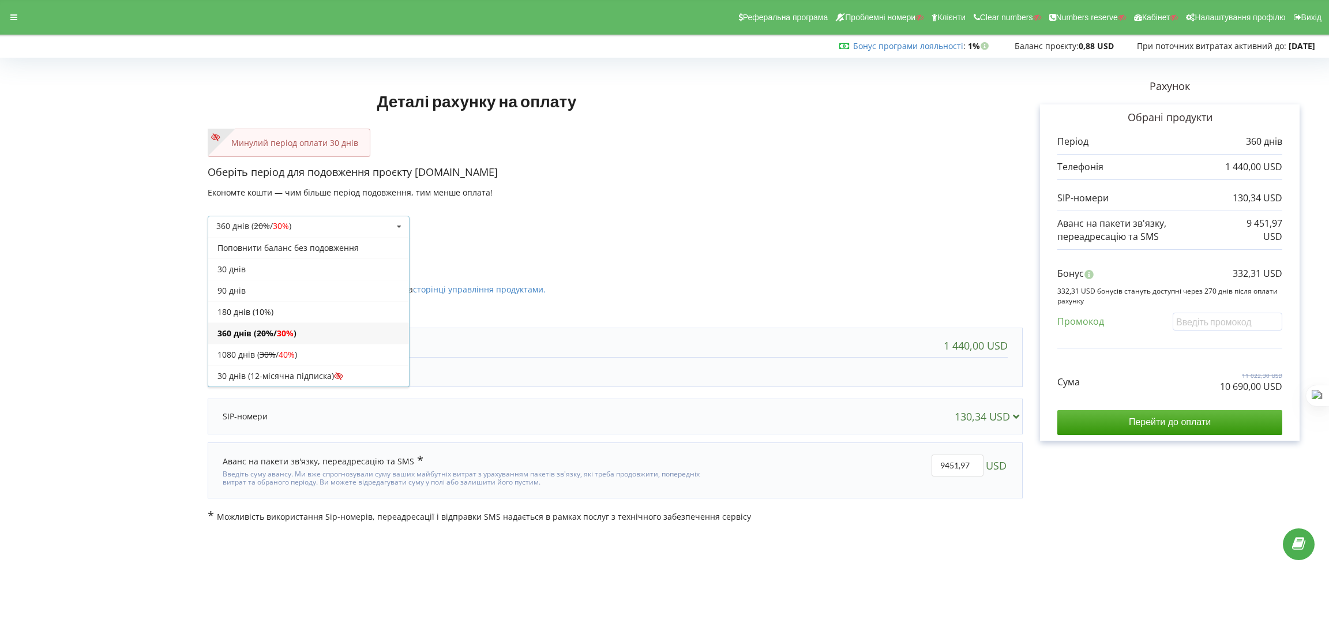
click at [721, 233] on div "360 днів ( 20% / 30% ) Поповнити баланс без подовження 20% / 30% 30% / 40%" at bounding box center [615, 217] width 815 height 39
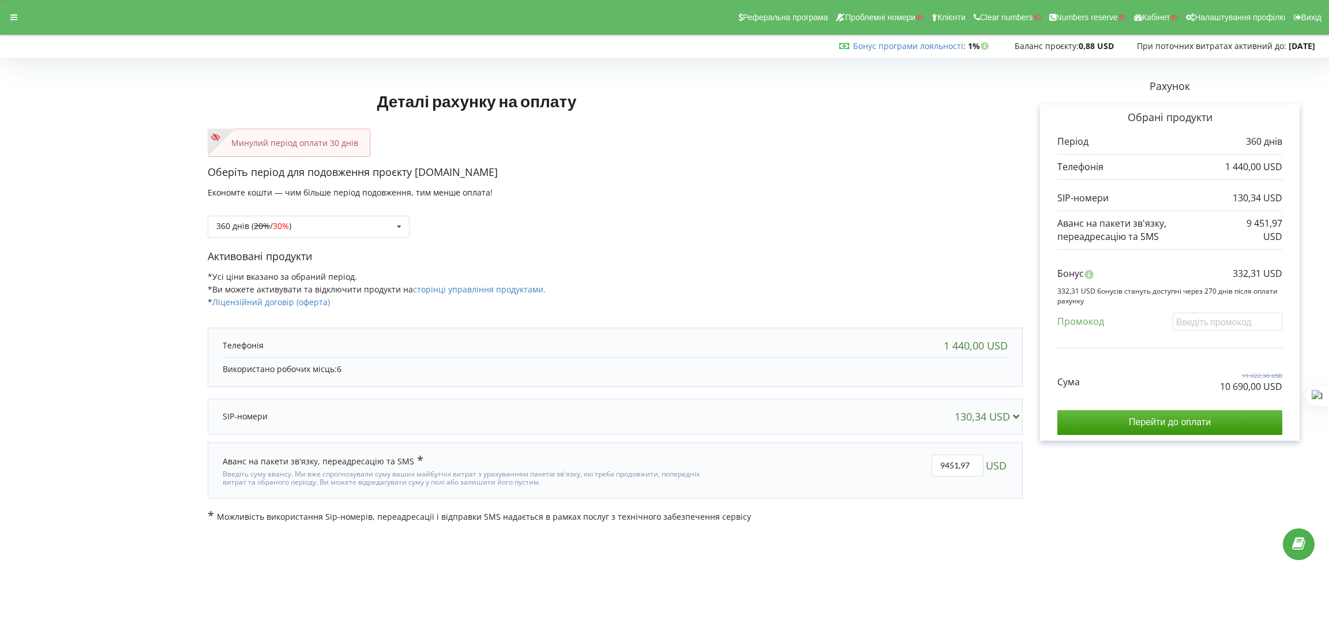
drag, startPoint x: 1295, startPoint y: 42, endPoint x: 1319, endPoint y: 45, distance: 23.3
click at [1319, 45] on div "Бонус програми лояльності : Бонус : 1% 0,88 USD" at bounding box center [662, 46] width 1324 height 12
click at [1303, 46] on strong "2025-09-22" at bounding box center [1302, 45] width 27 height 11
click at [875, 161] on div "Деталі рахунку на оплату Минулий період оплати 30 днів Оберіть період для подов…" at bounding box center [615, 292] width 815 height 461
click at [14, 18] on icon at bounding box center [13, 17] width 7 height 8
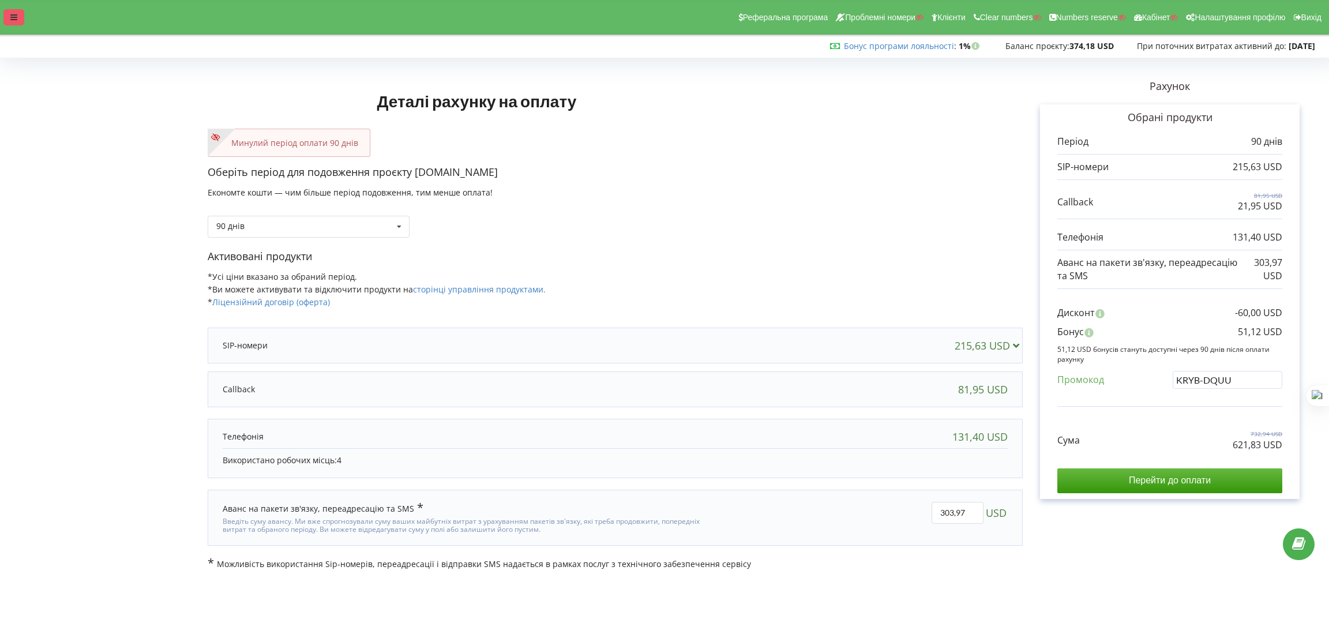
click at [1, 9] on div "Реферальна програма Проблемні номери Клієнти Clear numbers Numbers reserve Кабі…" at bounding box center [665, 17] width 1346 height 35
click at [9, 14] on div at bounding box center [13, 17] width 21 height 16
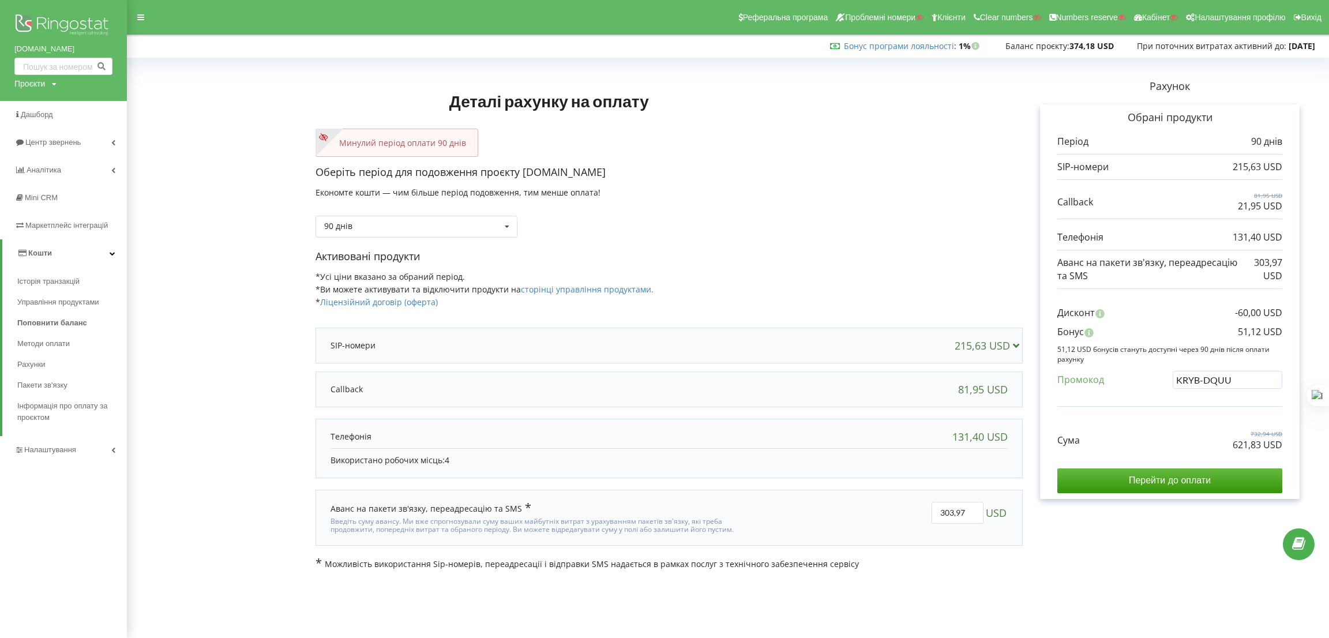
click at [840, 226] on div "90 днів Поповнити баланс без подовження" at bounding box center [669, 217] width 707 height 39
click at [17, 76] on div "[DOMAIN_NAME] Проєкти Пошук" at bounding box center [63, 50] width 127 height 101
click at [22, 83] on div "Проєкти" at bounding box center [29, 84] width 31 height 12
click at [48, 111] on input "text" at bounding box center [50, 107] width 58 height 17
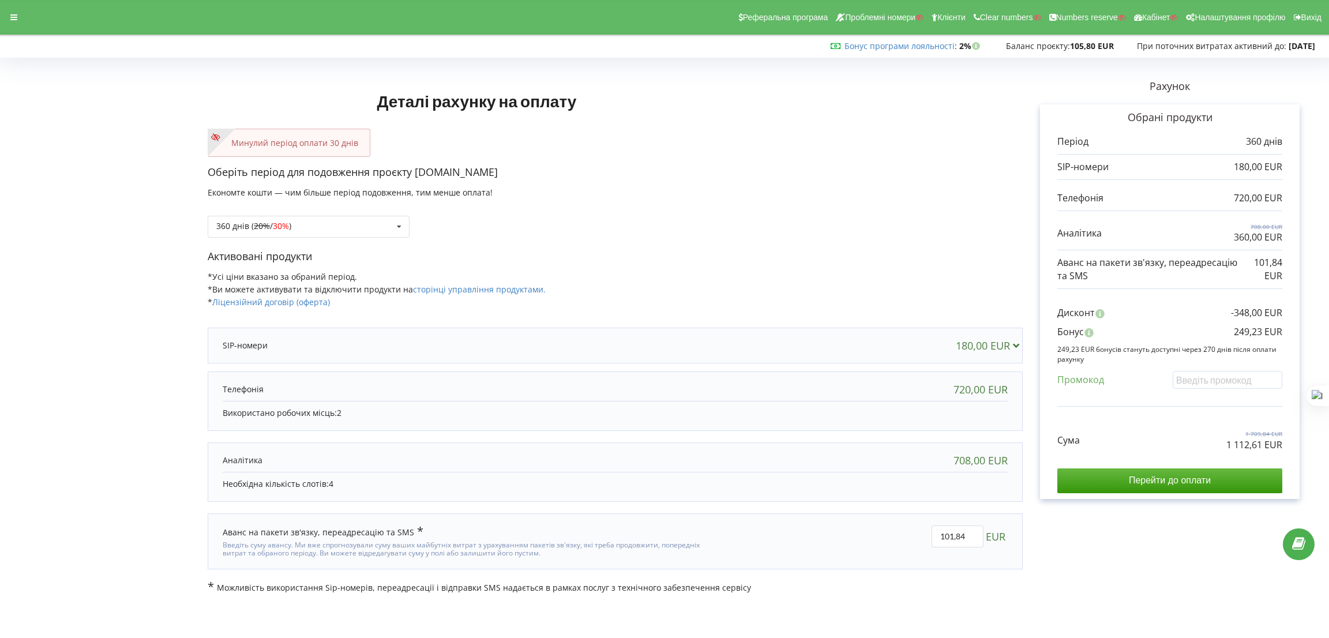
click at [623, 188] on div "Оберіть період для подовження проєкту [DOMAIN_NAME] Економте кошти — чим більше…" at bounding box center [615, 207] width 815 height 84
click at [9, 12] on div at bounding box center [13, 17] width 21 height 16
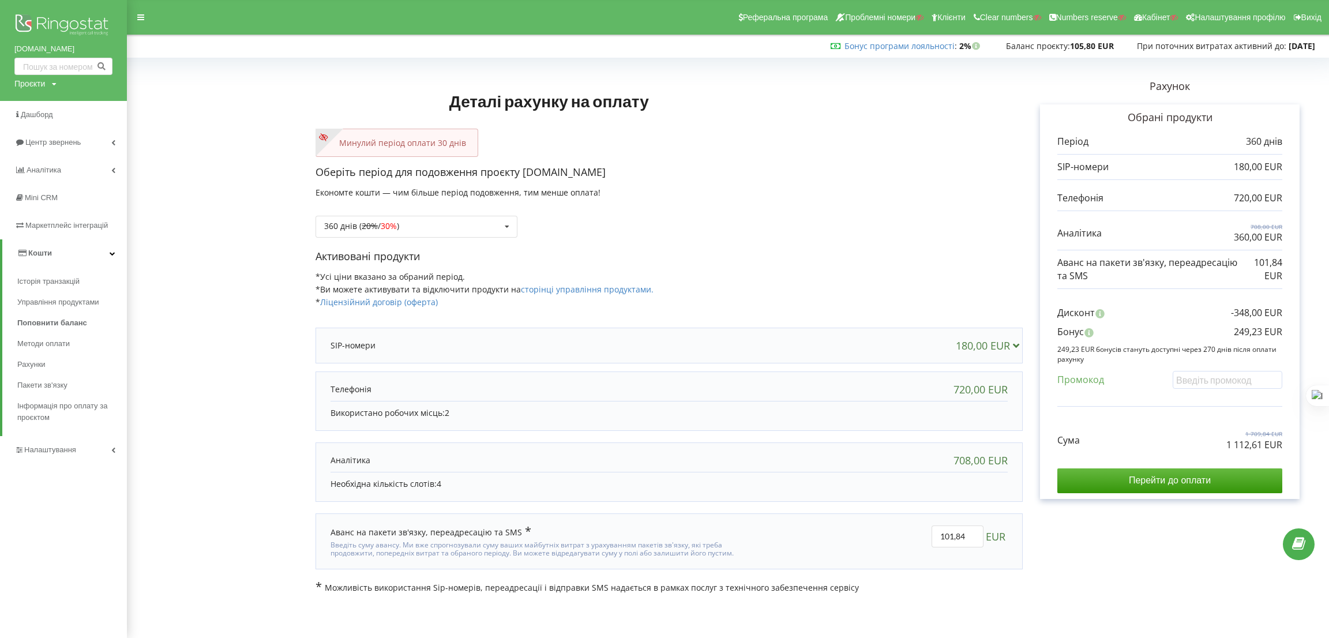
click at [53, 87] on icon at bounding box center [54, 84] width 5 height 7
click at [46, 98] on div "Пошук" at bounding box center [66, 107] width 104 height 36
click at [62, 110] on input "text" at bounding box center [50, 107] width 58 height 17
paste input "smart-it.com"
type input "smart-it.com"
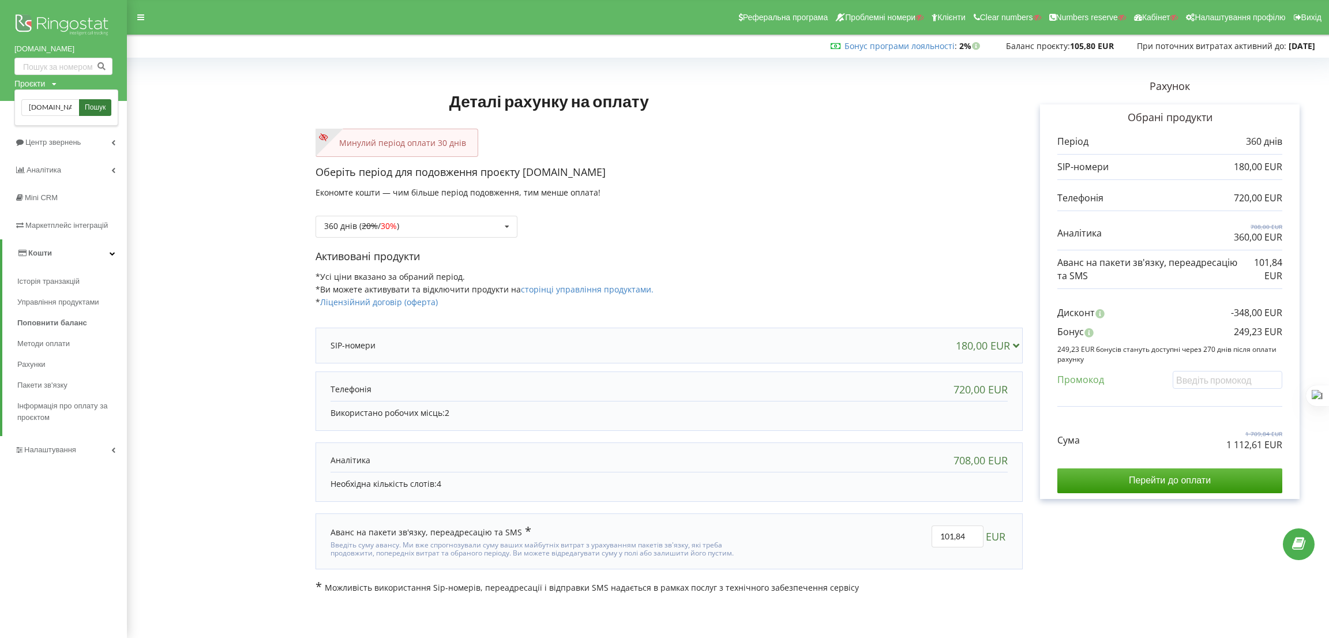
click at [88, 103] on span "Пошук" at bounding box center [95, 108] width 21 height 10
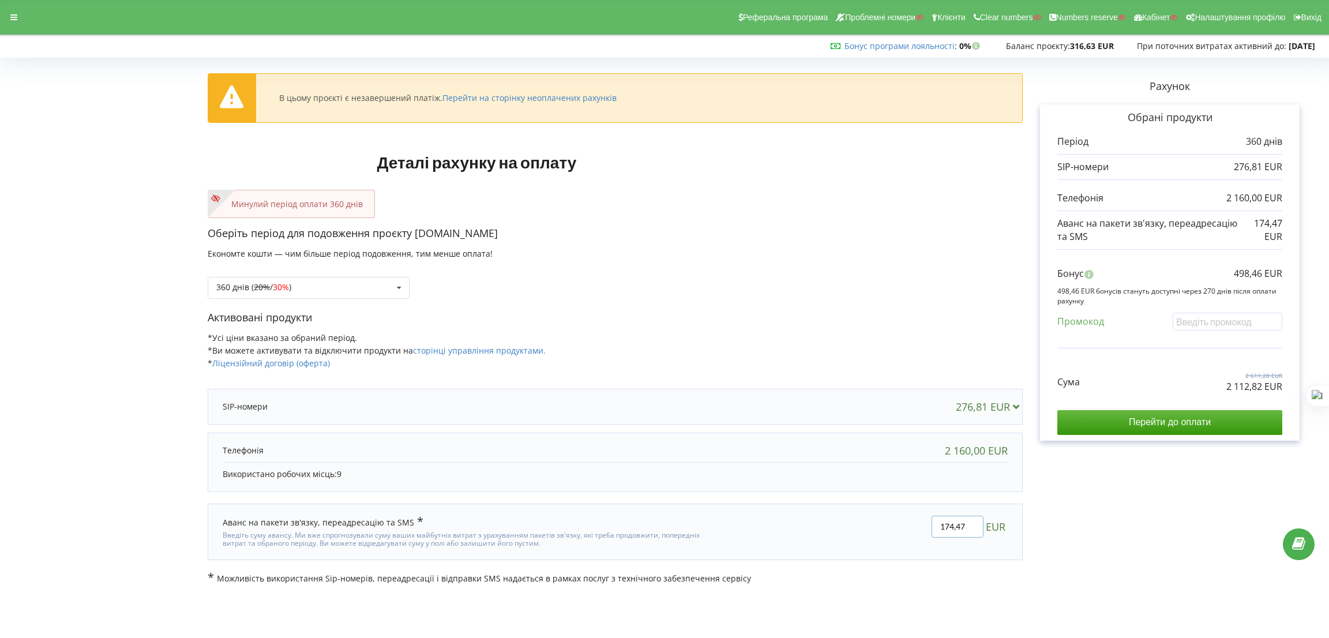
drag, startPoint x: 971, startPoint y: 538, endPoint x: 833, endPoint y: 467, distance: 155.6
click at [867, 533] on div "174,47 EUR" at bounding box center [866, 532] width 301 height 48
paste input "232,83"
type input "232,83"
click at [754, 298] on div "В цьому проєкті є незавершений платіж. Перейти на сторінку неоплачених рахунків…" at bounding box center [664, 323] width 1305 height 523
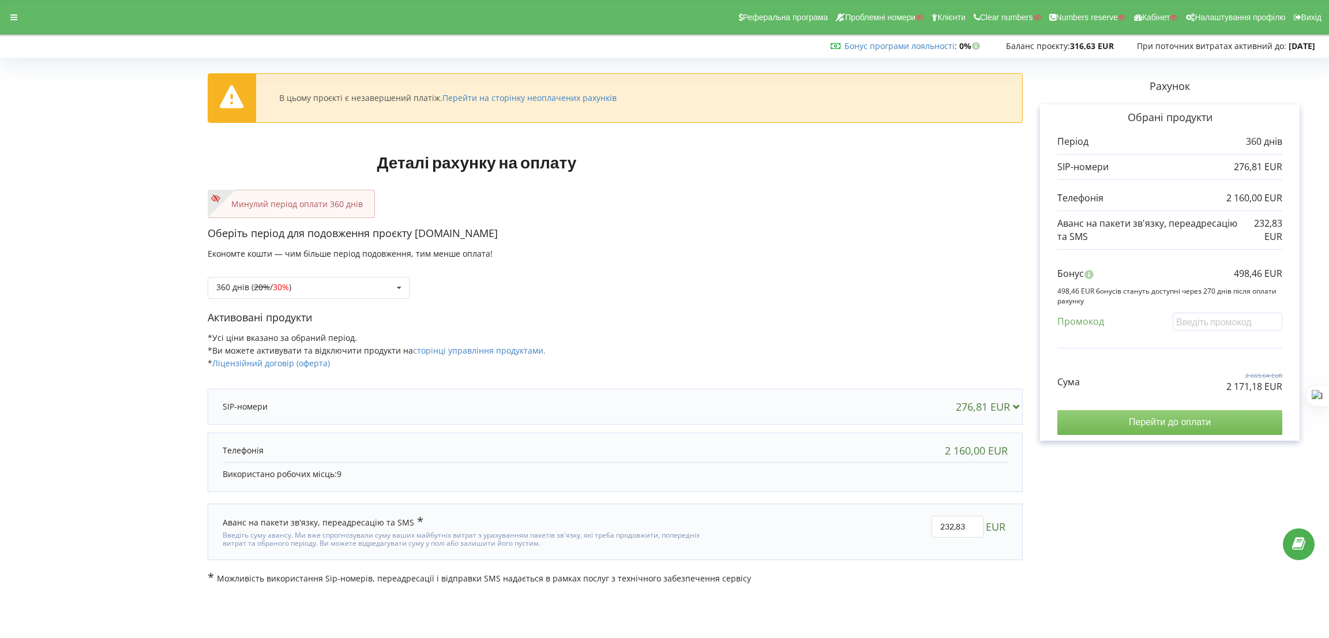
click at [1231, 415] on input "Перейти до оплати" at bounding box center [1170, 422] width 225 height 24
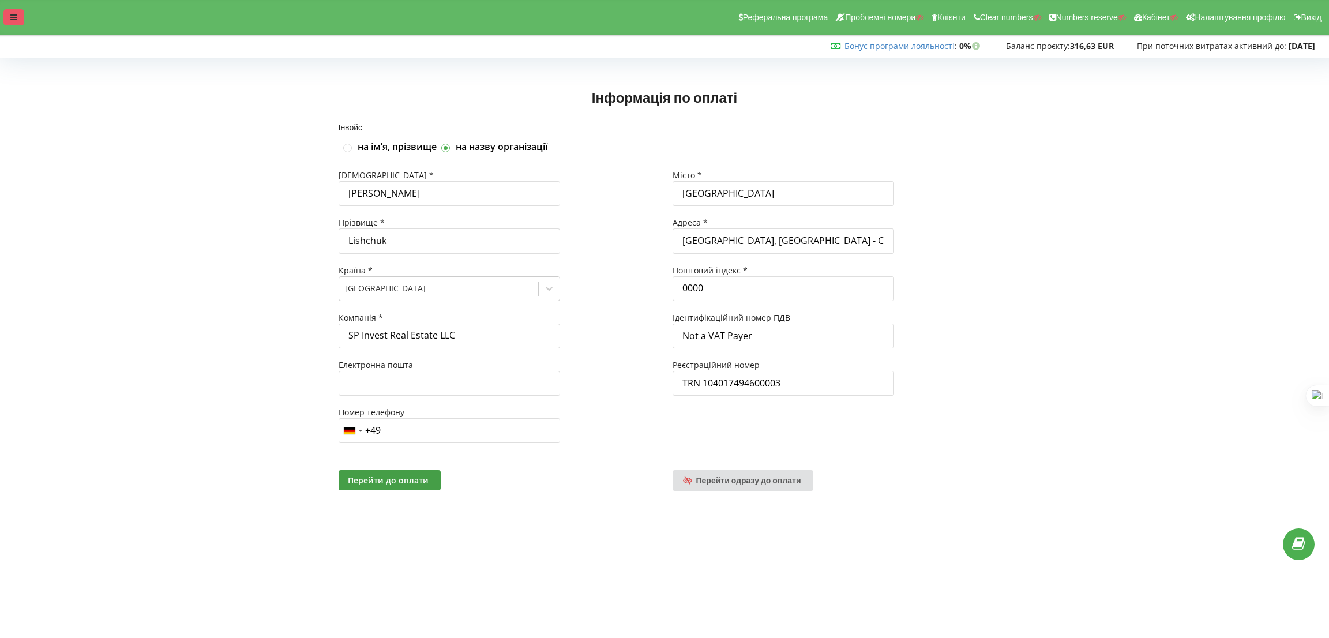
click at [6, 14] on div at bounding box center [13, 17] width 21 height 16
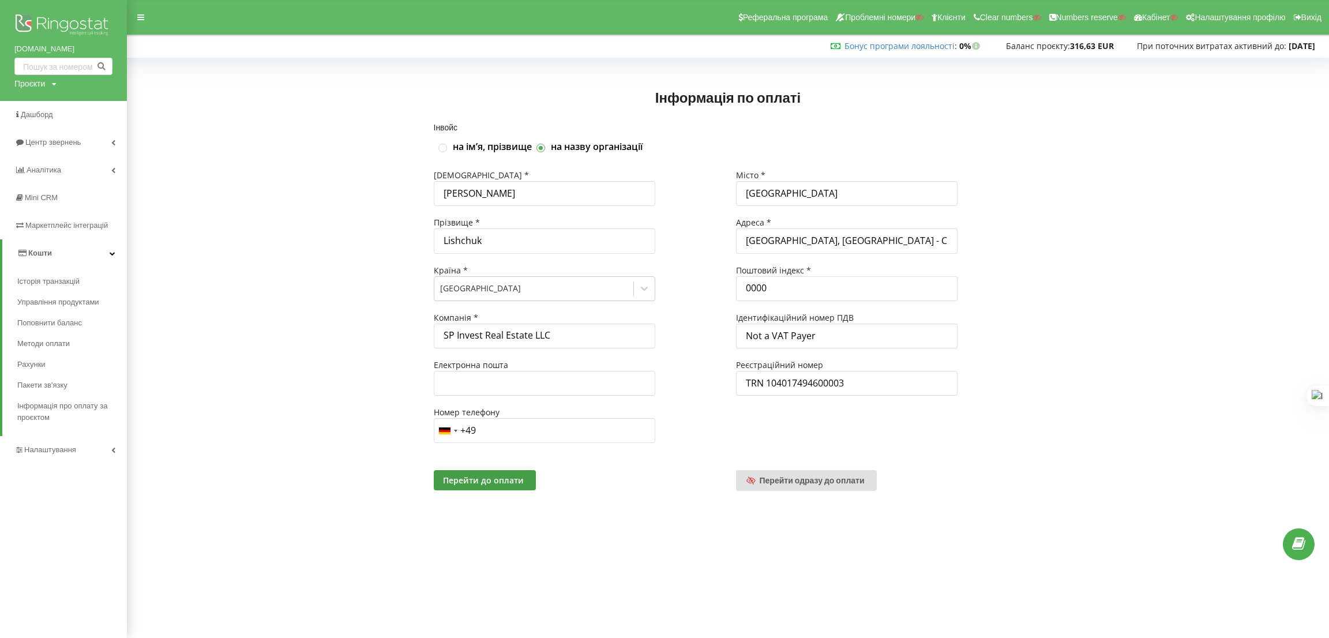
click at [32, 80] on div "Проєкти" at bounding box center [29, 84] width 31 height 12
click at [36, 102] on input "text" at bounding box center [50, 107] width 58 height 17
paste input "parafire.com.ua"
type input "parafire.com.ua"
click at [103, 108] on span "Пошук" at bounding box center [95, 108] width 21 height 10
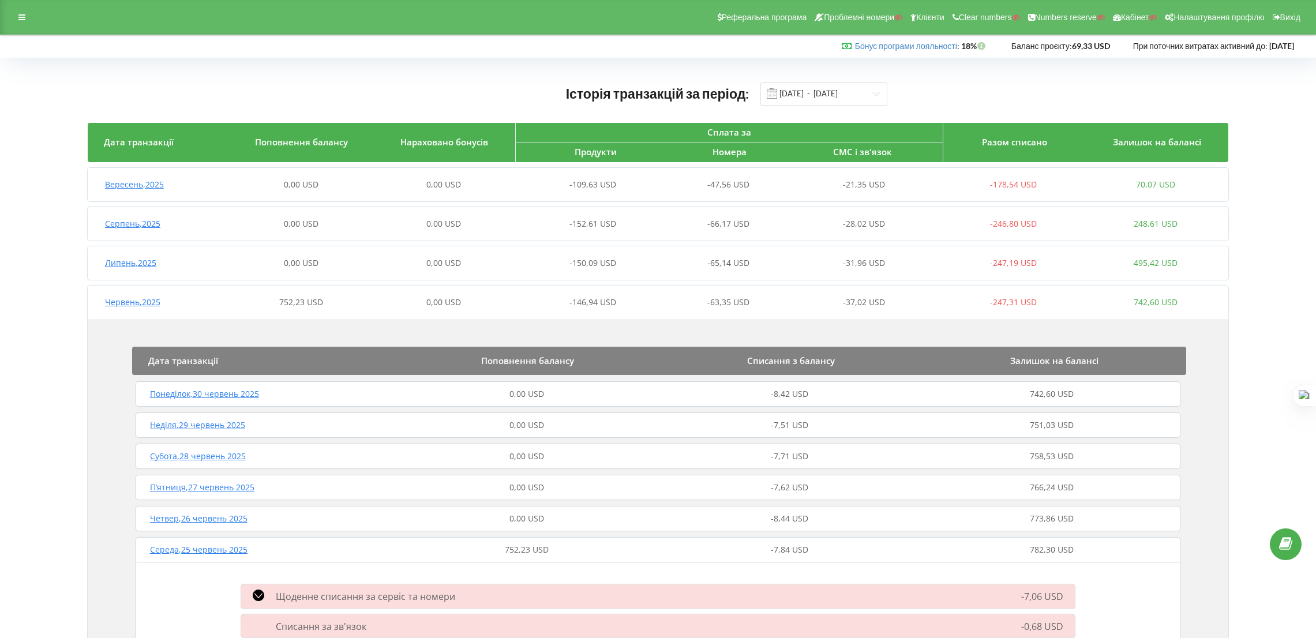
click at [8, 17] on div "Реферальна програма Проблемні номери Клієнти Clear numbers Numbers reserve Кабі…" at bounding box center [658, 17] width 1316 height 35
click at [23, 21] on icon at bounding box center [21, 17] width 7 height 8
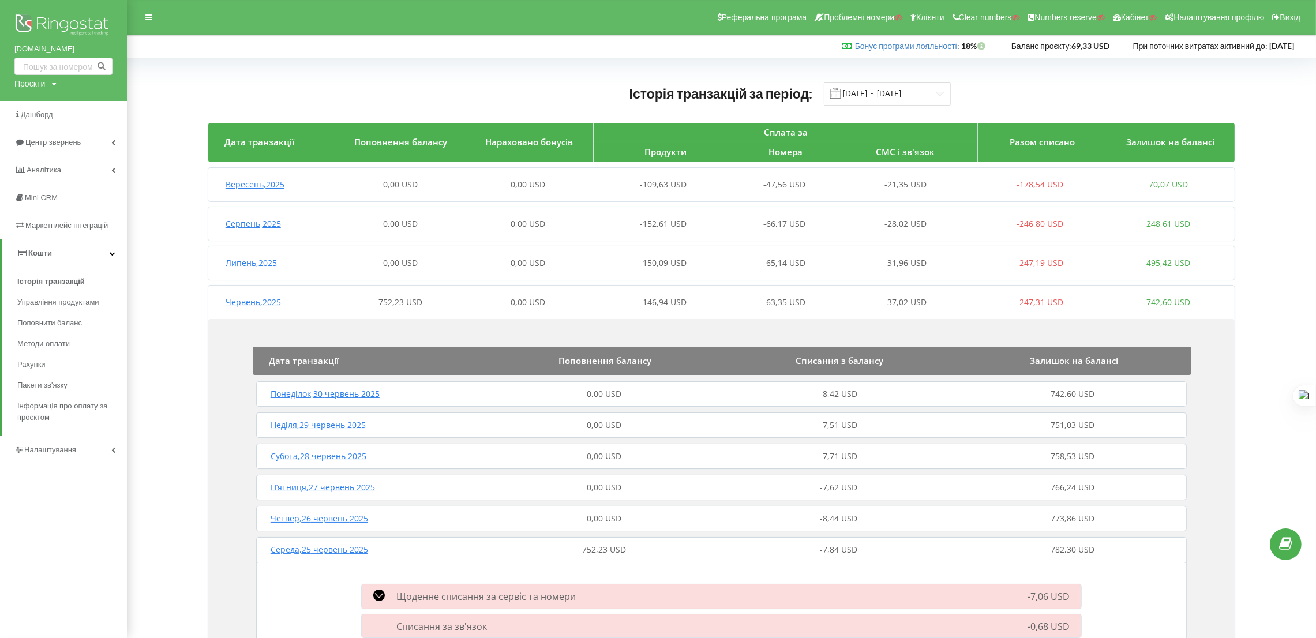
click at [349, 312] on div "Червень , 2025 752,23 USD 0,00 USD -146,94 USD -63,35 USD -37,02 USD -247,31 US…" at bounding box center [720, 303] width 1024 height 28
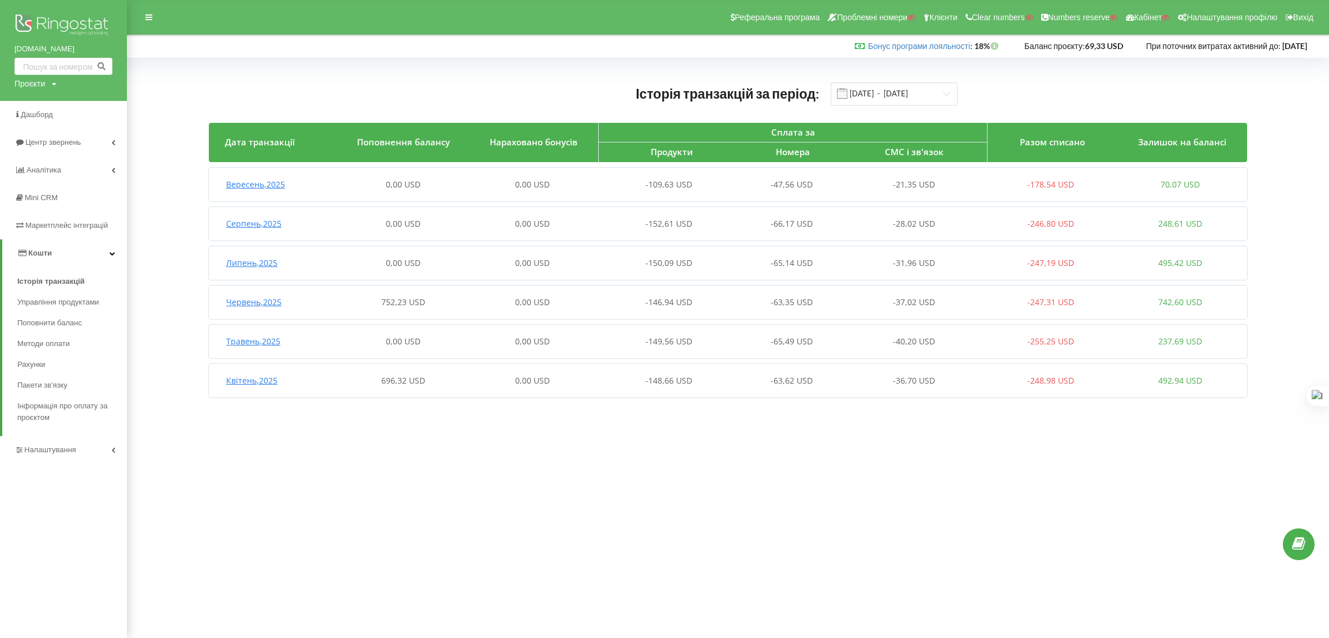
click at [51, 78] on div "Проєкти Пошук" at bounding box center [35, 84] width 42 height 12
click at [44, 102] on input "text" at bounding box center [50, 107] width 58 height 17
type input "[DOMAIN_NAME]"
click at [94, 110] on span "Пошук" at bounding box center [95, 108] width 21 height 10
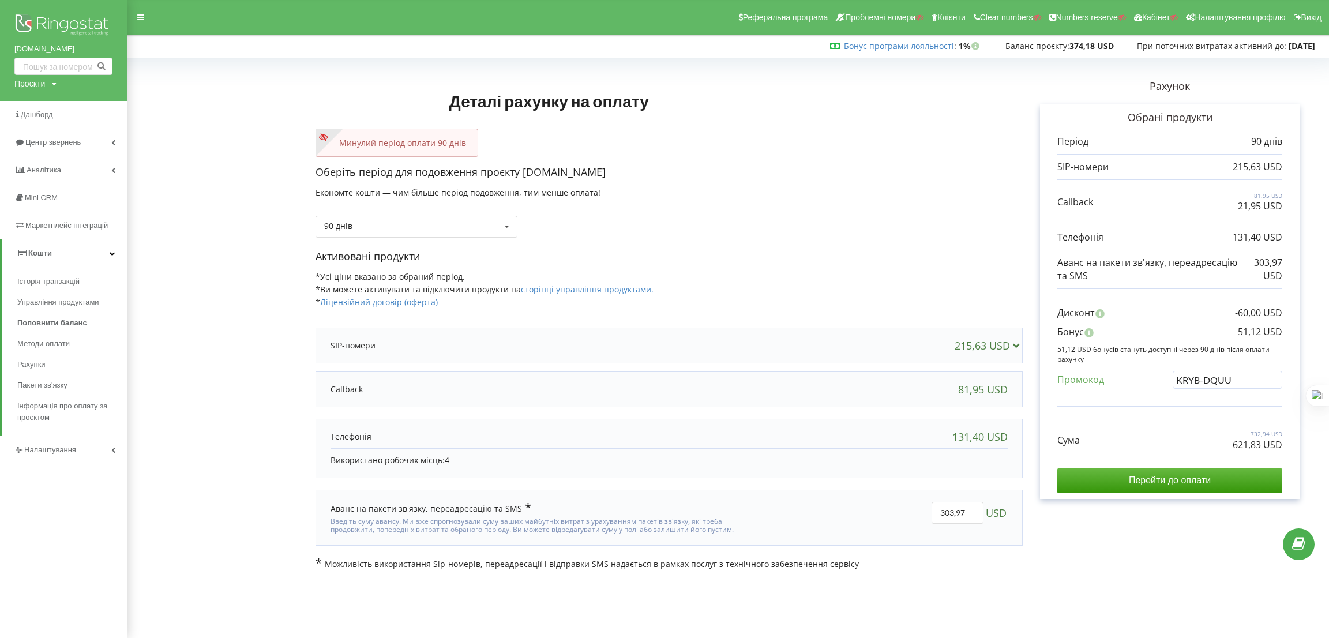
click at [49, 90] on div "[DOMAIN_NAME] Проєкти Пошук" at bounding box center [63, 50] width 127 height 101
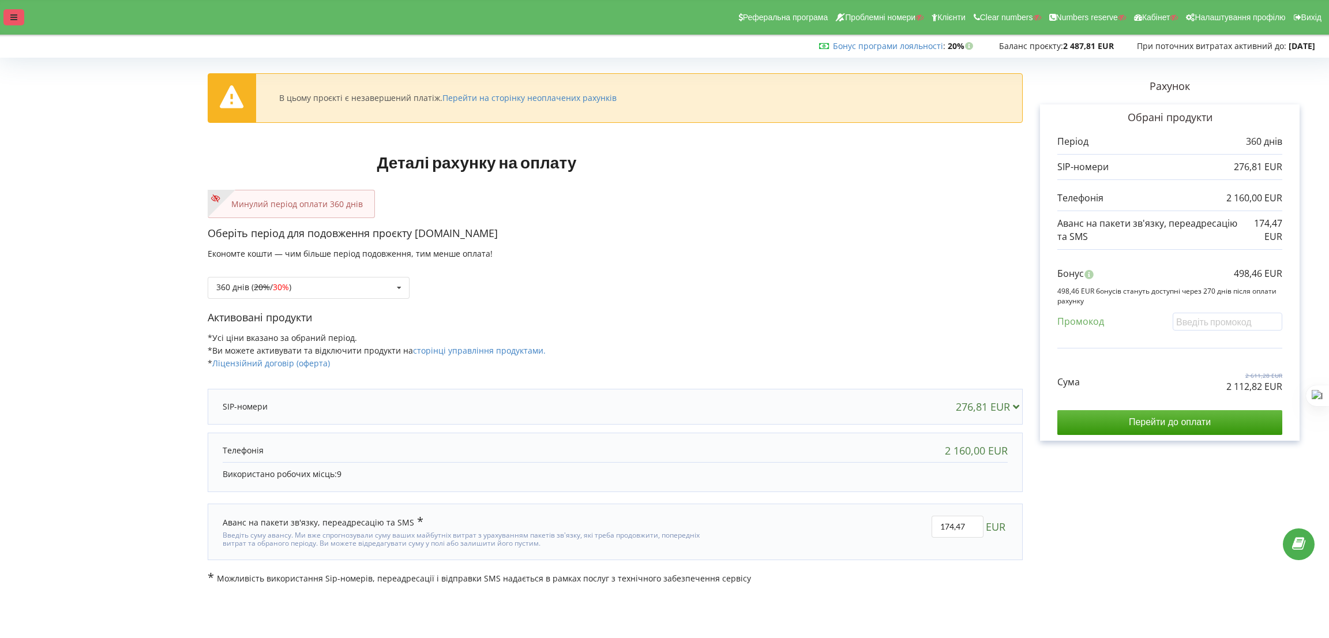
click at [8, 21] on div at bounding box center [13, 17] width 21 height 16
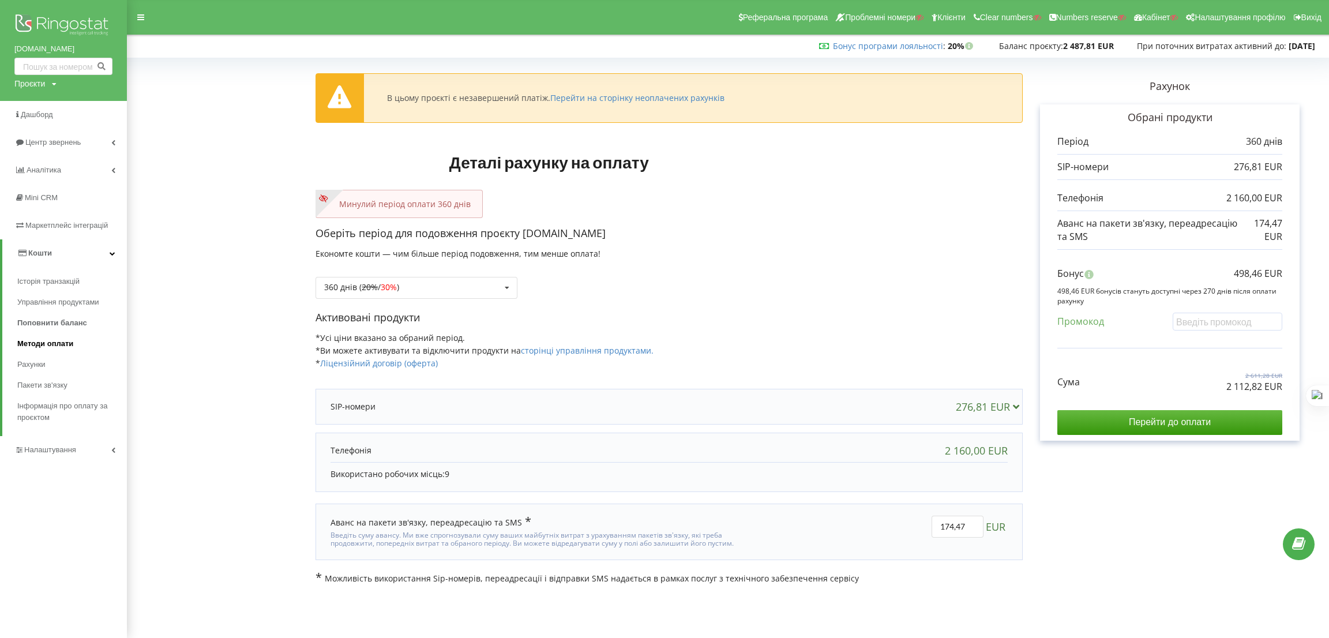
click at [68, 340] on span "Методи оплати" at bounding box center [45, 344] width 56 height 12
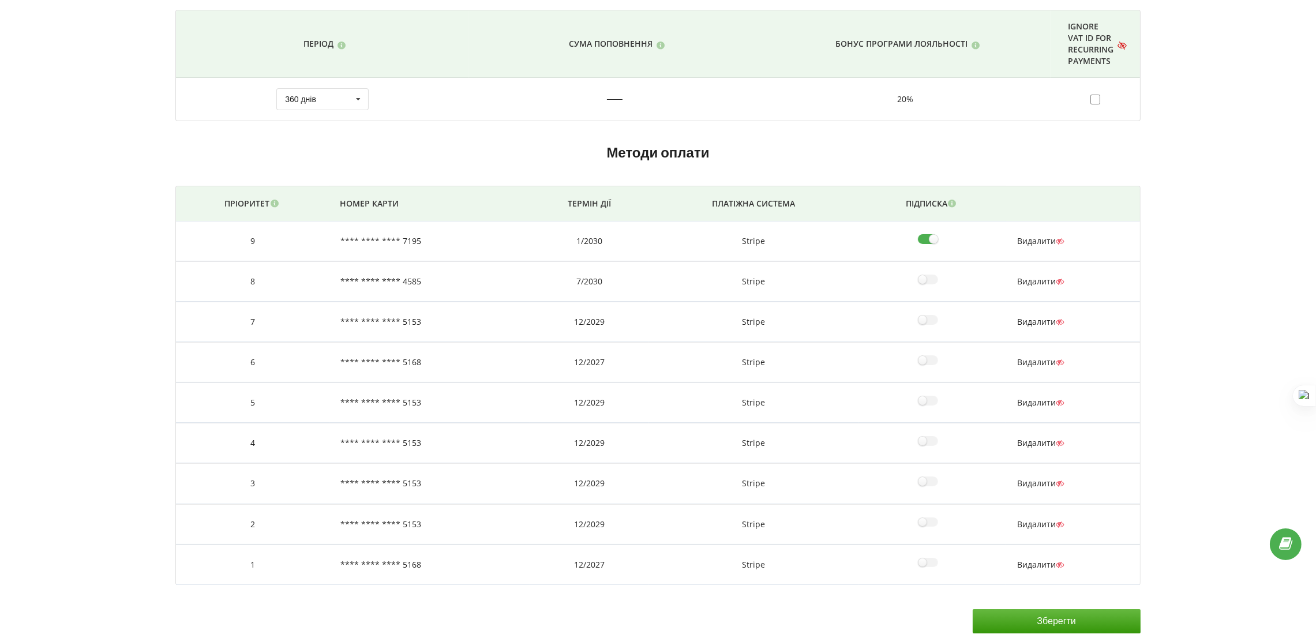
scroll to position [89, 0]
click at [923, 235] on input"] "checkbox" at bounding box center [932, 237] width 28 height 12
checkbox input"] "false"
click at [996, 608] on input "Зберегти" at bounding box center [1057, 620] width 168 height 24
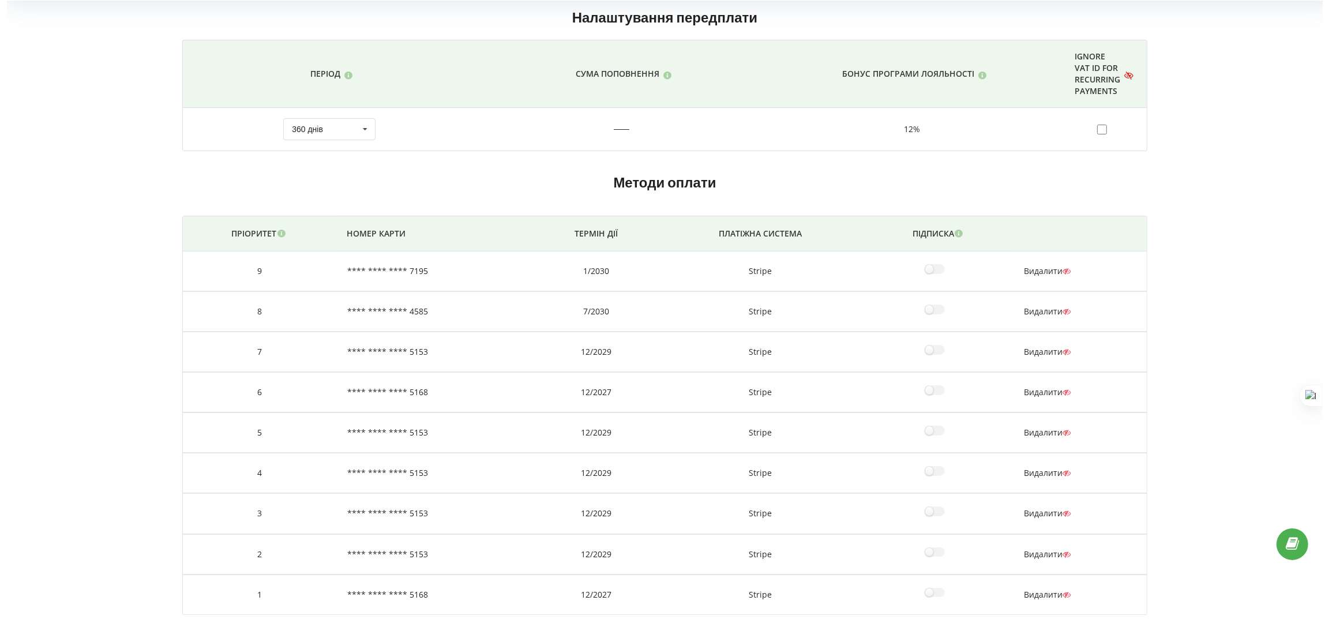
scroll to position [87, 0]
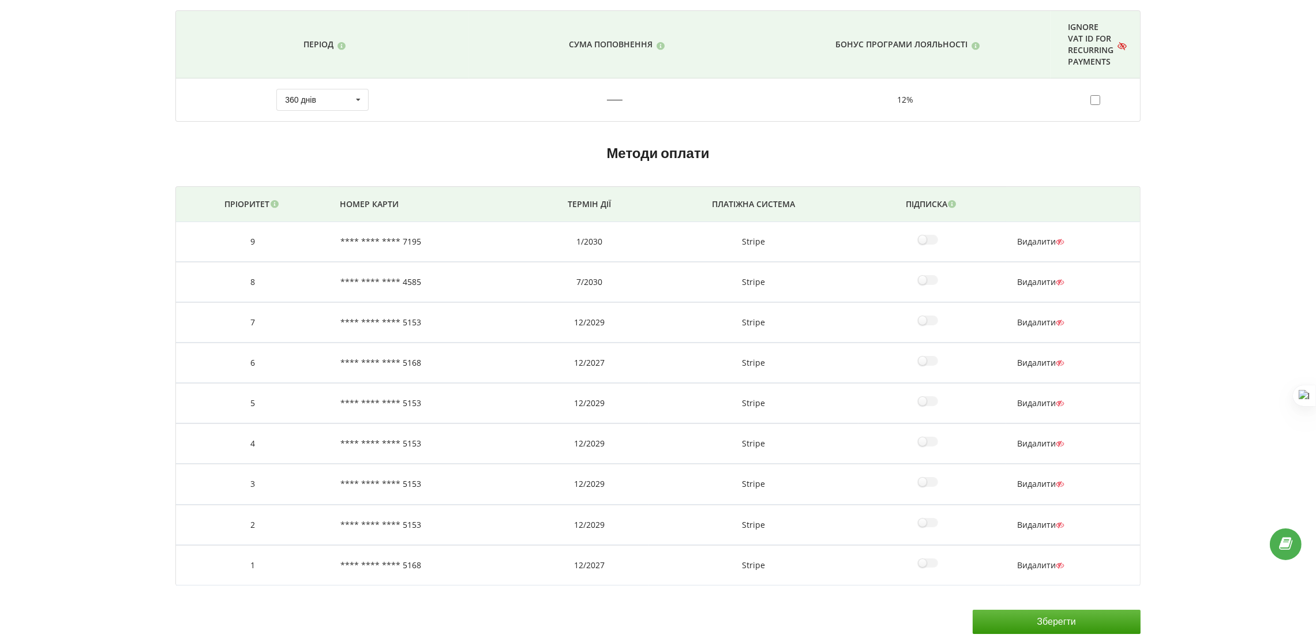
click at [1043, 560] on span "Видалити" at bounding box center [1040, 565] width 47 height 11
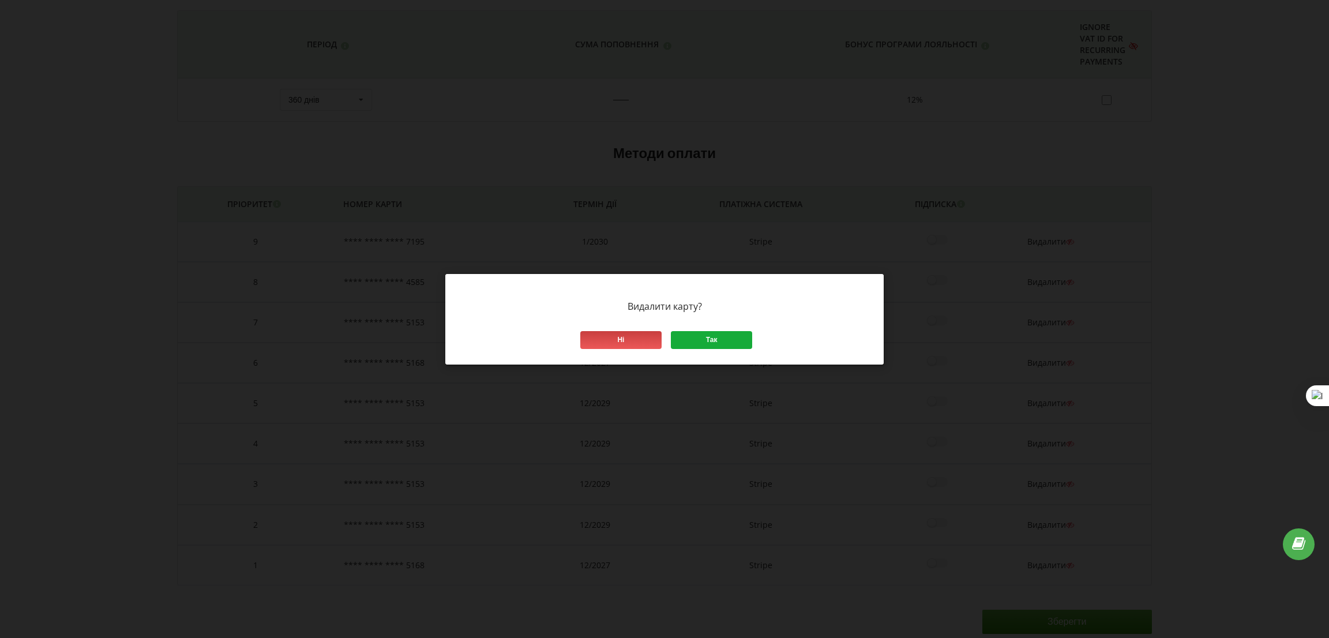
click at [719, 342] on div "Так" at bounding box center [711, 340] width 81 height 18
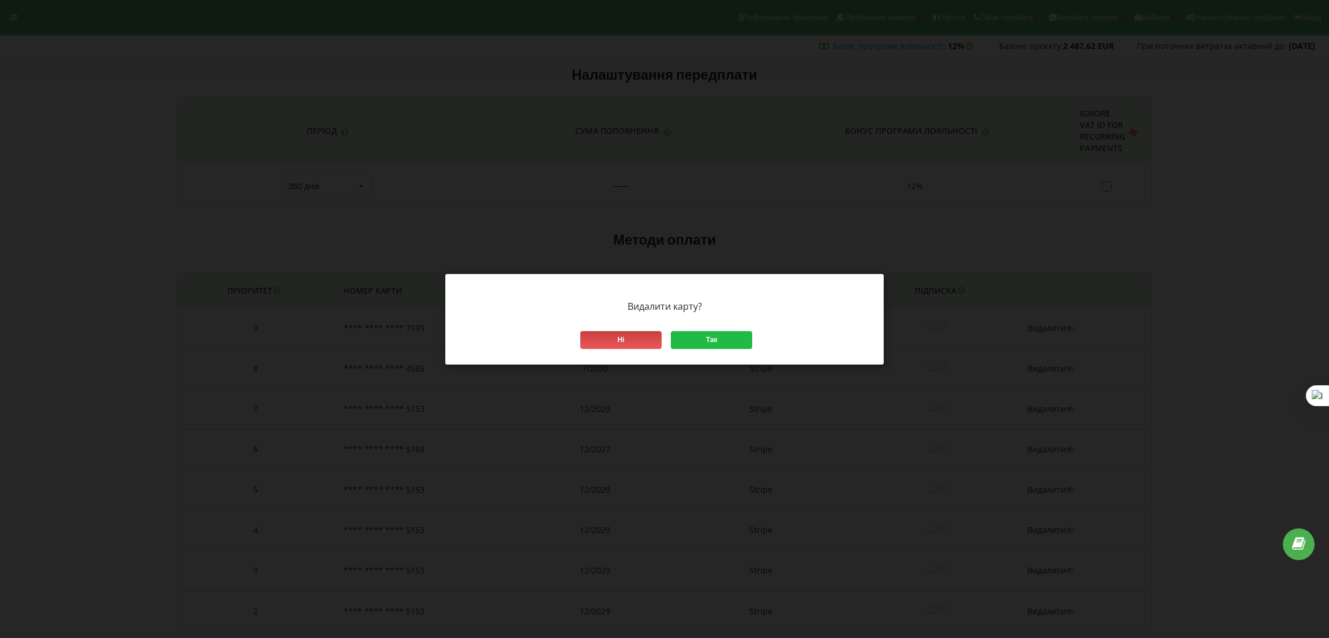
click at [732, 346] on div "Так" at bounding box center [711, 340] width 81 height 18
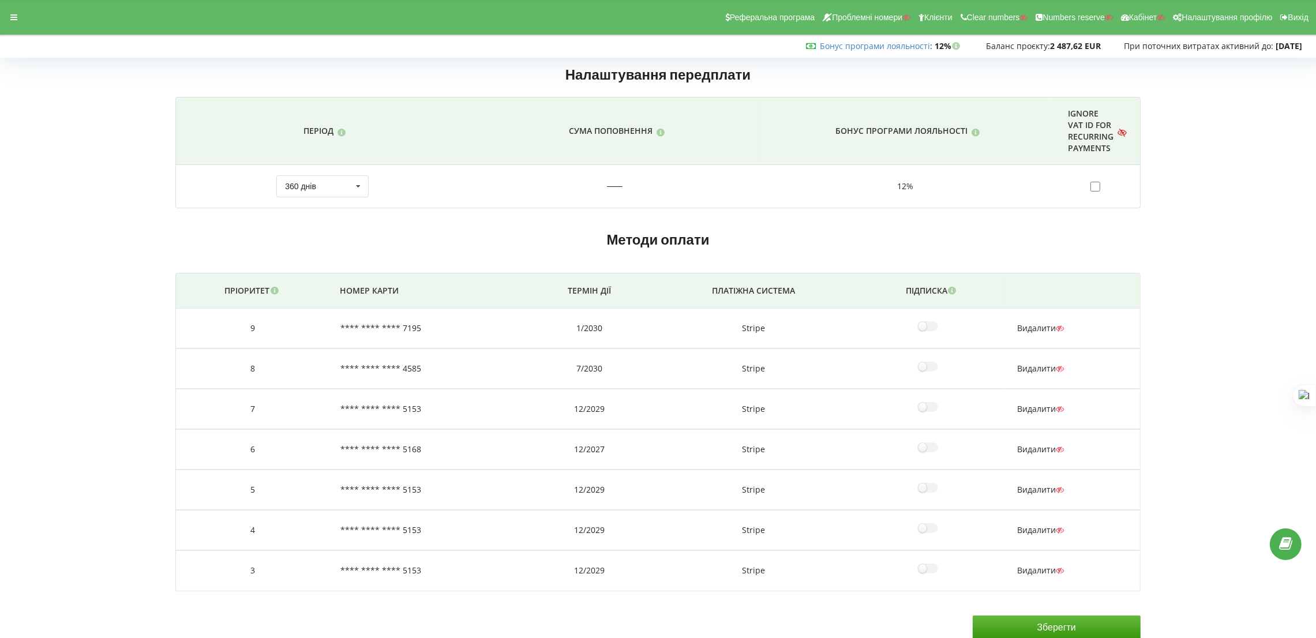
click at [1043, 565] on span "Видалити" at bounding box center [1040, 570] width 47 height 11
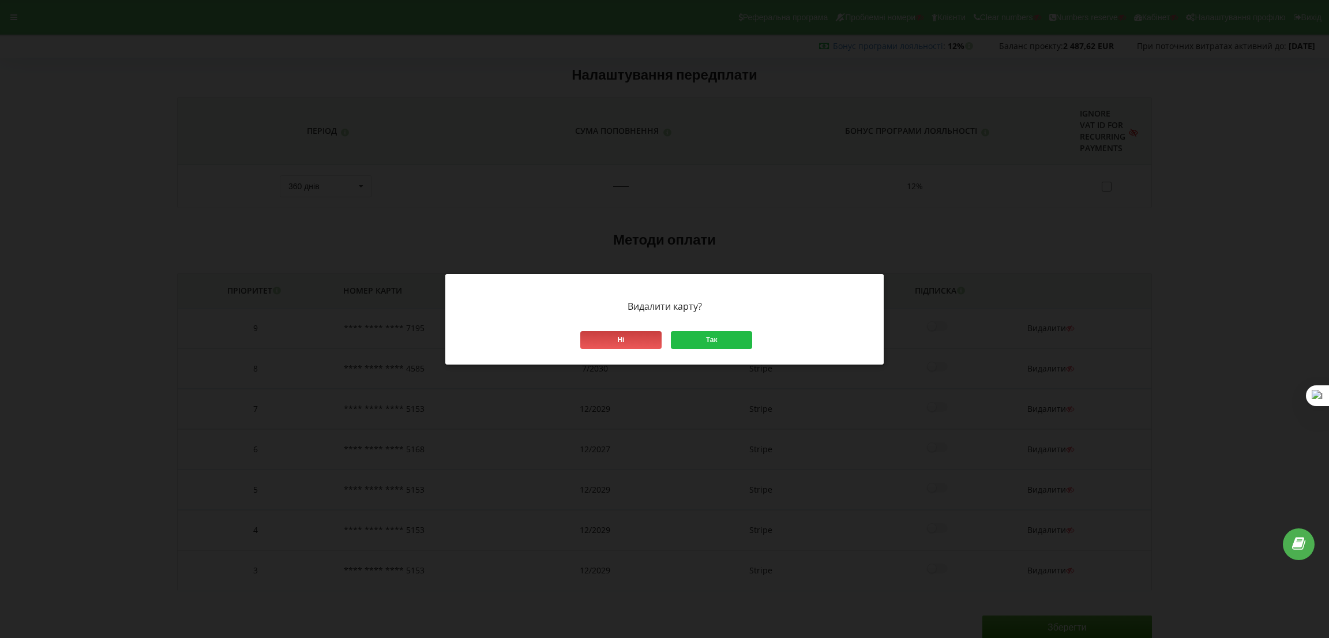
click at [709, 350] on div "Ні Так" at bounding box center [664, 340] width 439 height 49
click at [711, 343] on div "Так" at bounding box center [711, 340] width 81 height 18
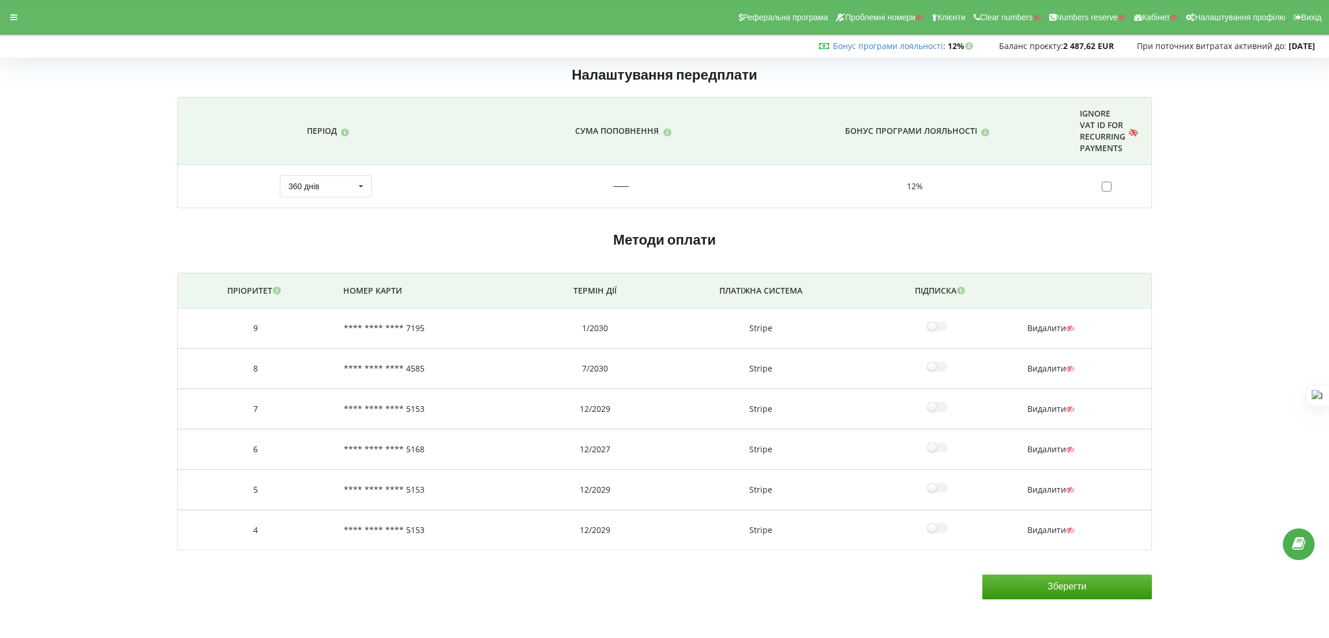
click at [1055, 530] on span "Видалити" at bounding box center [1051, 530] width 47 height 11
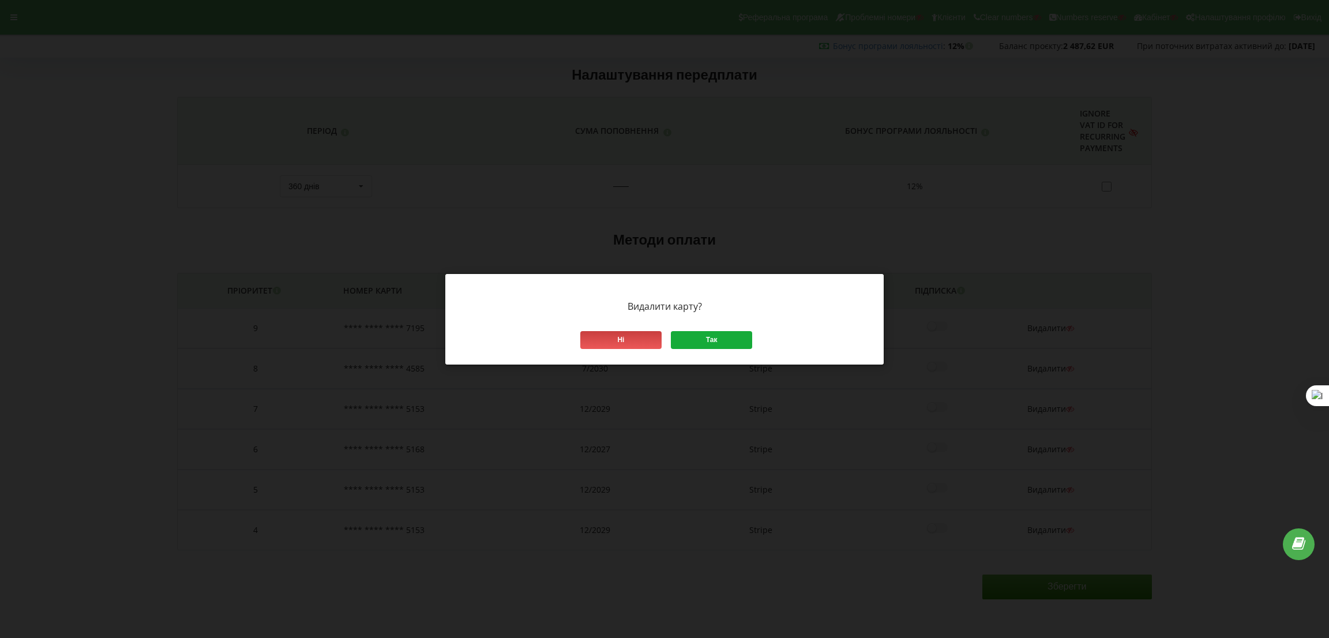
click at [713, 332] on div "Так" at bounding box center [711, 340] width 81 height 18
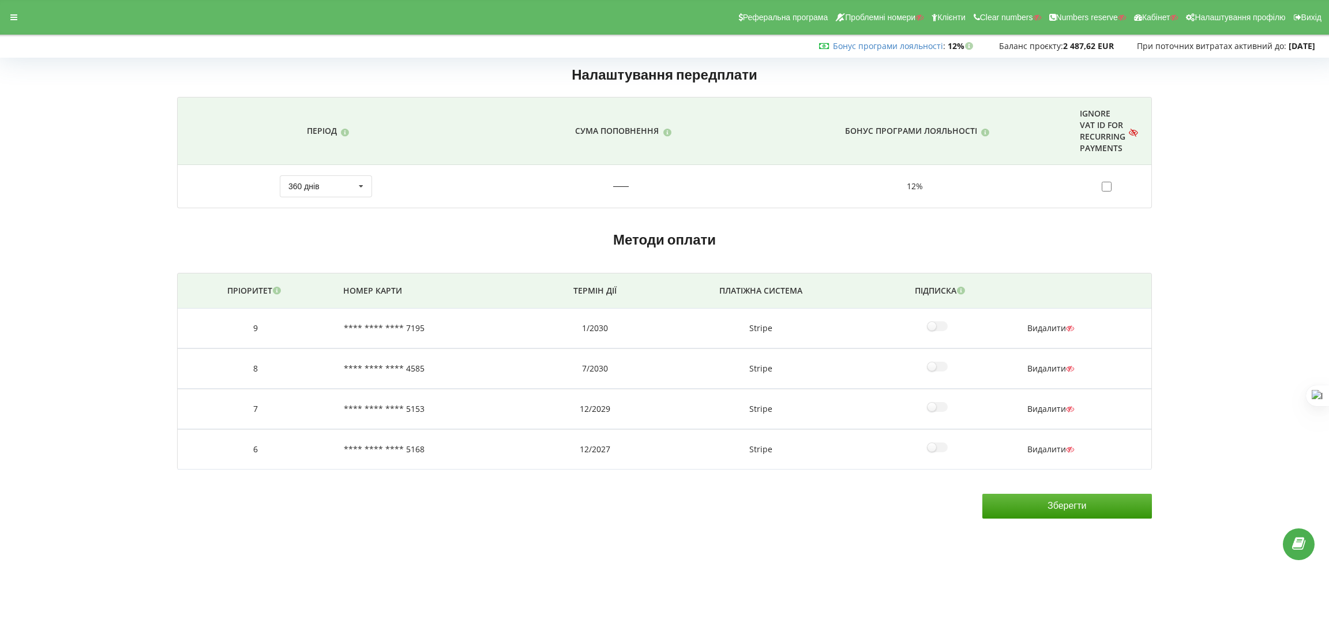
click at [1045, 451] on span "Видалити" at bounding box center [1051, 449] width 47 height 11
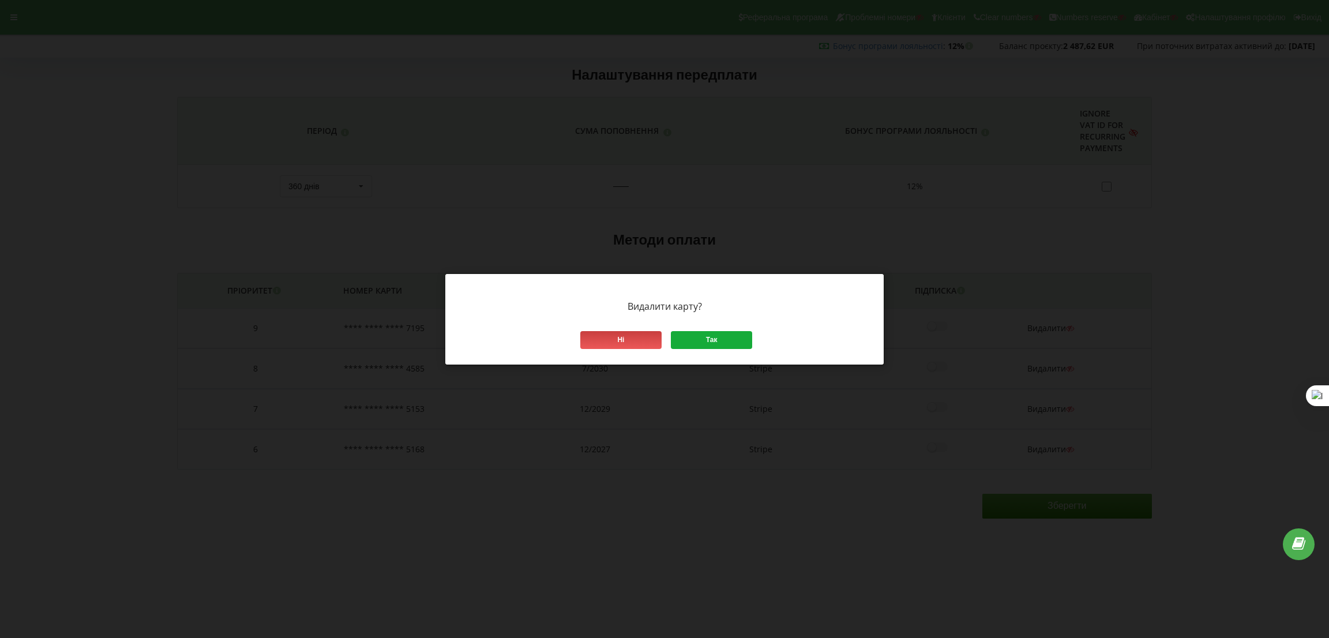
click at [732, 342] on div "Так" at bounding box center [711, 340] width 81 height 18
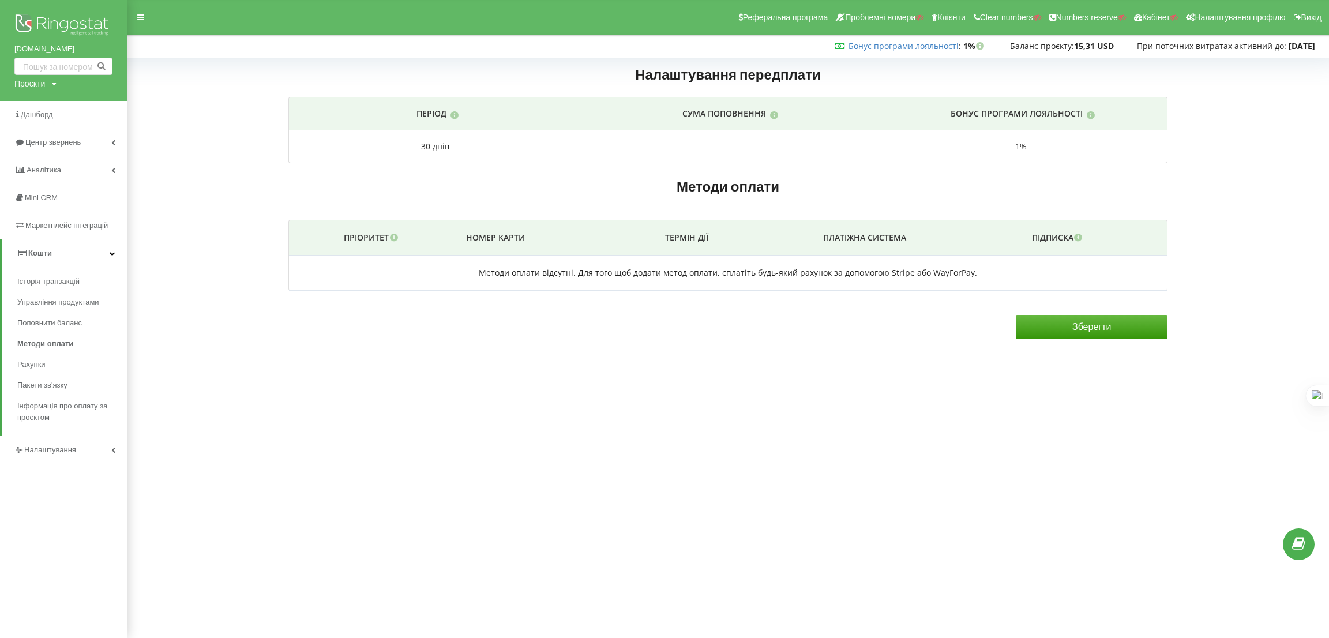
click at [29, 85] on div "Проєкти" at bounding box center [29, 84] width 31 height 12
click at [37, 111] on input "text" at bounding box center [50, 107] width 58 height 17
paste input "gororesort.com"
type input "gororesort.com"
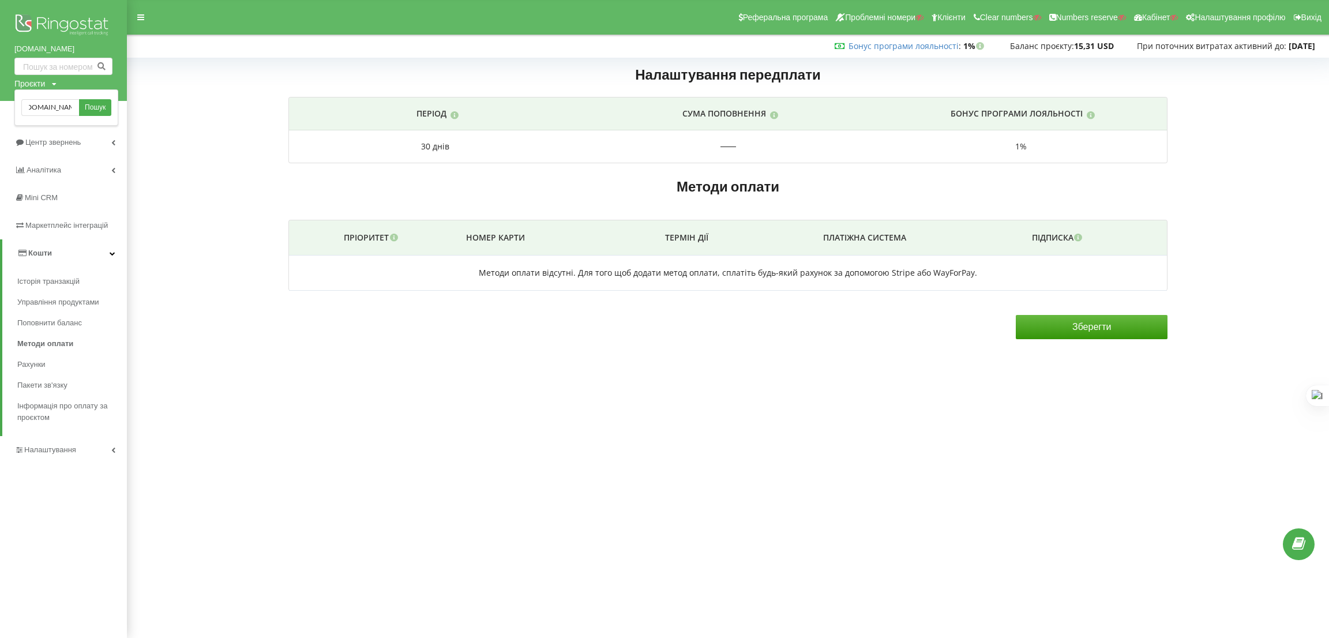
drag, startPoint x: 98, startPoint y: 107, endPoint x: 147, endPoint y: 242, distance: 144.2
click at [98, 107] on span "Пошук" at bounding box center [95, 108] width 21 height 10
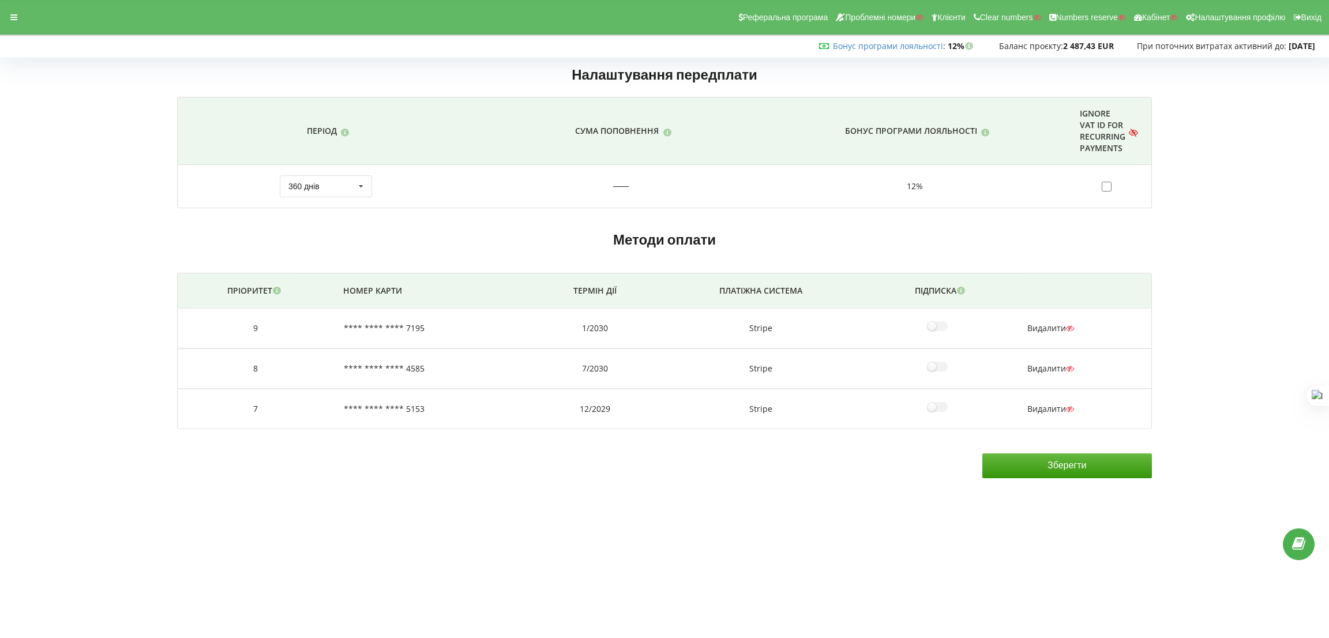
click at [1037, 407] on span "Видалити" at bounding box center [1051, 408] width 47 height 11
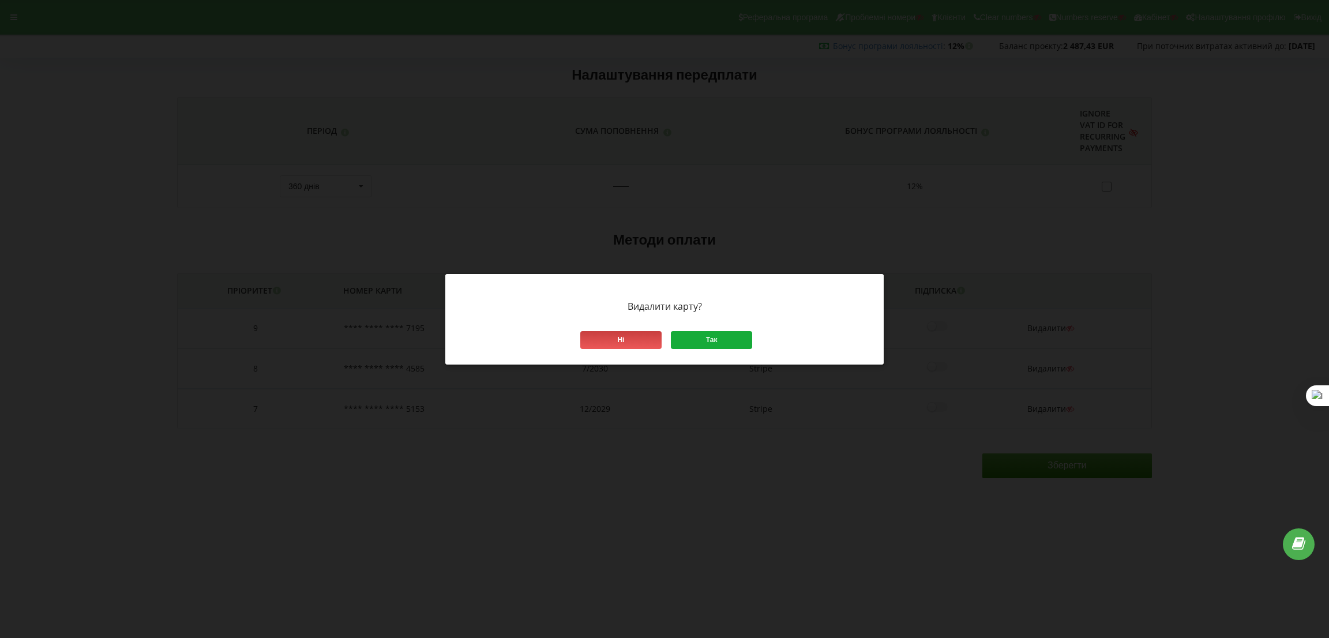
click at [700, 339] on div "Так" at bounding box center [711, 340] width 81 height 18
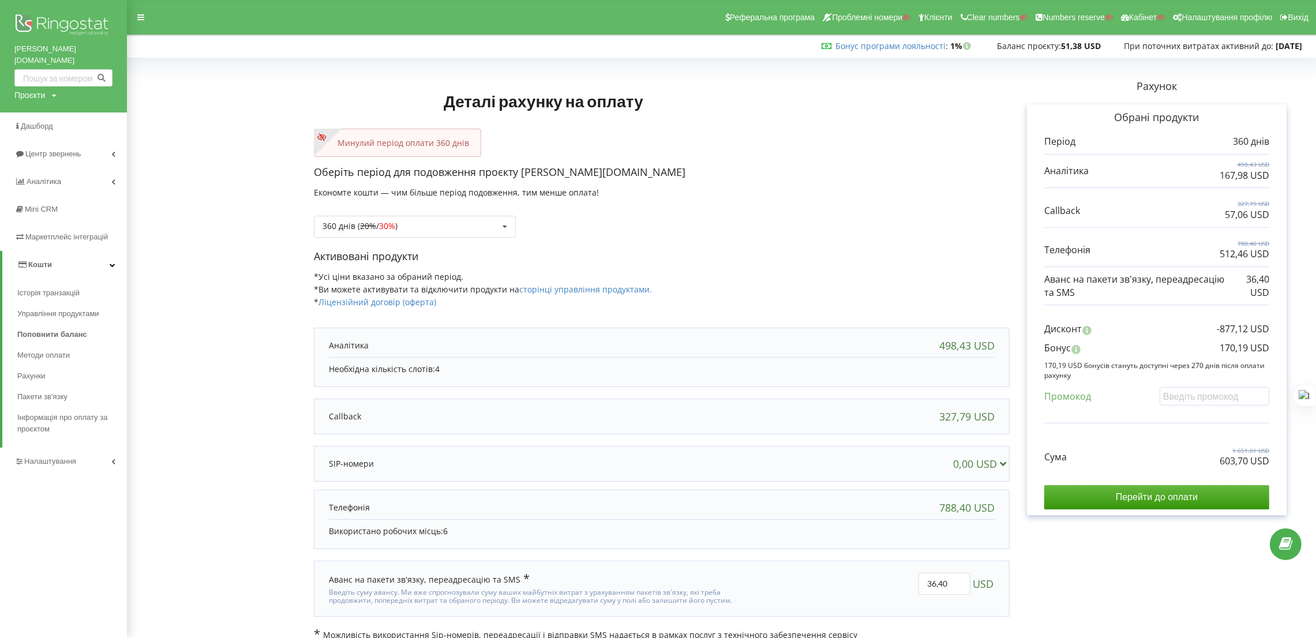
click at [790, 202] on div "360 днів ( 20% / 30% ) Поповнити баланс без подовження 20% / 30% 30% / 40%" at bounding box center [662, 217] width 696 height 39
click at [803, 192] on div "Оберіть період для подовження проєкту [PERSON_NAME][DOMAIN_NAME] Економте кошти…" at bounding box center [662, 207] width 696 height 84
click at [1223, 511] on div "Обрані продукти Період 360 днів 498,43 USD 167,98 USD 327,79 USD" at bounding box center [1157, 309] width 260 height 411
drag, startPoint x: 1224, startPoint y: 502, endPoint x: 771, endPoint y: 4, distance: 673.2
click at [1225, 500] on input "Перейти до оплати" at bounding box center [1156, 497] width 225 height 24
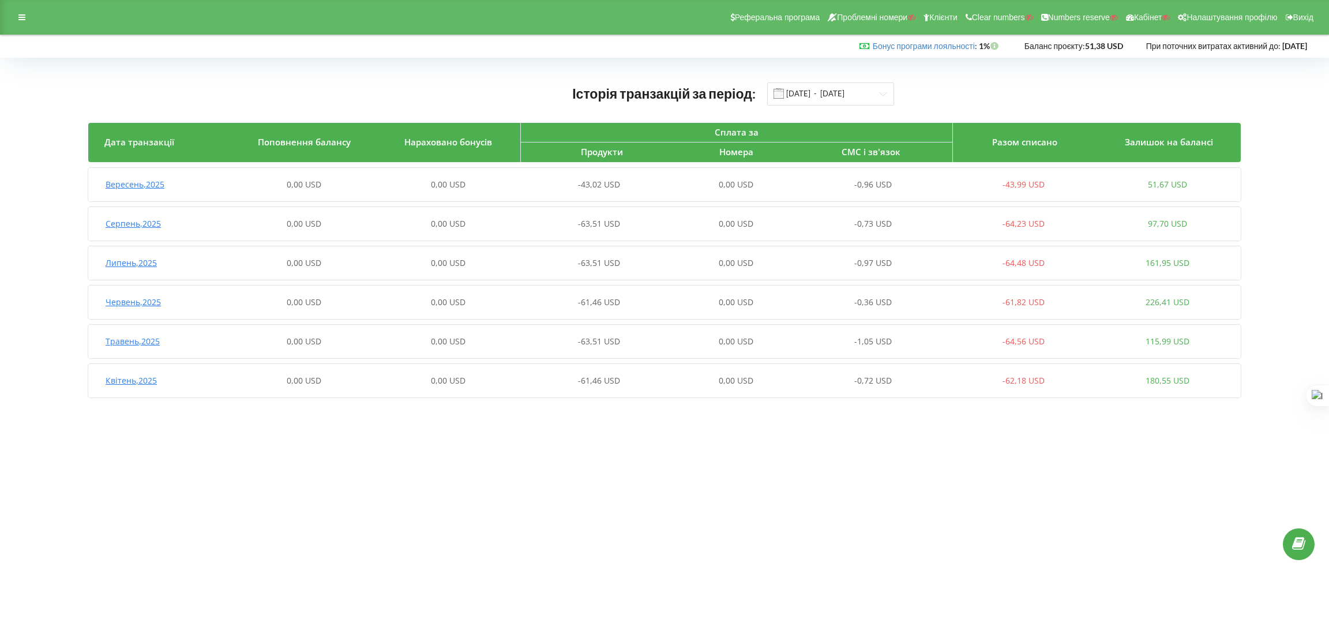
click at [833, 81] on div "Історія транзакцій за період: [DATE] - [DATE] Дата транзакції Поповнення баланс…" at bounding box center [664, 243] width 1305 height 346
click at [830, 88] on input "[DATE] - [DATE]" at bounding box center [830, 94] width 127 height 23
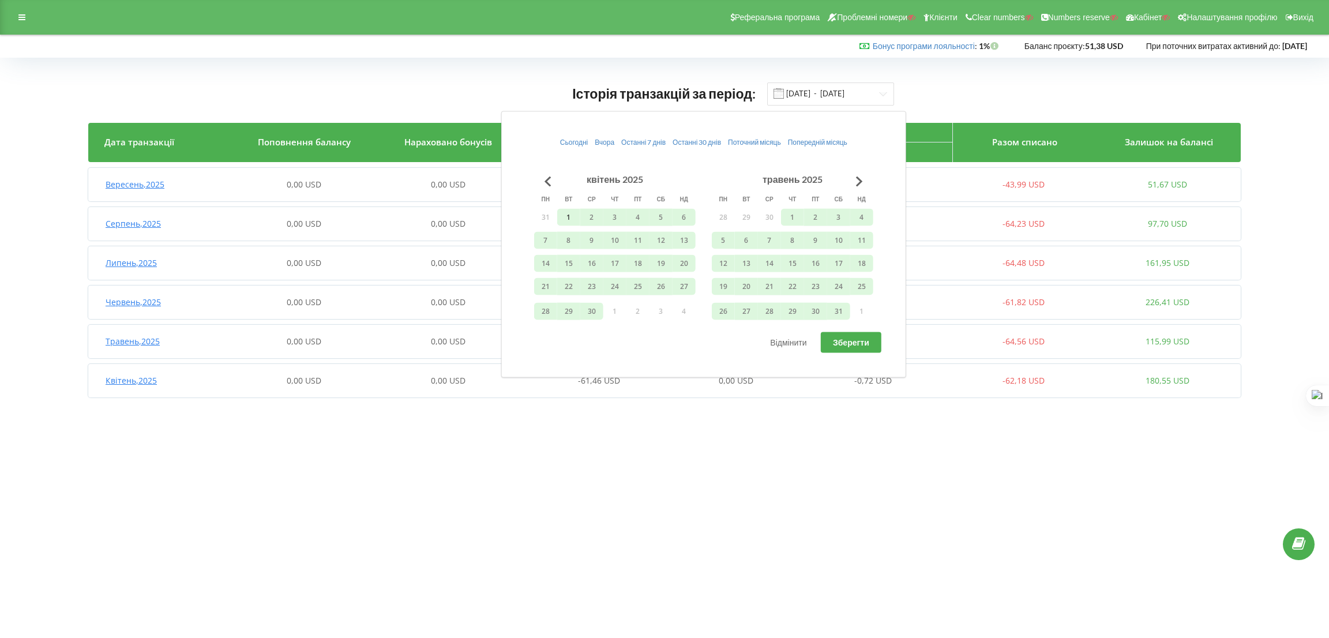
click at [570, 214] on button "1" at bounding box center [568, 216] width 23 height 17
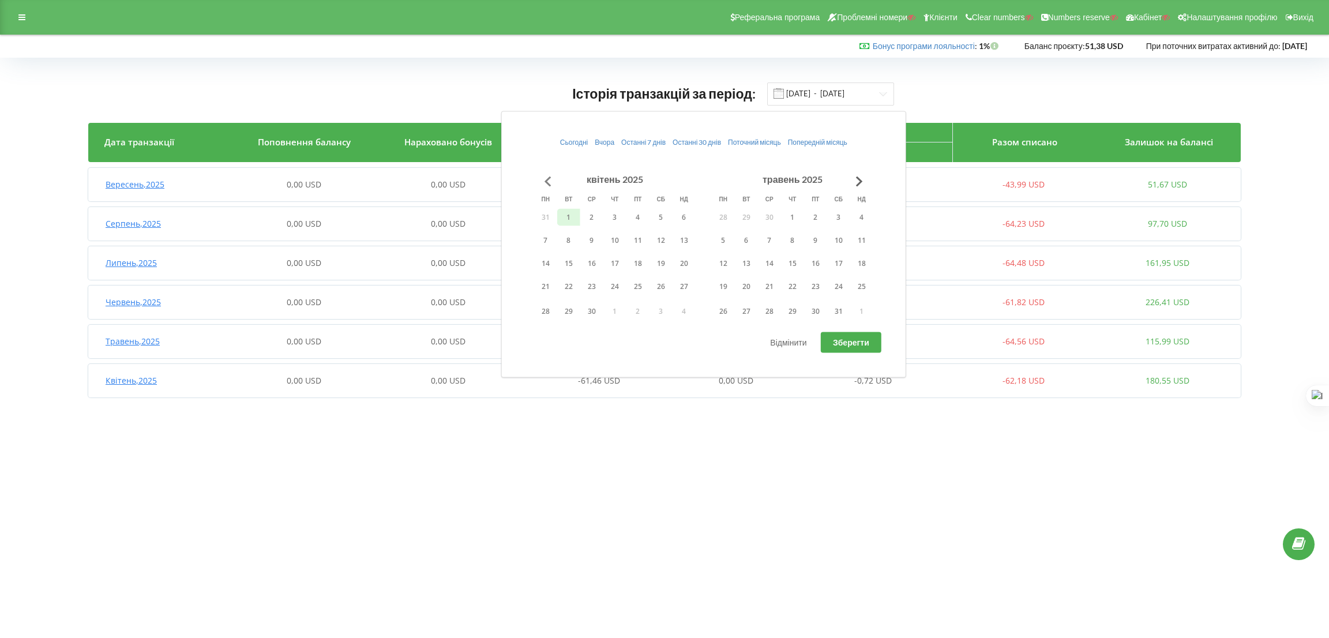
click at [548, 177] on button "Go to previous month" at bounding box center [548, 181] width 23 height 23
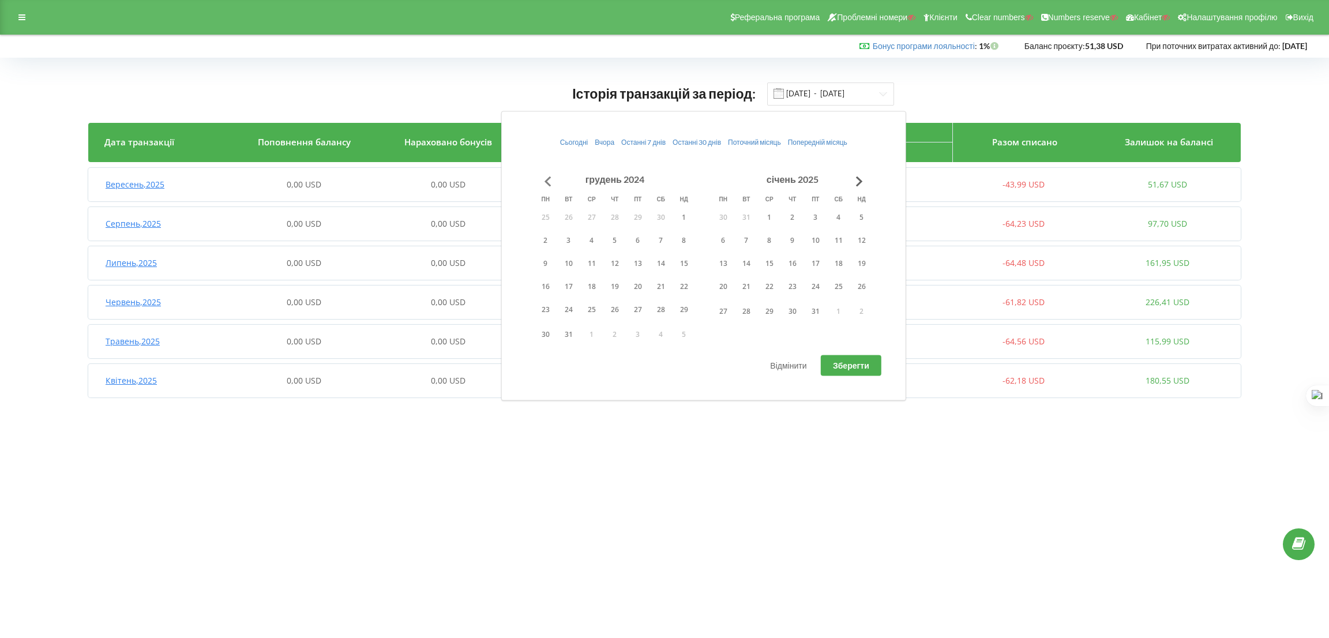
click at [548, 177] on button "Go to previous month" at bounding box center [548, 181] width 23 height 23
click at [545, 176] on button "Go to previous month" at bounding box center [548, 181] width 23 height 23
click at [677, 211] on button "1" at bounding box center [684, 216] width 23 height 17
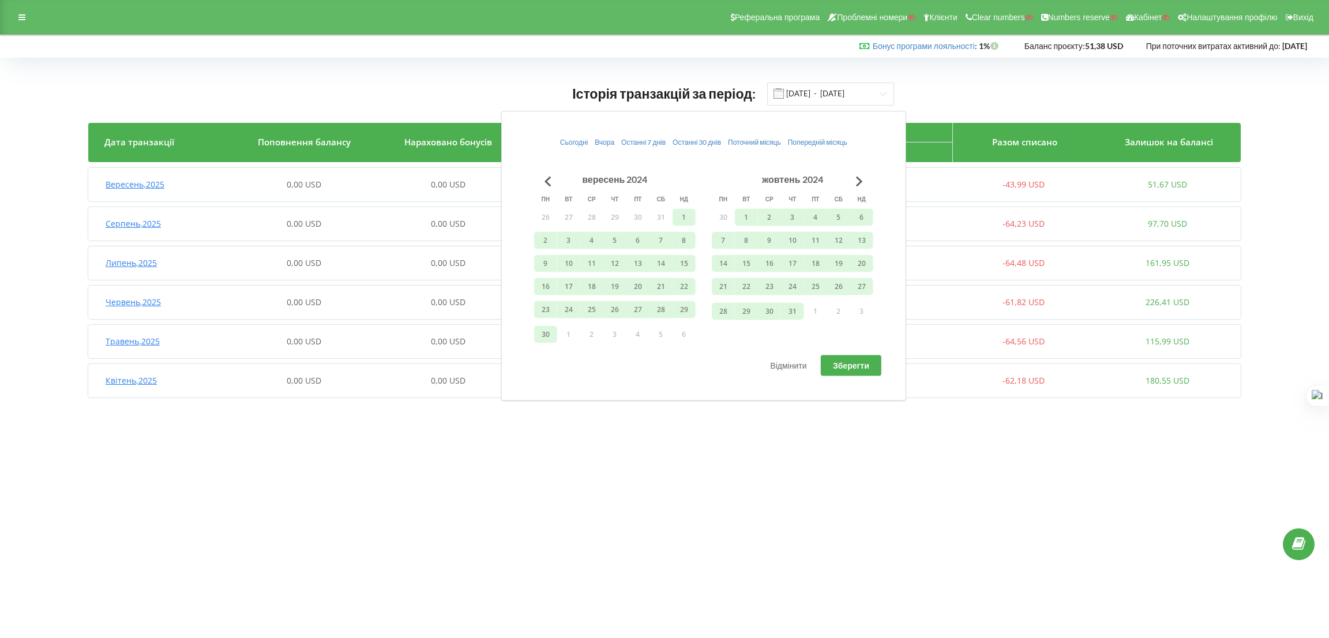
click at [851, 363] on span "Зберегти" at bounding box center [851, 366] width 36 height 10
type input "[DATE] - [DATE]"
click at [424, 490] on div "Історія транзакцій за період: [DATE] - [DATE] Дата транзакції Поповнення баланс…" at bounding box center [664, 282] width 1305 height 424
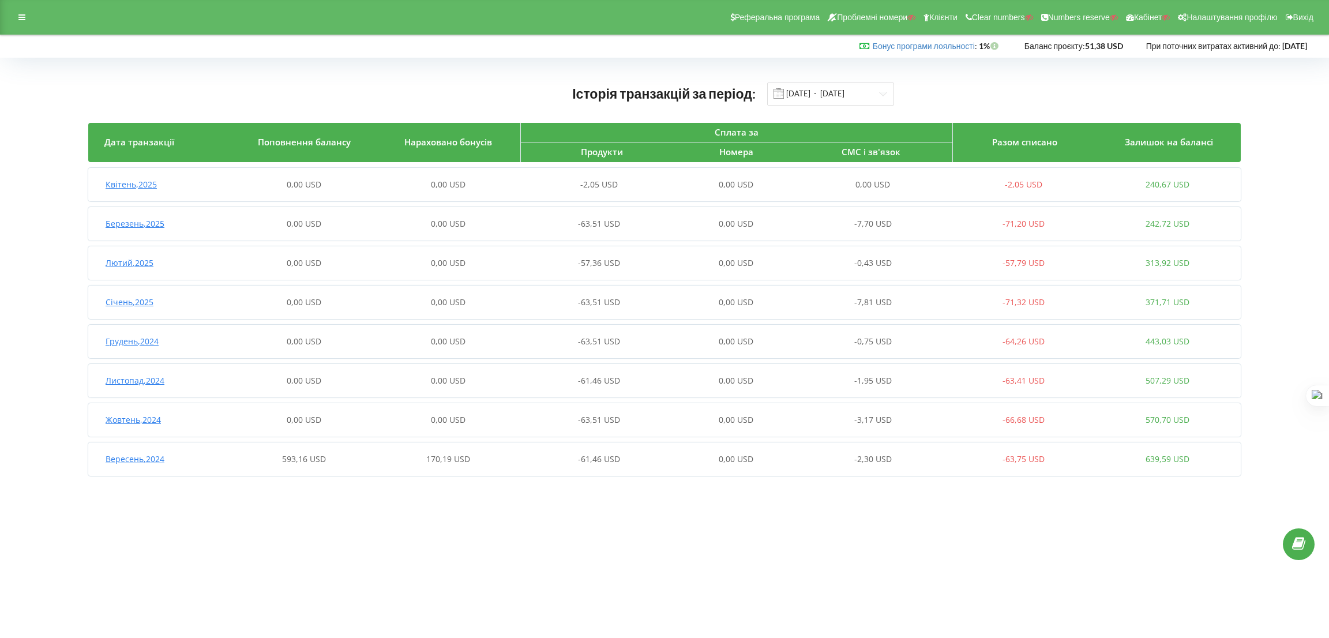
click at [344, 454] on div "593,16 USD" at bounding box center [304, 460] width 144 height 12
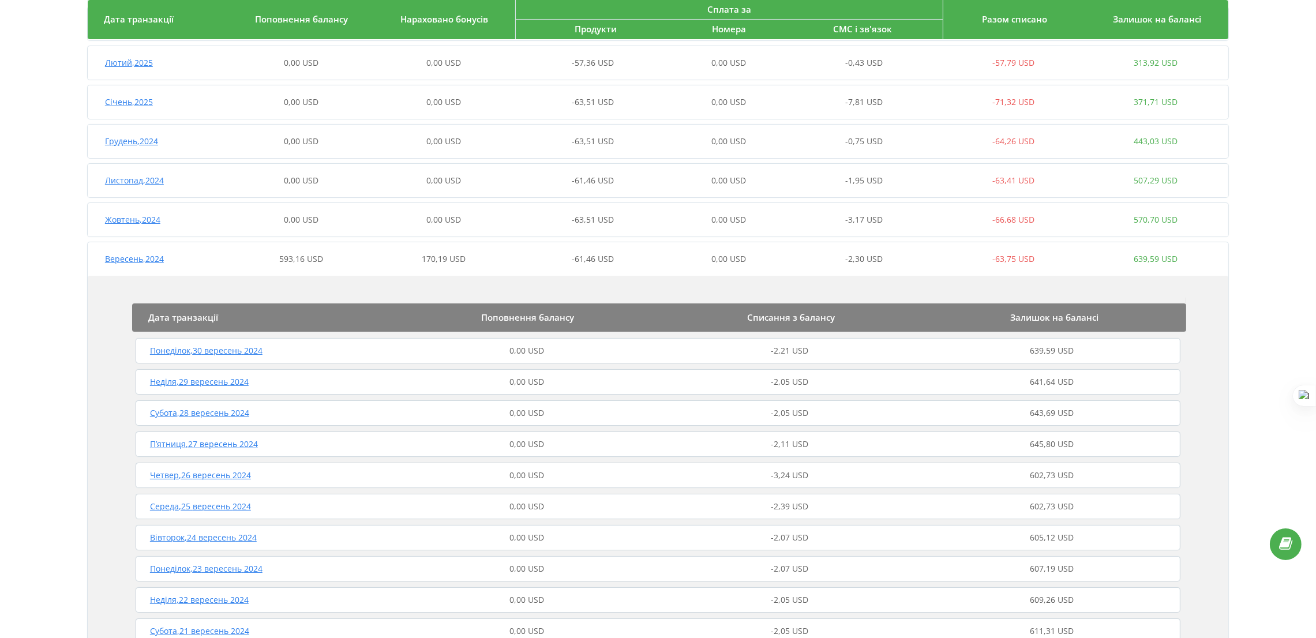
scroll to position [346, 0]
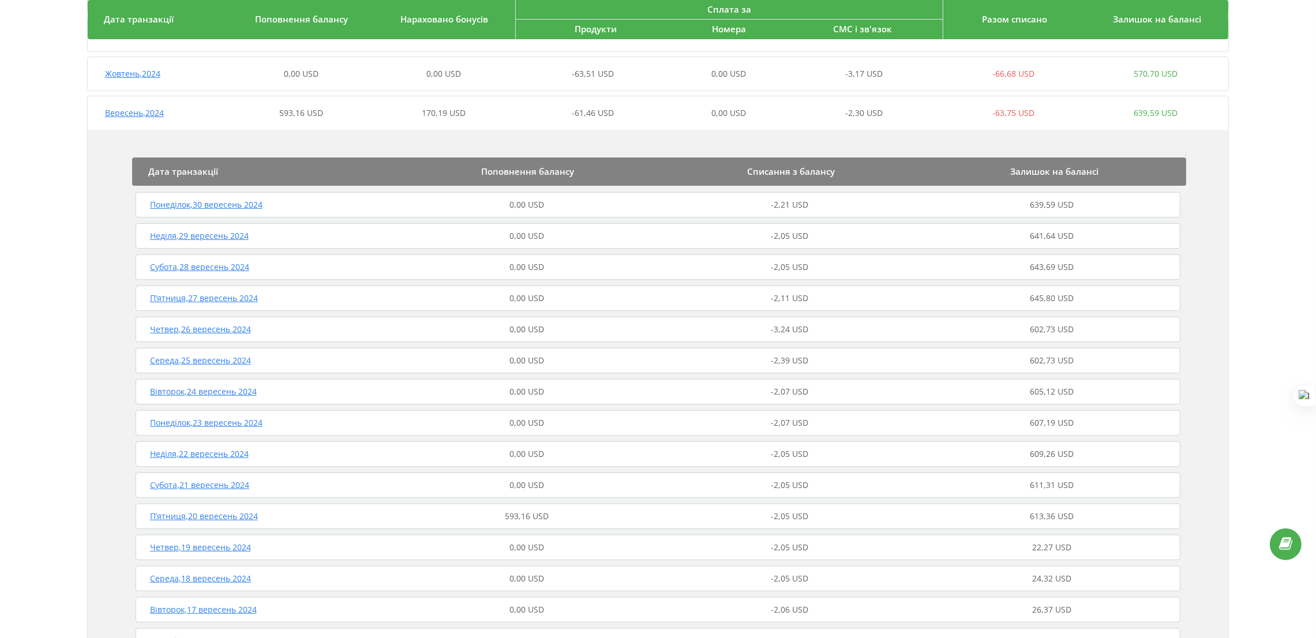
click at [545, 511] on span "593,16 USD" at bounding box center [527, 516] width 44 height 11
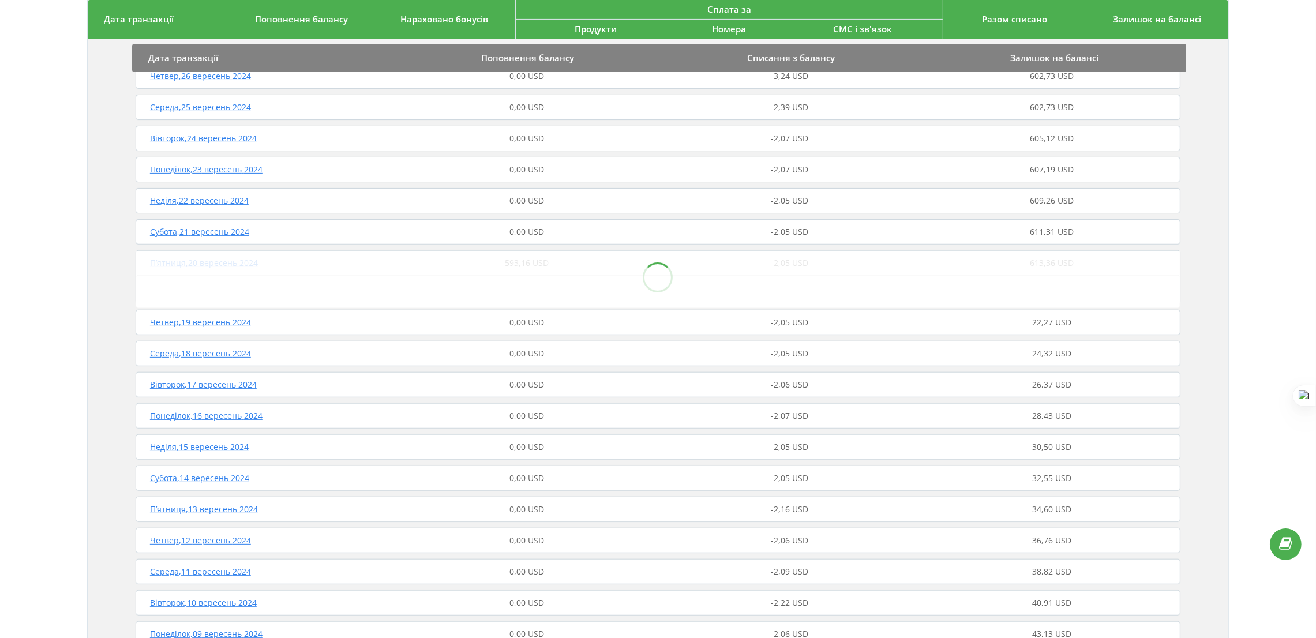
scroll to position [606, 0]
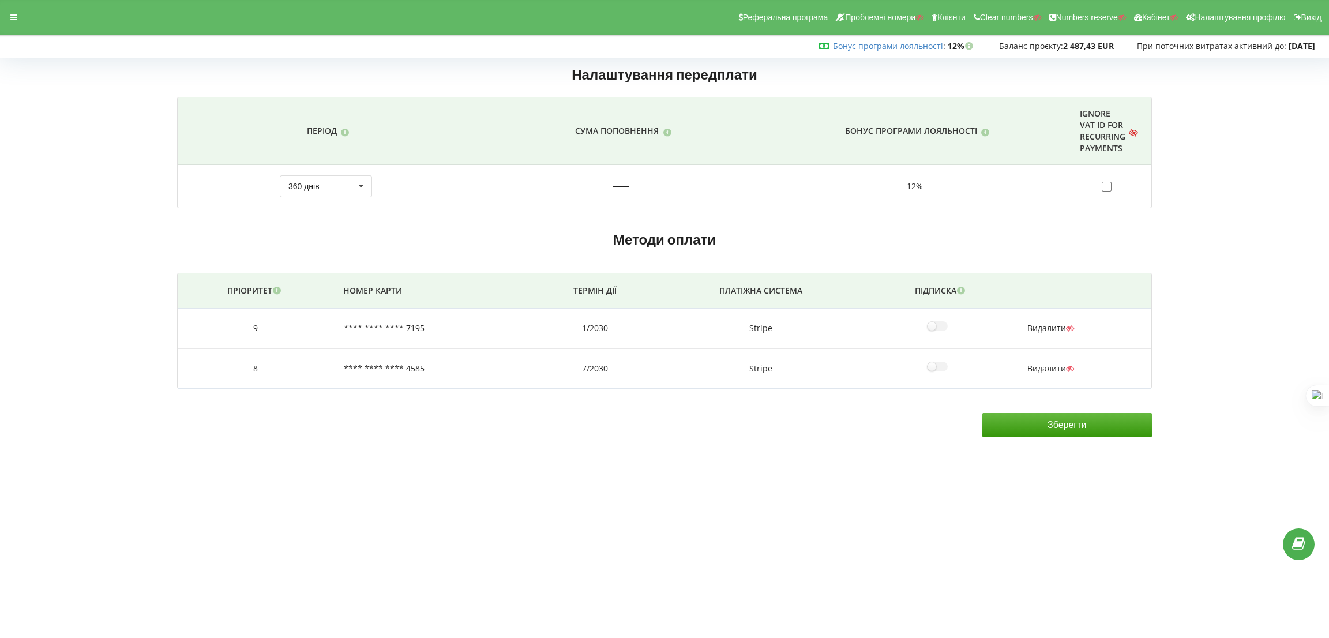
click at [1033, 368] on span "Видалити" at bounding box center [1051, 368] width 47 height 11
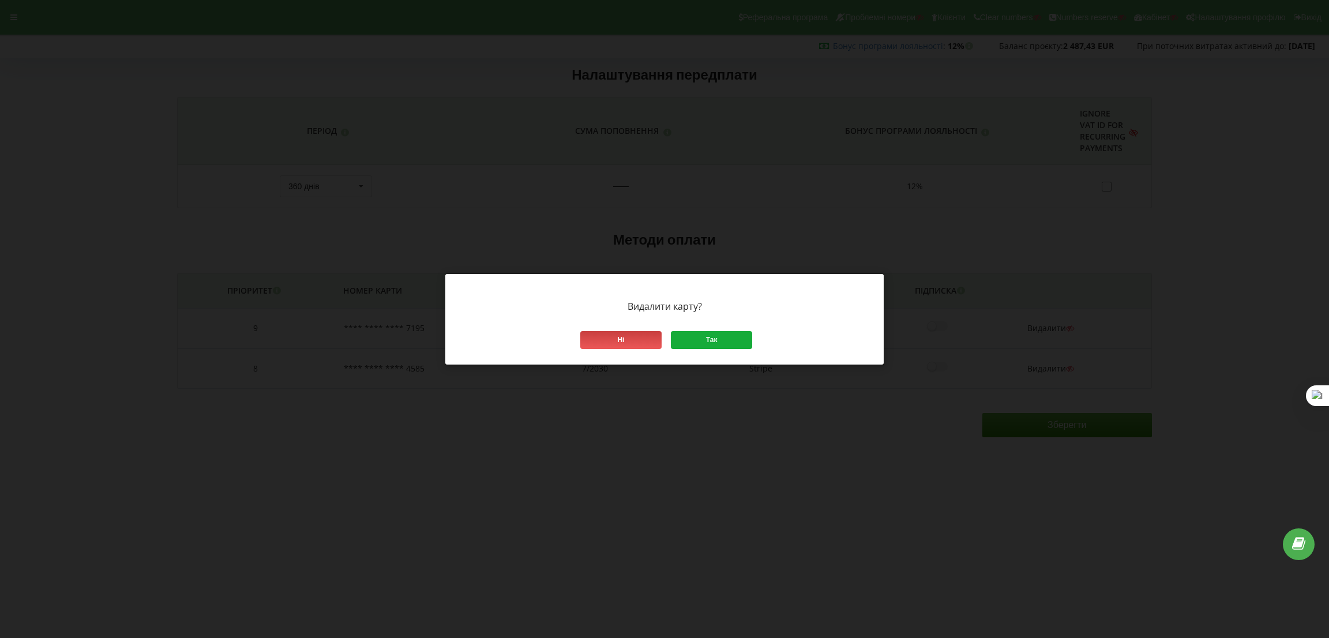
click at [725, 343] on div "Так" at bounding box center [711, 340] width 81 height 18
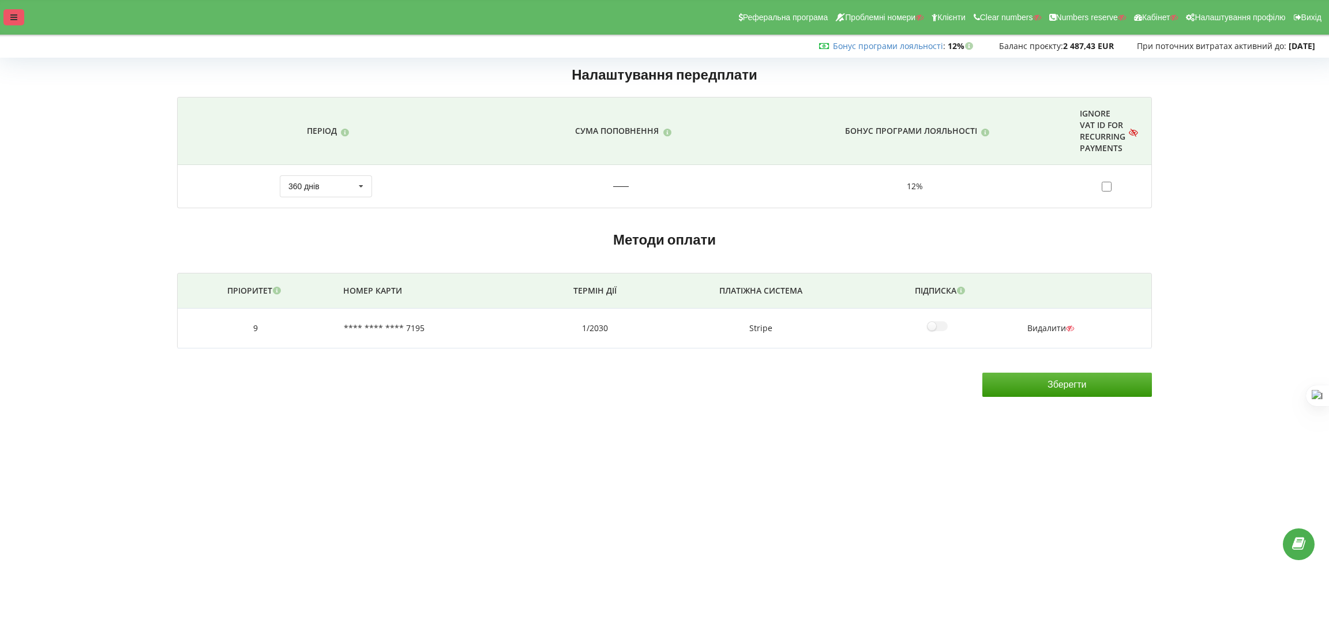
click at [6, 18] on div at bounding box center [13, 17] width 21 height 16
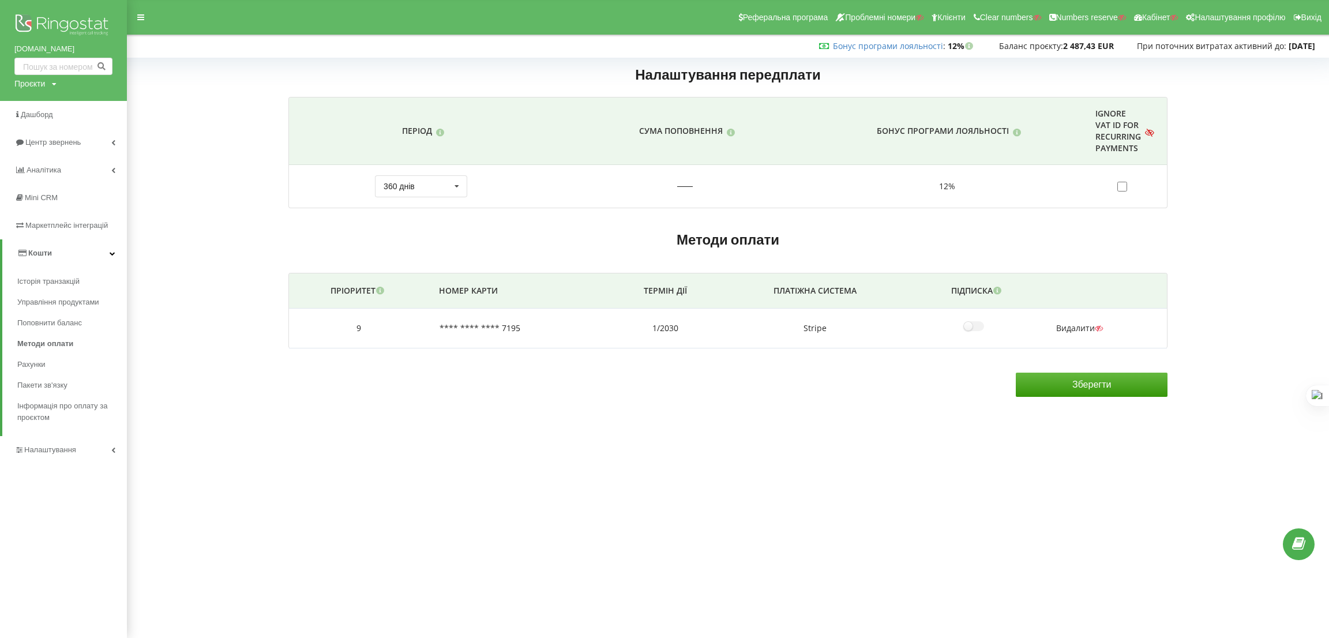
click at [33, 87] on div "Проєкти" at bounding box center [29, 84] width 31 height 12
drag, startPoint x: 48, startPoint y: 104, endPoint x: 67, endPoint y: 108, distance: 19.5
click at [48, 104] on input "text" at bounding box center [50, 107] width 58 height 17
paste input "[DOMAIN_NAME]"
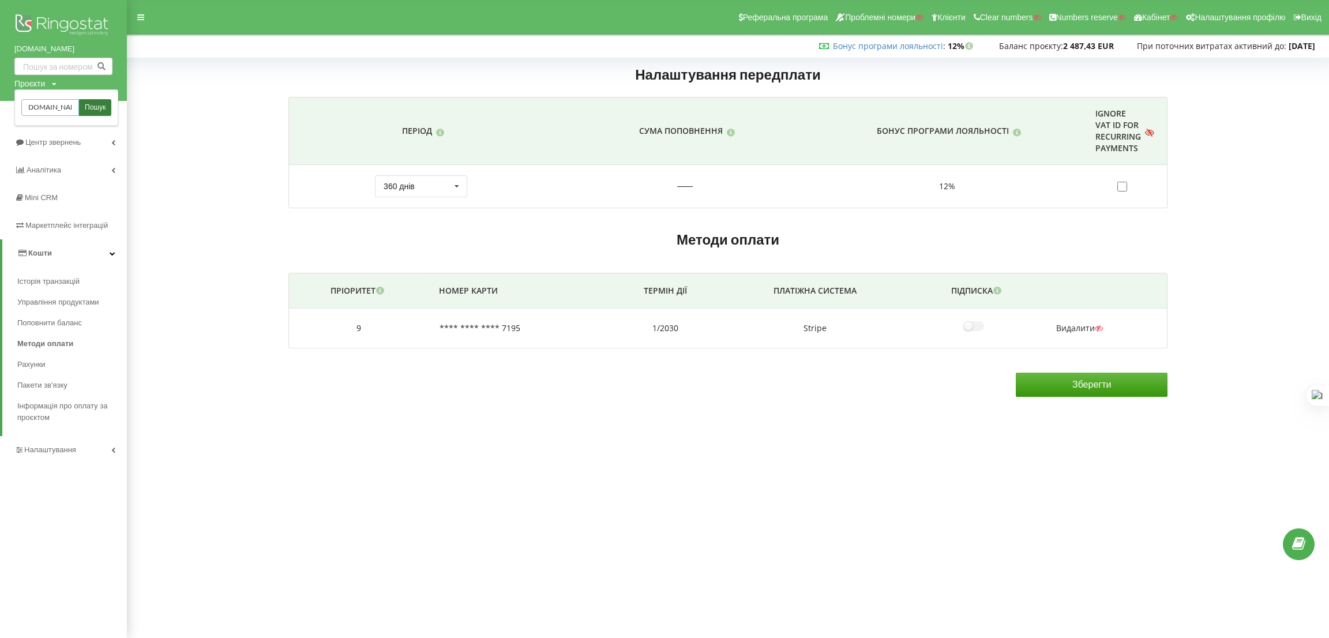
type input "[DOMAIN_NAME]"
drag, startPoint x: 95, startPoint y: 102, endPoint x: 98, endPoint y: 107, distance: 5.9
click at [95, 103] on span "Пошук" at bounding box center [95, 108] width 21 height 10
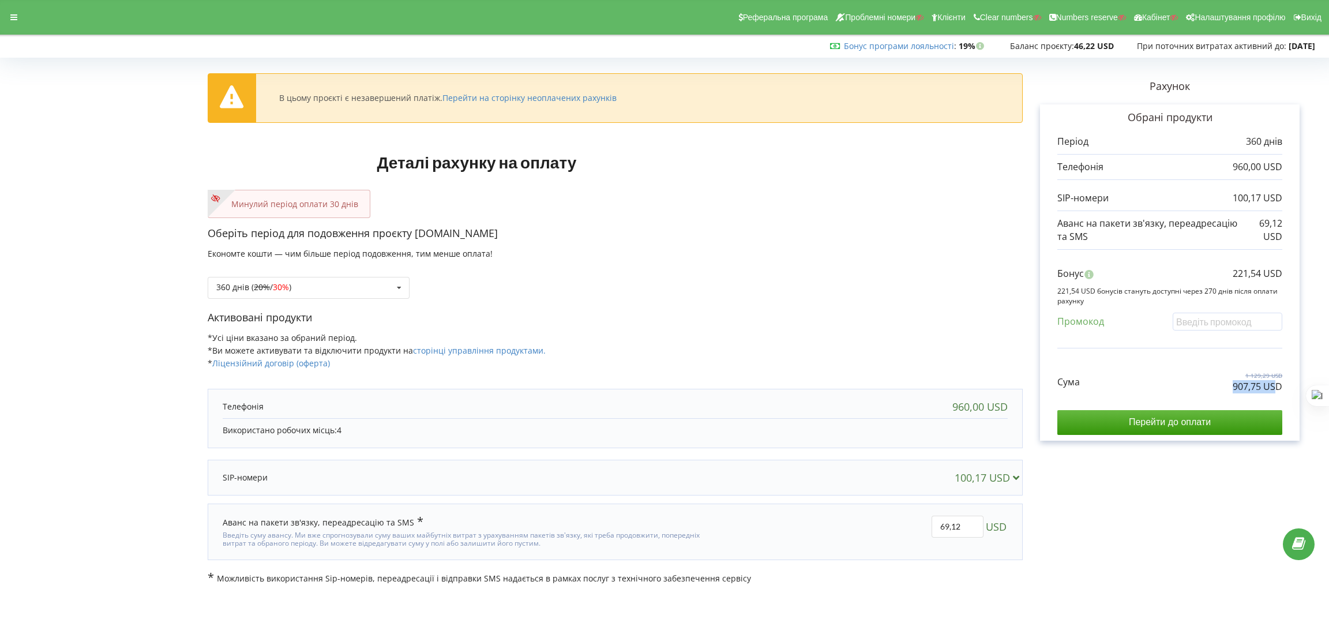
drag, startPoint x: 1224, startPoint y: 388, endPoint x: 1260, endPoint y: 388, distance: 35.2
click at [1276, 385] on div "Сума 1 129,29 USD 907,75 USD" at bounding box center [1170, 373] width 225 height 39
click at [892, 357] on div "Активовані продукти *Усі ціни вказано за обраний період. *Ви можете активувати …" at bounding box center [615, 345] width 815 height 70
click at [845, 353] on div "Активовані продукти *Усі ціни вказано за обраний період. *Ви можете активувати …" at bounding box center [615, 345] width 815 height 70
drag, startPoint x: 1228, startPoint y: 381, endPoint x: 1259, endPoint y: 385, distance: 31.4
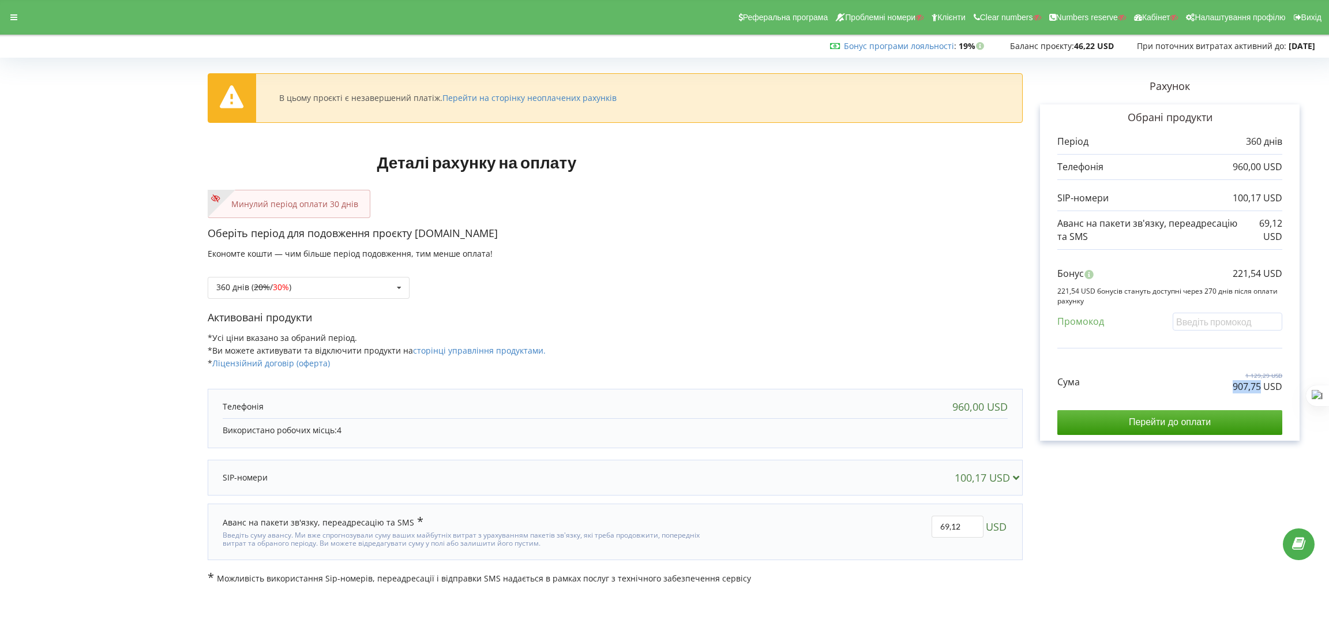
click at [1259, 385] on div "Сума 1 129,29 USD 907,75 USD" at bounding box center [1170, 373] width 225 height 39
copy p "907,75"
click at [615, 317] on p "Активовані продукти" at bounding box center [615, 317] width 815 height 15
click at [21, 16] on div at bounding box center [13, 17] width 21 height 16
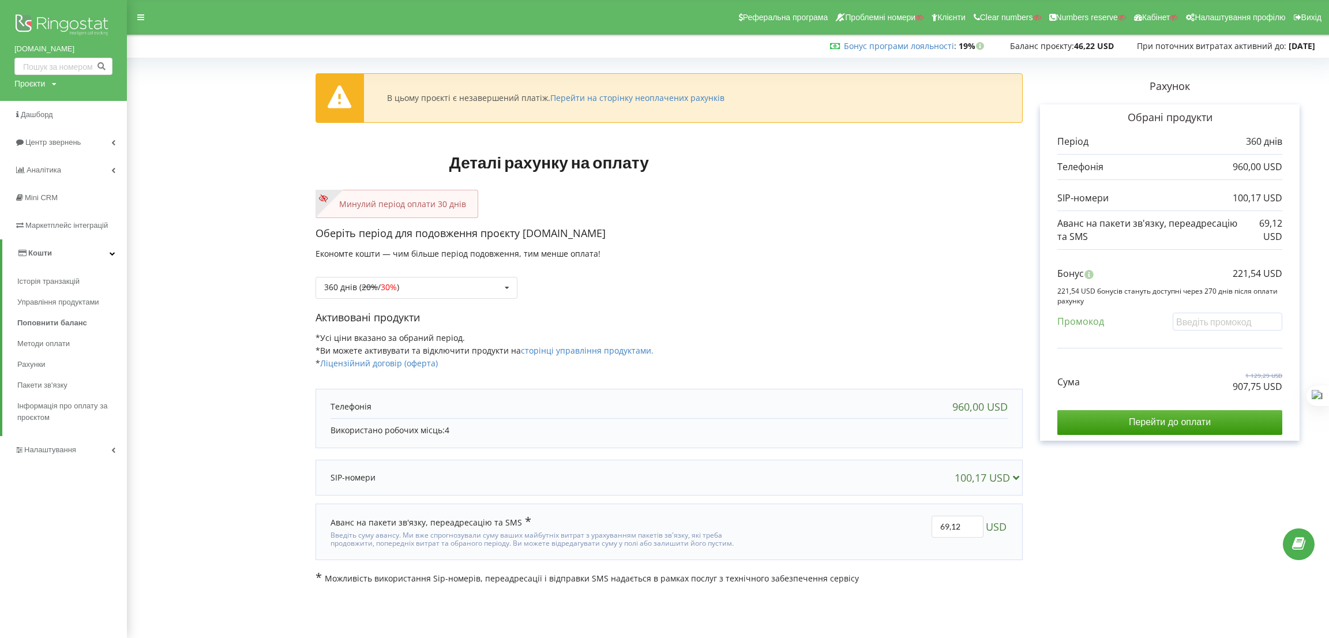
click at [27, 80] on div "Проєкти" at bounding box center [29, 84] width 31 height 12
drag, startPoint x: 39, startPoint y: 103, endPoint x: 67, endPoint y: 108, distance: 28.1
click at [39, 103] on input "text" at bounding box center [50, 107] width 58 height 17
paste input "bikebubl.com"
type input "bikebubl.com"
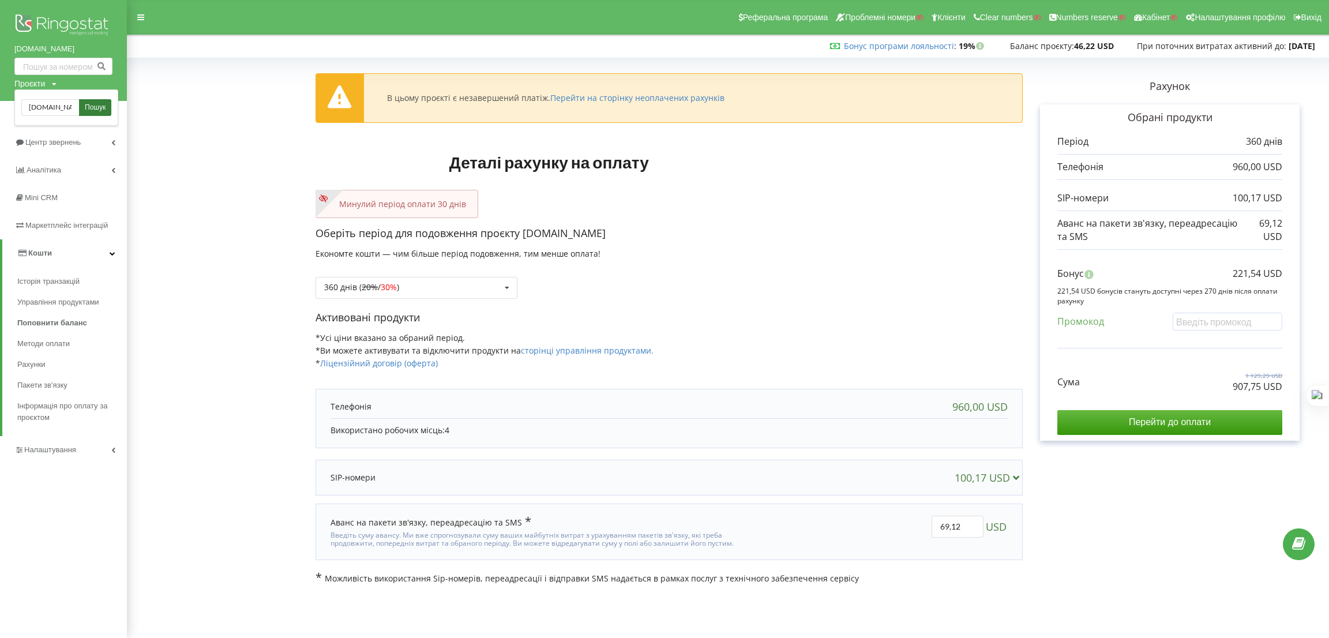
click at [92, 103] on span "Пошук" at bounding box center [95, 108] width 21 height 10
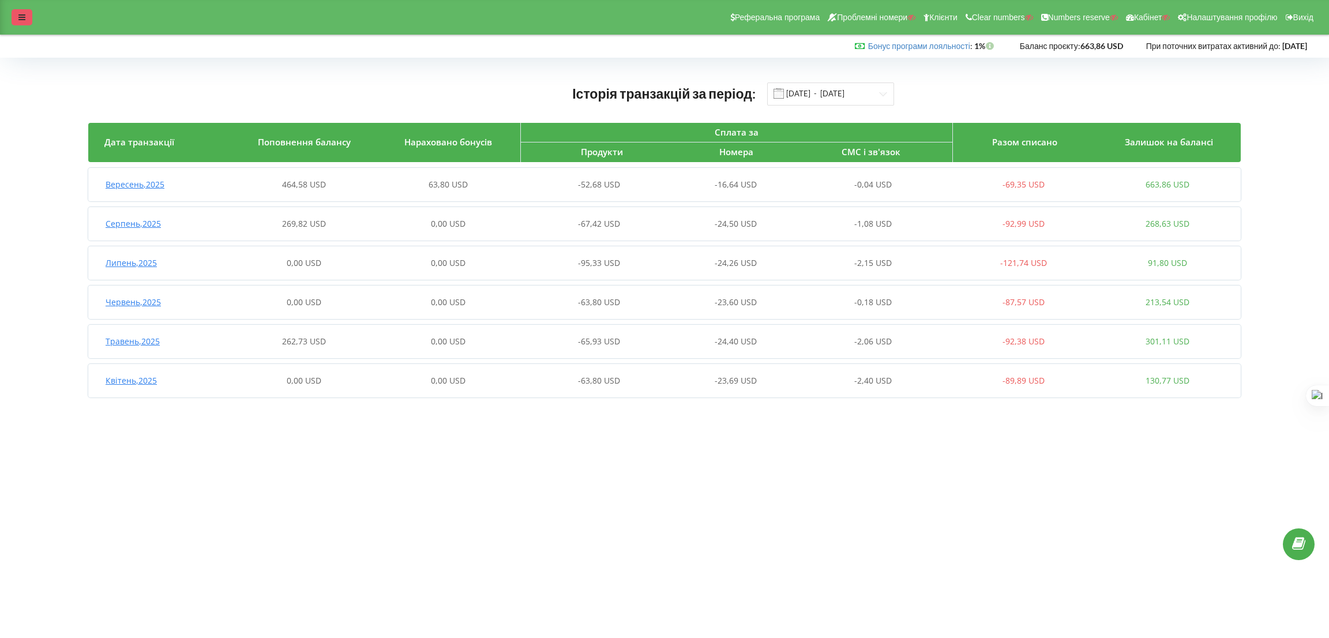
click at [25, 17] on div at bounding box center [22, 17] width 21 height 16
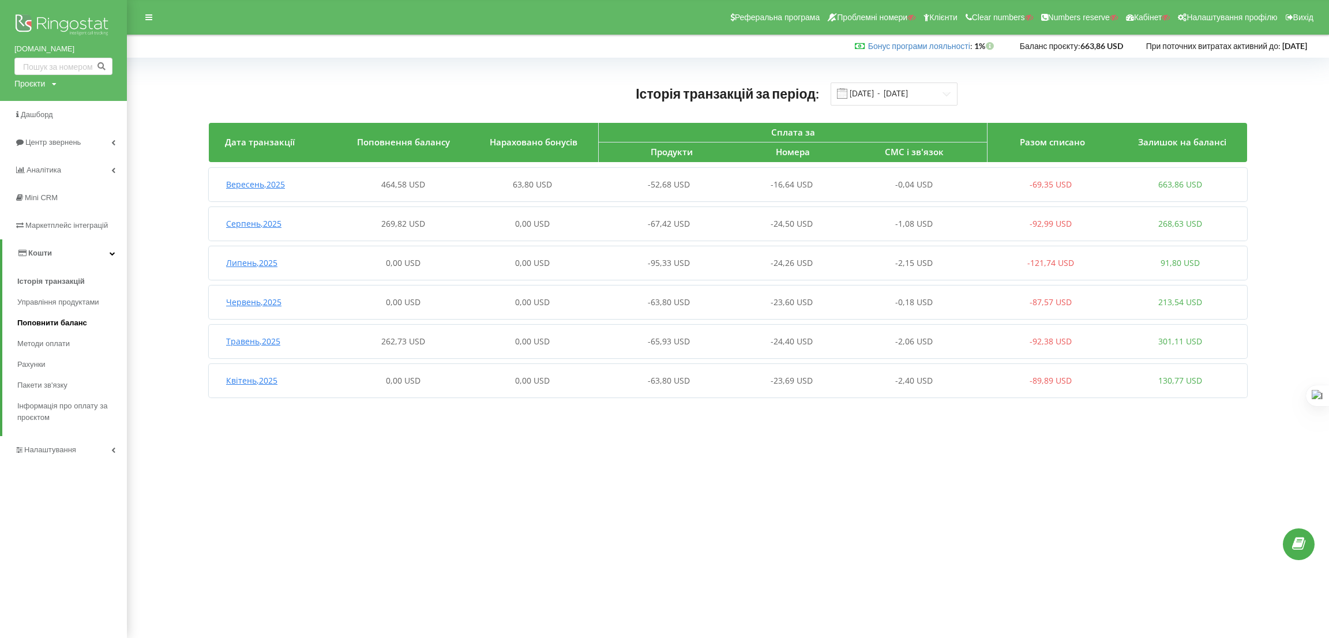
click at [55, 319] on span "Поповнити баланс" at bounding box center [52, 323] width 70 height 12
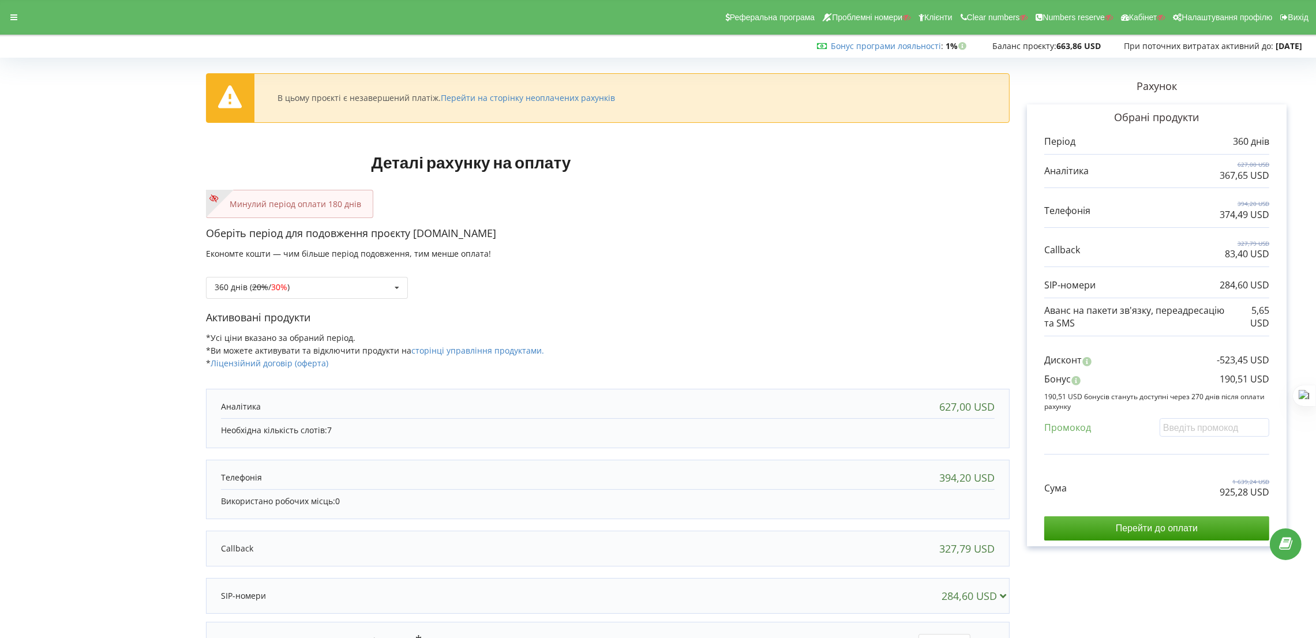
click at [23, 8] on div "Реферальна програма Проблемні номери Клієнти Clear numbers Numbers reserve Кабі…" at bounding box center [658, 17] width 1332 height 35
click at [14, 19] on icon at bounding box center [13, 17] width 7 height 8
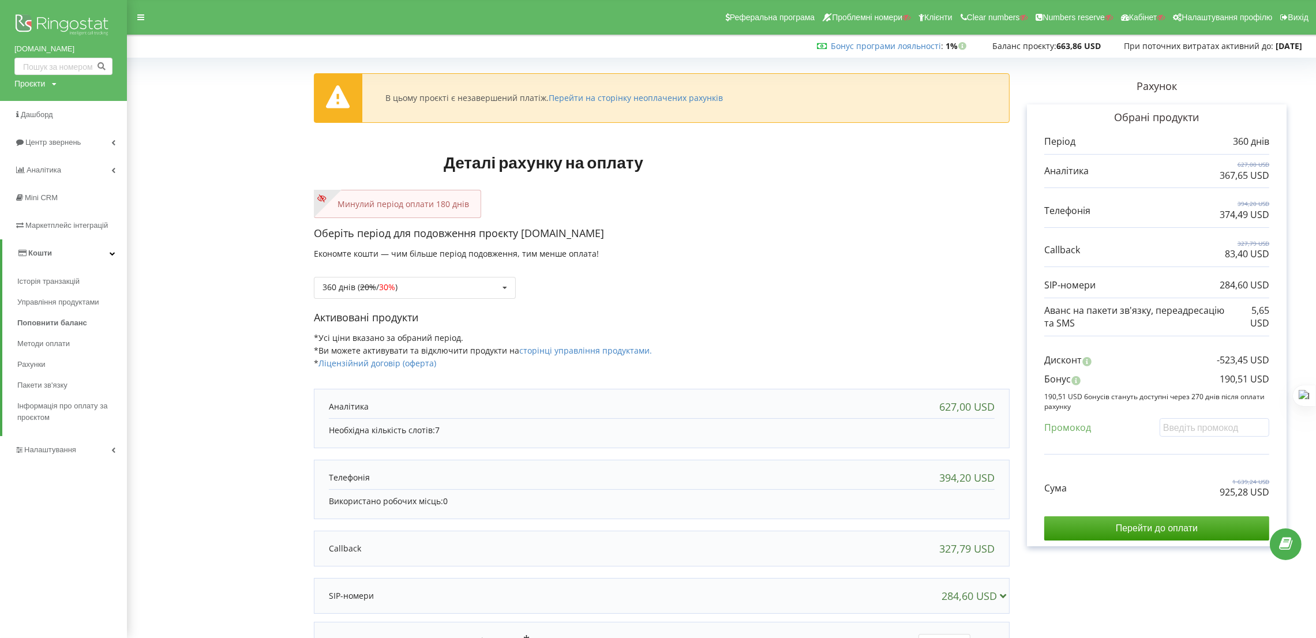
click at [33, 83] on div "Проєкти" at bounding box center [29, 84] width 31 height 12
drag, startPoint x: 46, startPoint y: 106, endPoint x: 51, endPoint y: 108, distance: 6.2
click at [46, 106] on input "text" at bounding box center [50, 107] width 58 height 17
paste input "[DOMAIN_NAME]"
type input "[DOMAIN_NAME]"
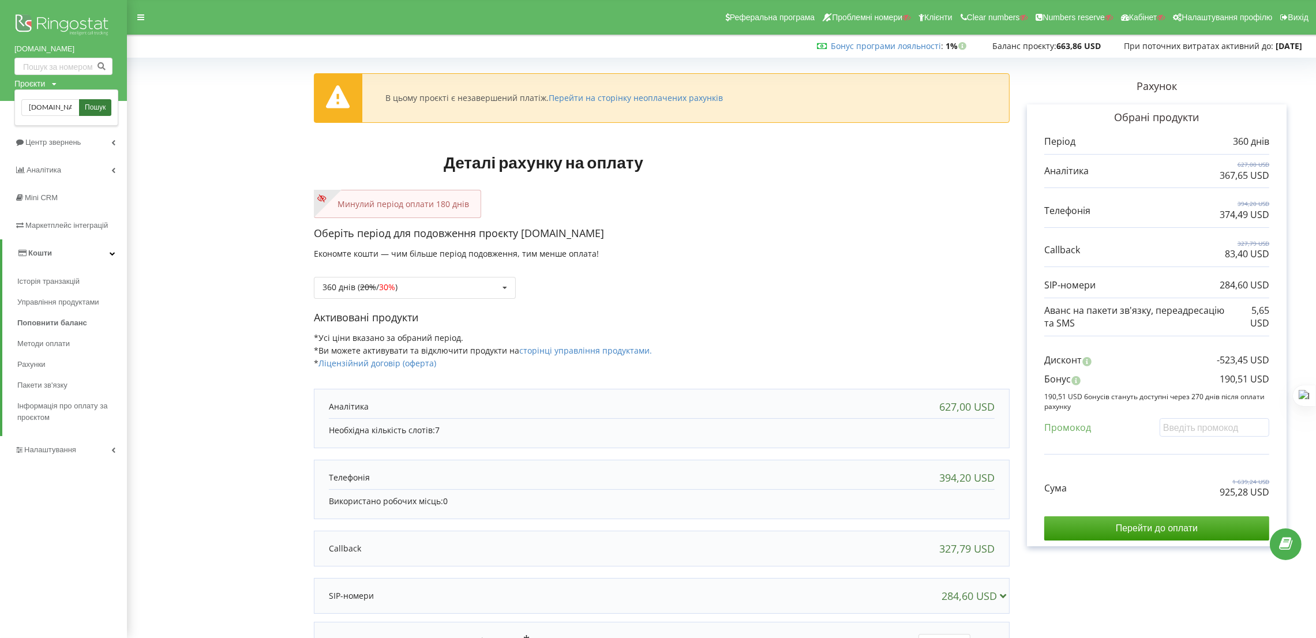
click at [92, 105] on span "Пошук" at bounding box center [95, 108] width 21 height 10
